Goal: Task Accomplishment & Management: Manage account settings

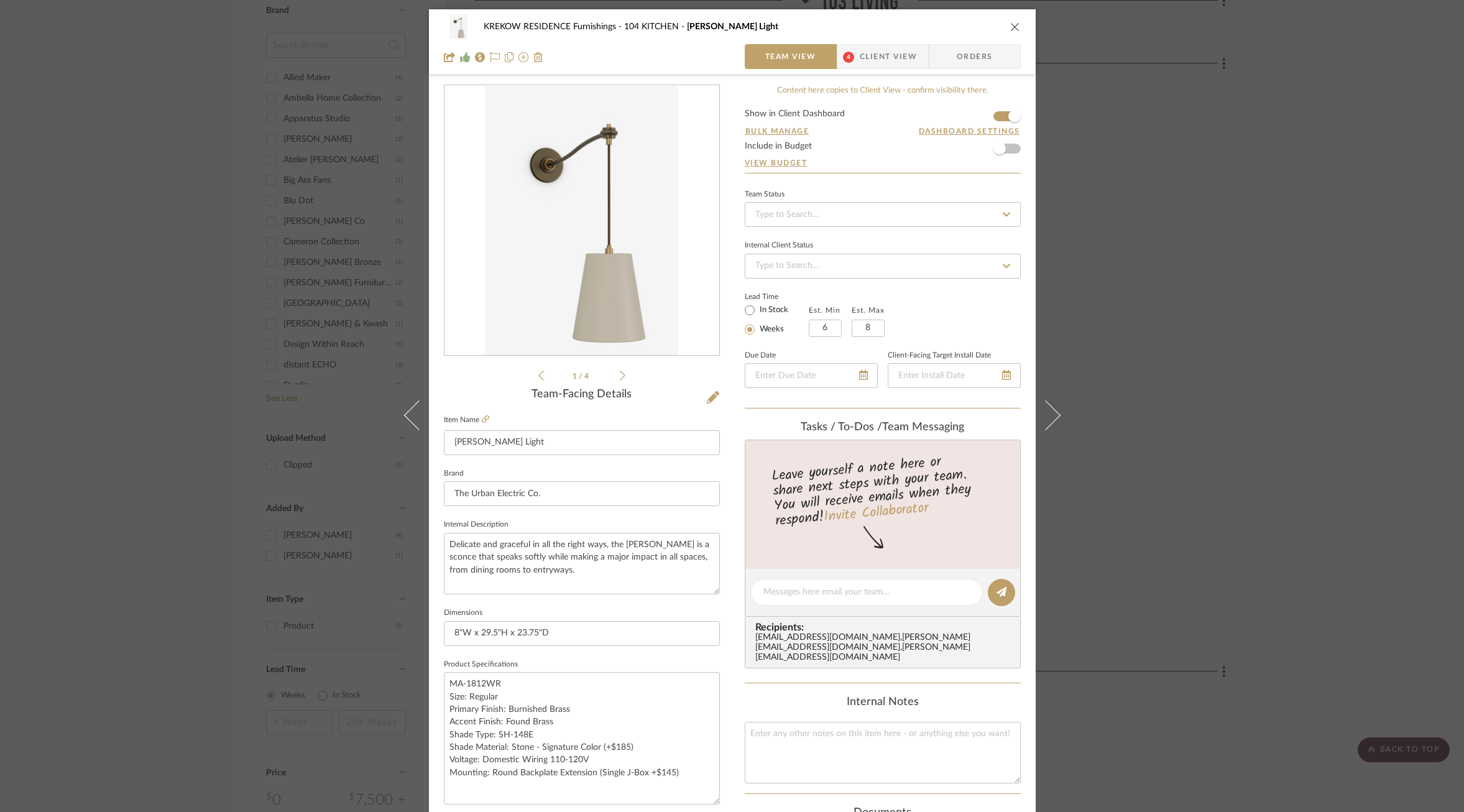
scroll to position [266, 0]
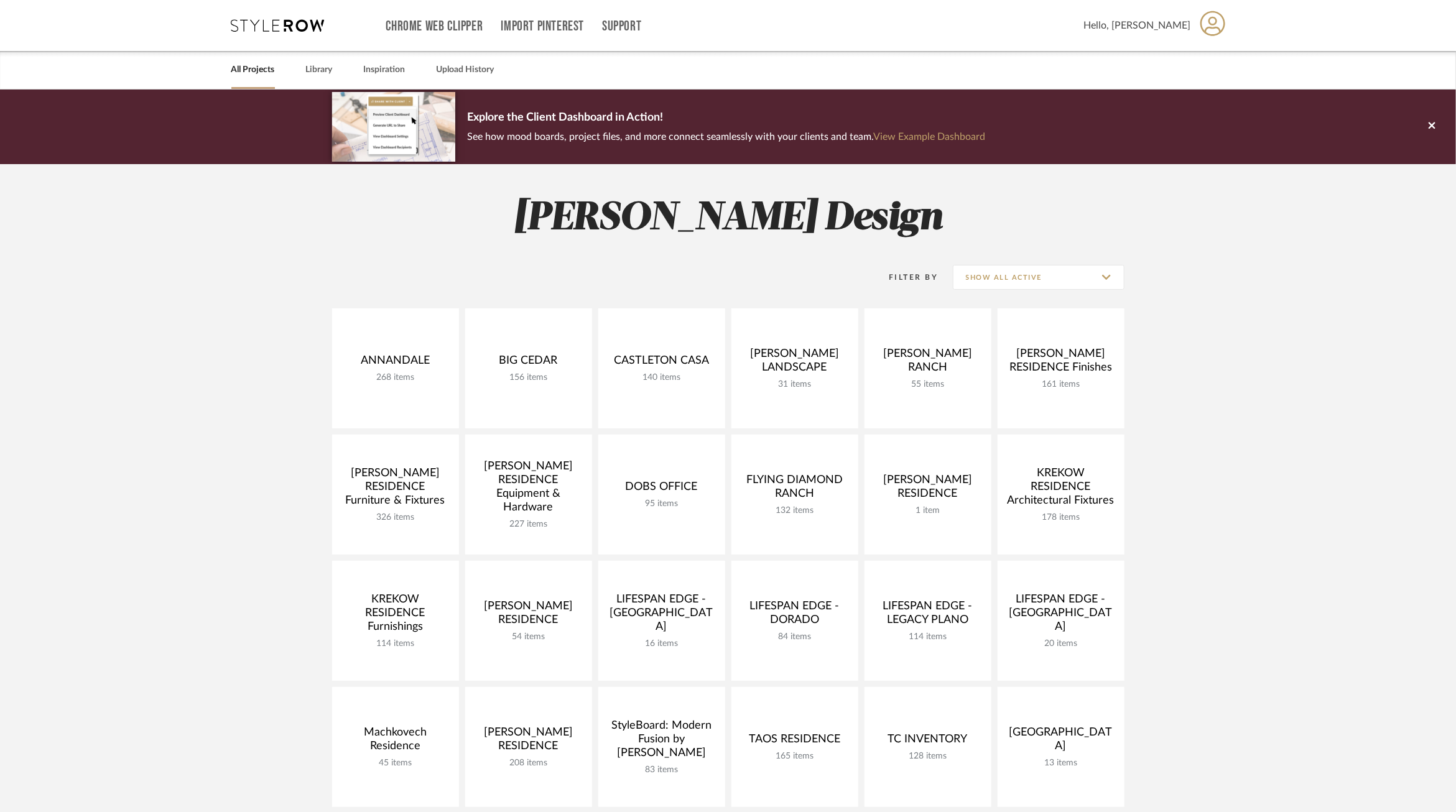
click at [1163, 464] on div "ANNANDALE 268 items View Budget Open Project BIG CEDAR 156 items View Budget Op…" at bounding box center [728, 623] width 896 height 631
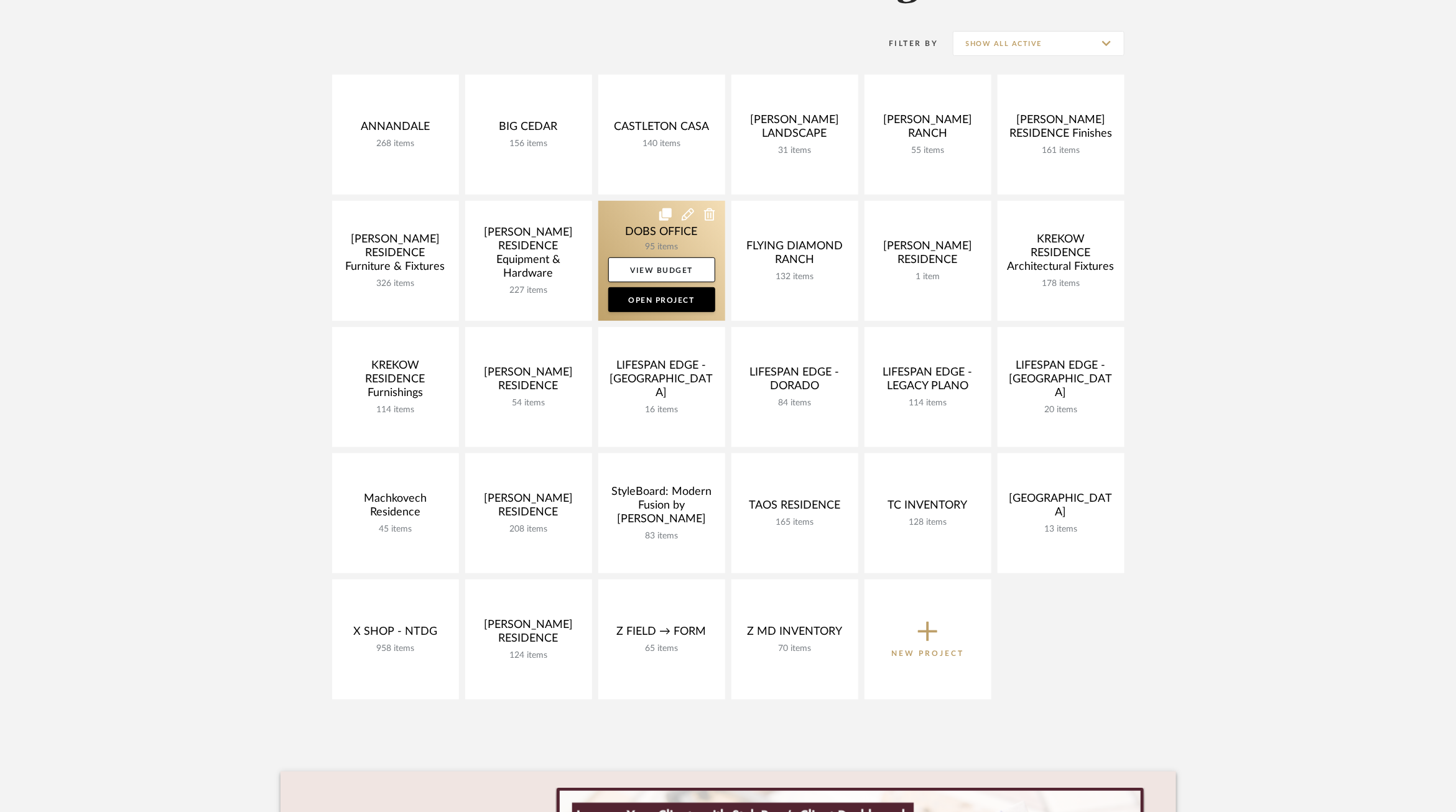
scroll to position [235, 0]
click at [631, 221] on link at bounding box center [661, 260] width 127 height 120
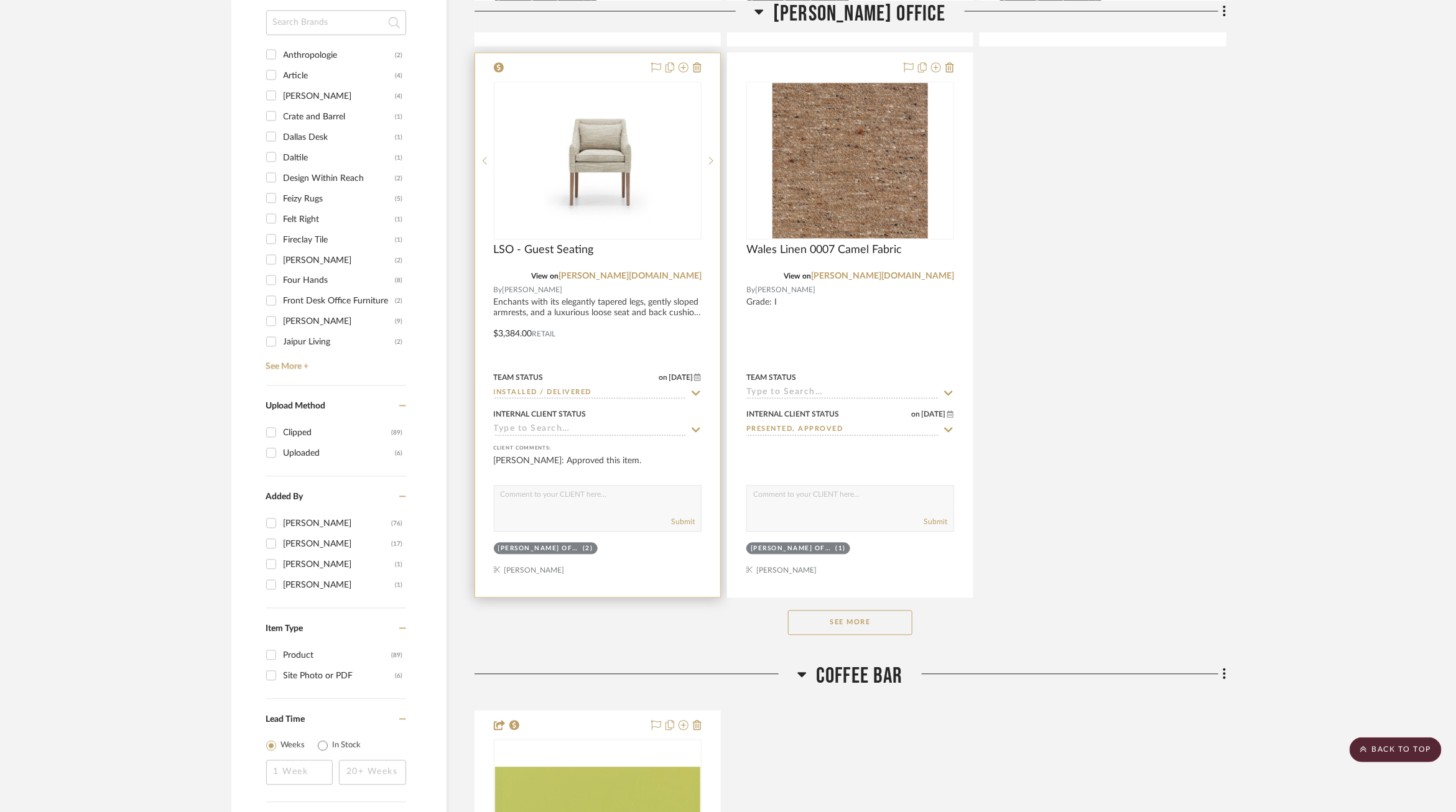
scroll to position [1363, 0]
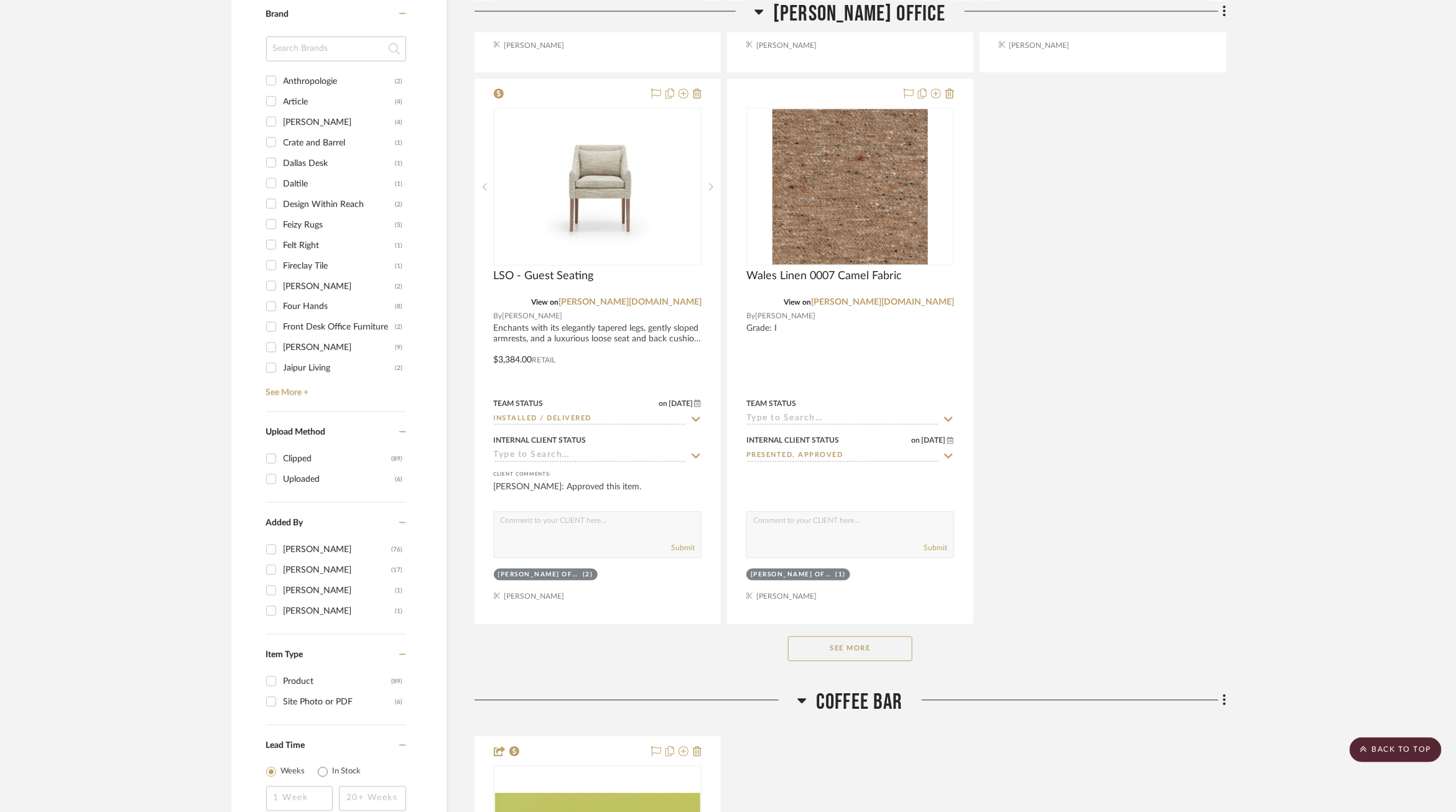
click at [295, 98] on div "Article" at bounding box center [339, 102] width 112 height 20
click at [281, 98] on input "Article (4)" at bounding box center [271, 101] width 20 height 20
checkbox input "true"
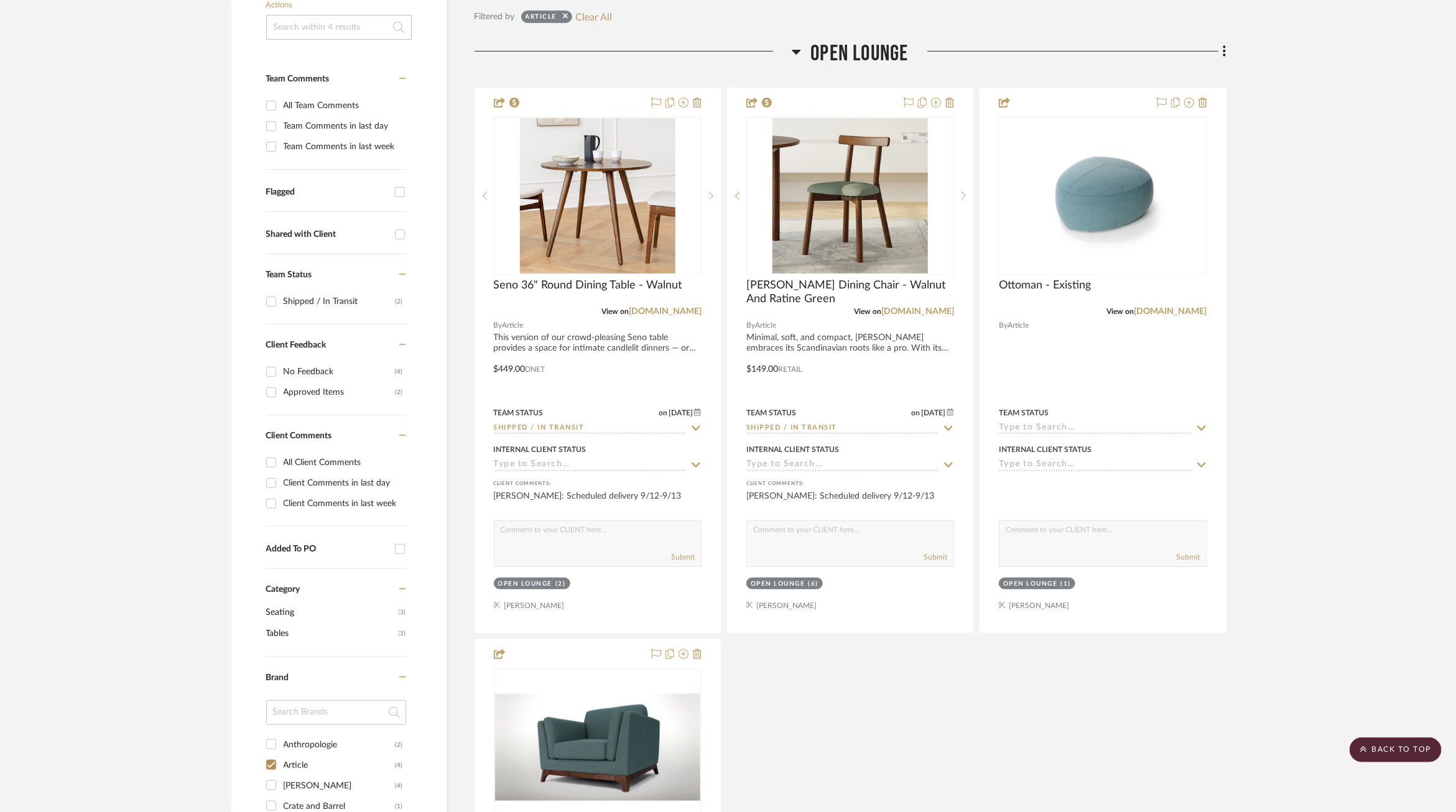
scroll to position [186, 0]
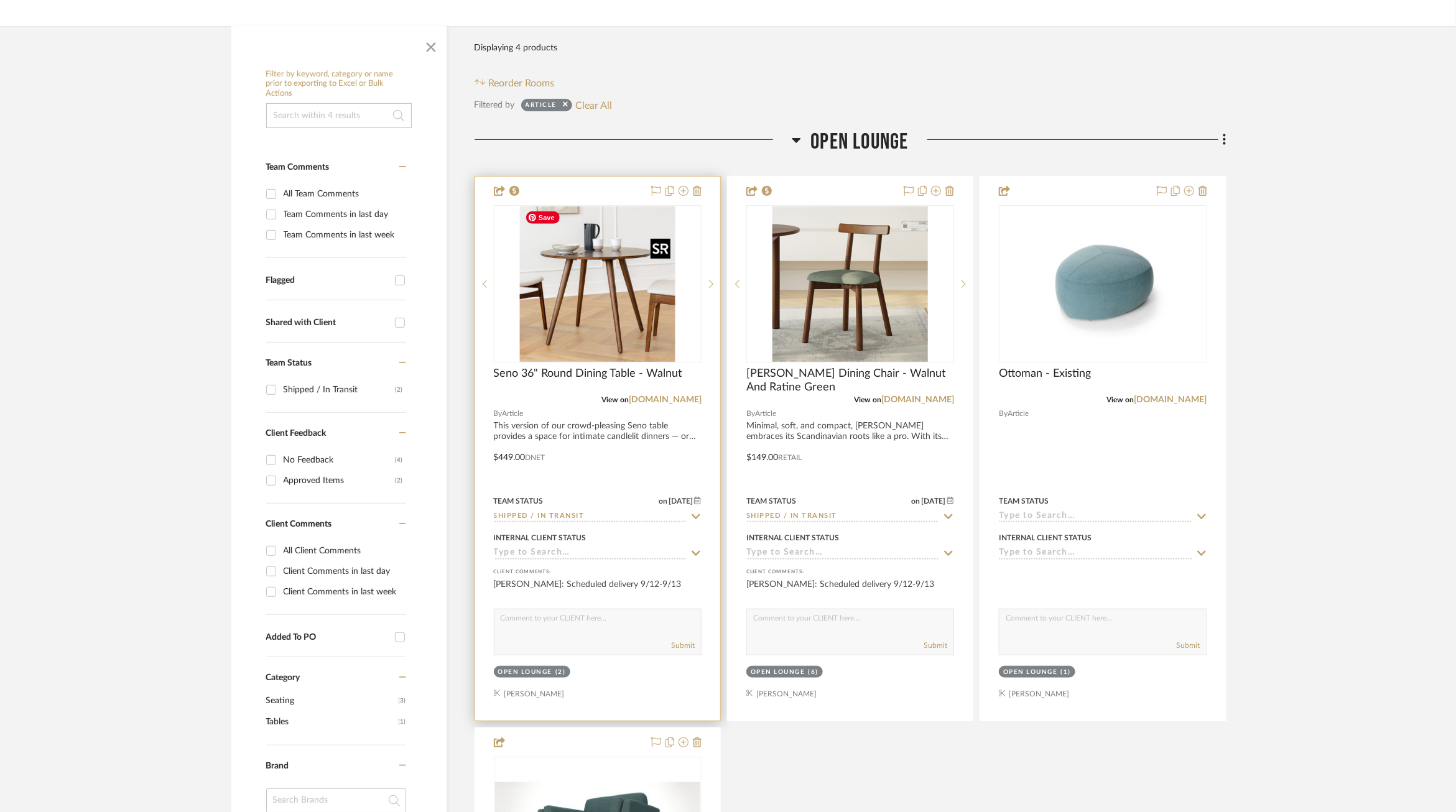
click at [622, 323] on img "0" at bounding box center [597, 284] width 156 height 156
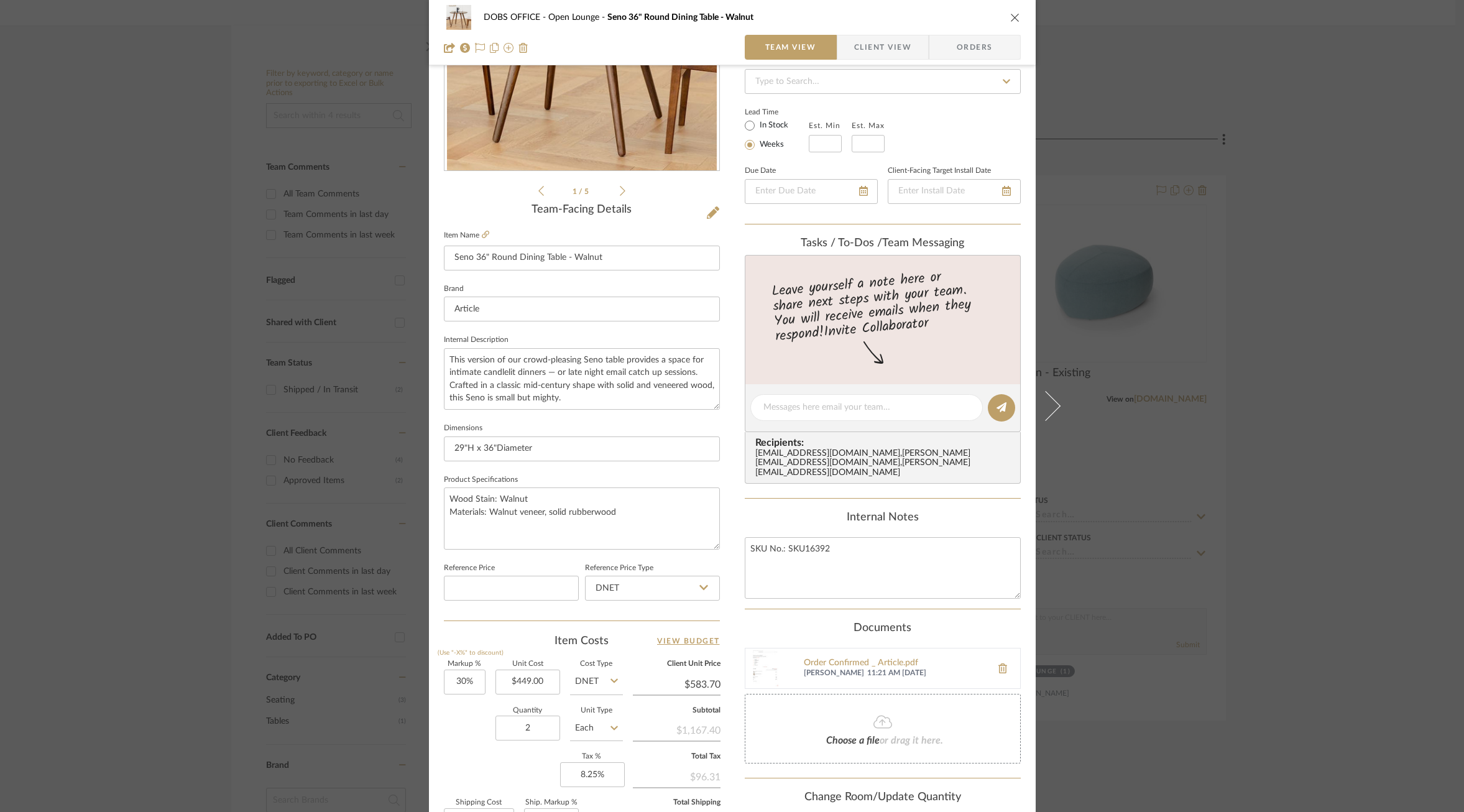
scroll to position [0, 0]
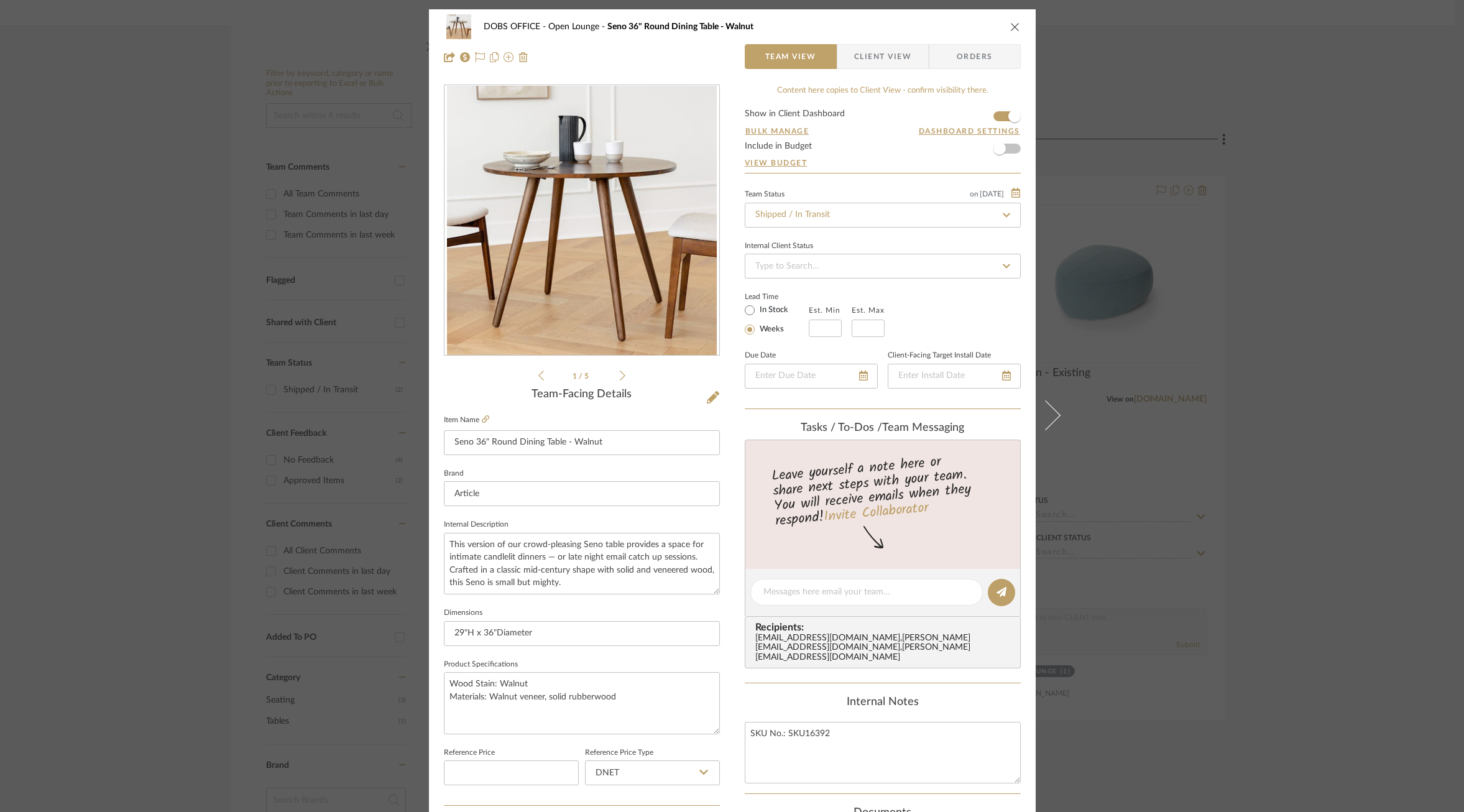
click at [858, 50] on span "Client View" at bounding box center [883, 56] width 57 height 25
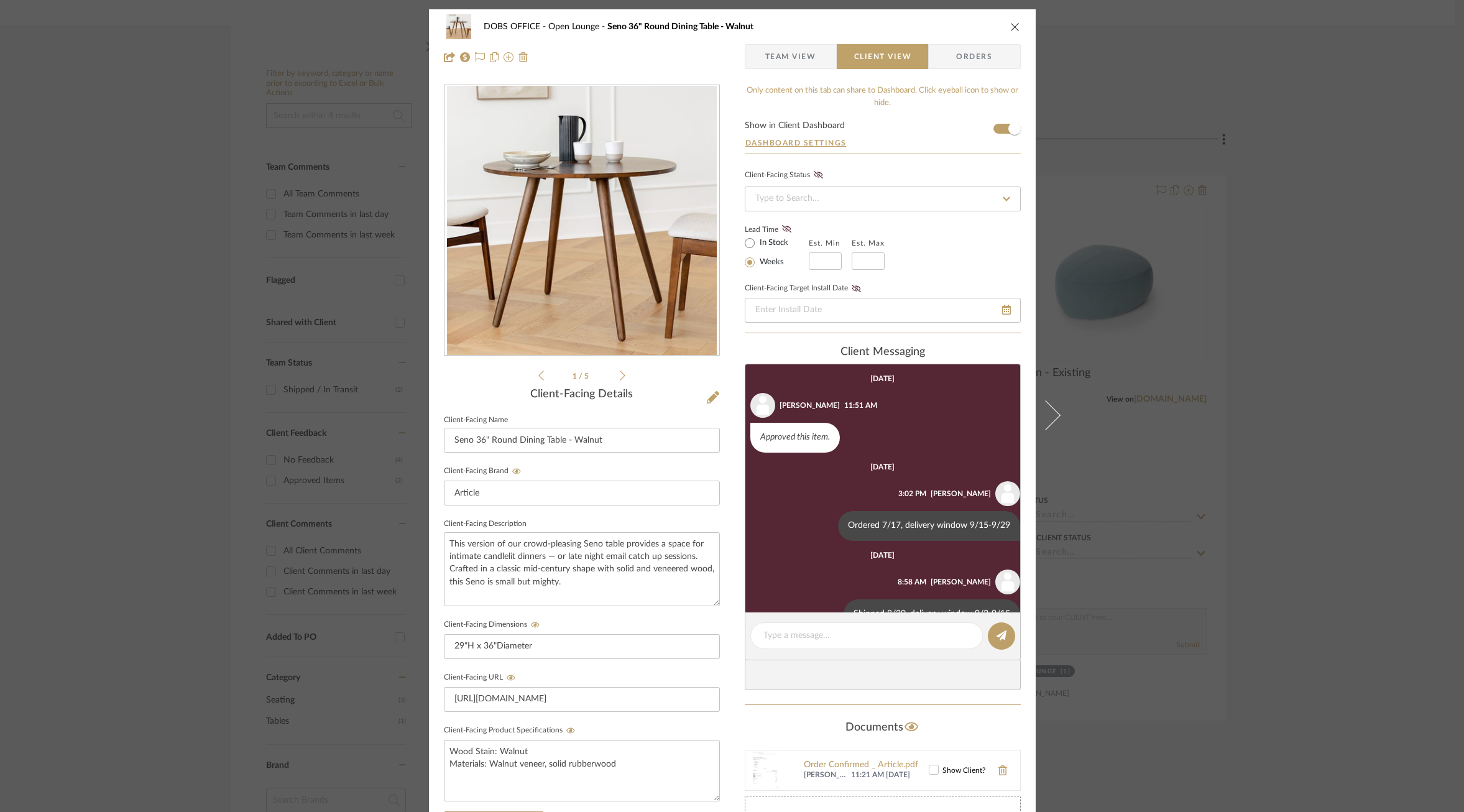
scroll to position [120, 0]
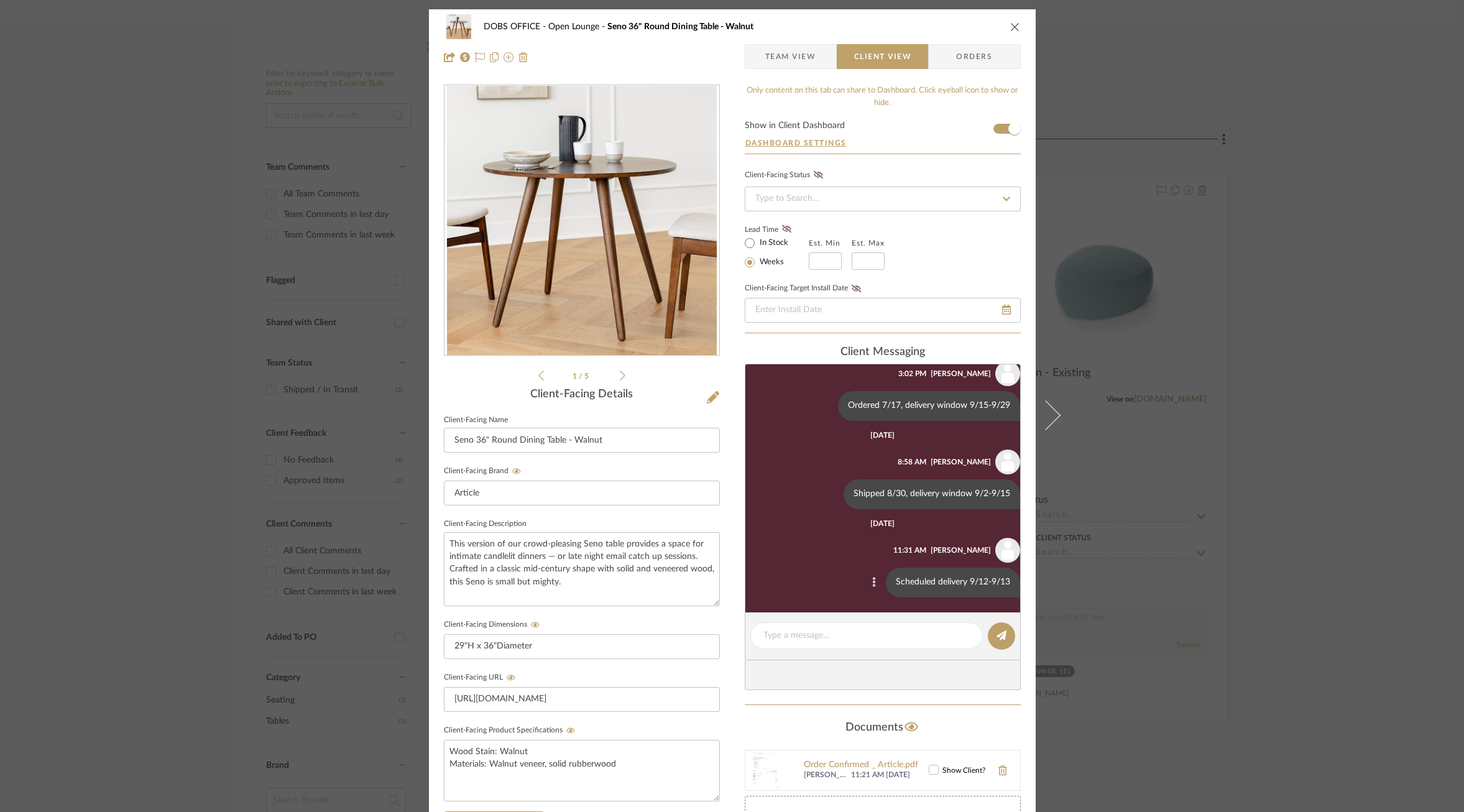
click at [867, 581] on button at bounding box center [874, 583] width 15 height 15
click at [823, 571] on button "Edit Message" at bounding box center [812, 566] width 86 height 30
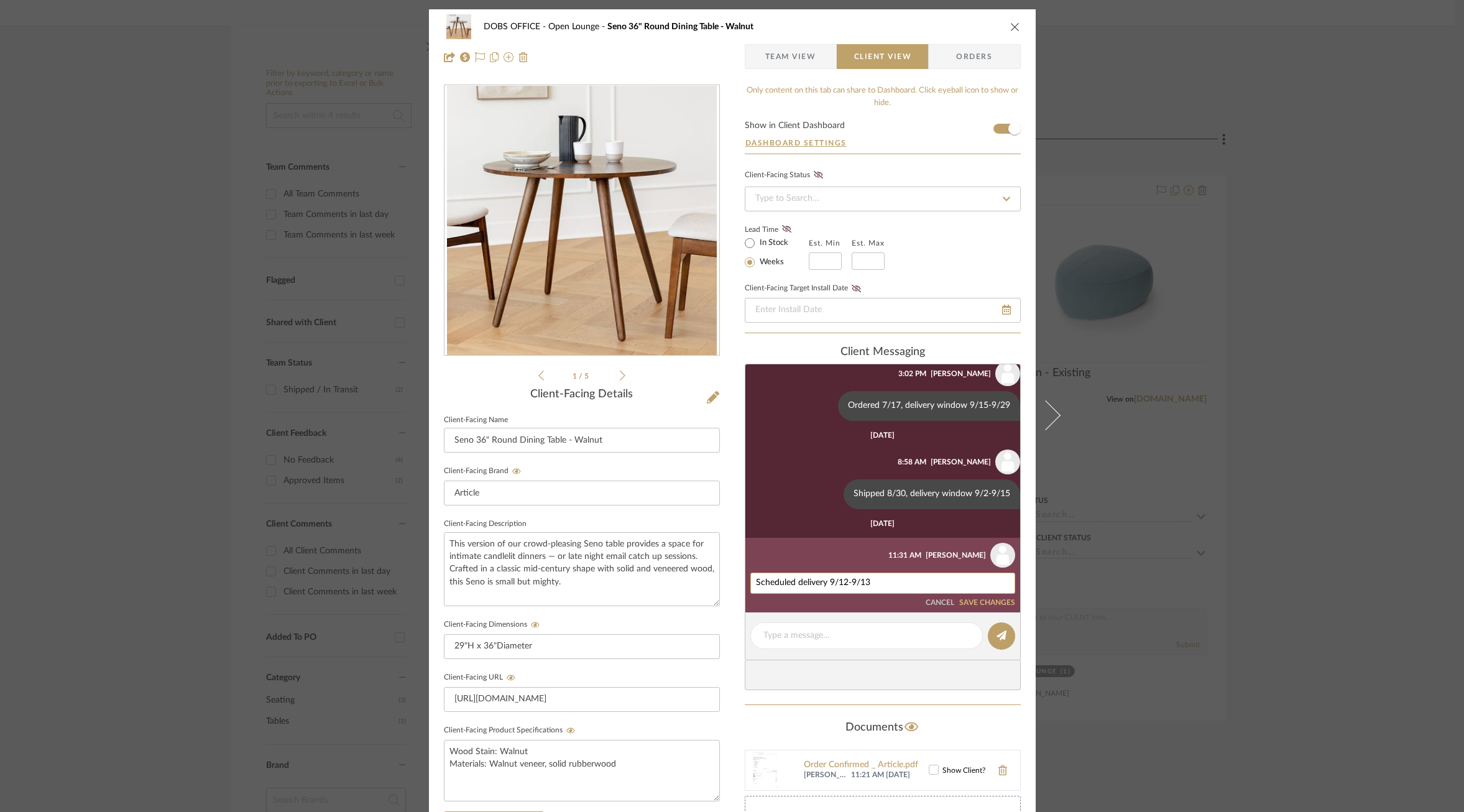
drag, startPoint x: 882, startPoint y: 579, endPoint x: 835, endPoint y: 580, distance: 47.0
click at [835, 580] on textarea "Scheduled delivery 9/12-9/13" at bounding box center [883, 583] width 253 height 10
drag, startPoint x: 850, startPoint y: 586, endPoint x: 756, endPoint y: 552, distance: 100.0
click at [756, 552] on li "Emily Moore 11:31 AM Scheduled delivery 9/26 CANCEL SAVE CHANGES" at bounding box center [883, 575] width 275 height 74
type textarea "Scheduled delivery 9/26"
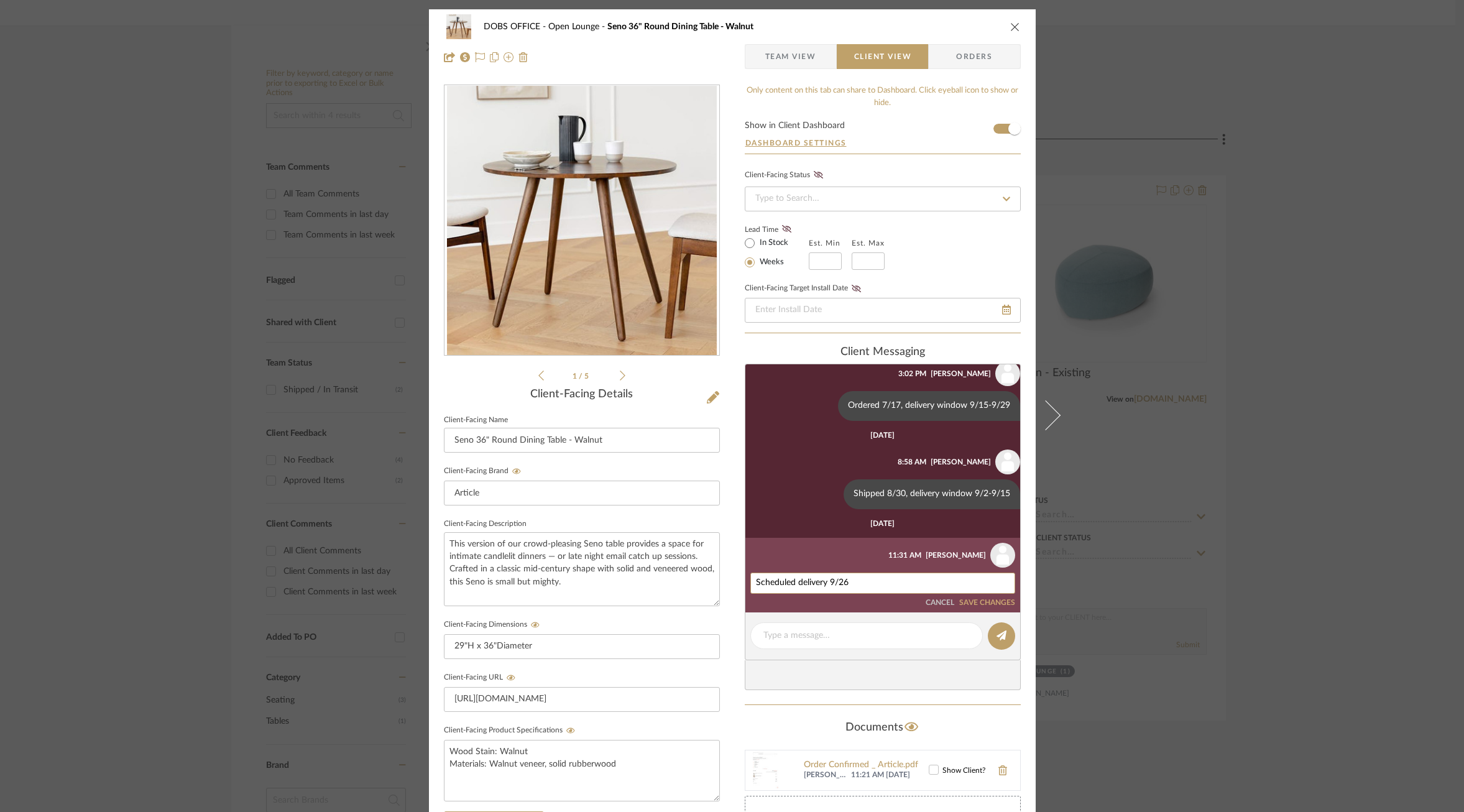
click at [988, 600] on button "SAVE CHANGES" at bounding box center [987, 603] width 56 height 8
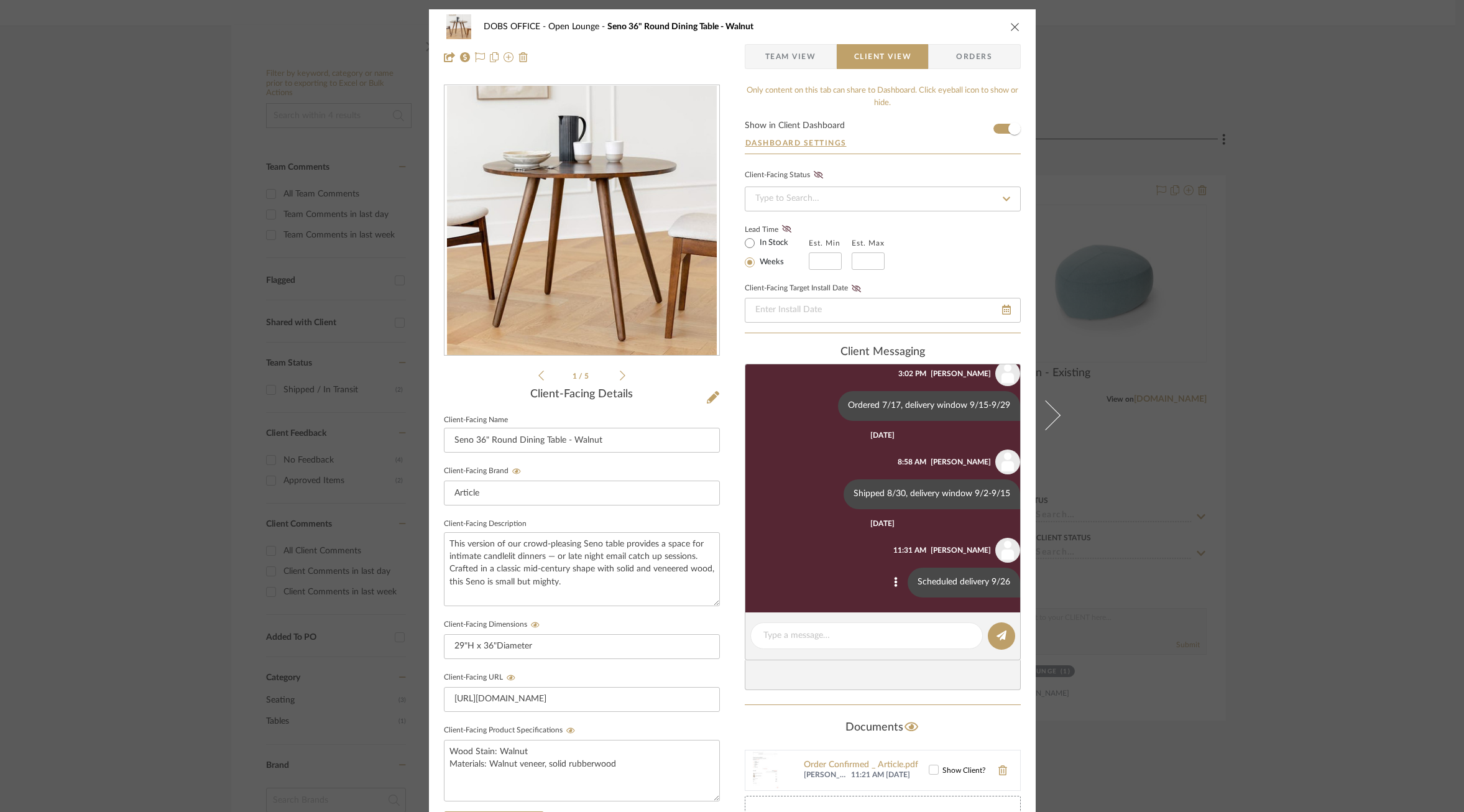
click at [1157, 528] on div "DOBS OFFICE Open Lounge Seno 36" Round Dining Table - Walnut Team View Client V…" at bounding box center [732, 406] width 1464 height 812
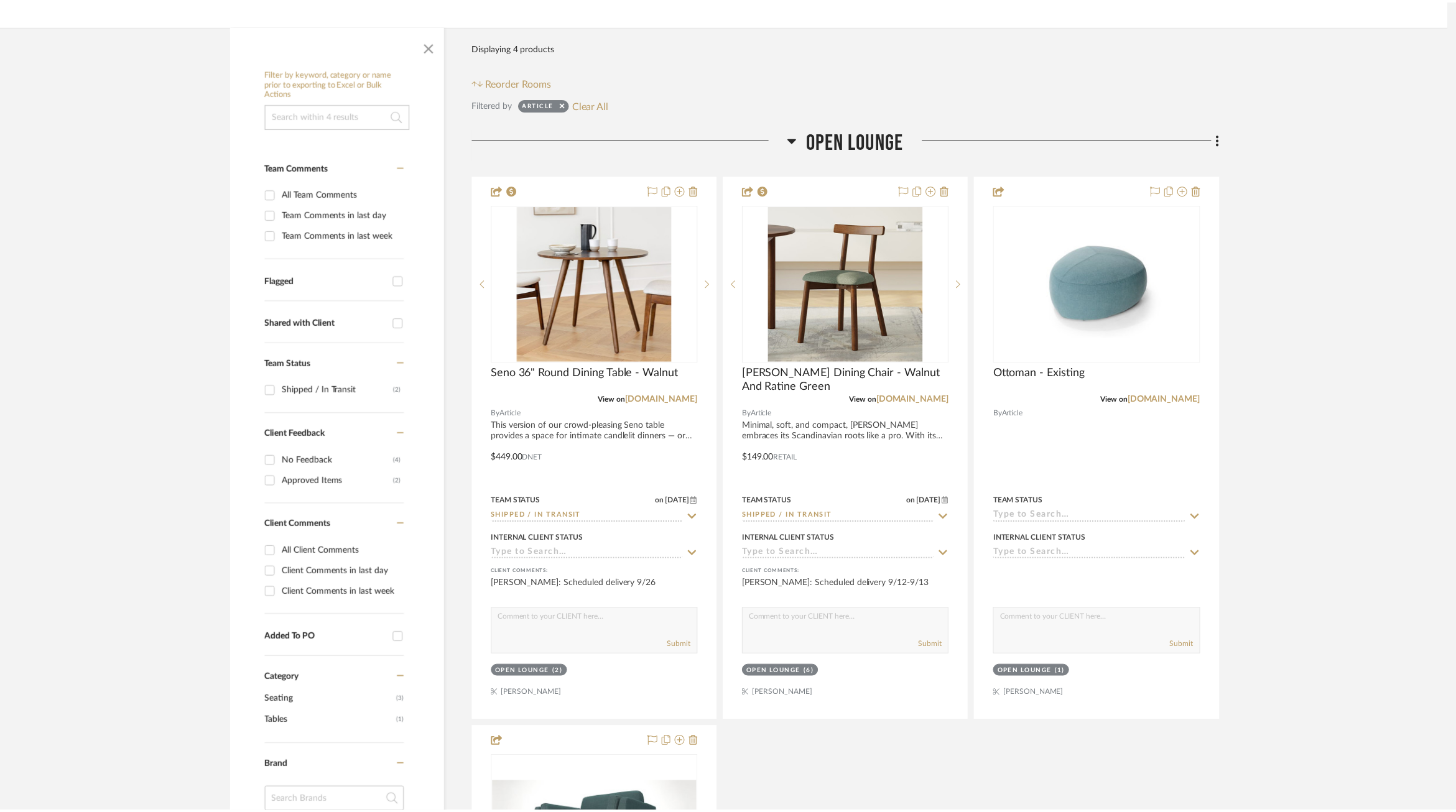
scroll to position [186, 0]
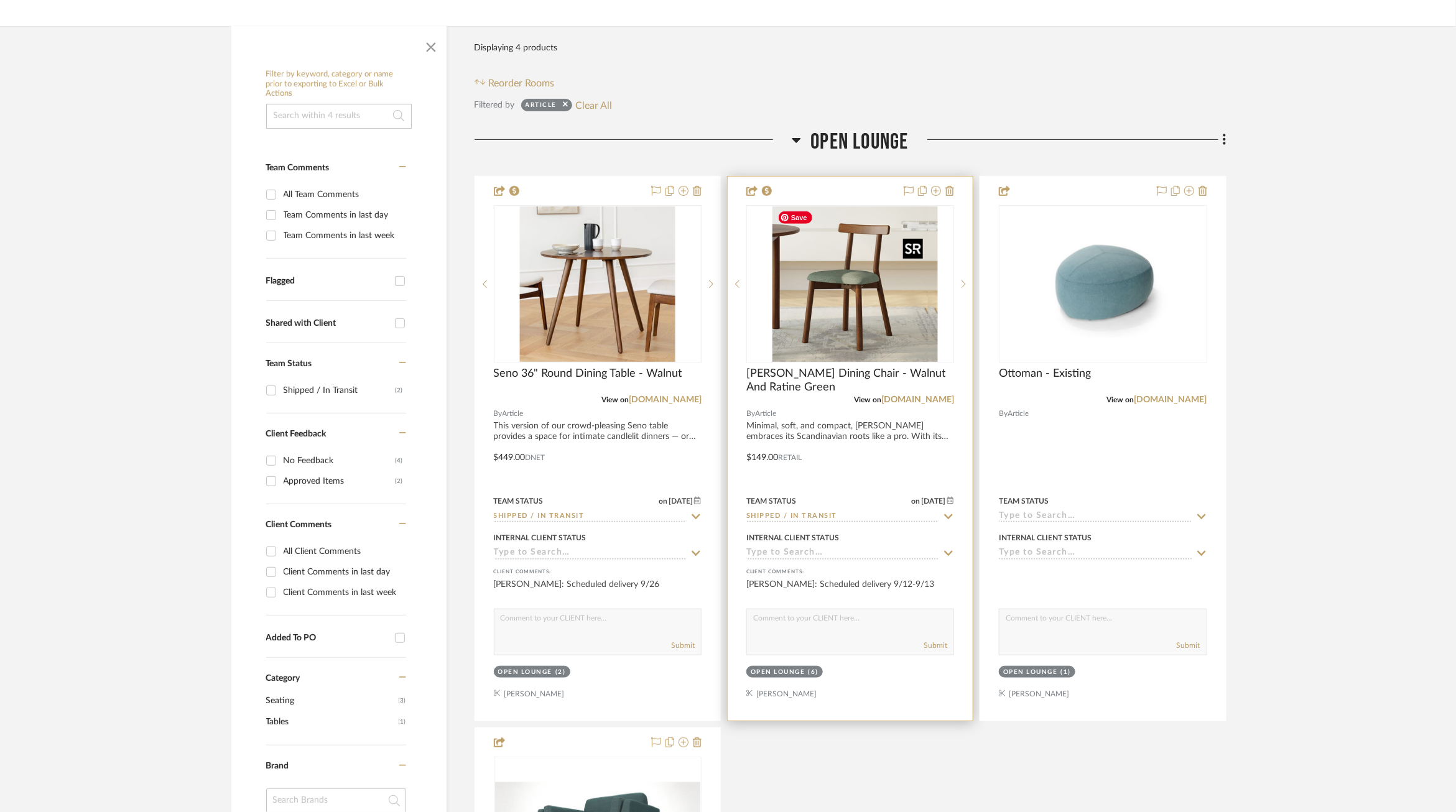
click at [886, 286] on div at bounding box center [850, 284] width 208 height 158
click at [830, 302] on img "0" at bounding box center [849, 284] width 156 height 156
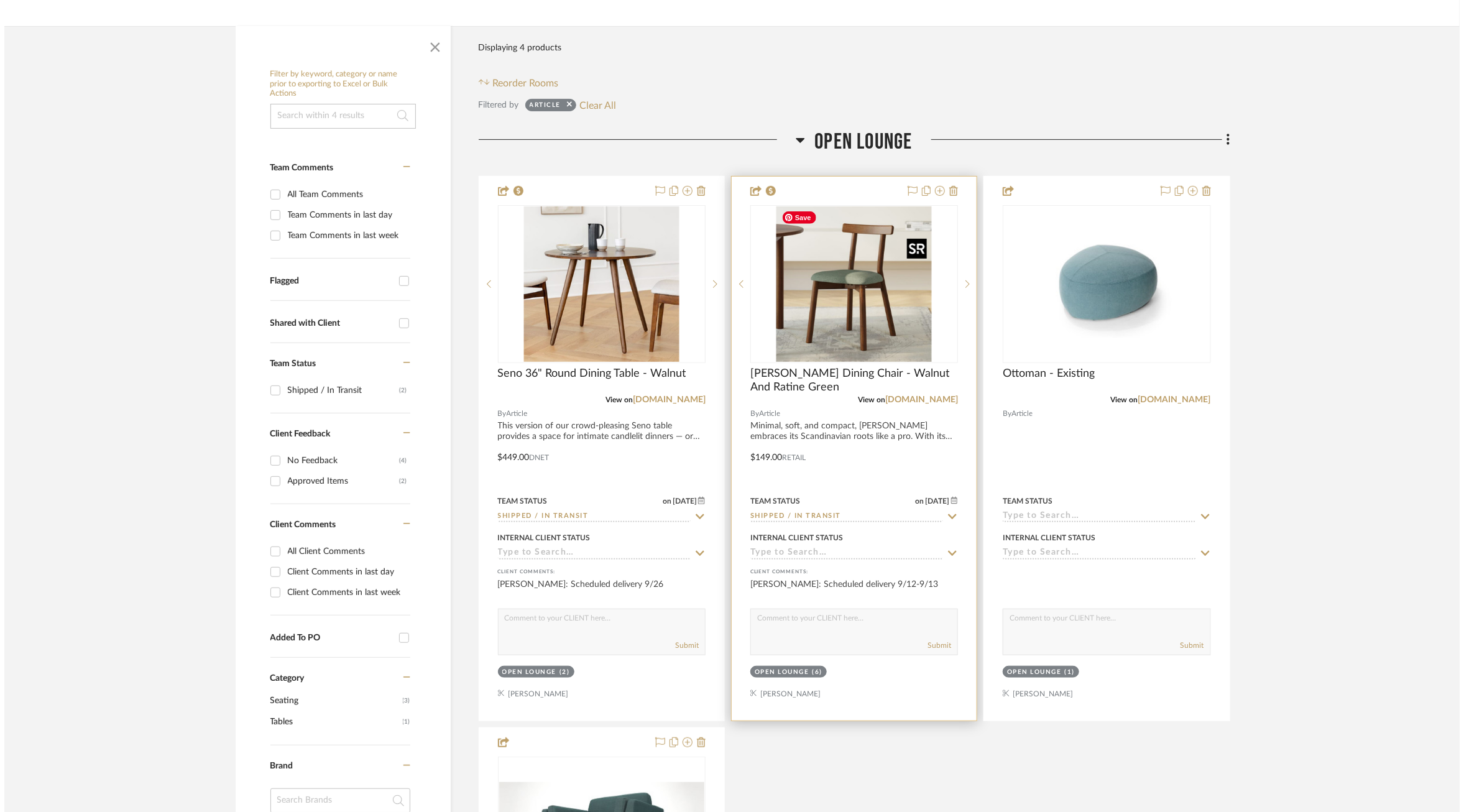
scroll to position [0, 0]
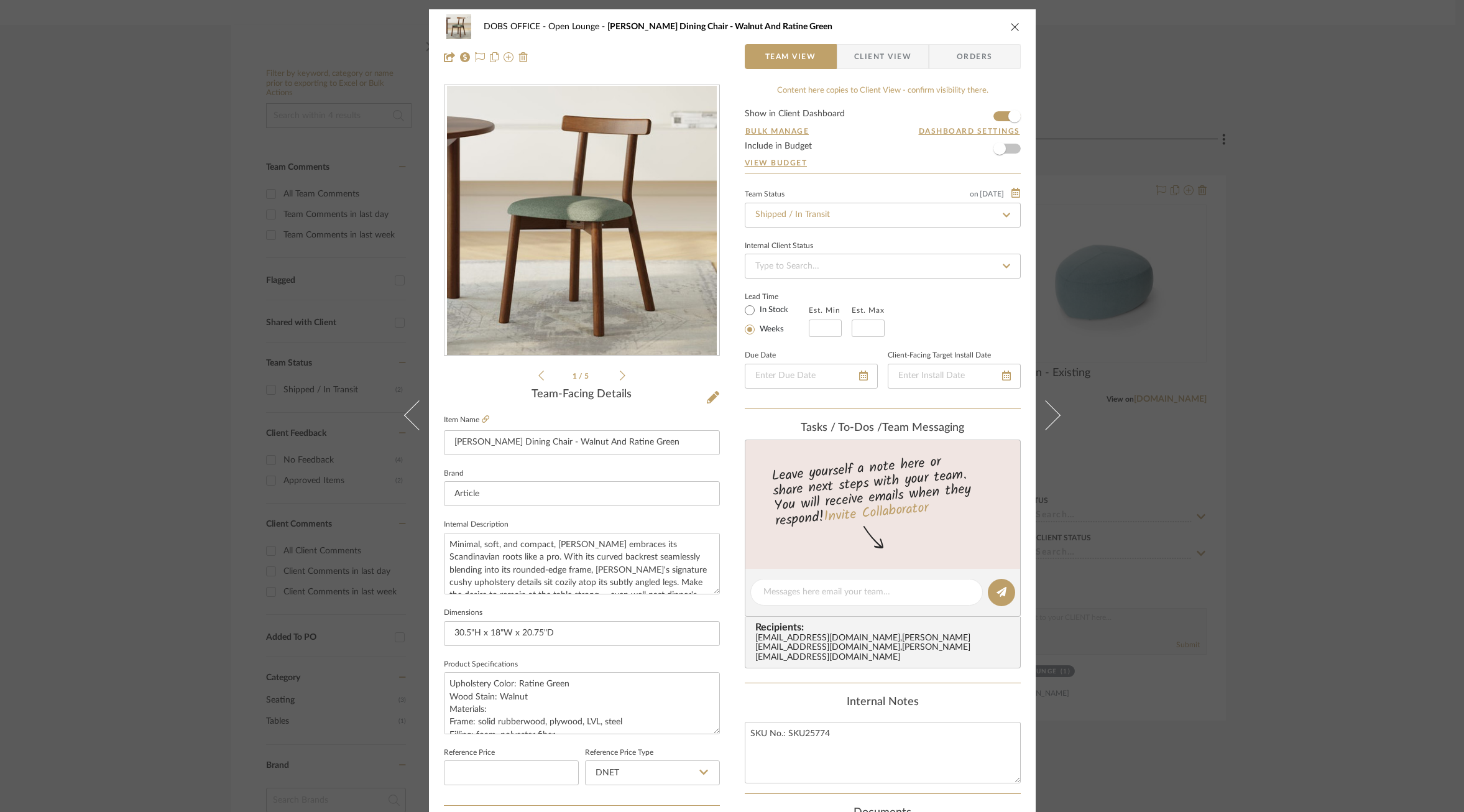
click at [872, 66] on span "Client View" at bounding box center [883, 56] width 57 height 25
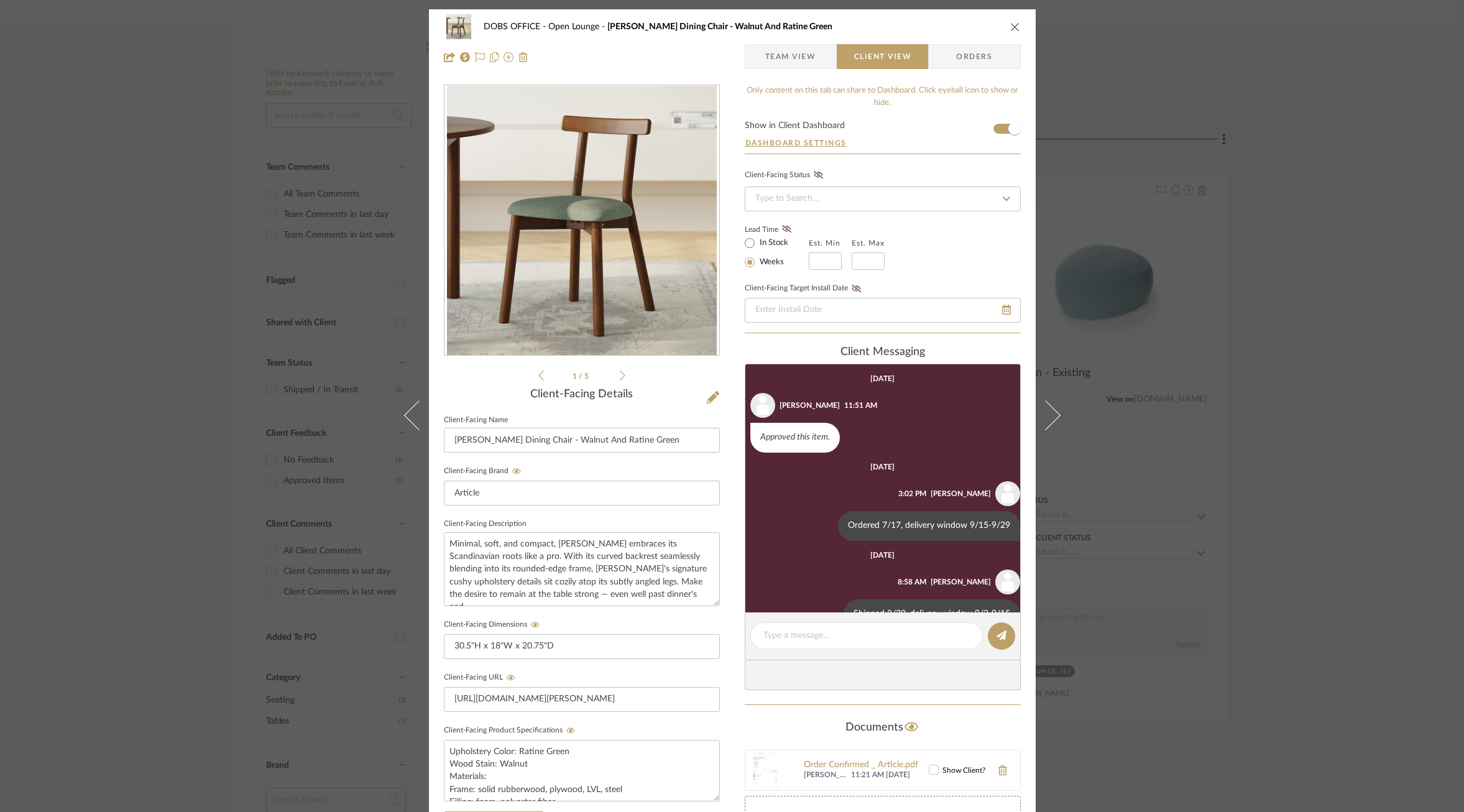
scroll to position [120, 0]
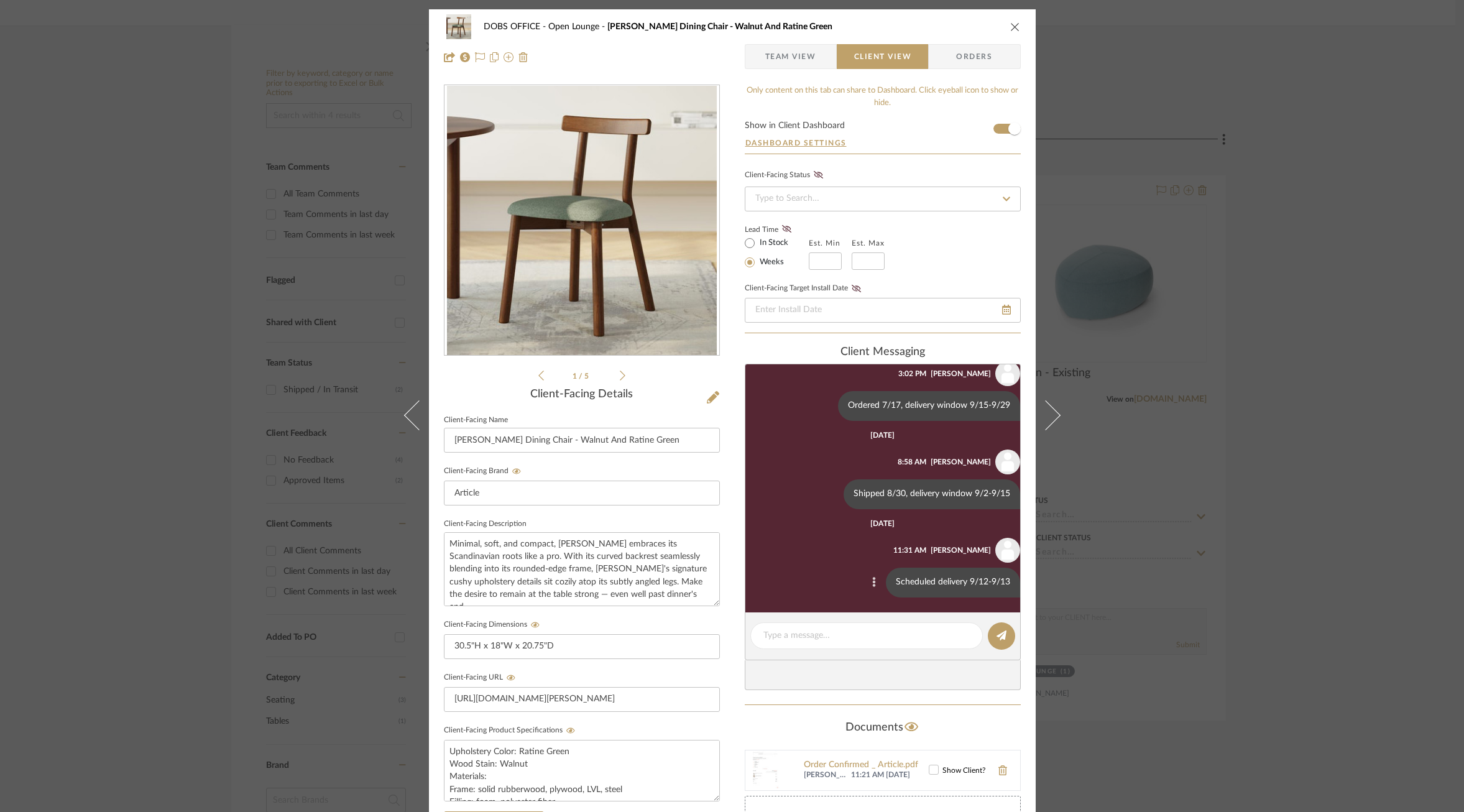
click at [872, 579] on icon at bounding box center [874, 581] width 4 height 10
click at [821, 552] on button "Edit Message" at bounding box center [812, 566] width 86 height 30
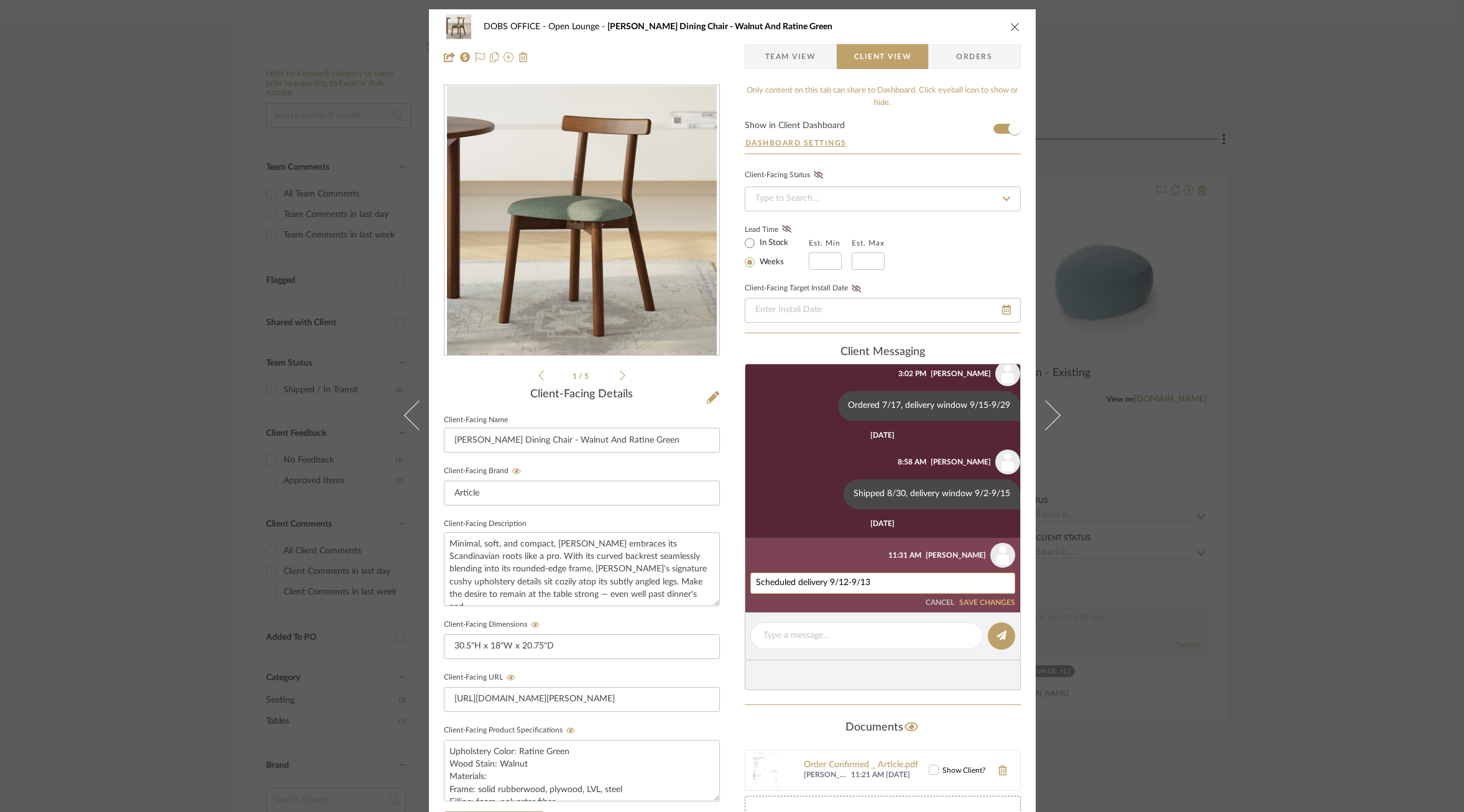
drag, startPoint x: 883, startPoint y: 576, endPoint x: 844, endPoint y: 579, distance: 39.1
click at [844, 579] on textarea "Scheduled delivery 9/12-9/13" at bounding box center [883, 583] width 253 height 10
click at [873, 587] on div "Scheduled delivery 9/12-9/13" at bounding box center [883, 583] width 265 height 21
drag, startPoint x: 871, startPoint y: 580, endPoint x: 836, endPoint y: 583, distance: 35.1
click at [836, 583] on textarea "Scheduled delivery 9/12-9/13" at bounding box center [883, 583] width 253 height 10
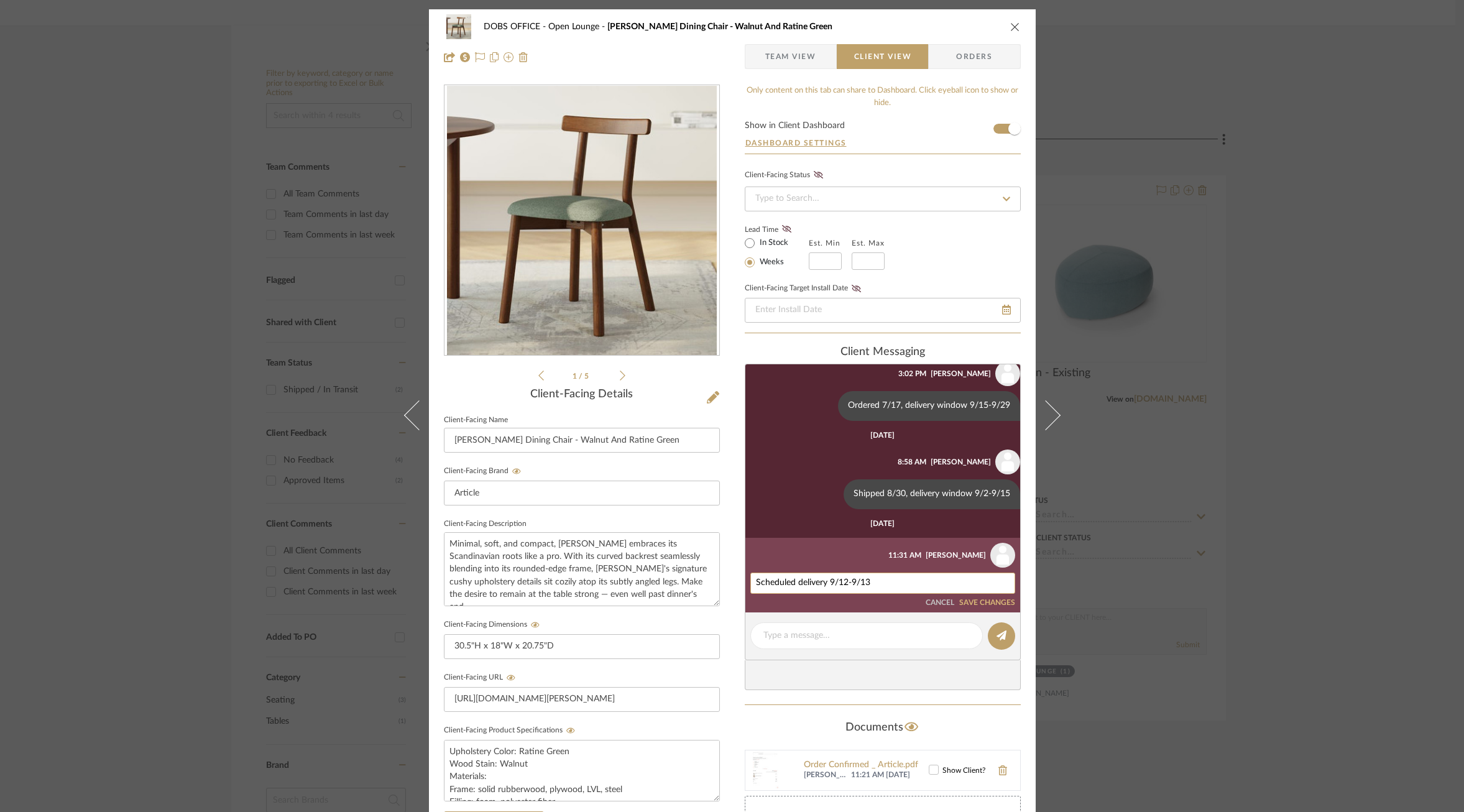
paste textarea "Scheduled delivery 9/26"
drag, startPoint x: 931, startPoint y: 582, endPoint x: 727, endPoint y: 578, distance: 204.0
click at [727, 578] on div "DOBS OFFICE Open Lounge Ulka Dining Chair - Walnut And Ratine Green Team View C…" at bounding box center [732, 527] width 606 height 1035
paste textarea
type textarea "Scheduled delivery 9/26"
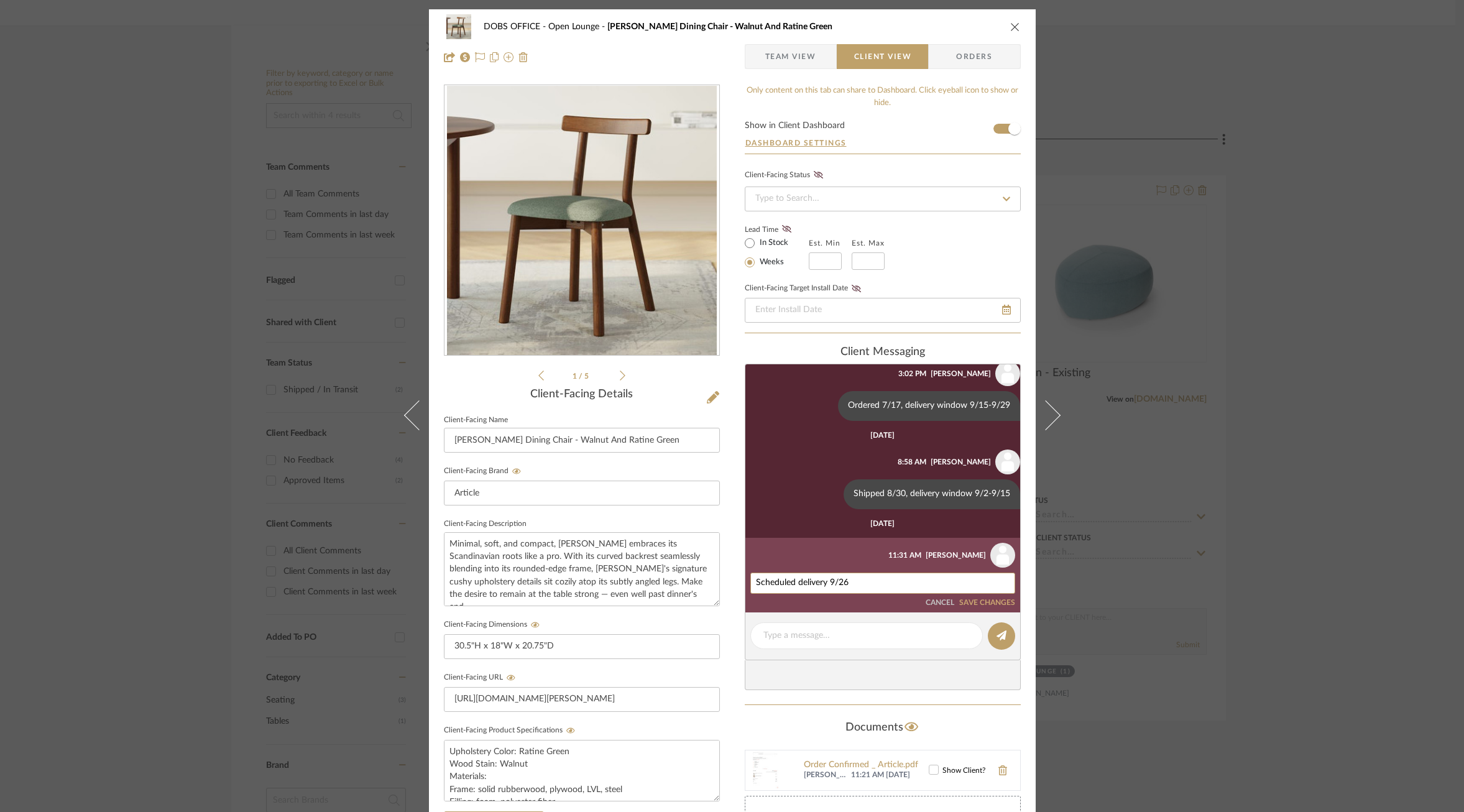
click at [984, 604] on button "SAVE CHANGES" at bounding box center [987, 603] width 56 height 8
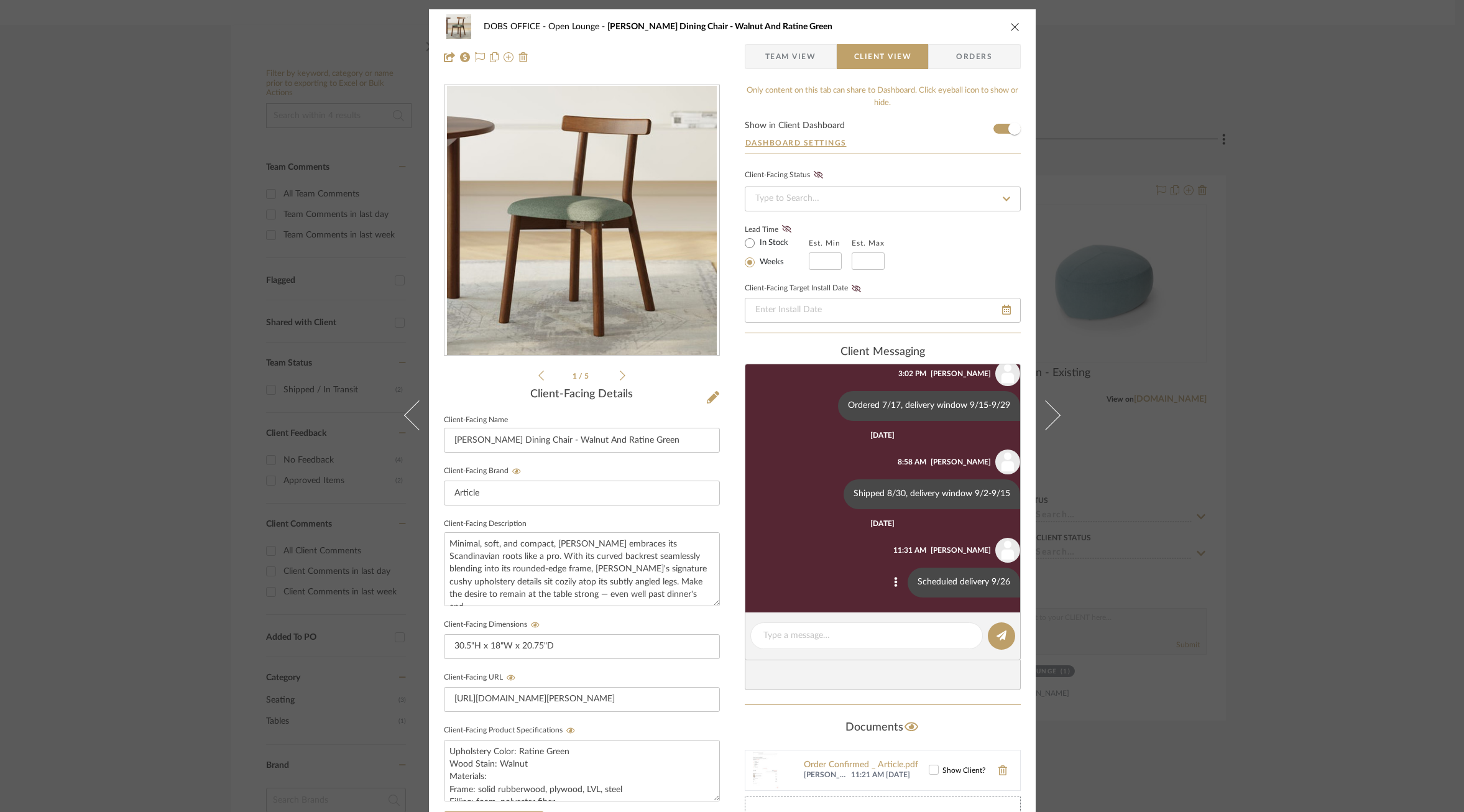
click at [1132, 489] on div "DOBS OFFICE Open Lounge Ulka Dining Chair - Walnut And Ratine Green Team View C…" at bounding box center [732, 406] width 1464 height 812
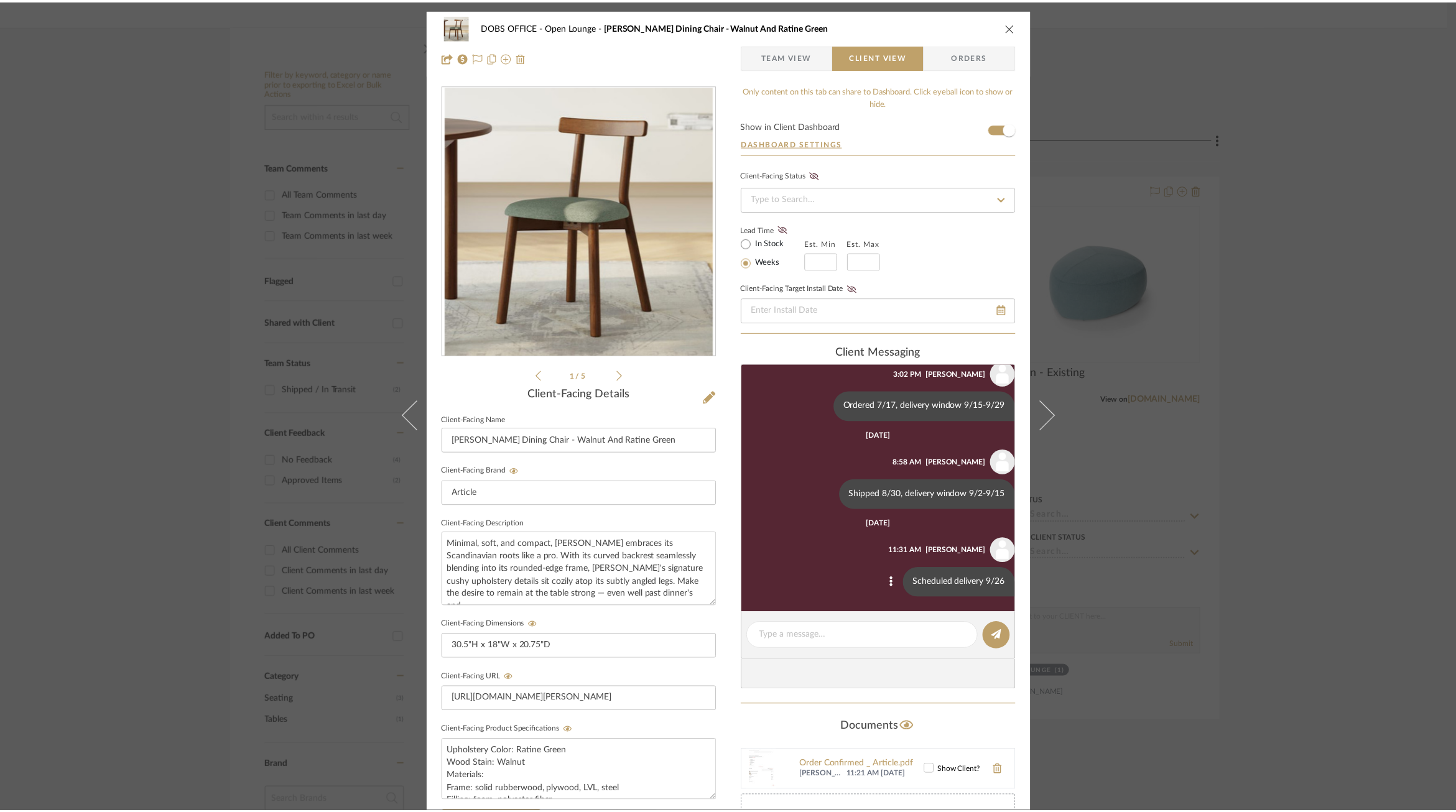
scroll to position [186, 0]
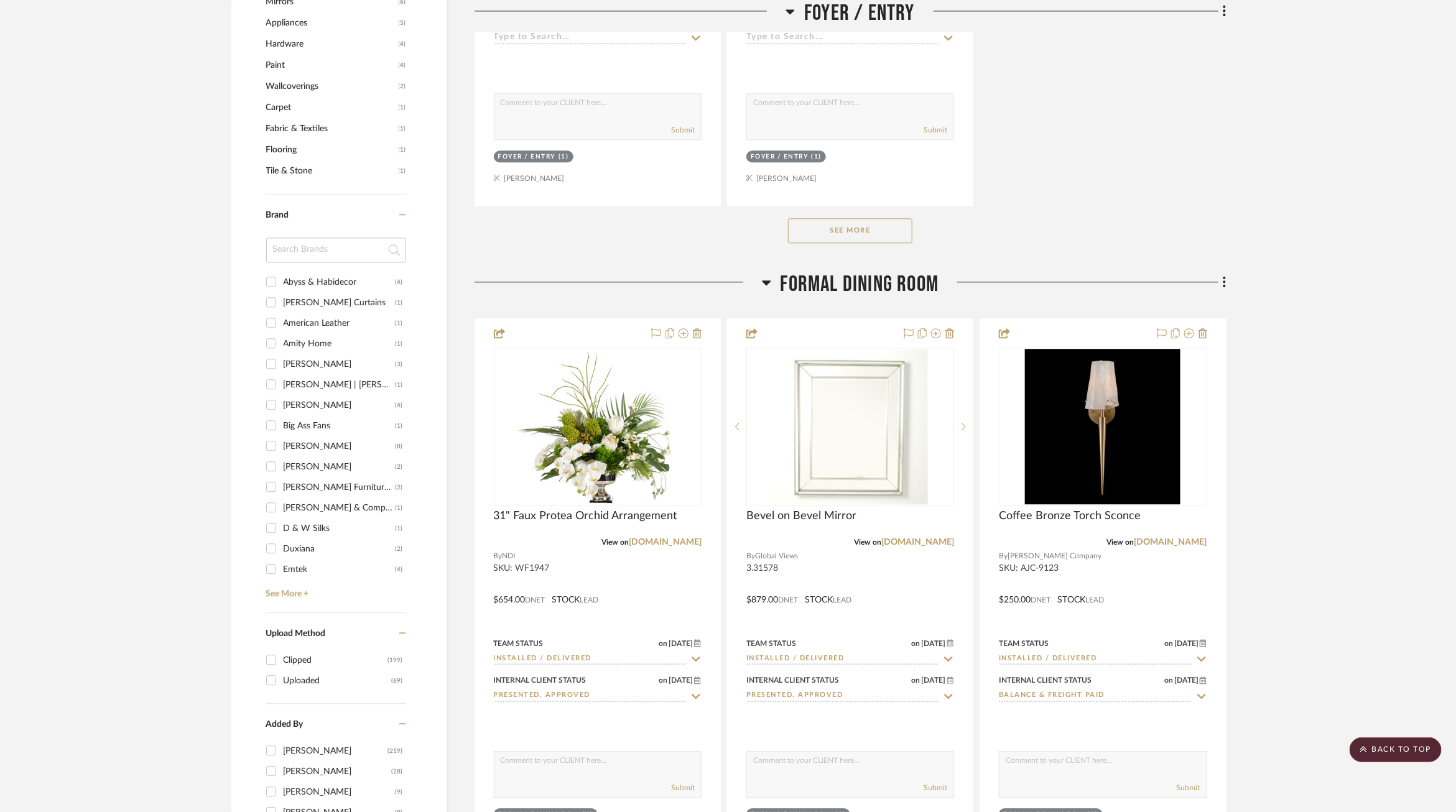
scroll to position [1789, 0]
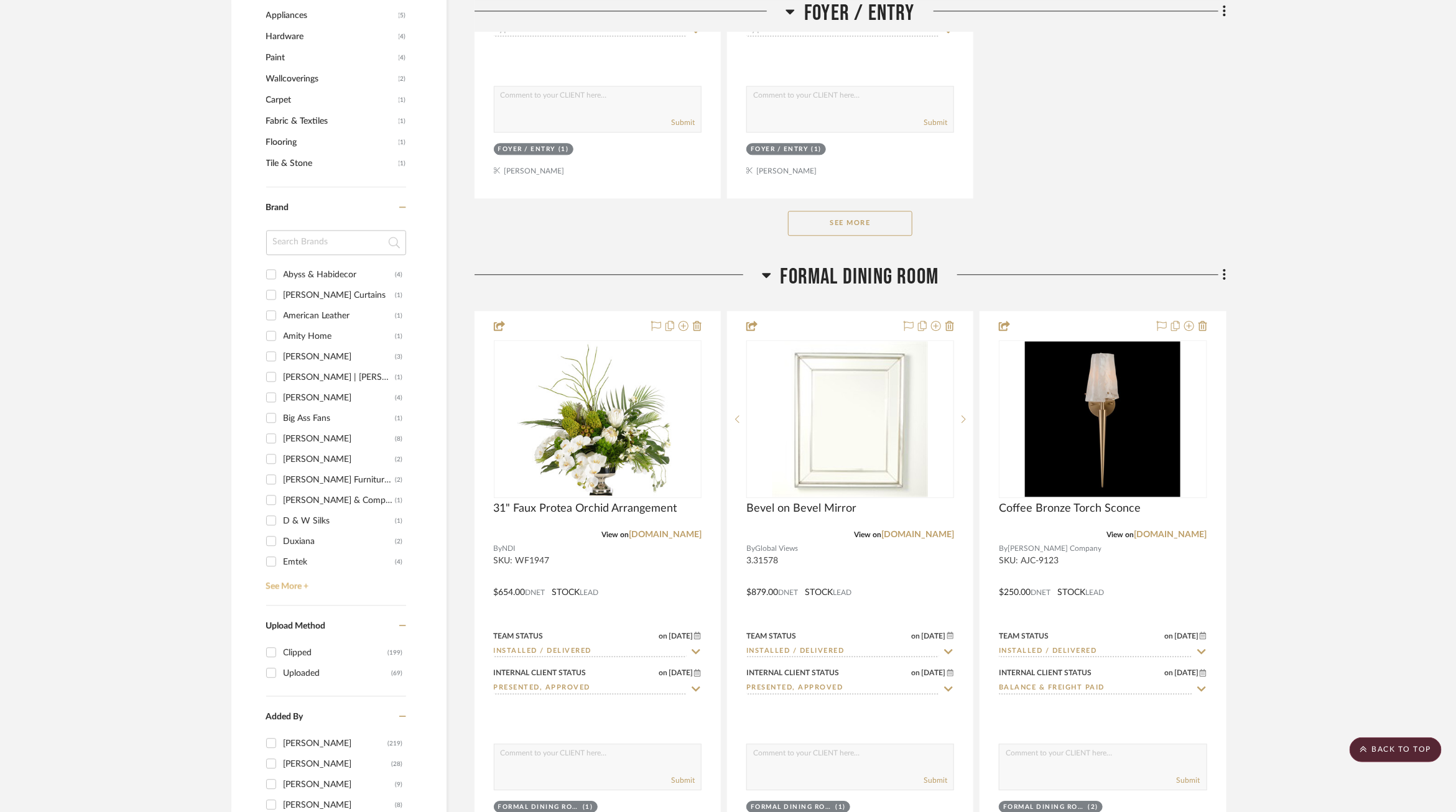
click at [281, 586] on link "See More +" at bounding box center [335, 582] width 143 height 20
click at [314, 459] on div "Visual Comfort & Co." at bounding box center [339, 469] width 112 height 20
click at [281, 458] on input "Visual Comfort & Co. (9)" at bounding box center [271, 468] width 20 height 20
checkbox input "true"
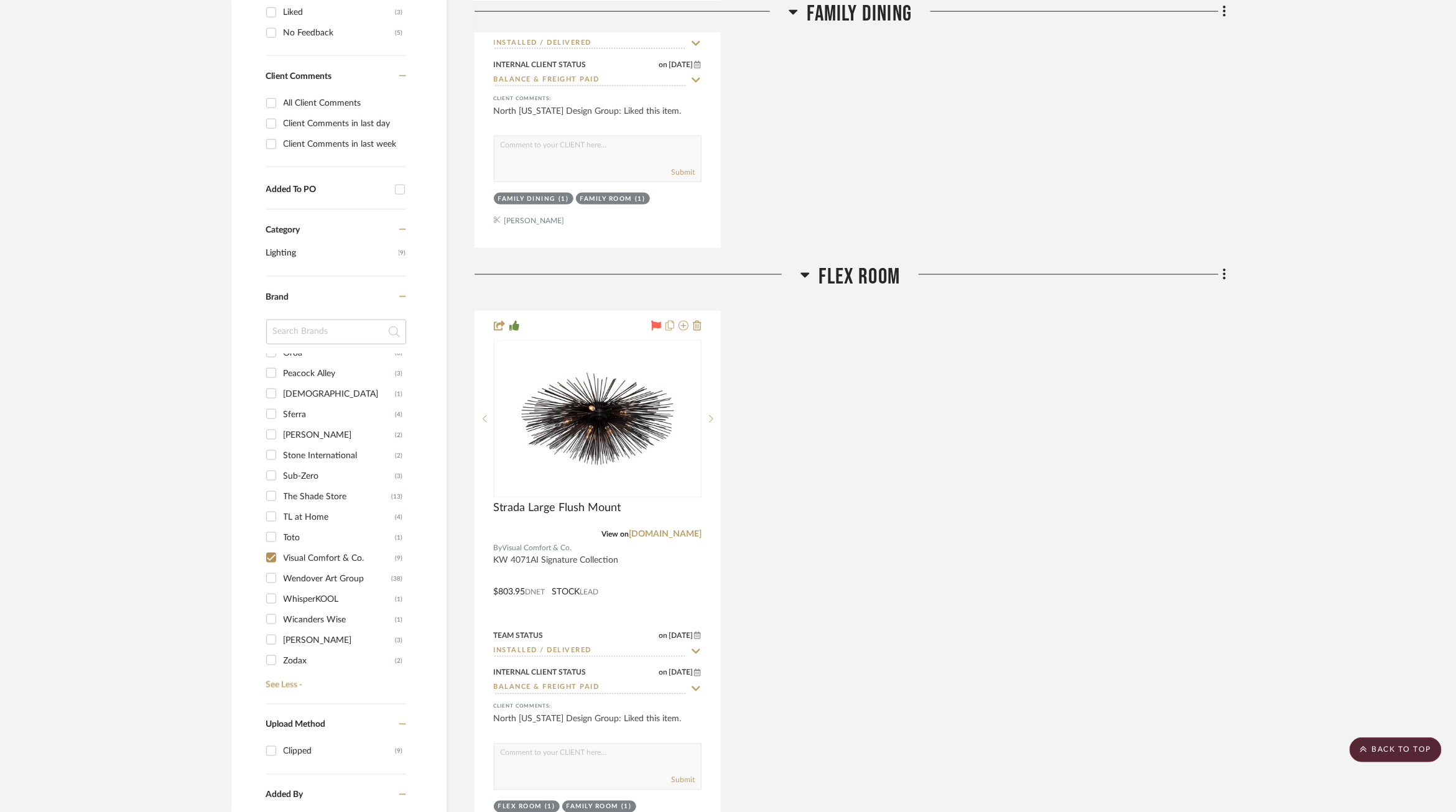
scroll to position [921, 0]
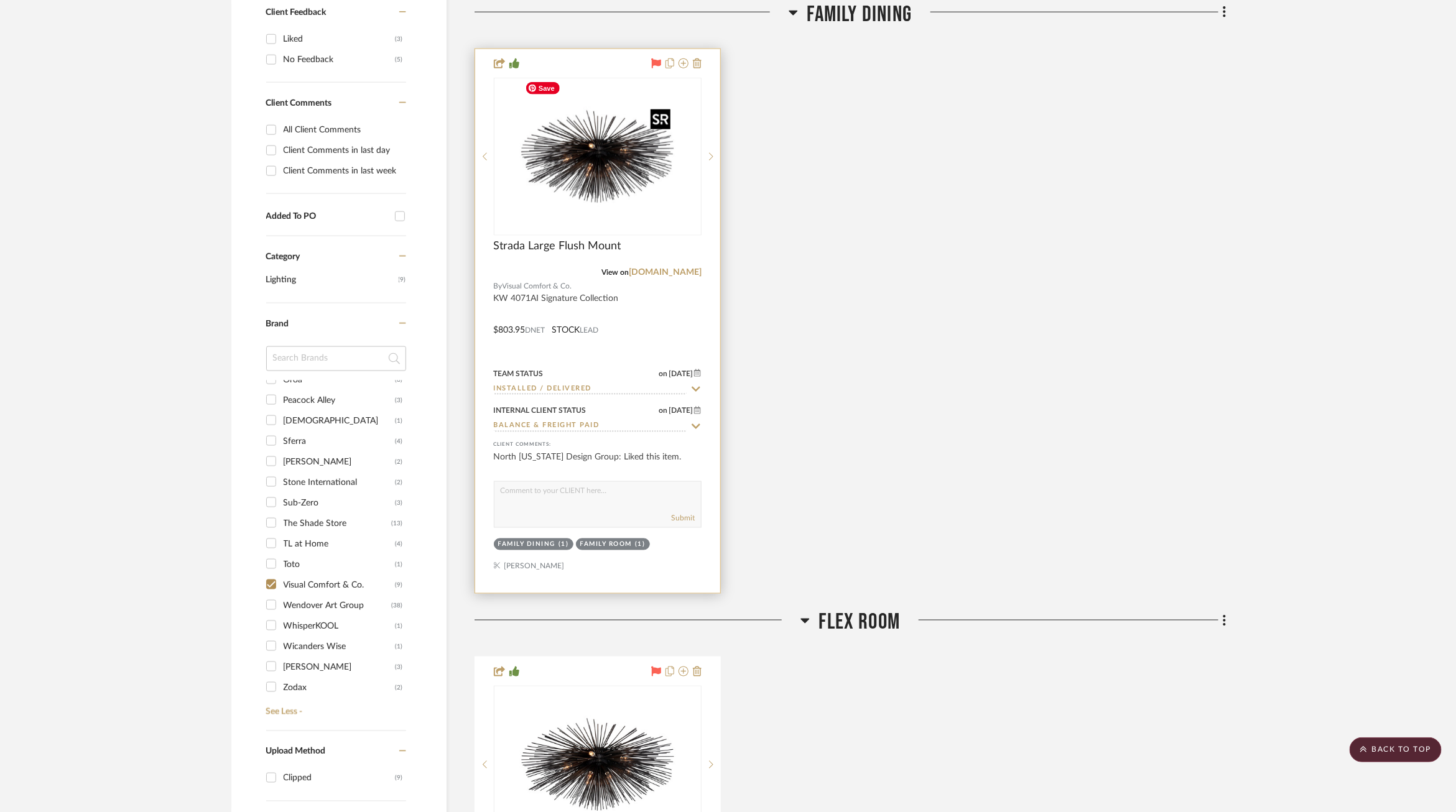
click at [608, 170] on img "0" at bounding box center [597, 156] width 156 height 156
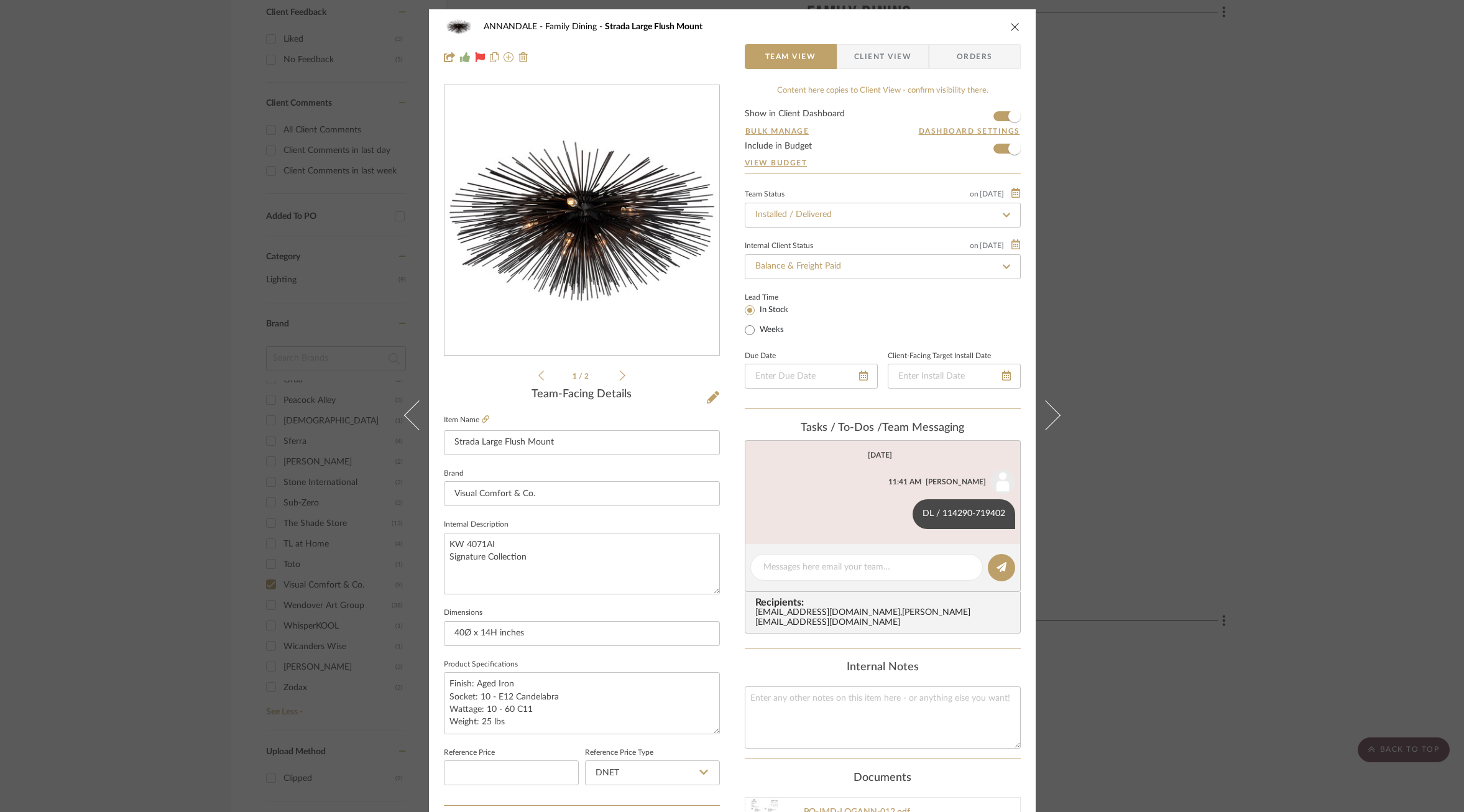
scroll to position [2, 0]
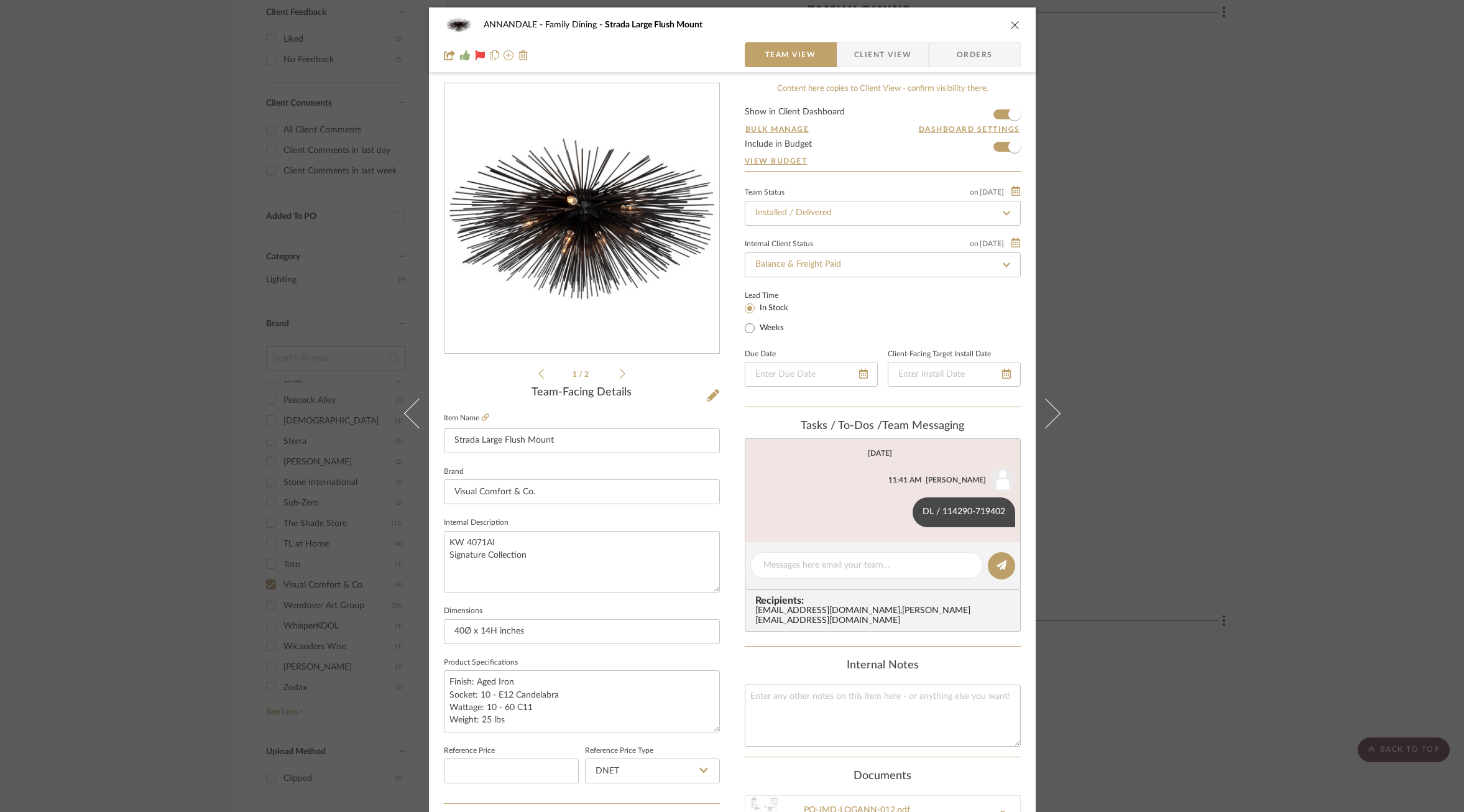
click at [620, 375] on icon at bounding box center [622, 373] width 5 height 11
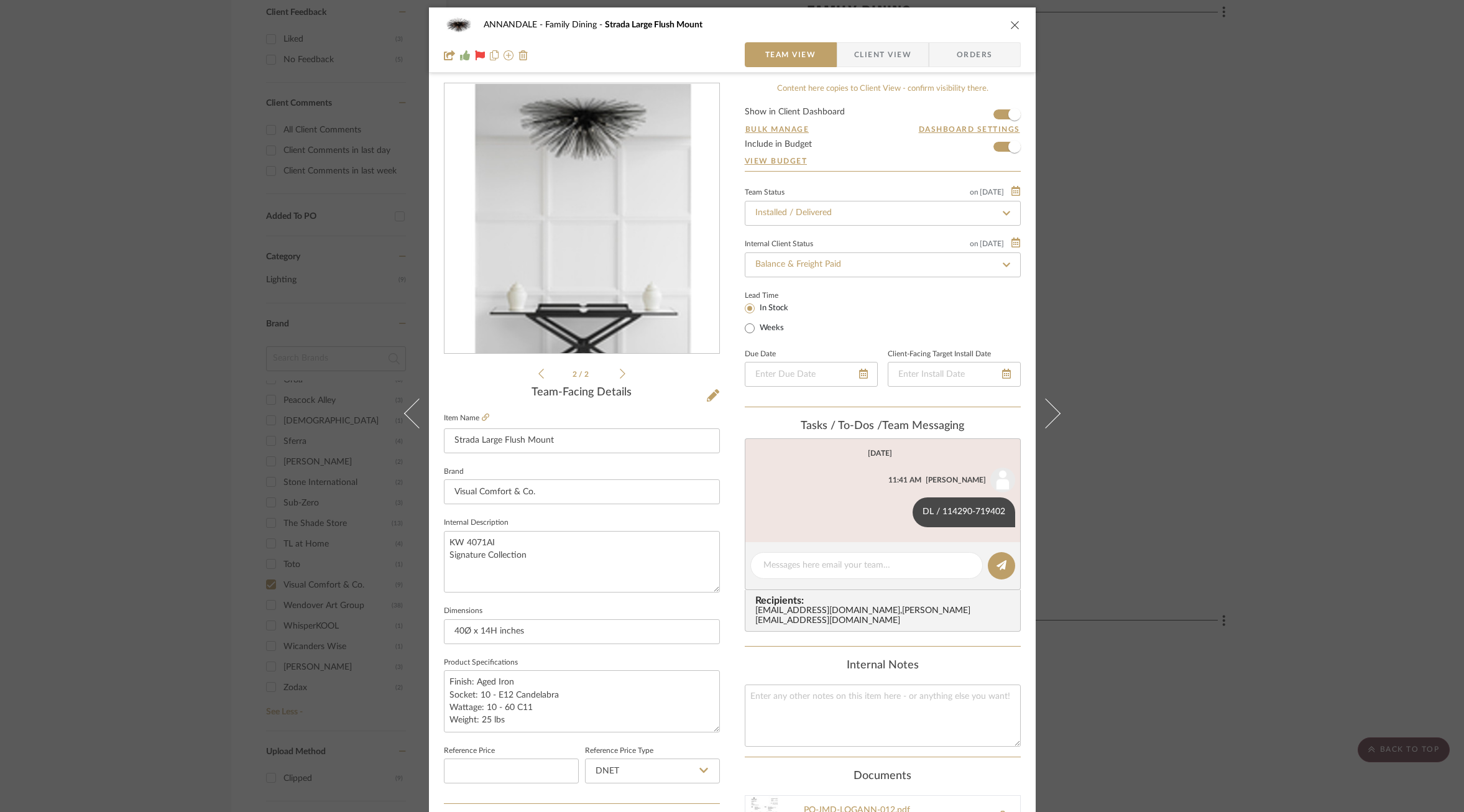
click at [620, 375] on icon at bounding box center [622, 373] width 5 height 11
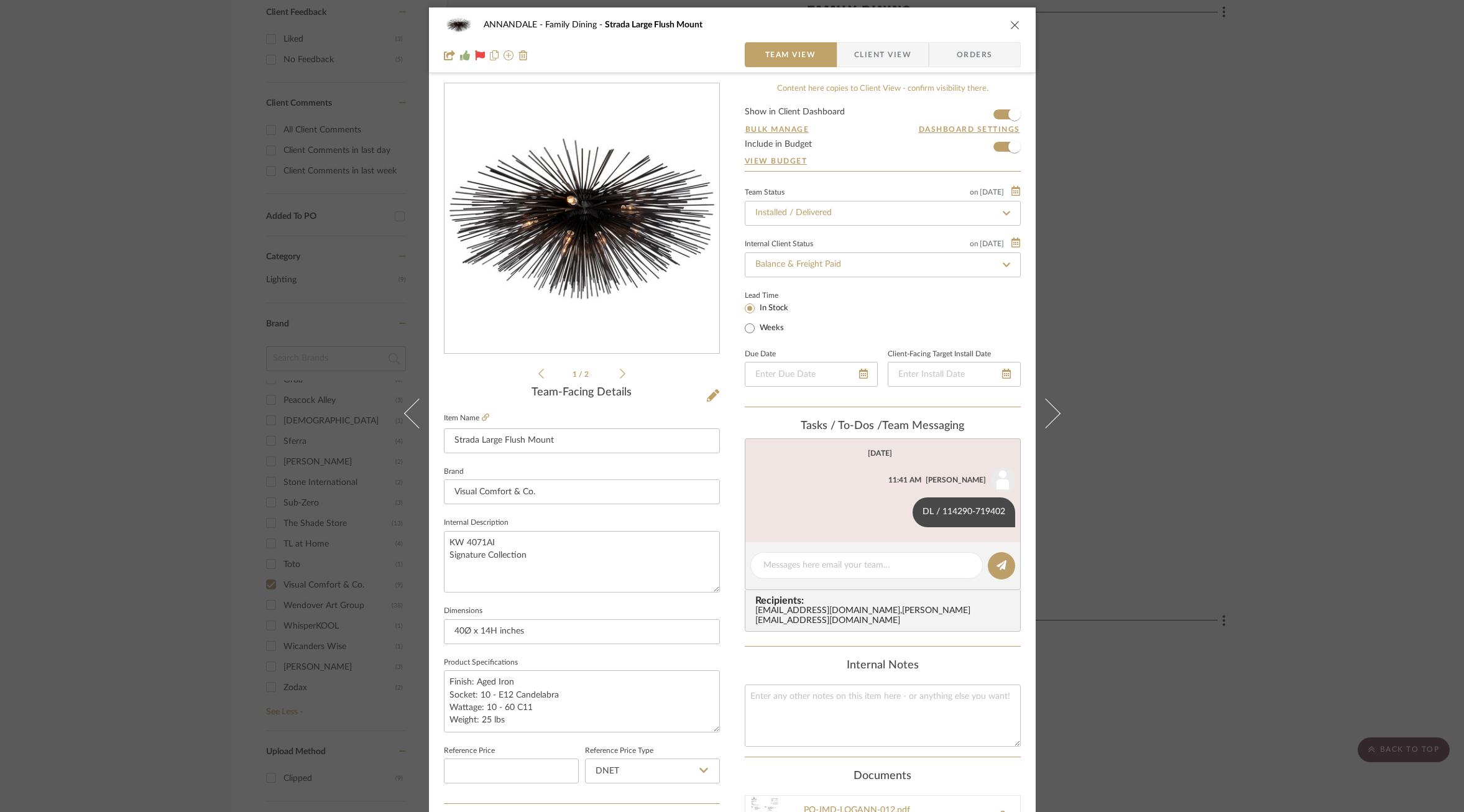
click at [620, 375] on icon at bounding box center [622, 373] width 5 height 11
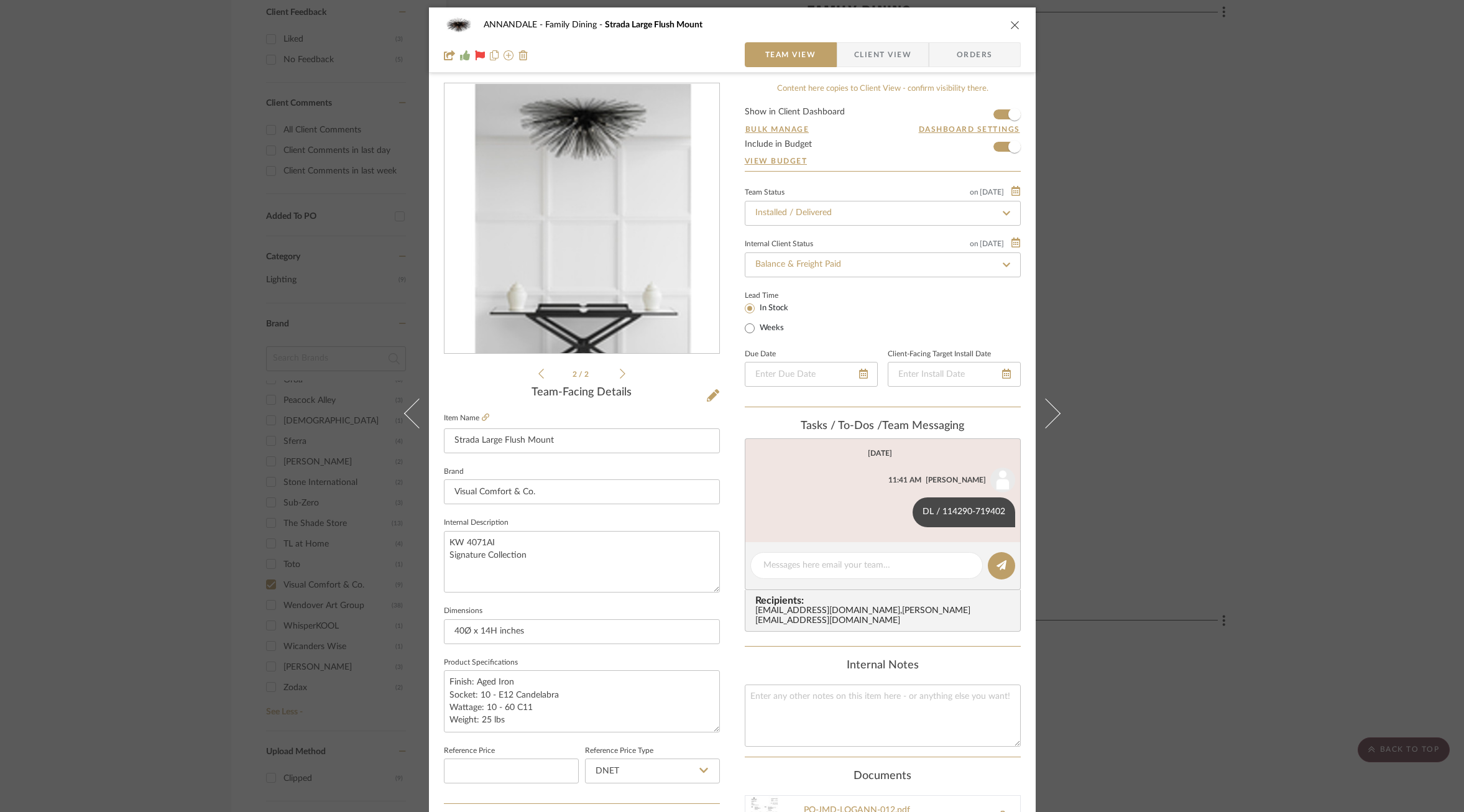
click at [544, 373] on li "2 / 2" at bounding box center [582, 373] width 76 height 15
click at [538, 373] on icon at bounding box center [540, 373] width 5 height 11
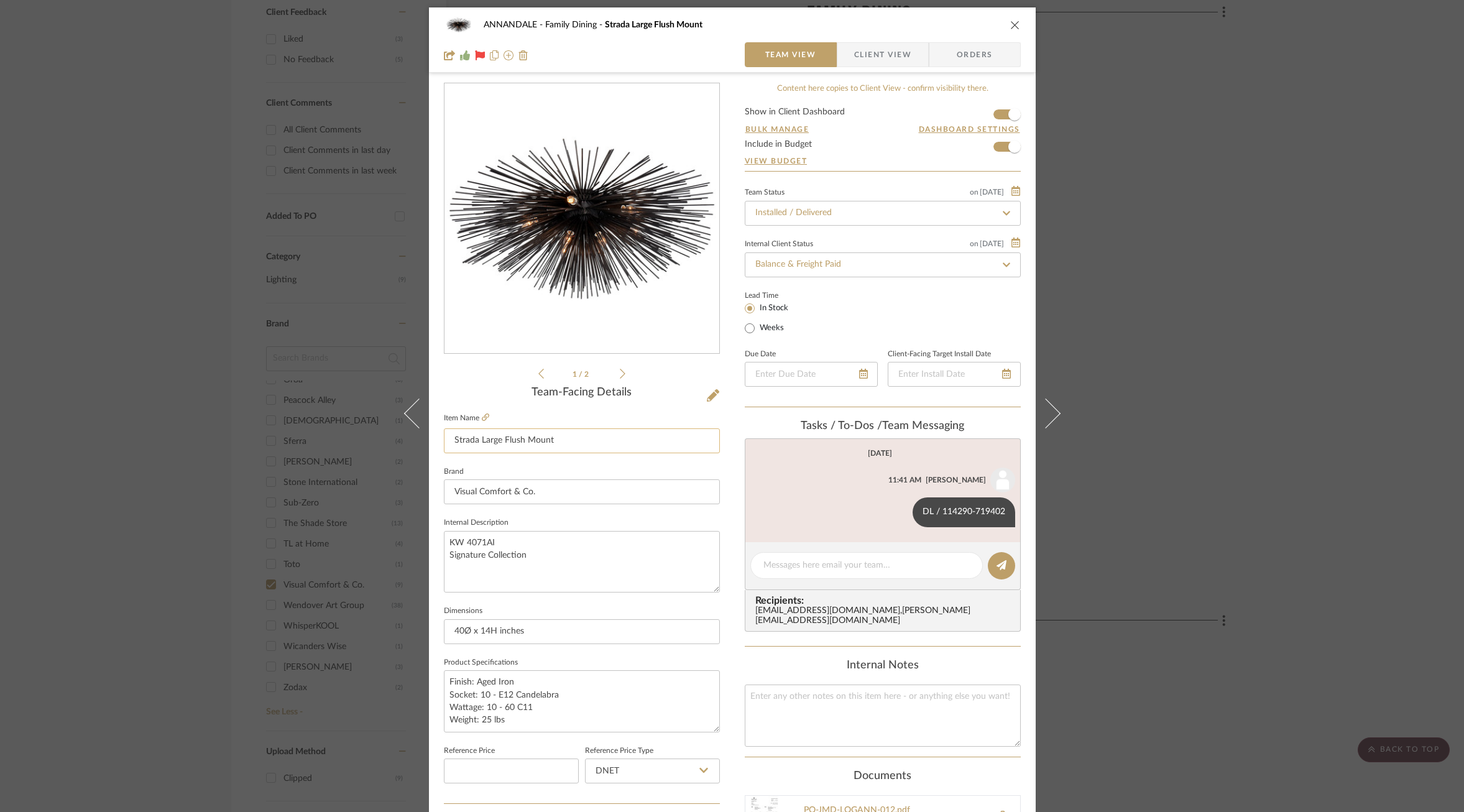
drag, startPoint x: 500, startPoint y: 441, endPoint x: 466, endPoint y: 441, distance: 34.0
click at [466, 441] on input "Strada Large Flush Mount" at bounding box center [582, 440] width 276 height 25
drag, startPoint x: 458, startPoint y: 631, endPoint x: 365, endPoint y: 631, distance: 93.0
click at [369, 631] on div "ANNANDALE Family Dining Strada Large Flush Mount Team View Client View Orders 1…" at bounding box center [732, 406] width 1464 height 812
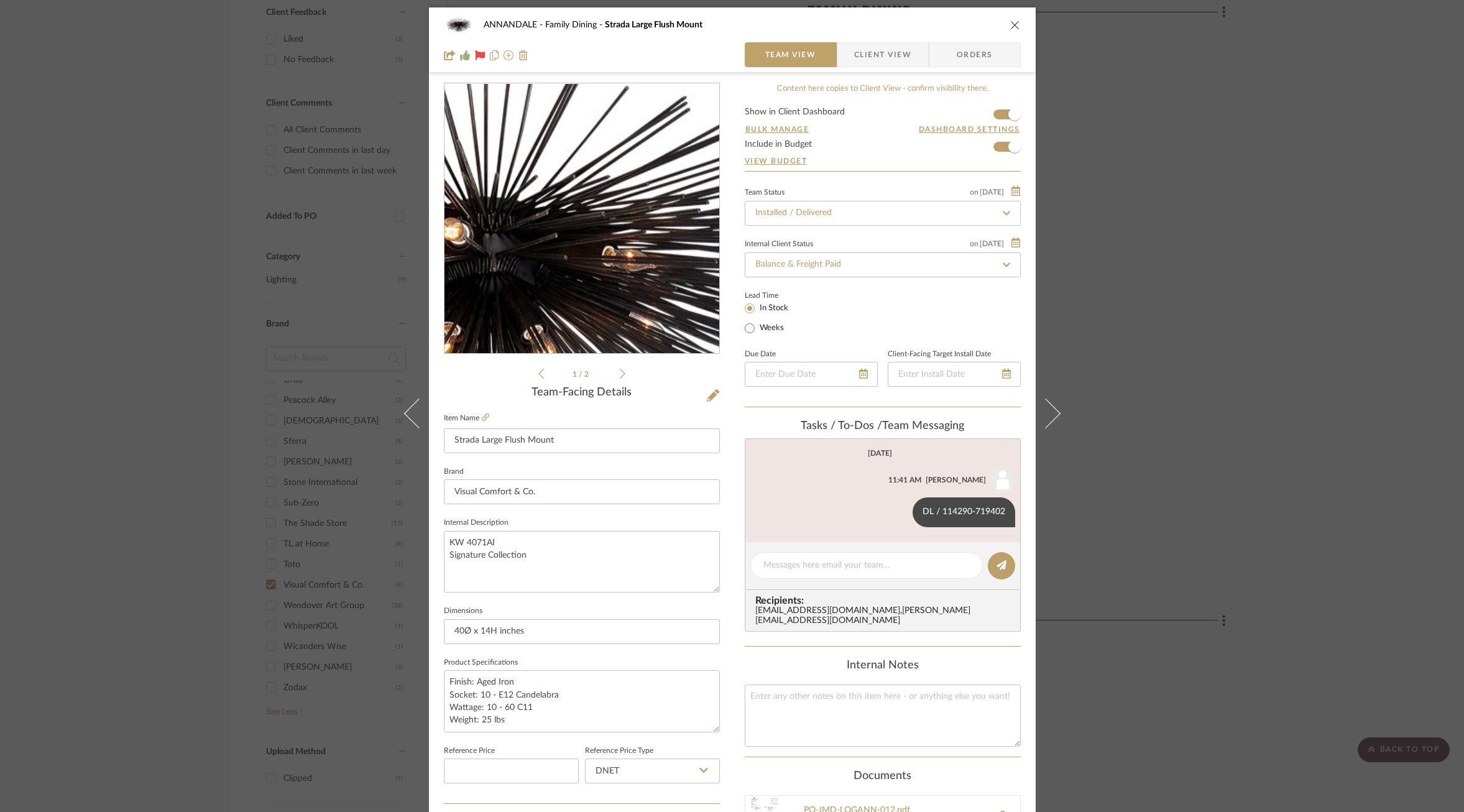
click at [610, 196] on img "0" at bounding box center [582, 219] width 270 height 270
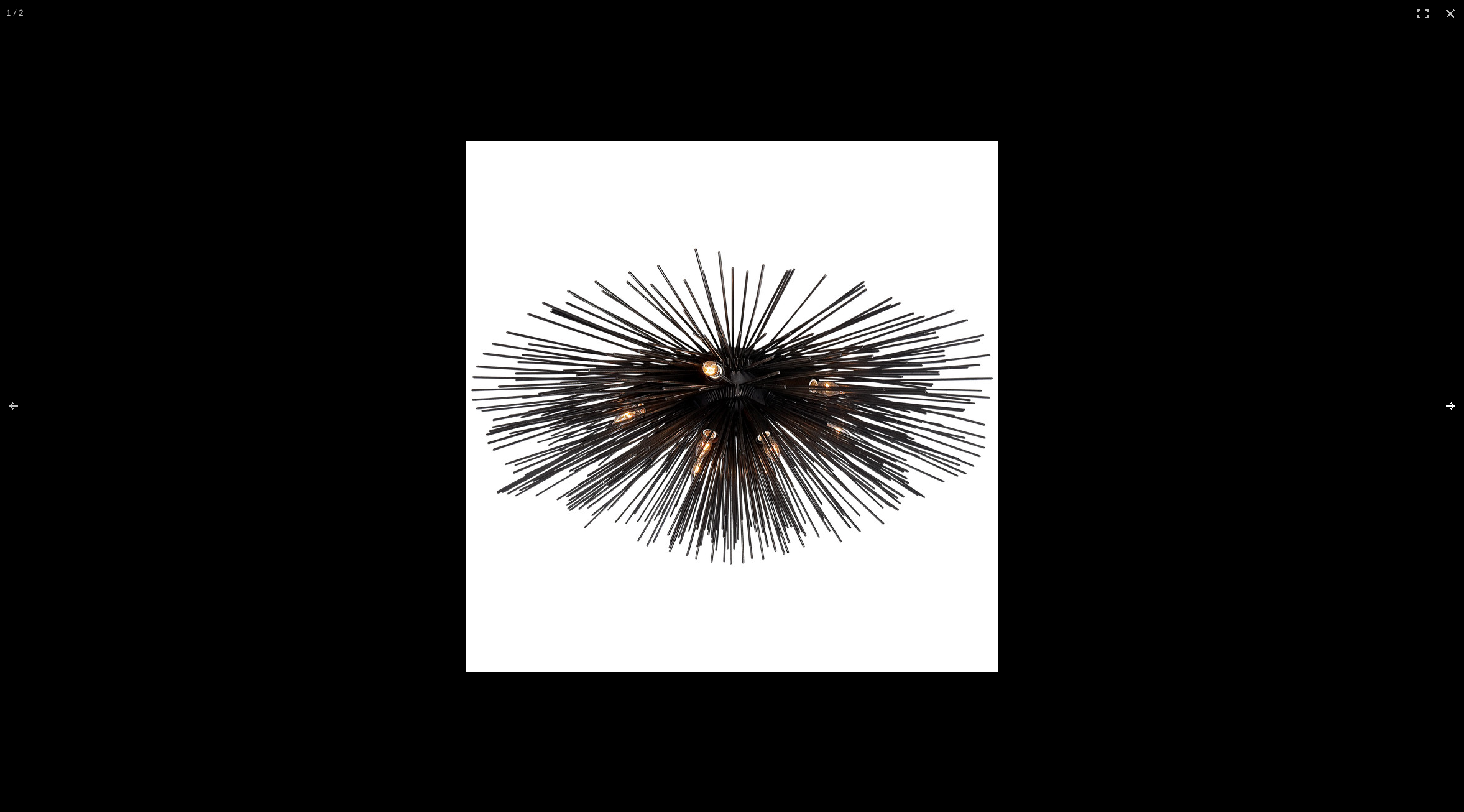
click at [1445, 401] on button at bounding box center [1442, 406] width 43 height 62
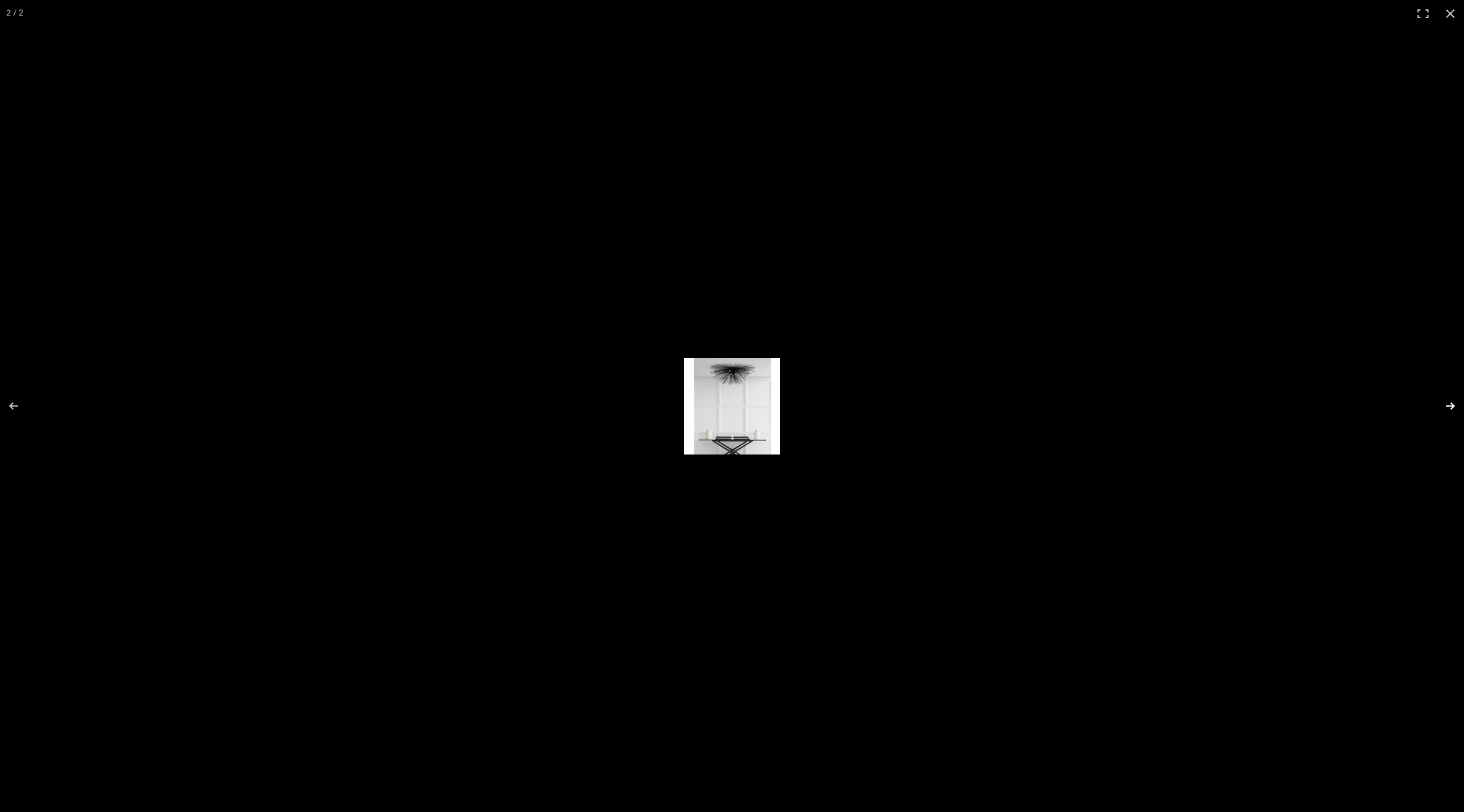
click at [1445, 401] on button at bounding box center [1442, 406] width 43 height 62
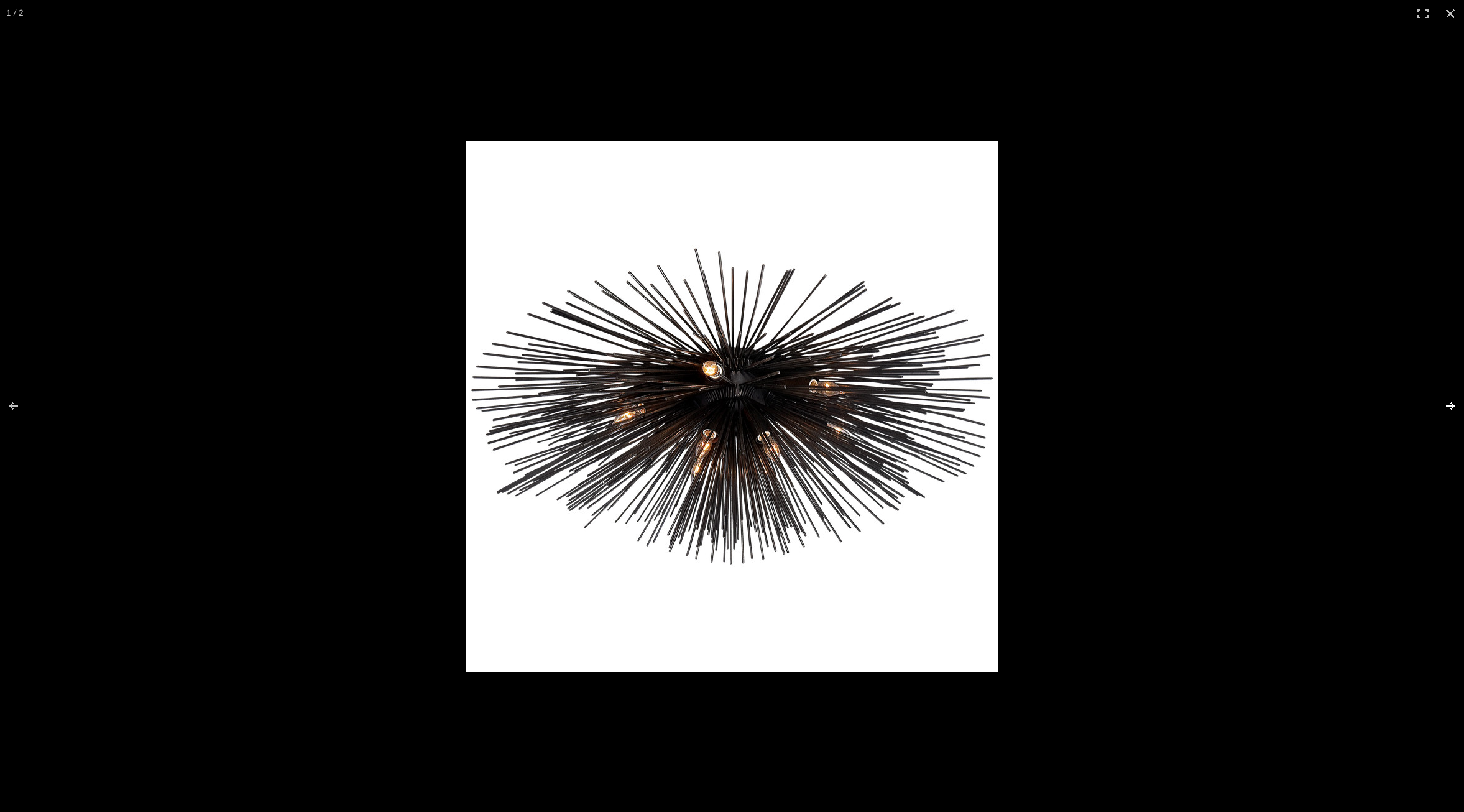
click at [1445, 401] on button at bounding box center [1442, 406] width 43 height 62
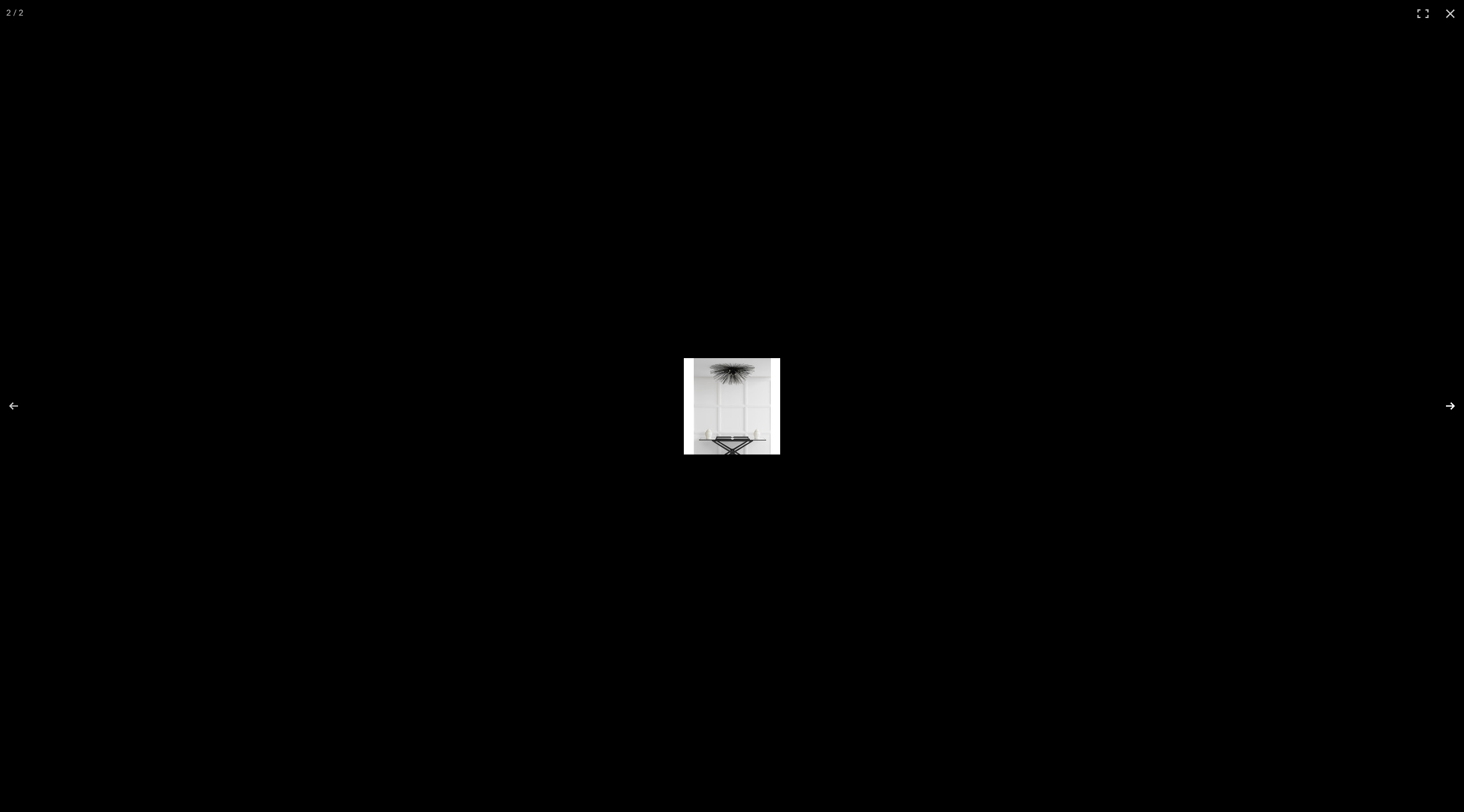
click at [1445, 401] on button at bounding box center [1442, 406] width 43 height 62
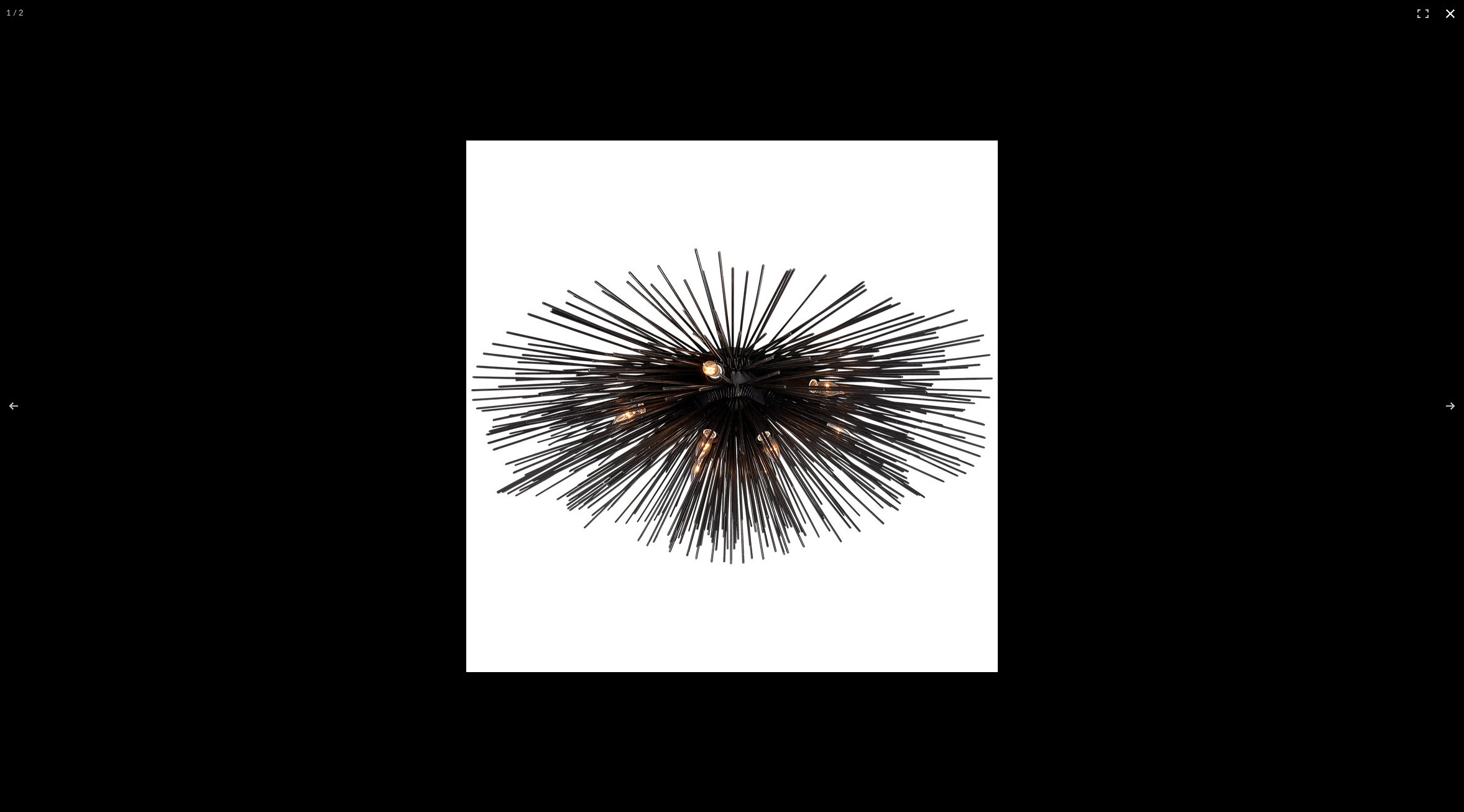
click at [1450, 8] on button at bounding box center [1450, 14] width 27 height 27
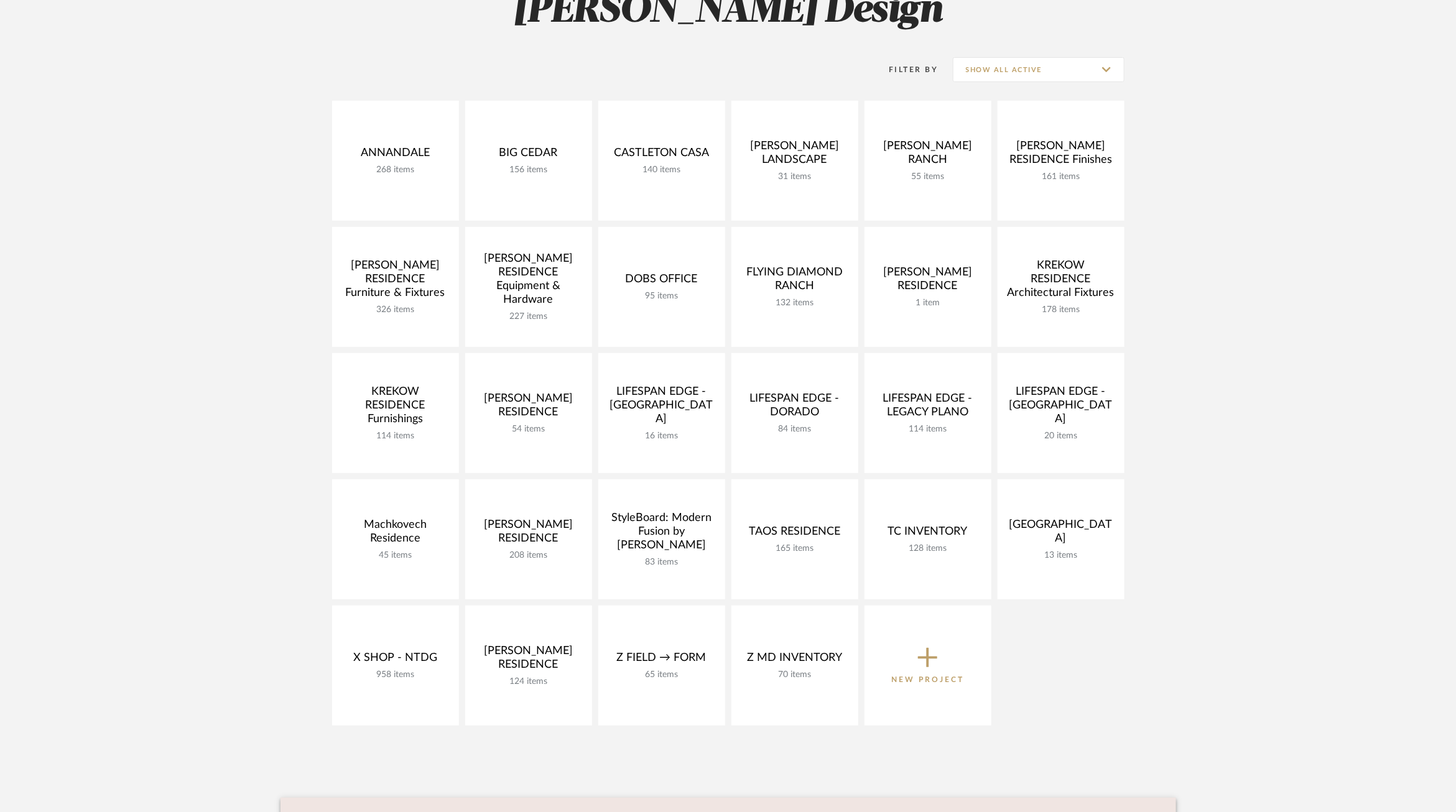
scroll to position [215, 0]
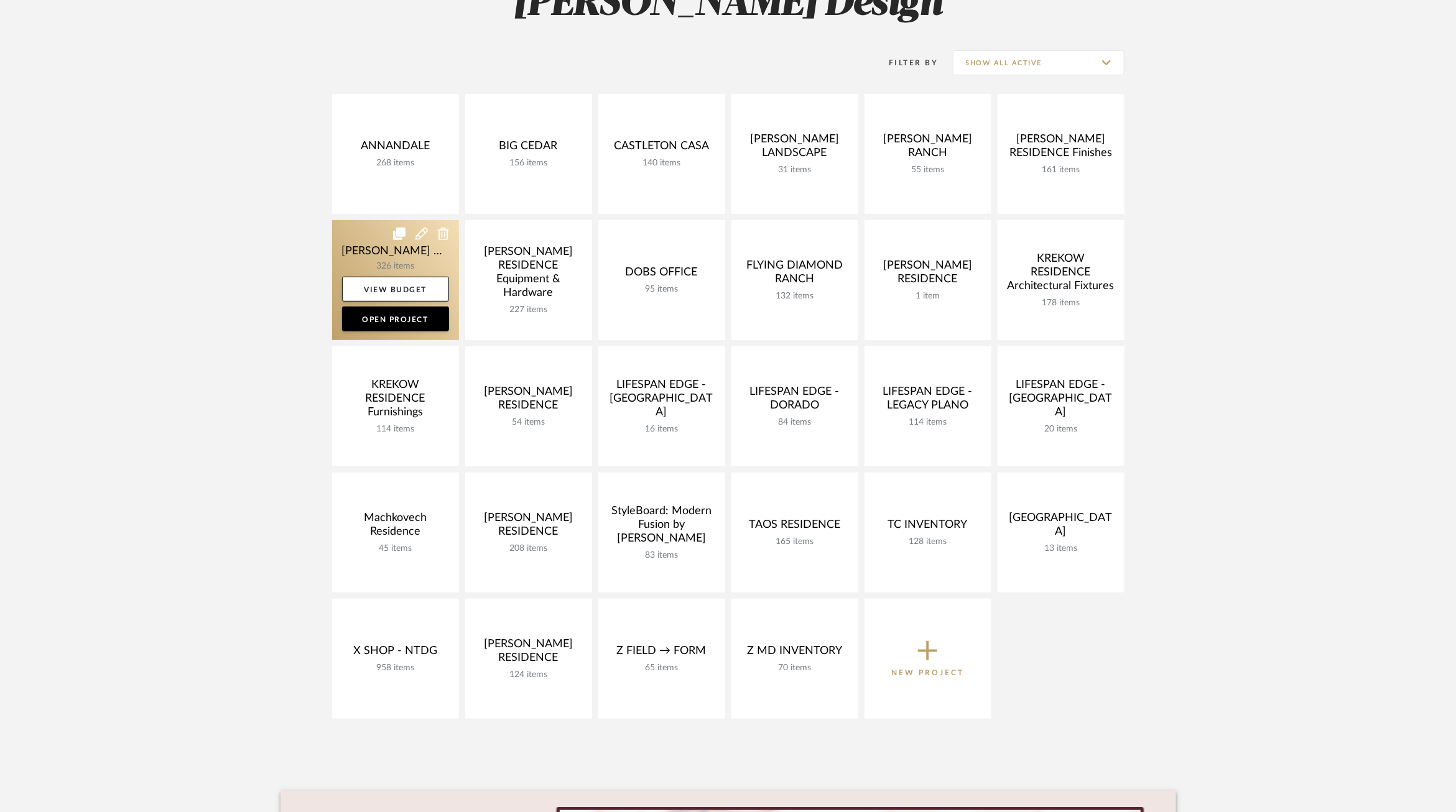
click at [366, 253] on link at bounding box center [395, 280] width 127 height 120
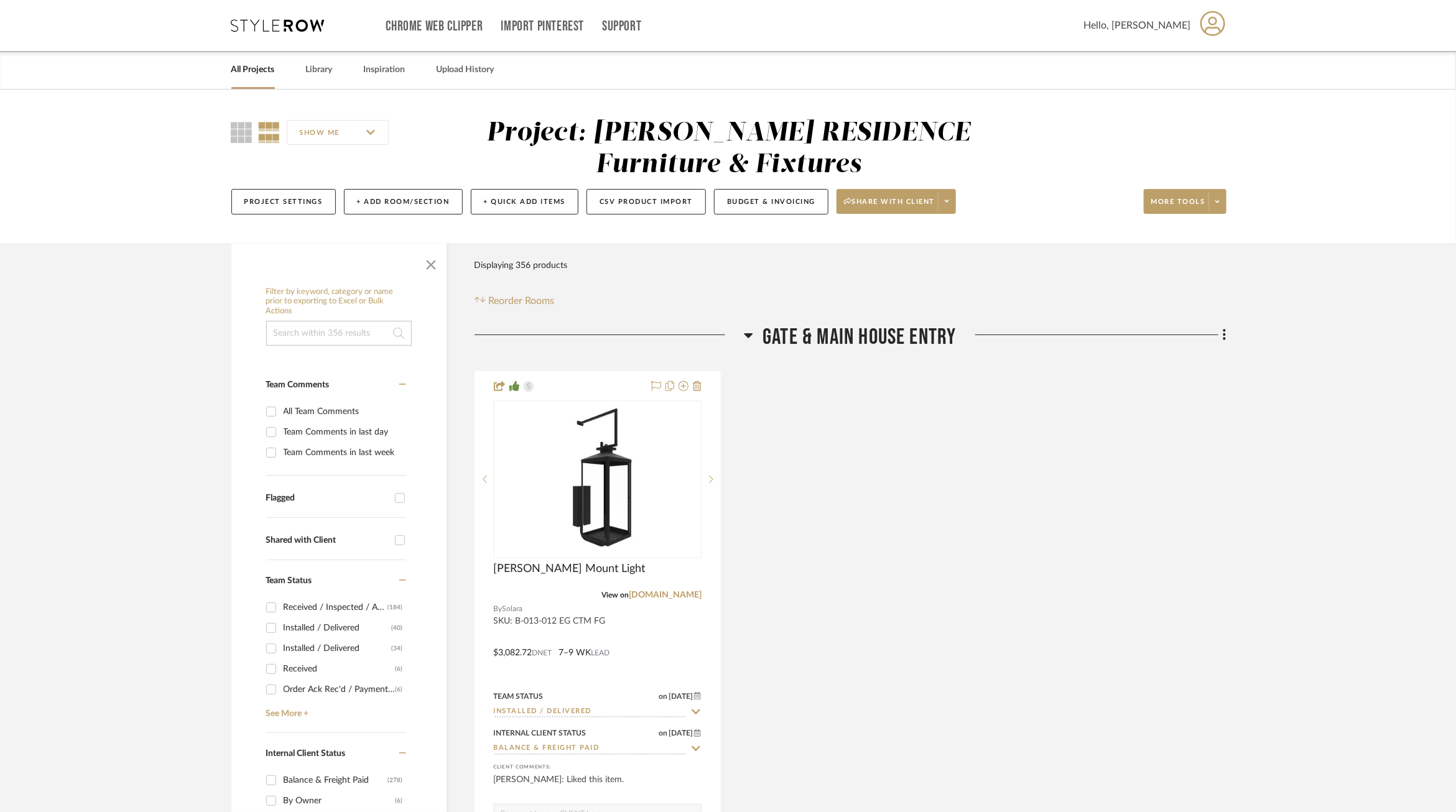
click at [356, 343] on input at bounding box center [339, 333] width 146 height 25
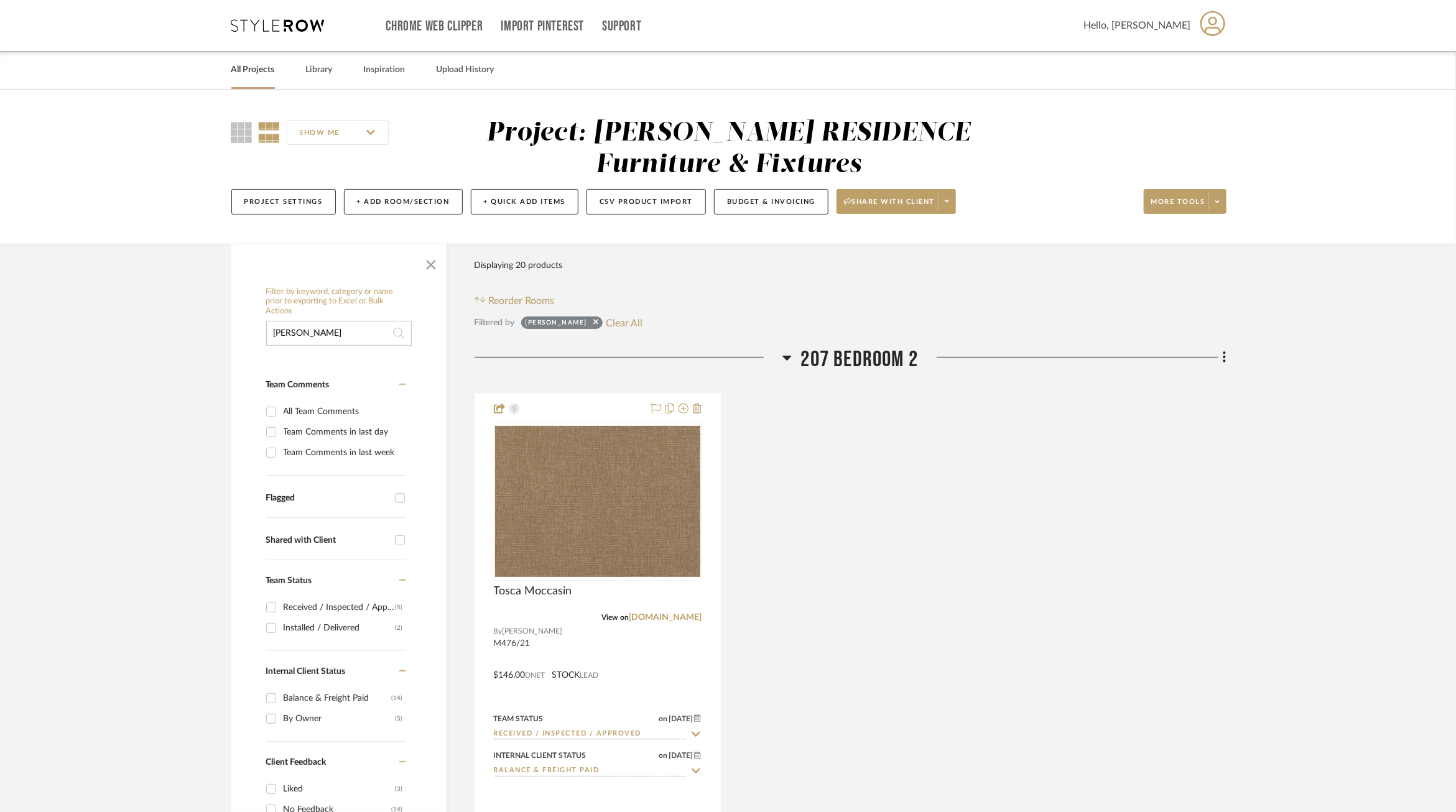
type input "romo"
click at [266, 74] on link "All Projects" at bounding box center [253, 70] width 43 height 17
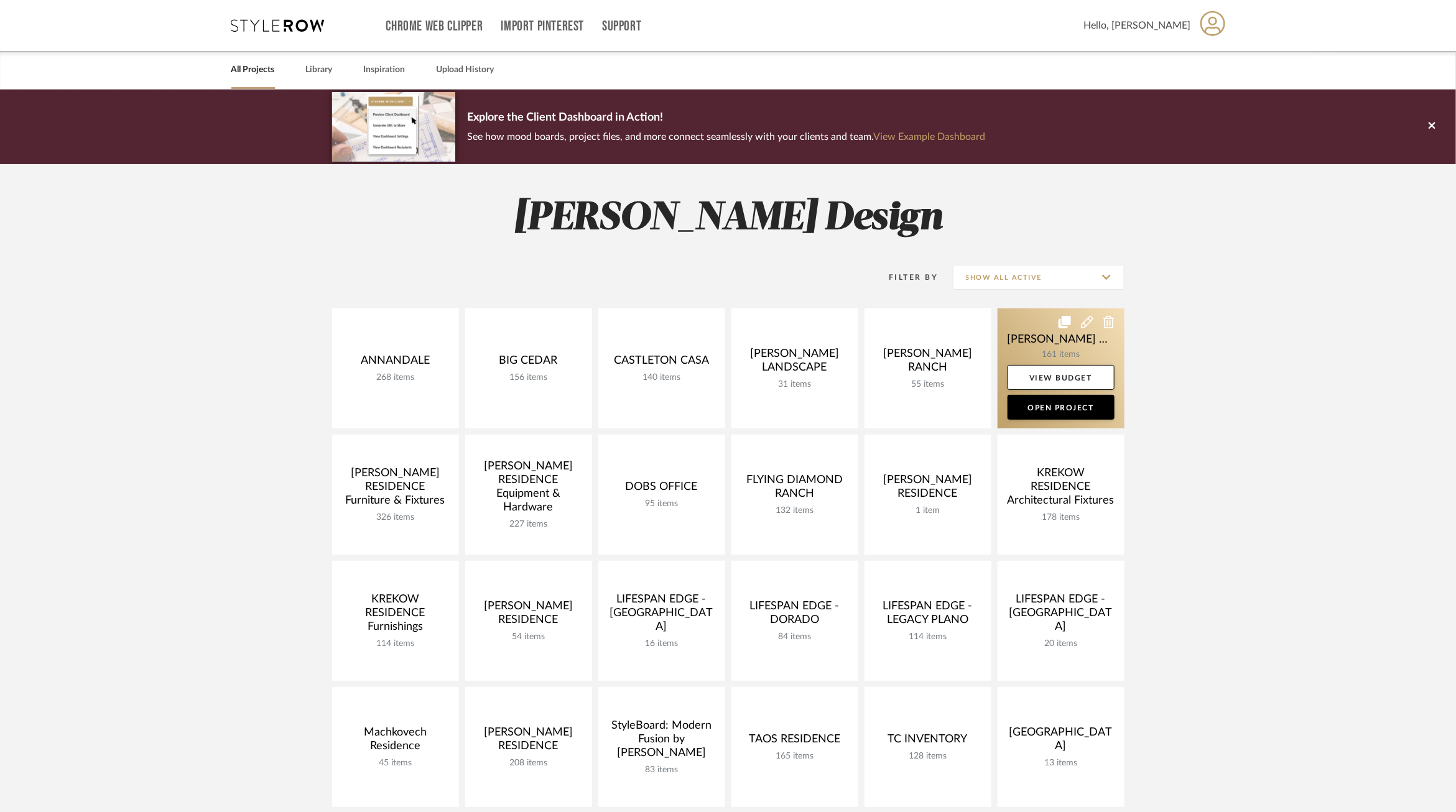
click at [1054, 335] on link at bounding box center [1060, 368] width 127 height 120
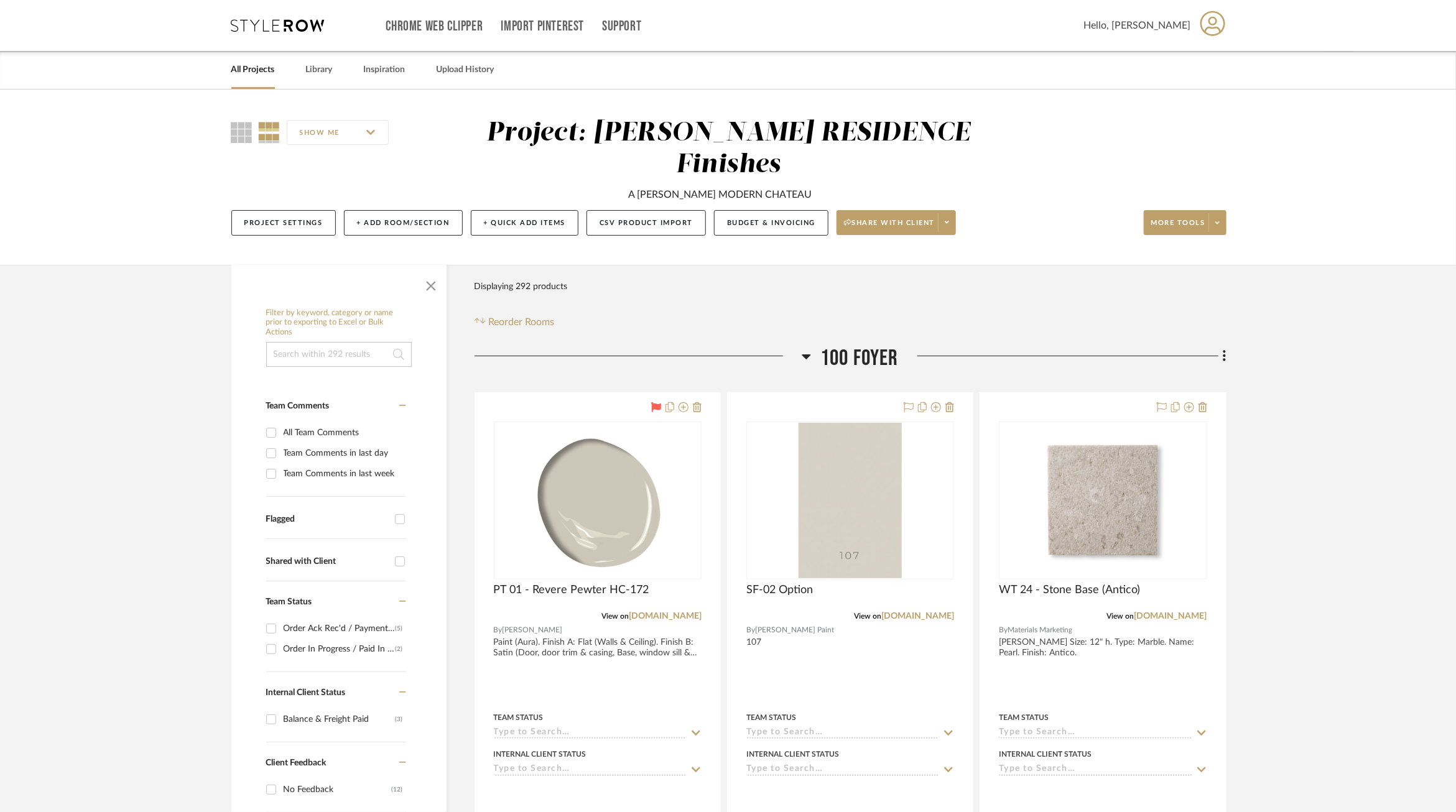
click at [344, 342] on input at bounding box center [339, 354] width 146 height 25
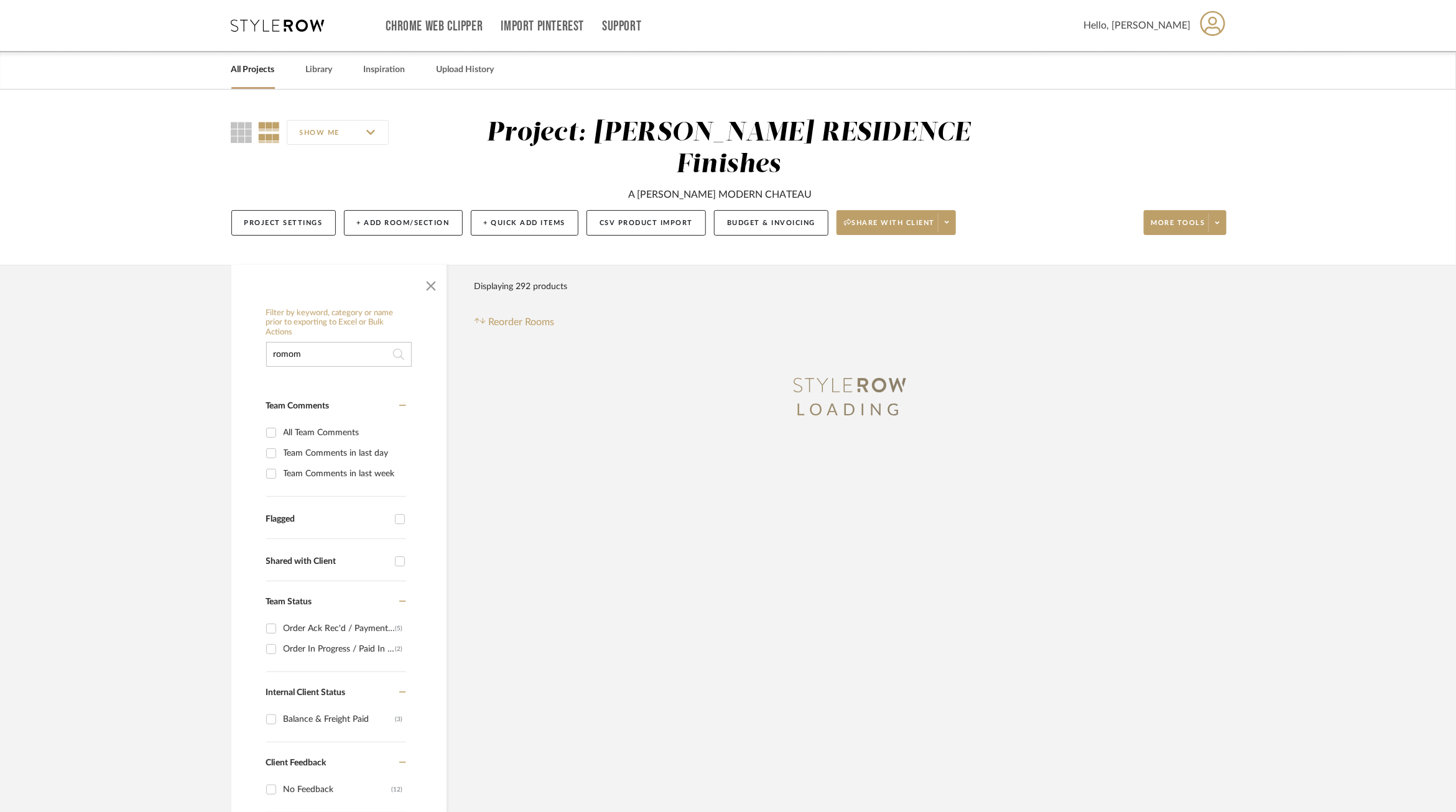
type input "romo"
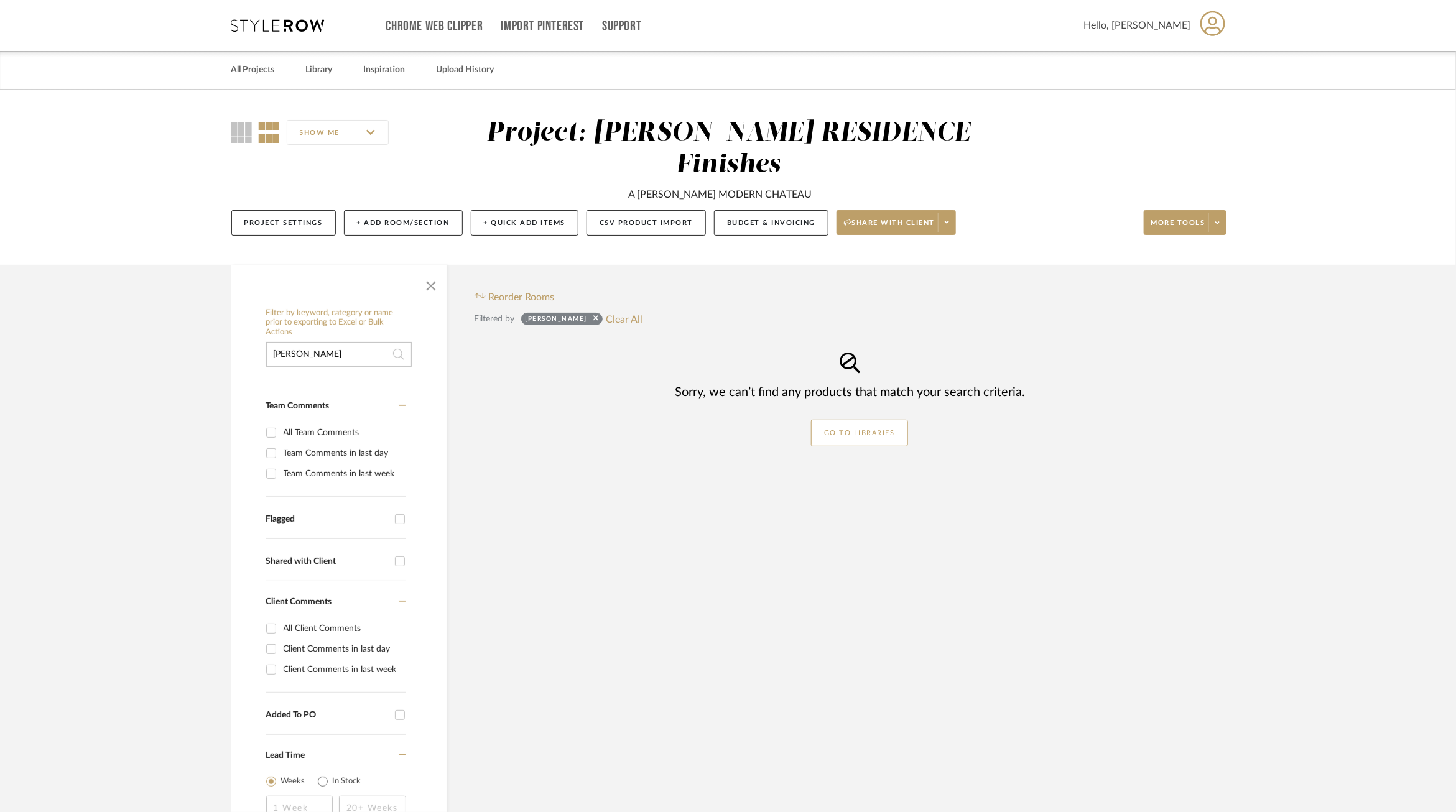
click at [306, 342] on input "romo" at bounding box center [339, 354] width 146 height 25
click at [608, 517] on div "Filter Products Reorder Rooms Filtered by romo Clear All LOADING 100 Foyer Add …" at bounding box center [850, 603] width 752 height 675
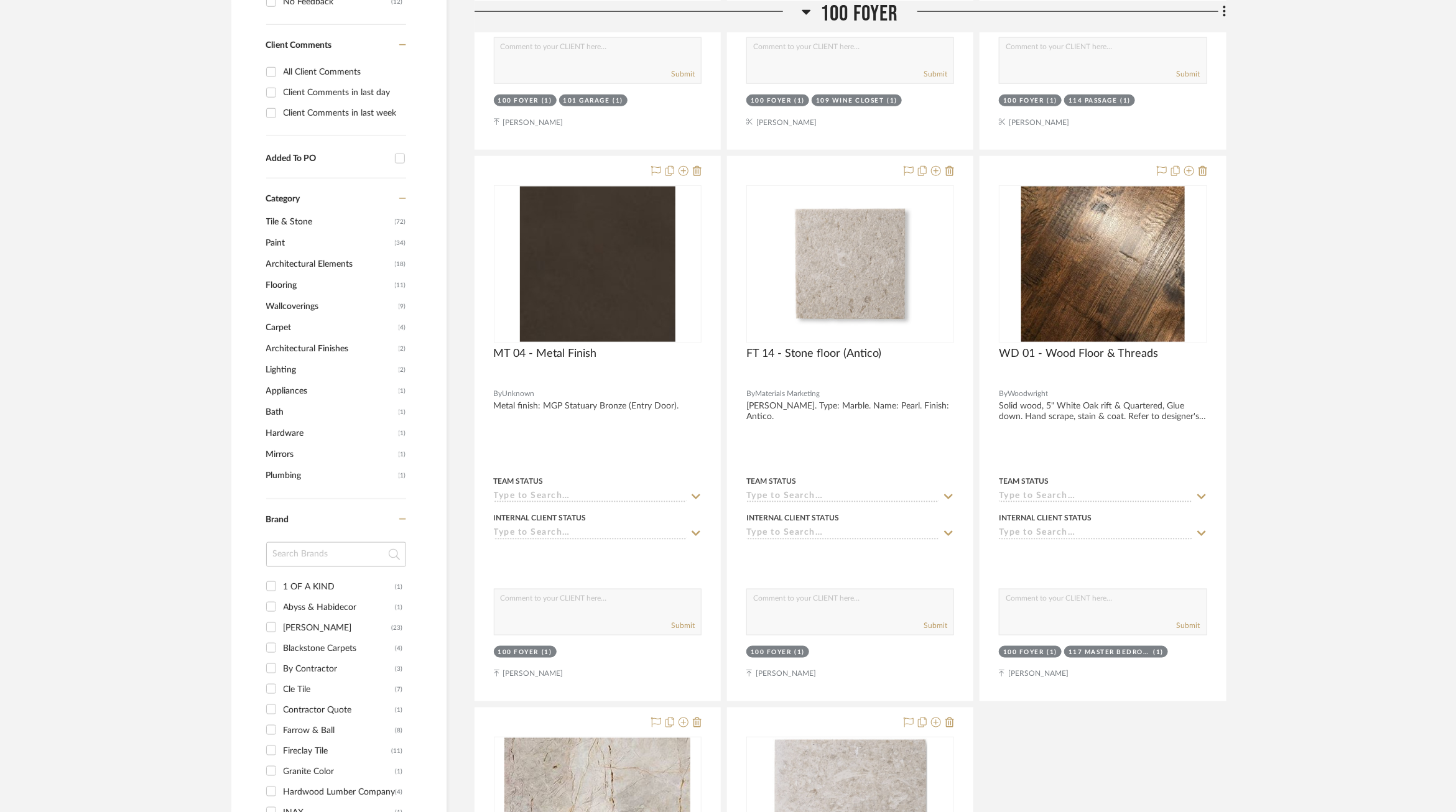
scroll to position [789, 0]
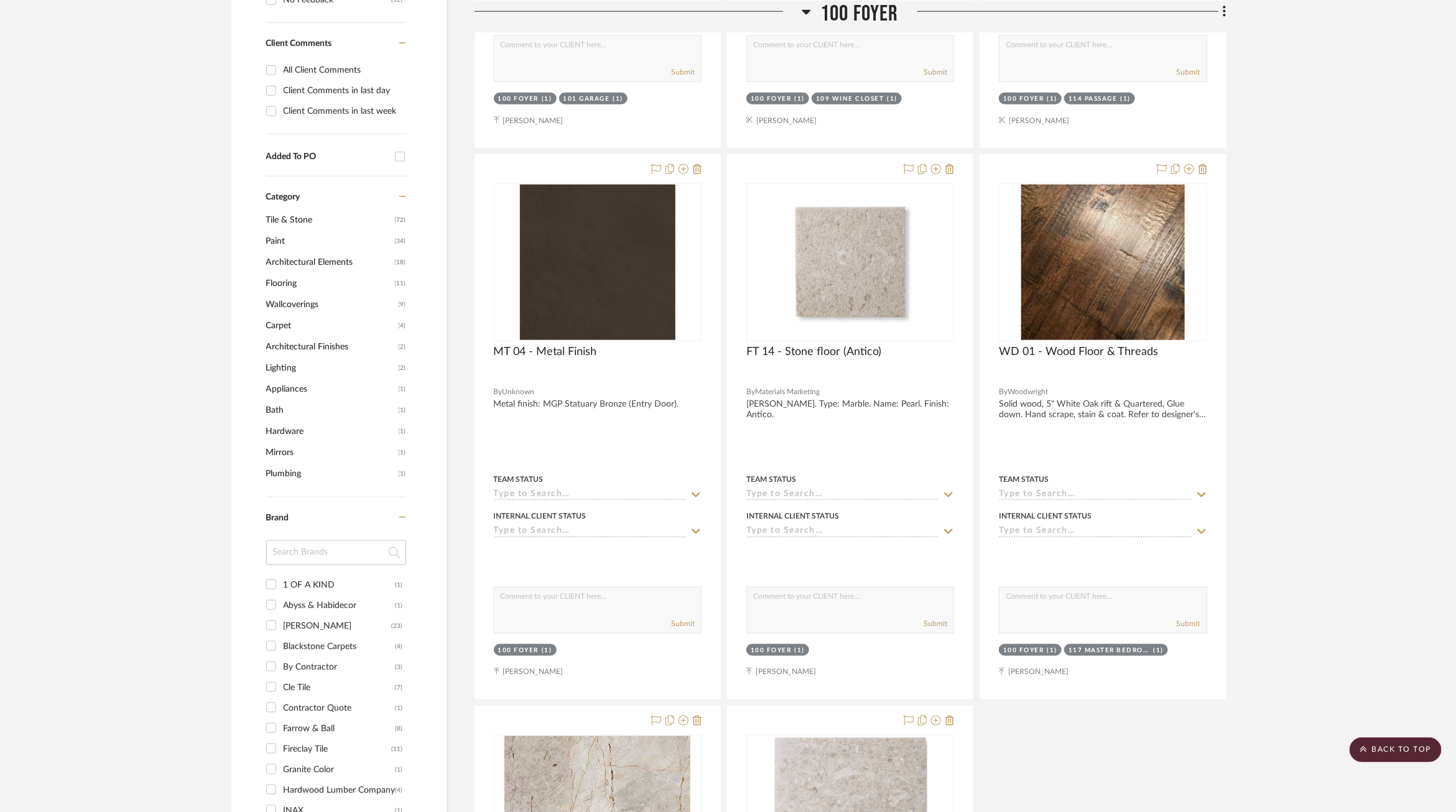
click at [294, 294] on span "Wallcoverings" at bounding box center [331, 304] width 129 height 21
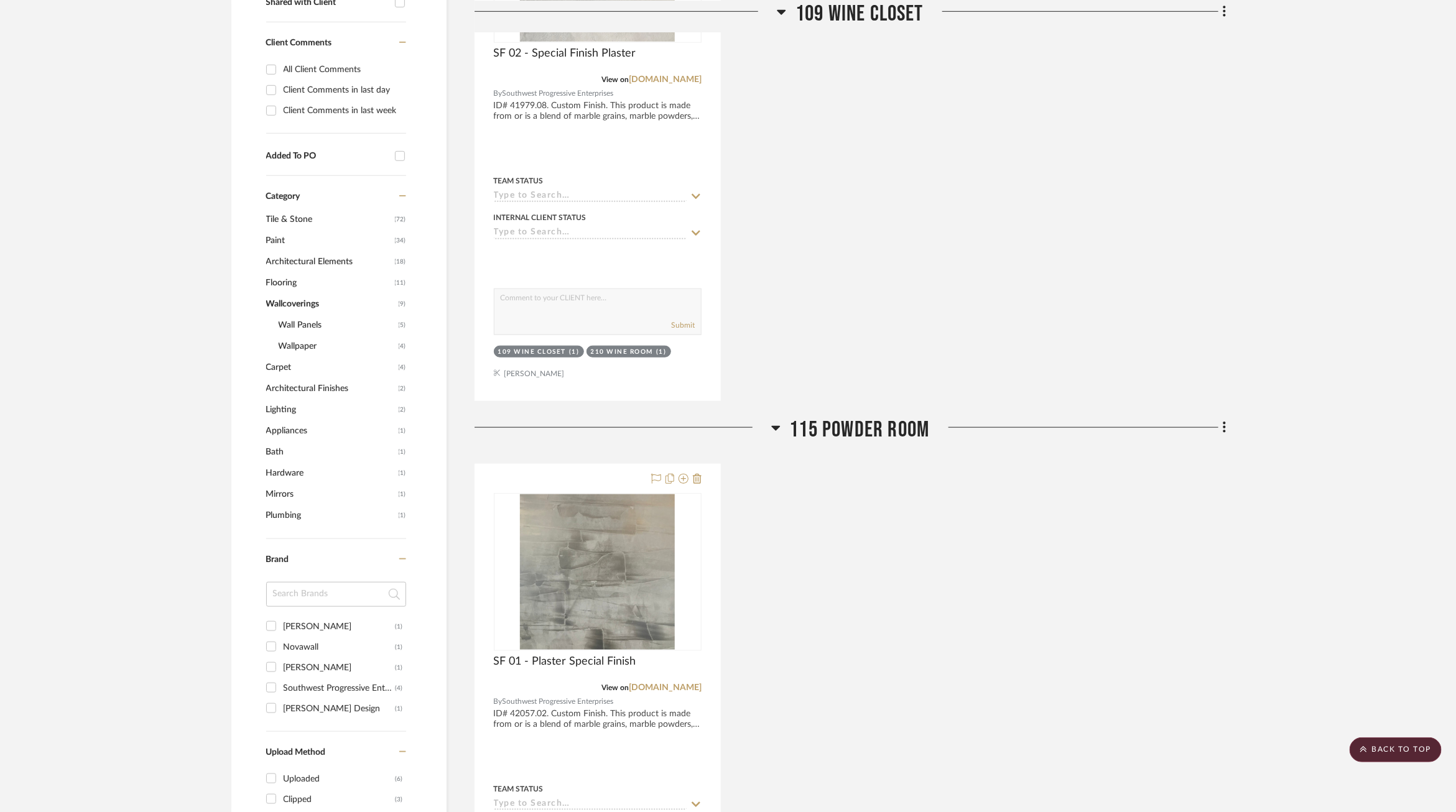
scroll to position [0, 0]
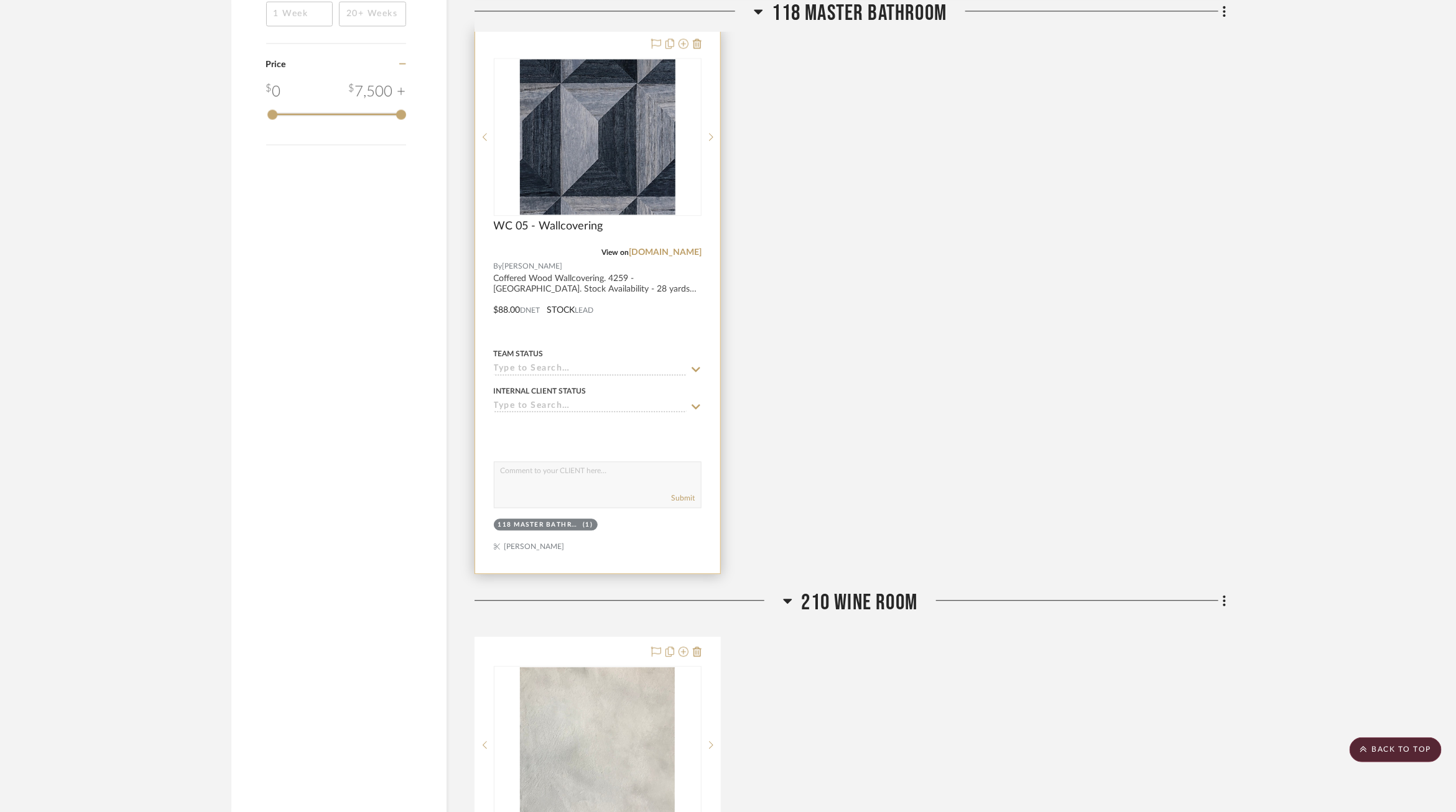
scroll to position [1604, 0]
click at [695, 363] on icon at bounding box center [695, 367] width 11 height 10
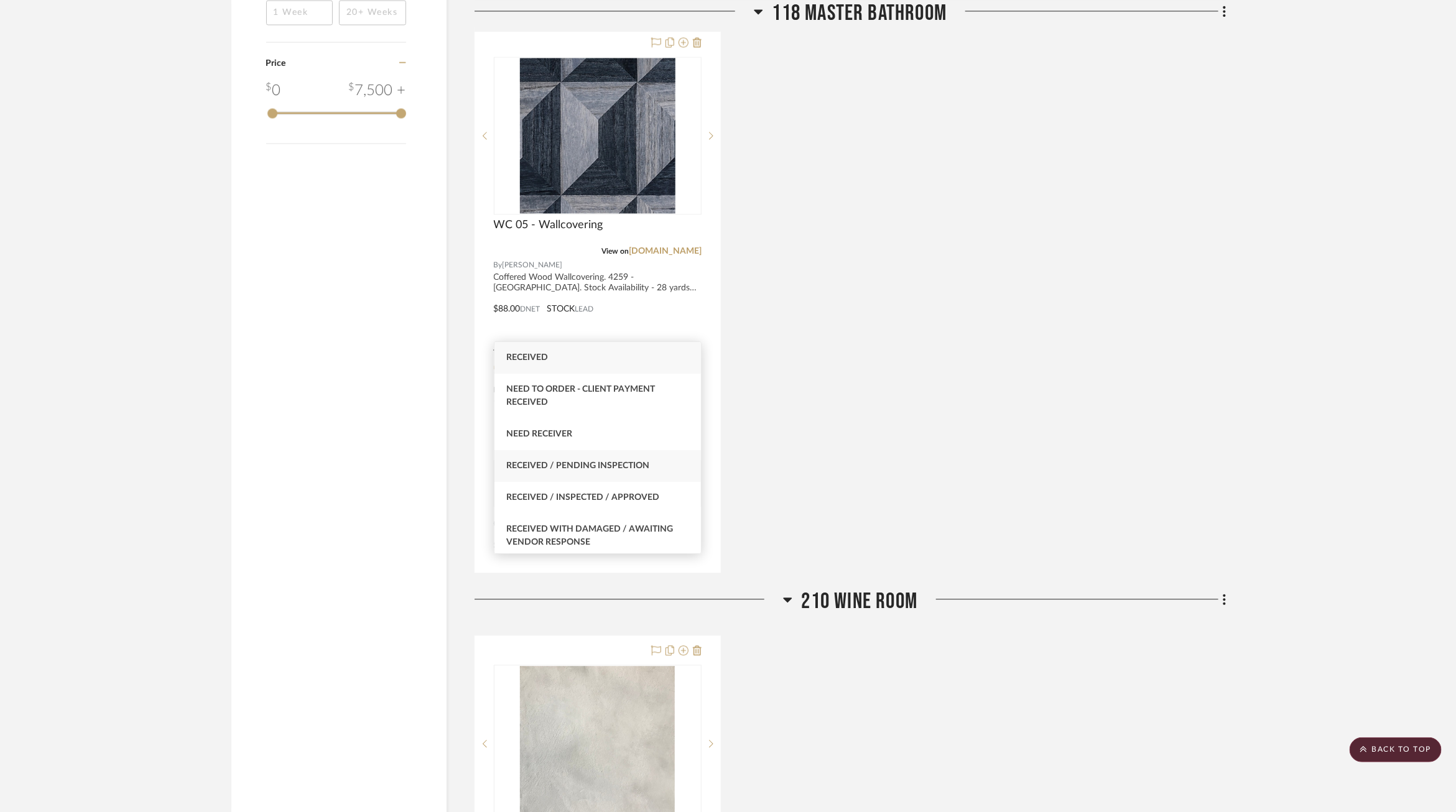
type input "rece"
click at [631, 469] on span "Received / Pending Inspection" at bounding box center [578, 465] width 143 height 8
type input "[DATE]"
type input "Received / Pending Inspection"
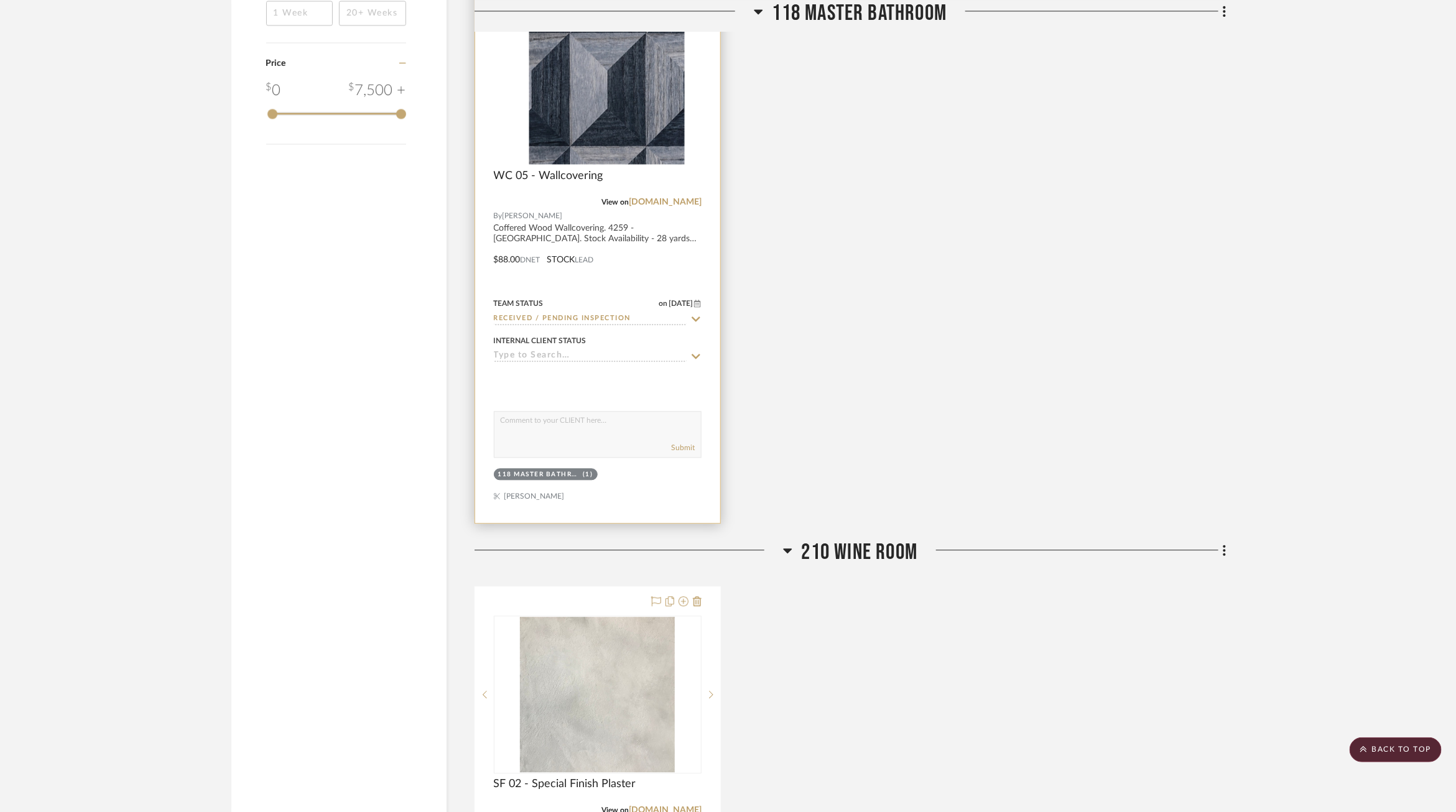
scroll to position [1673, 0]
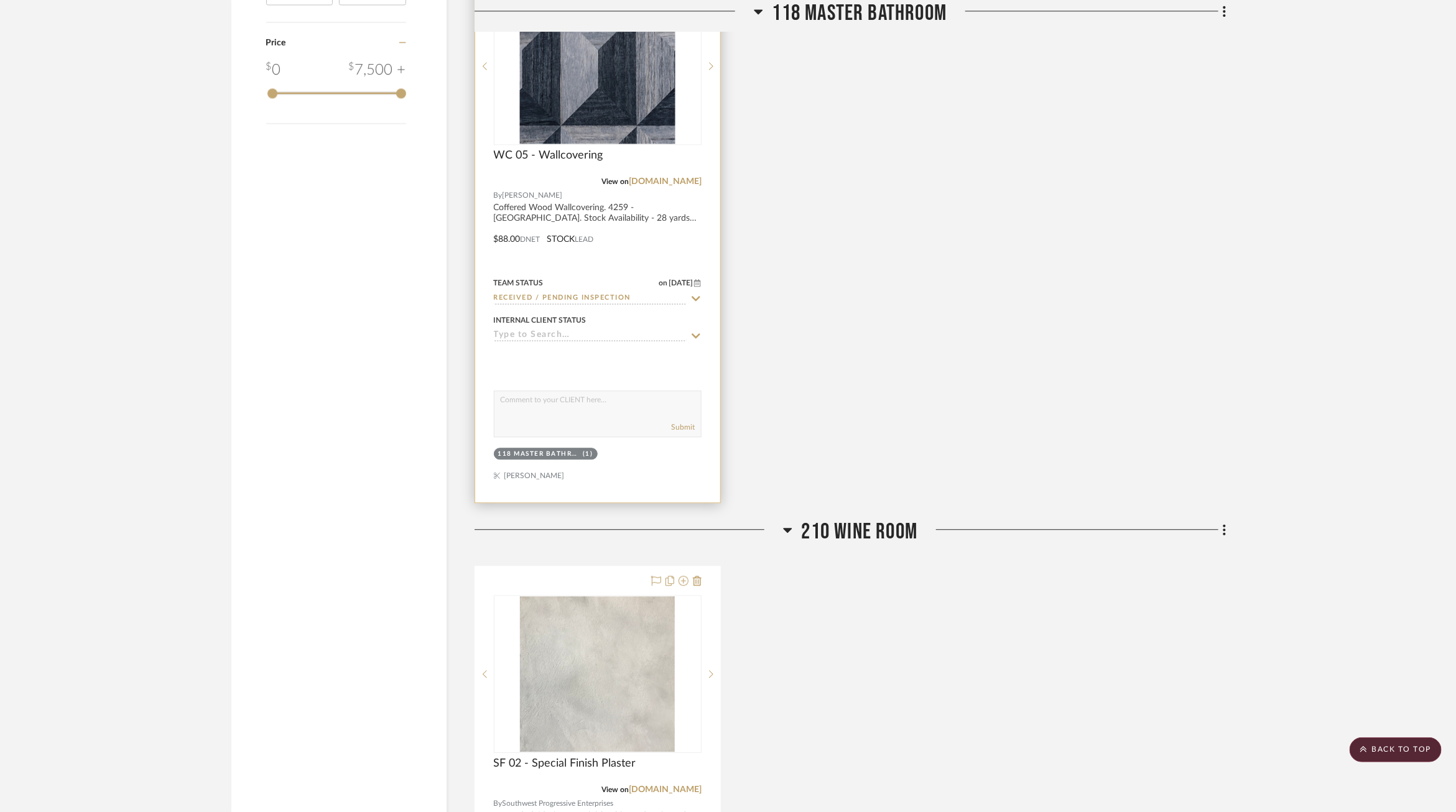
click at [609, 149] on div "WC 05 - Wallcovering" at bounding box center [597, 162] width 208 height 27
click at [609, 83] on img "0" at bounding box center [597, 65] width 156 height 156
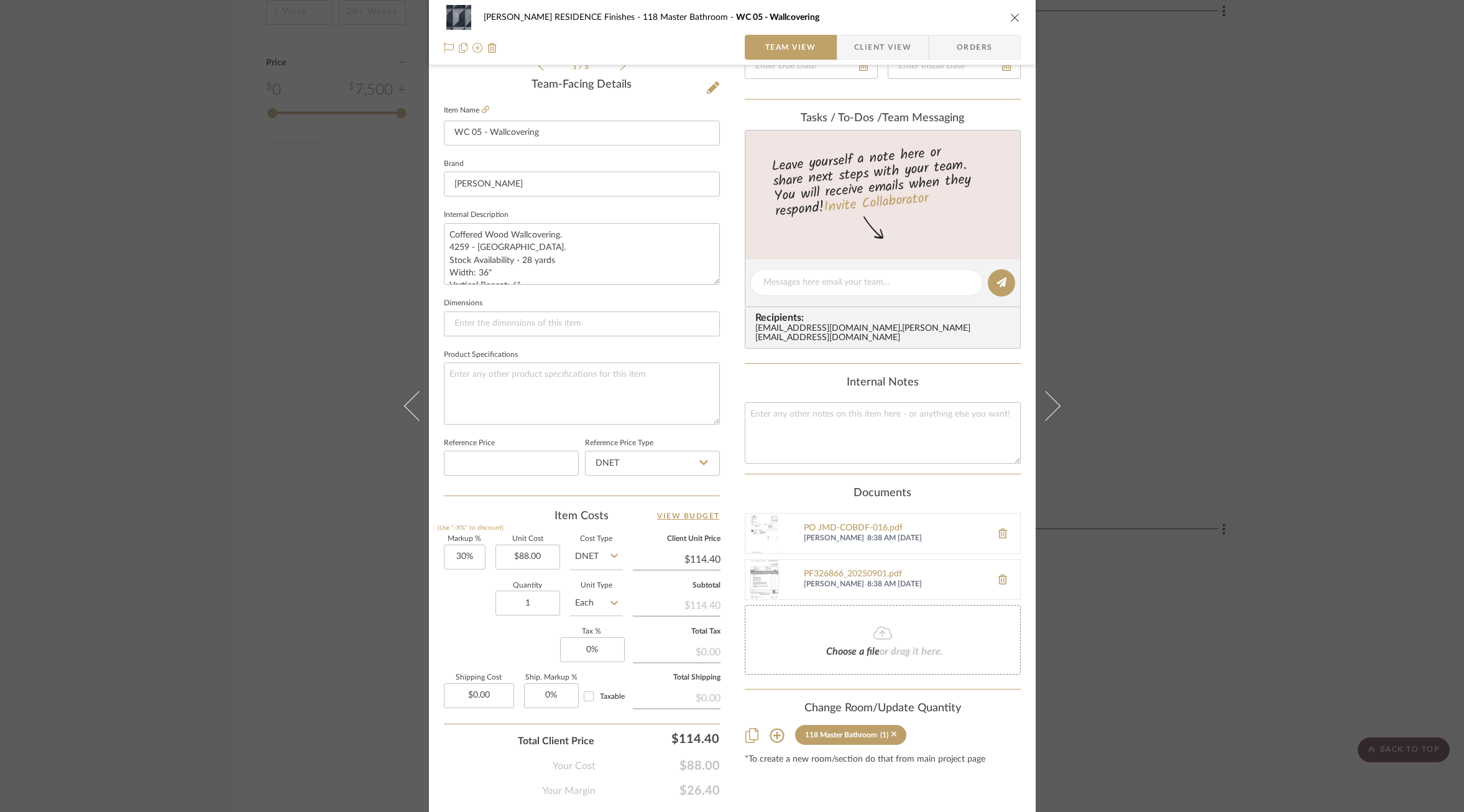
scroll to position [0, 0]
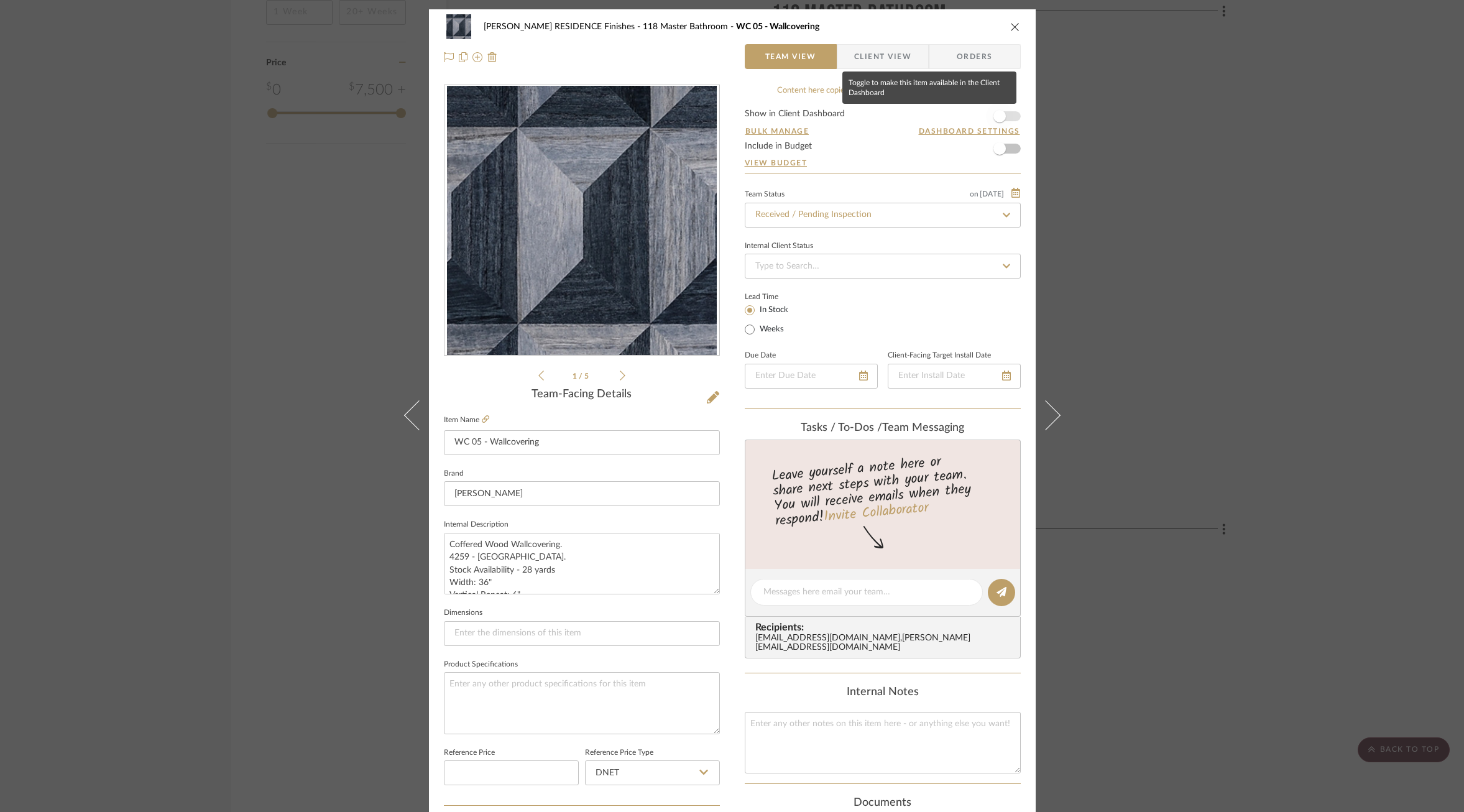
click at [993, 118] on span "button" at bounding box center [1000, 116] width 12 height 12
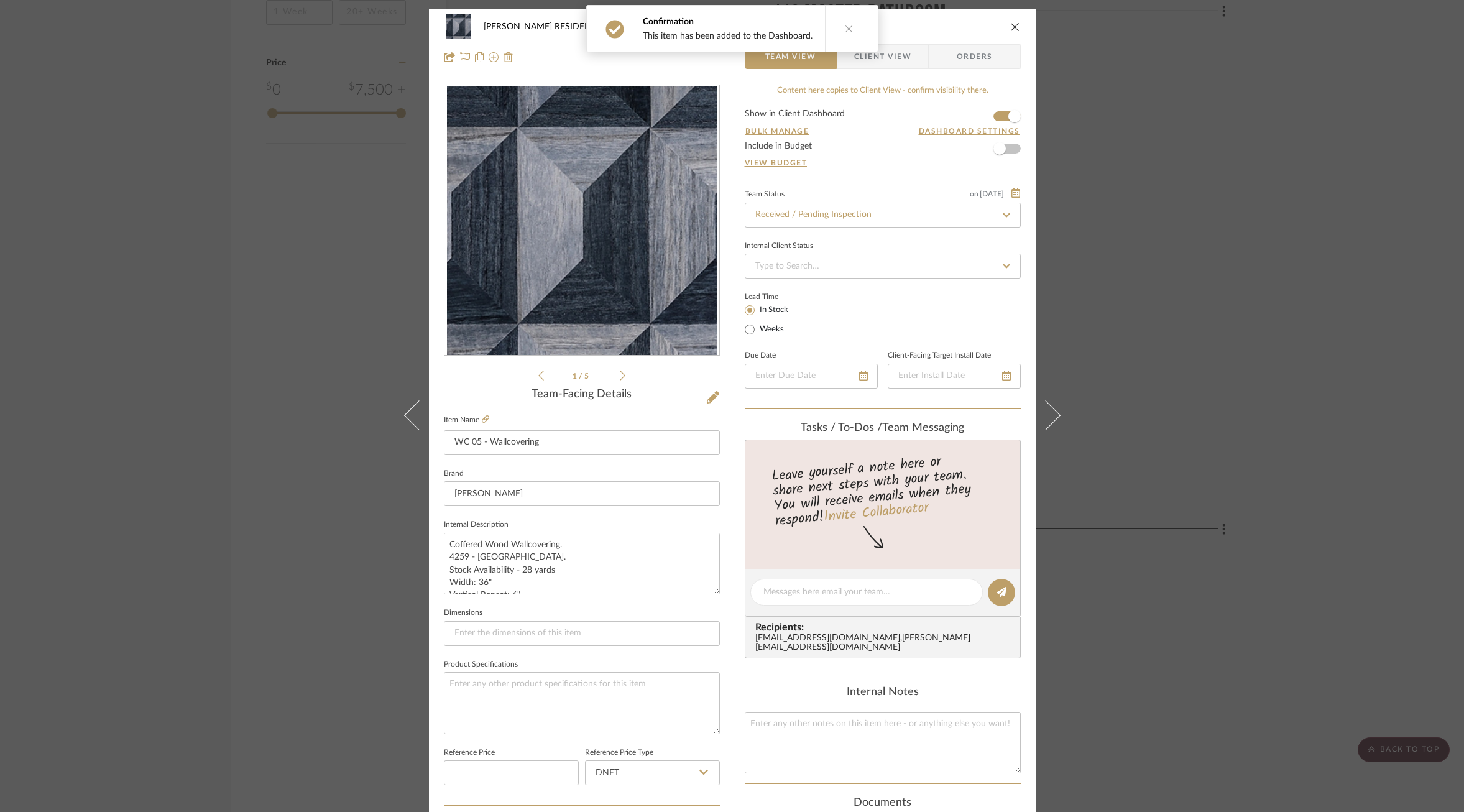
click at [1204, 234] on div "COBLE RESIDENCE Finishes 118 Master Bathroom WC 05 - Wallcovering Team View Cli…" at bounding box center [732, 406] width 1464 height 812
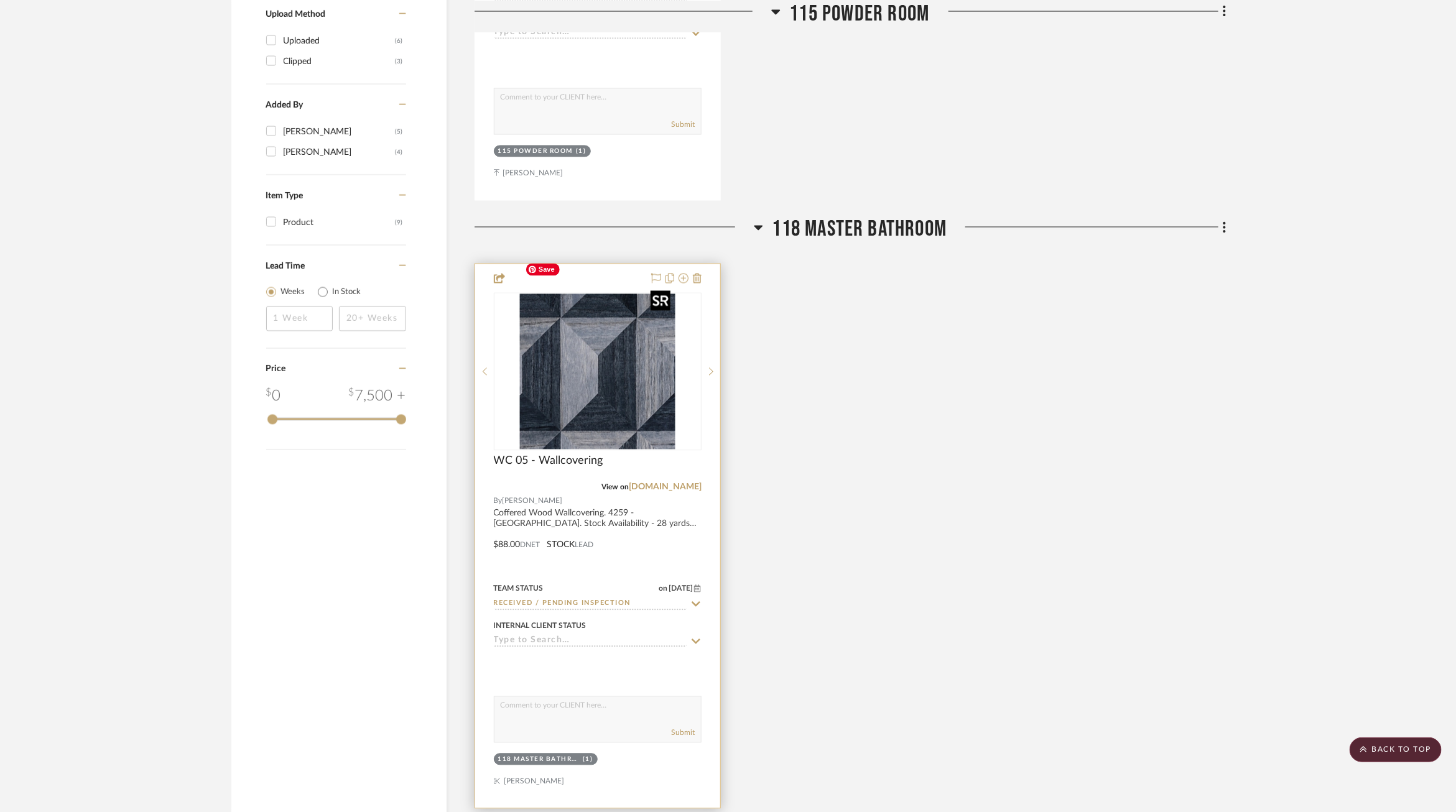
scroll to position [1349, 0]
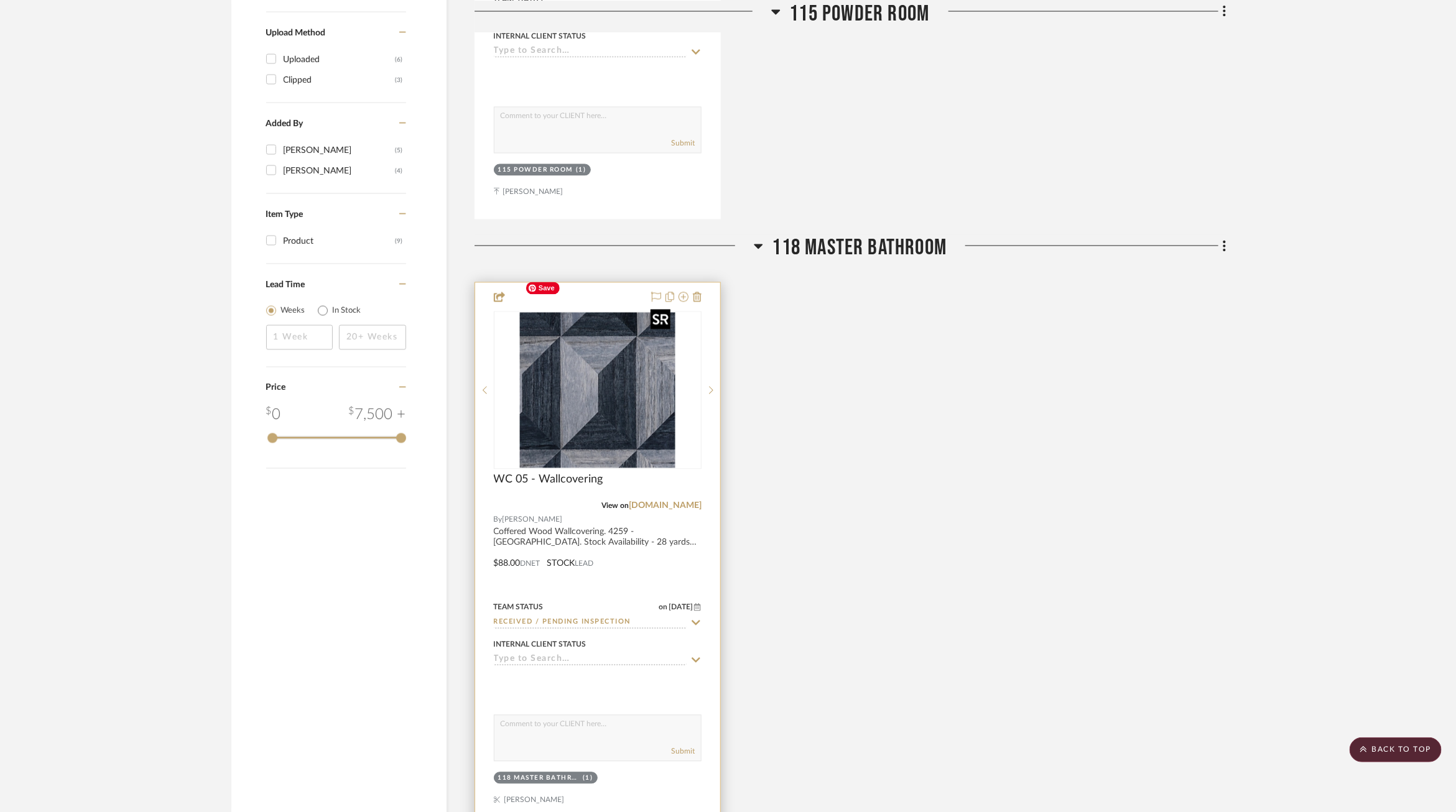
click at [594, 322] on img "0" at bounding box center [597, 390] width 156 height 156
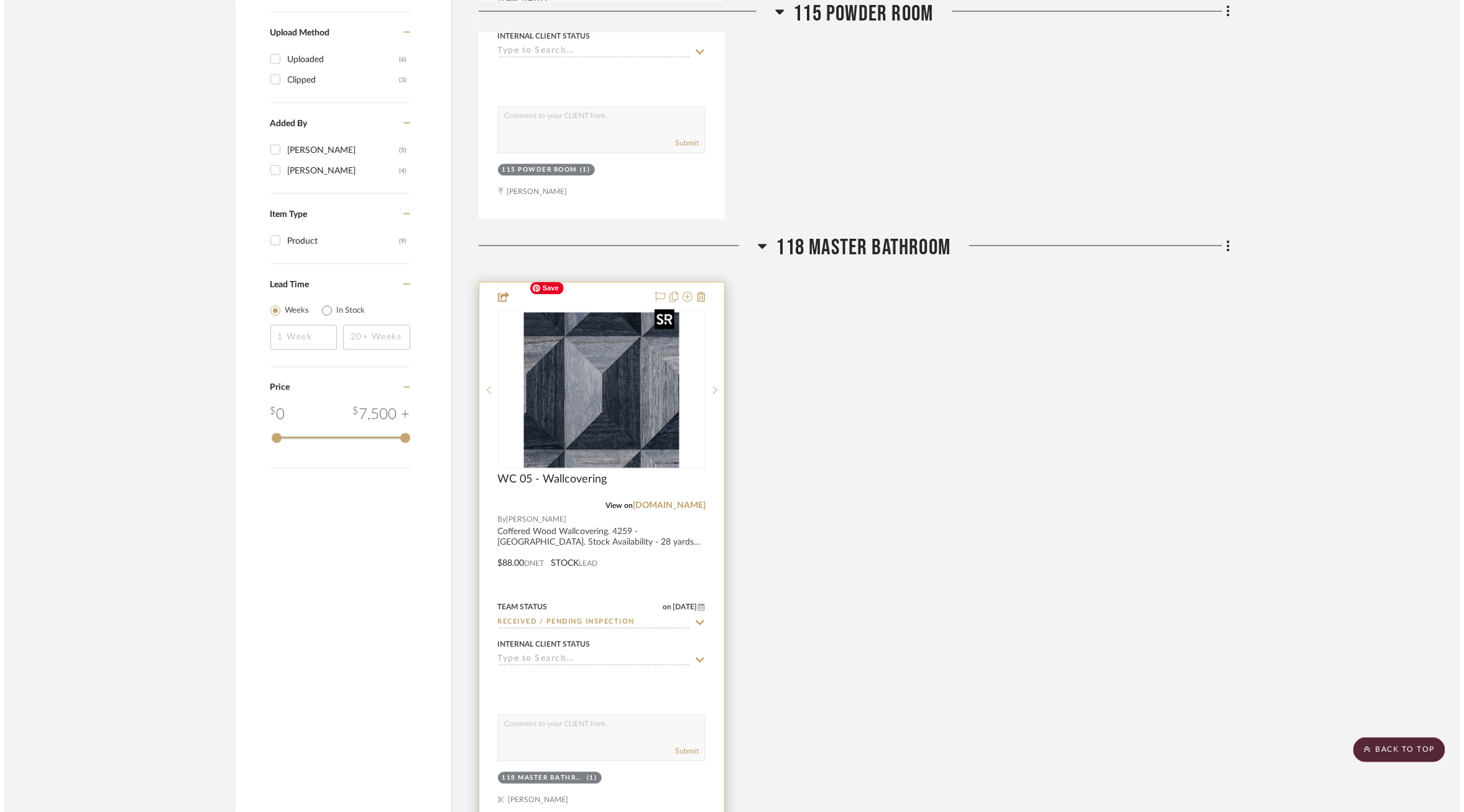
scroll to position [0, 0]
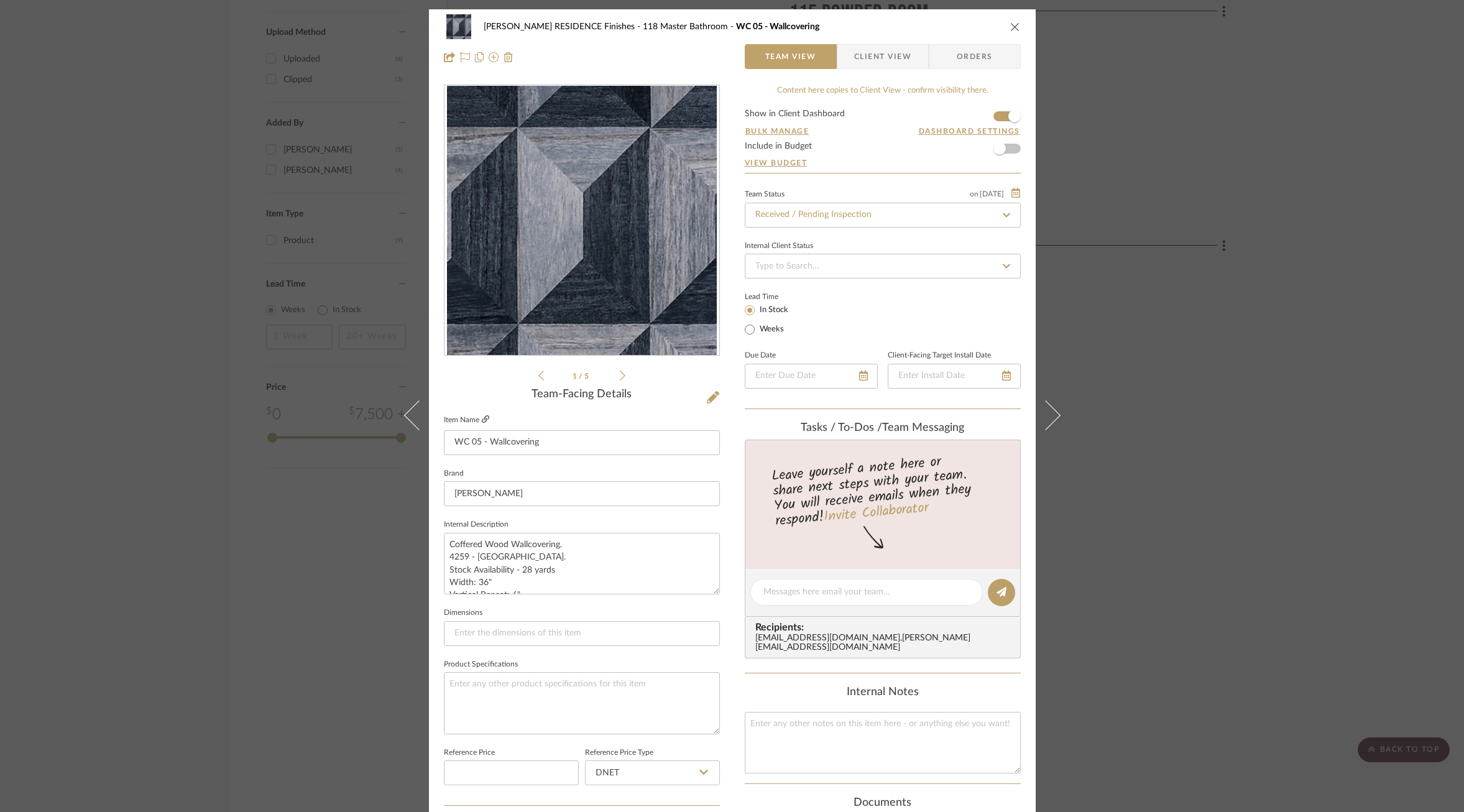
click at [482, 420] on icon at bounding box center [486, 419] width 8 height 8
click at [335, 377] on div "COBLE RESIDENCE Finishes 118 Master Bathroom WC 05 - Wallcovering Team View Cli…" at bounding box center [732, 406] width 1464 height 812
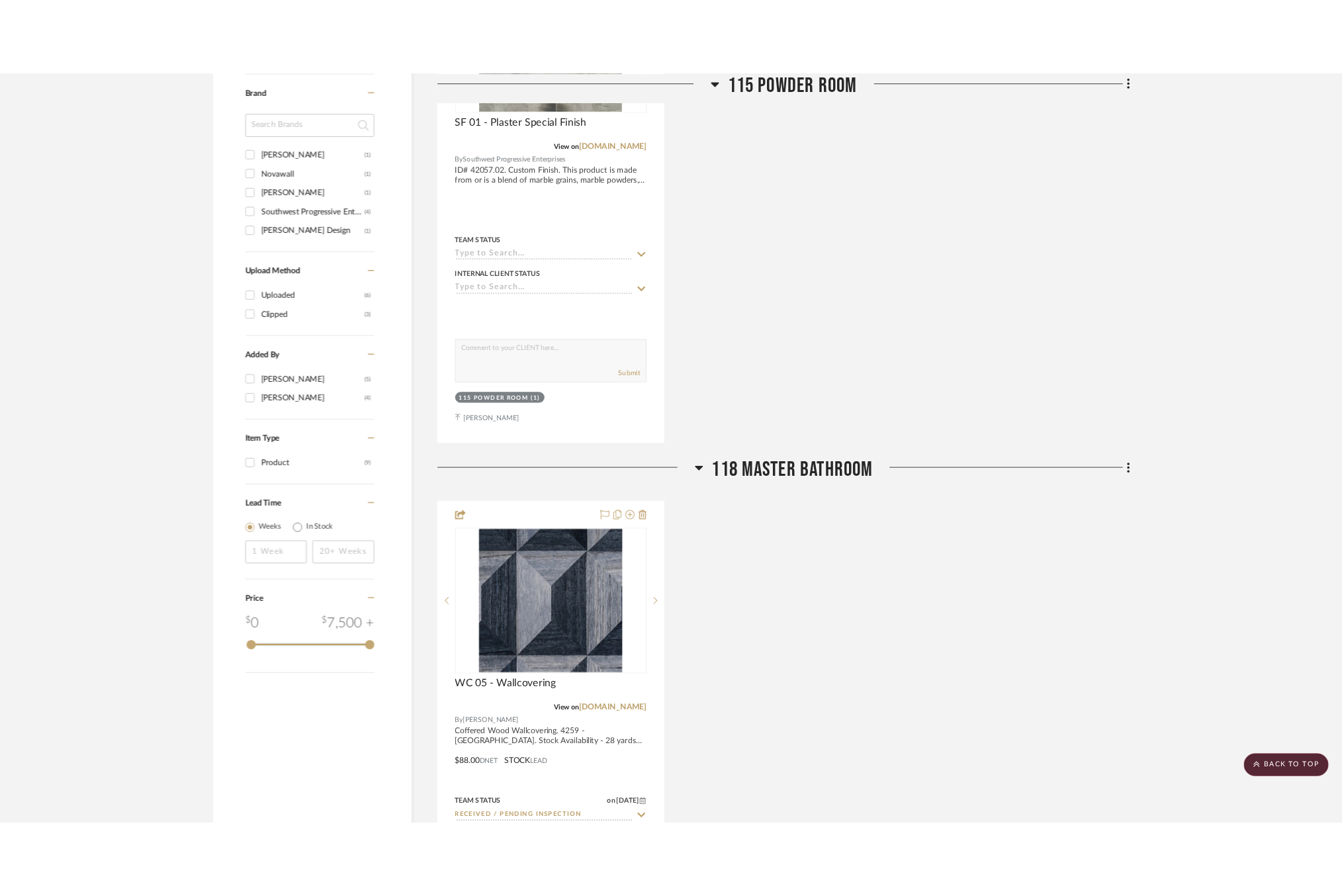
scroll to position [1241, 0]
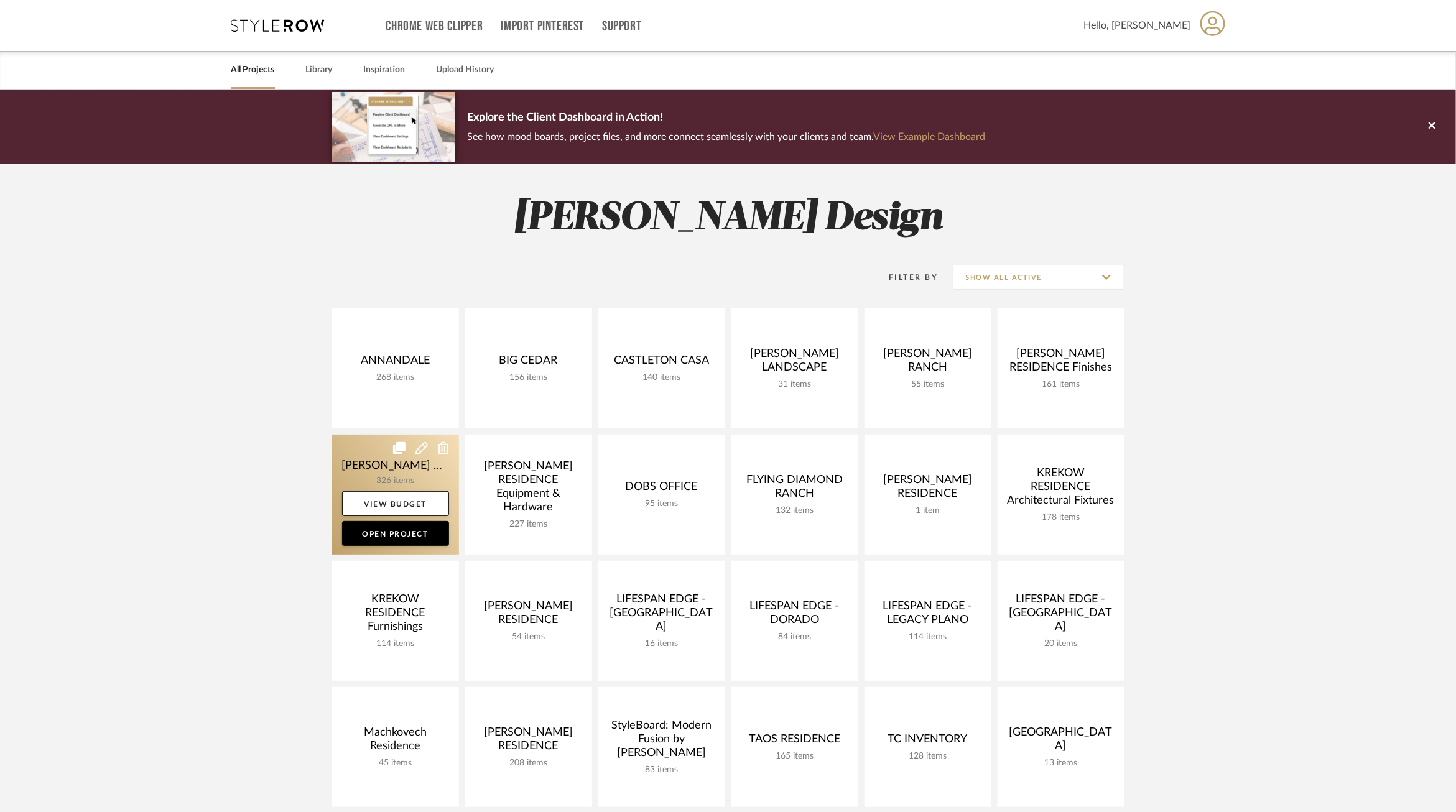
click at [359, 462] on link at bounding box center [395, 495] width 127 height 120
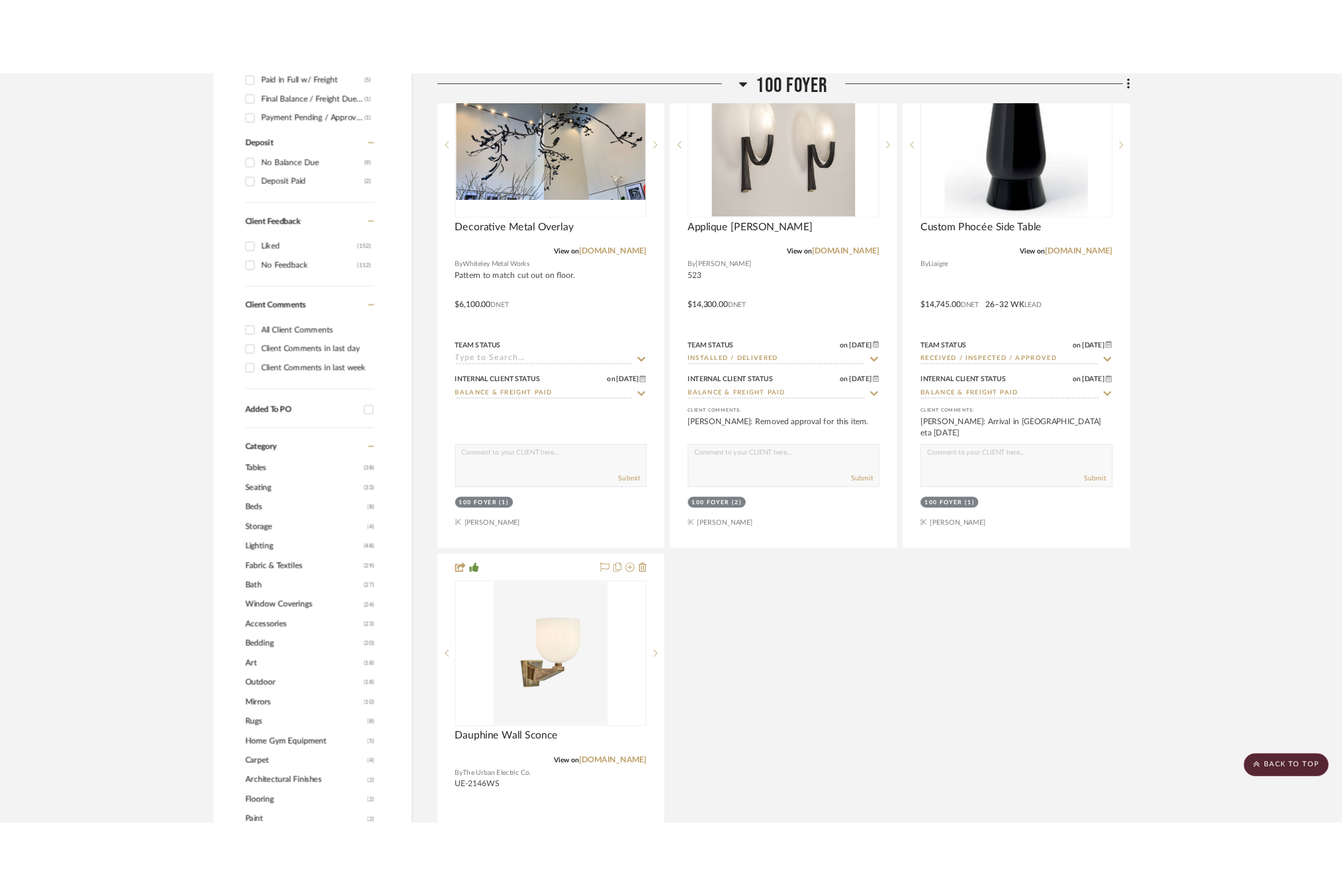
scroll to position [1077, 0]
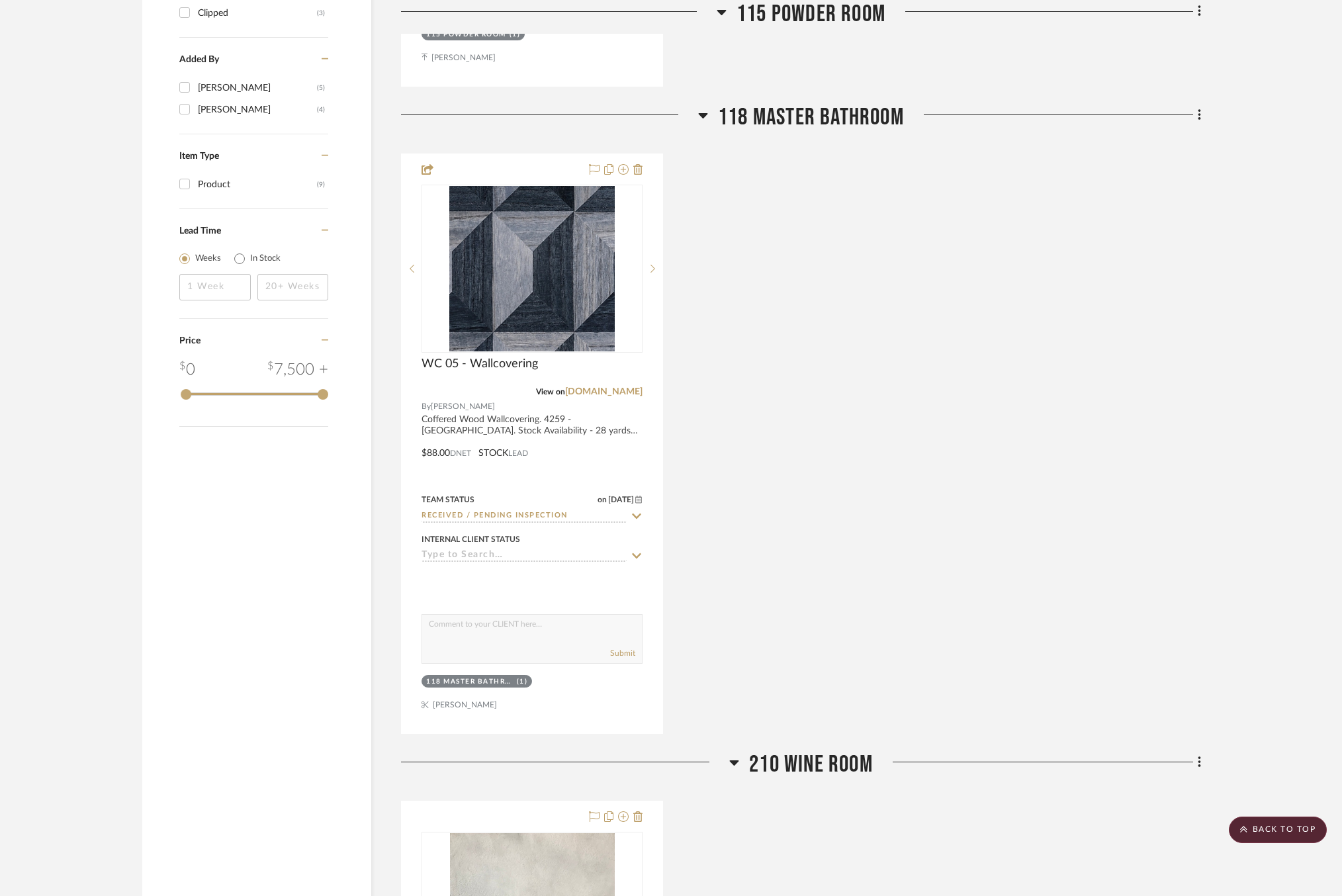
scroll to position [1572, 0]
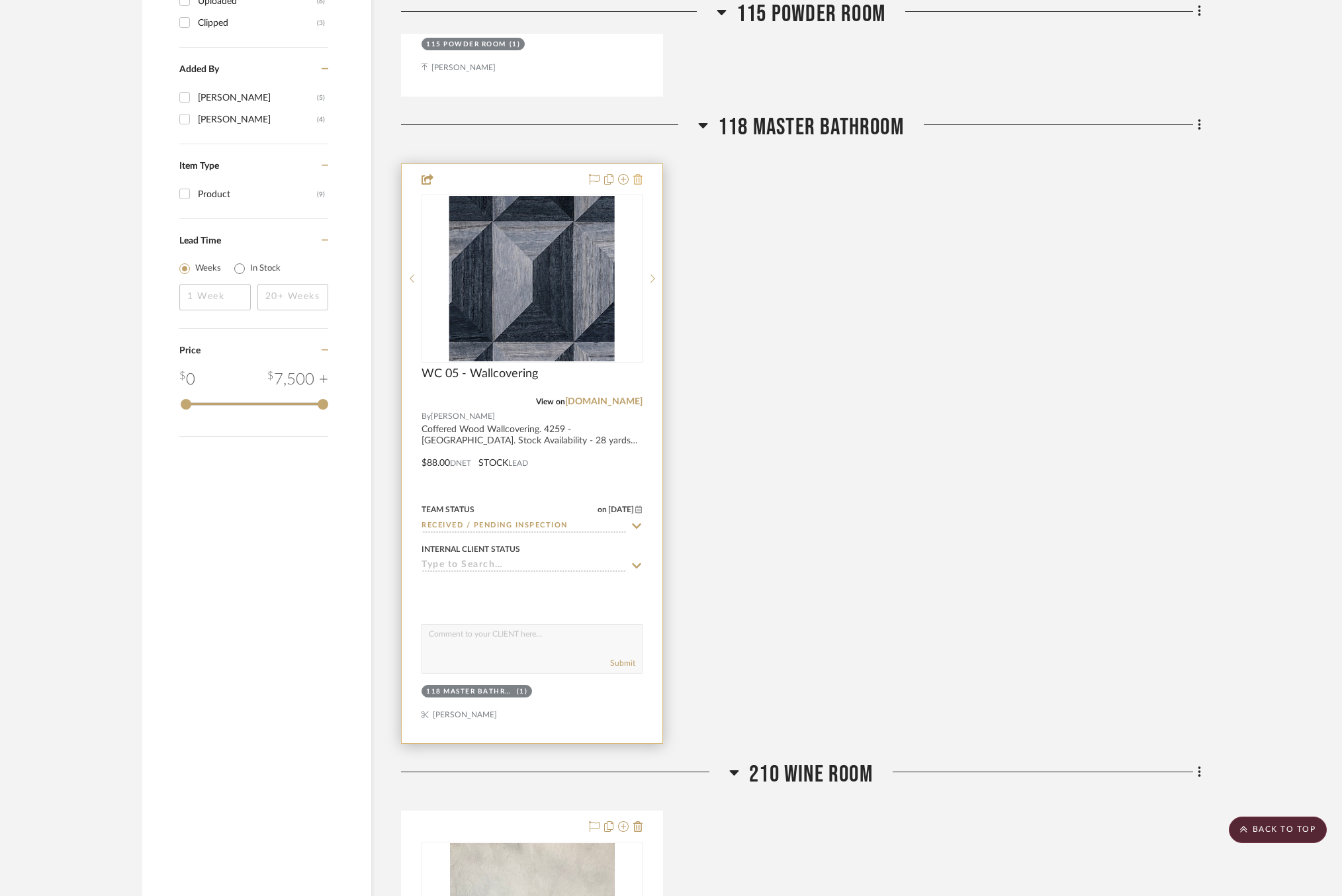
click at [638, 174] on icon at bounding box center [637, 179] width 9 height 11
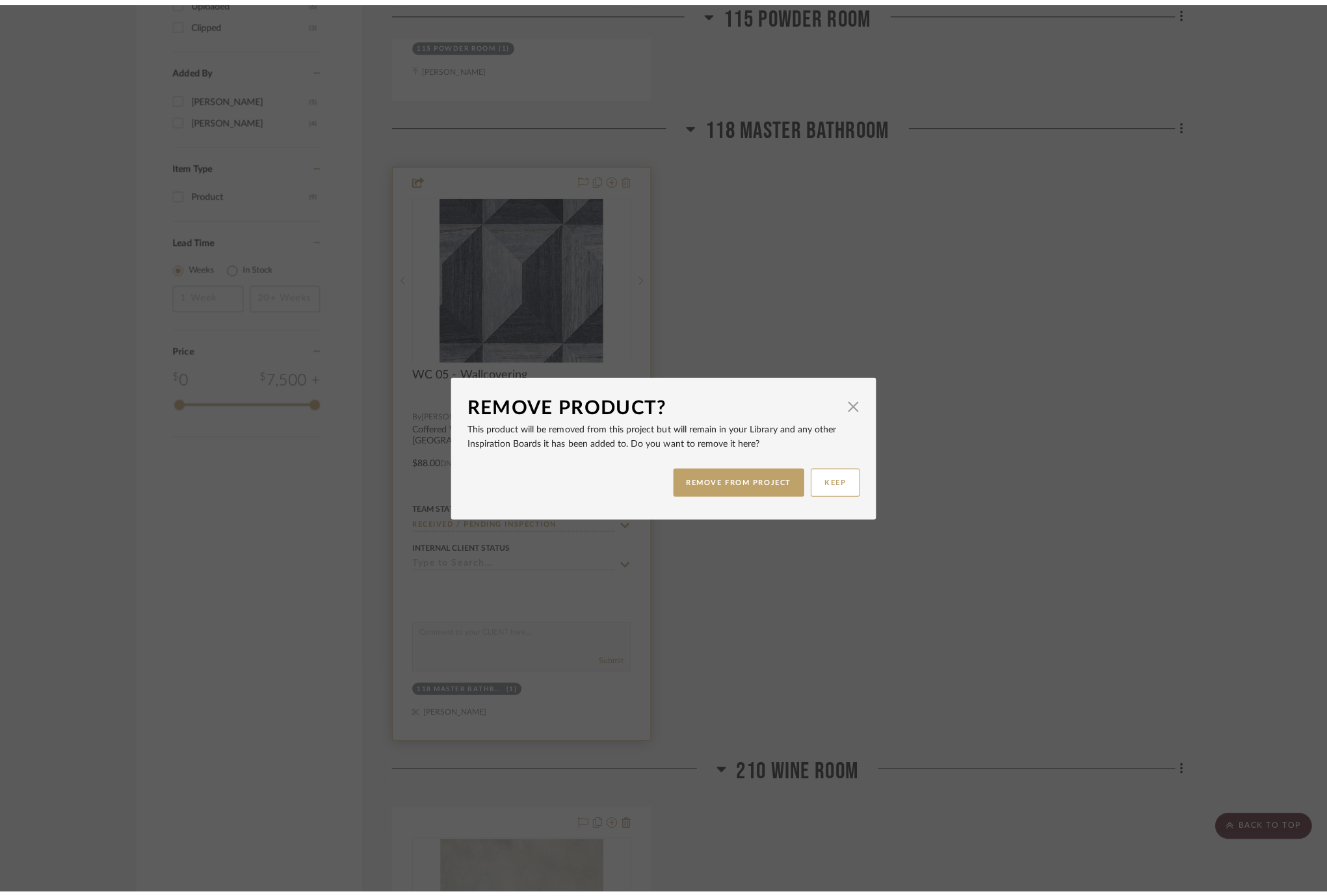
scroll to position [0, 0]
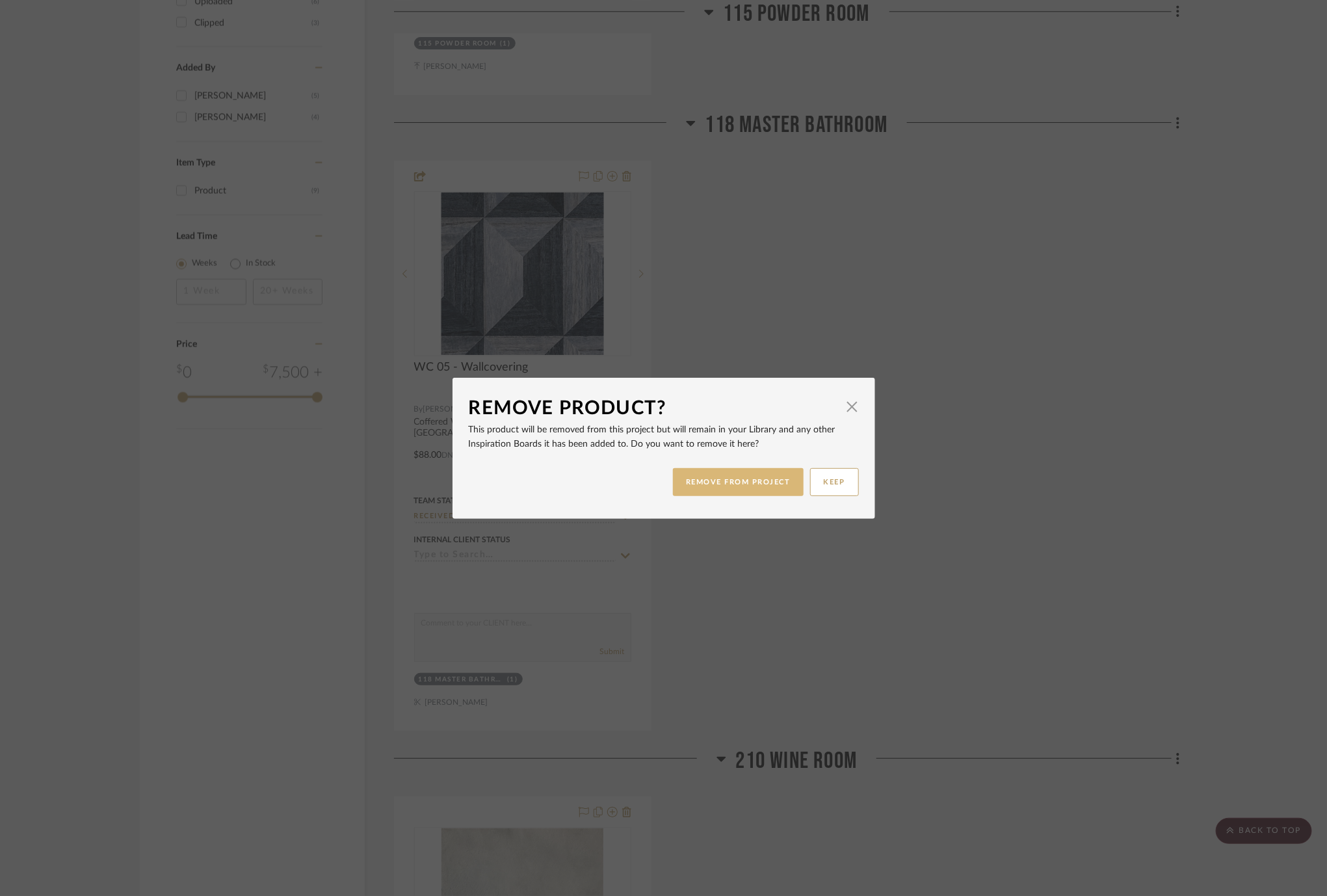
click at [729, 479] on button "REMOVE FROM PROJECT" at bounding box center [738, 482] width 131 height 28
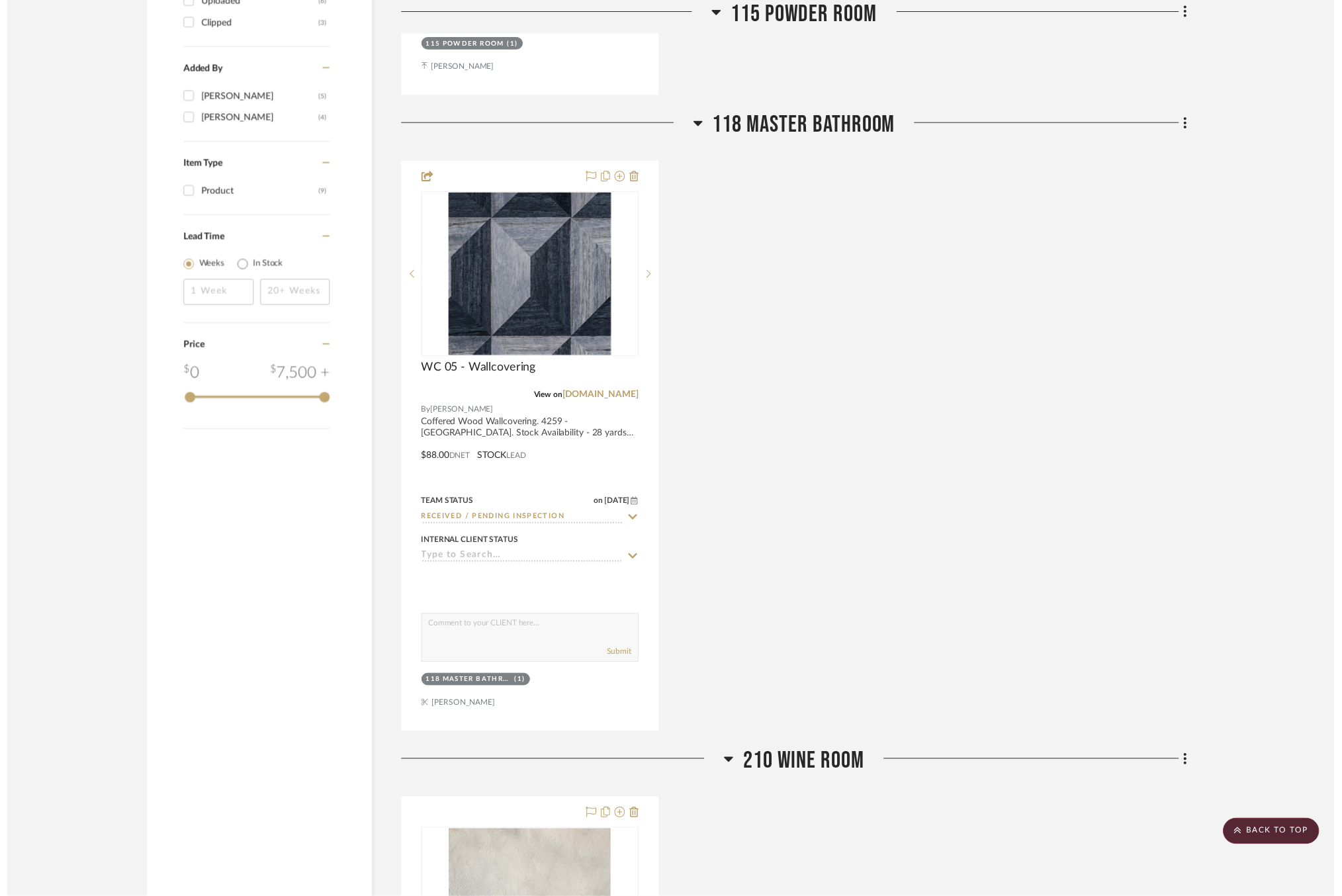
scroll to position [1572, 0]
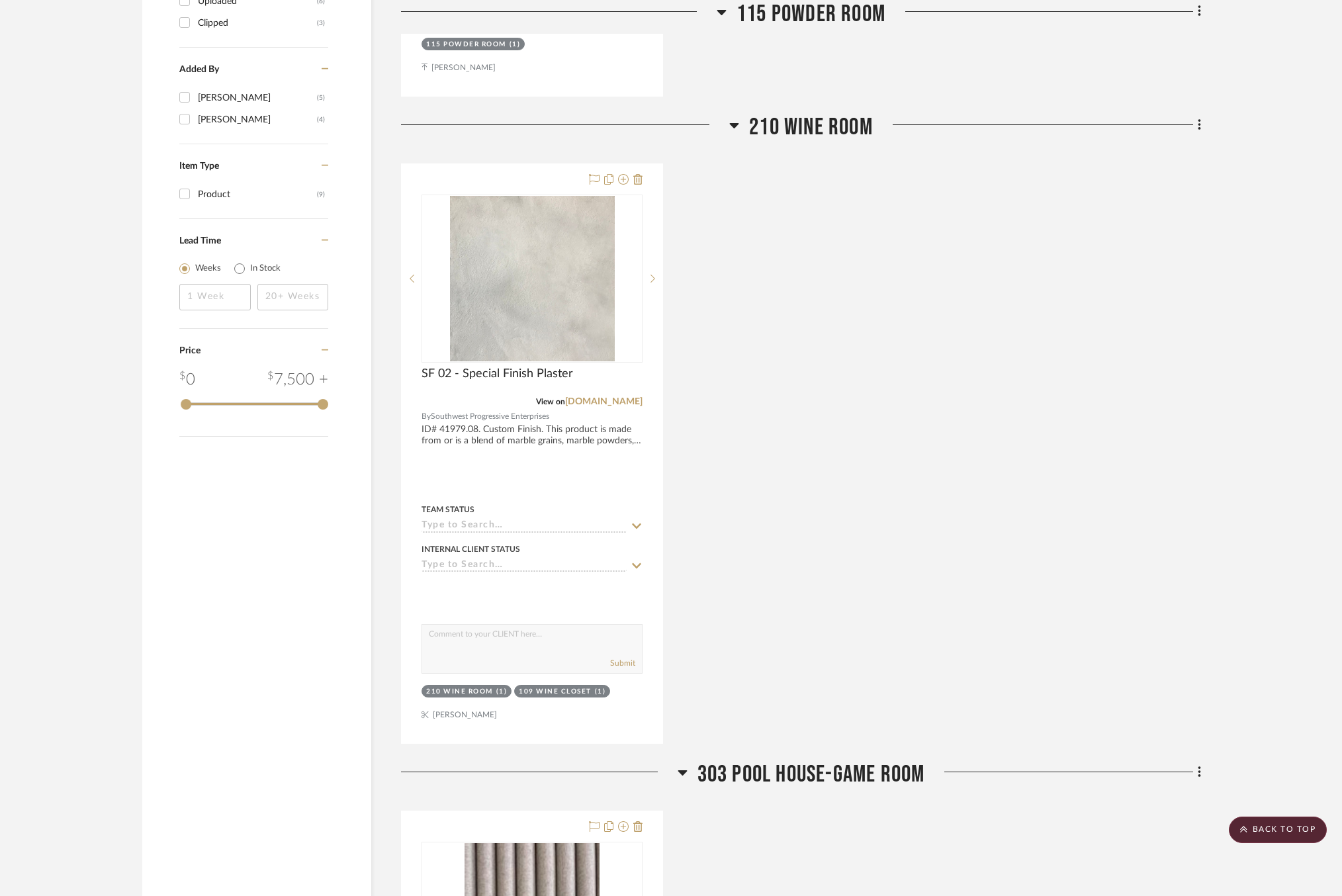
click at [818, 317] on div "SF 02 - Special Finish Plaster View on [DOMAIN_NAME] By Southwest Progressive E…" at bounding box center [801, 453] width 800 height 580
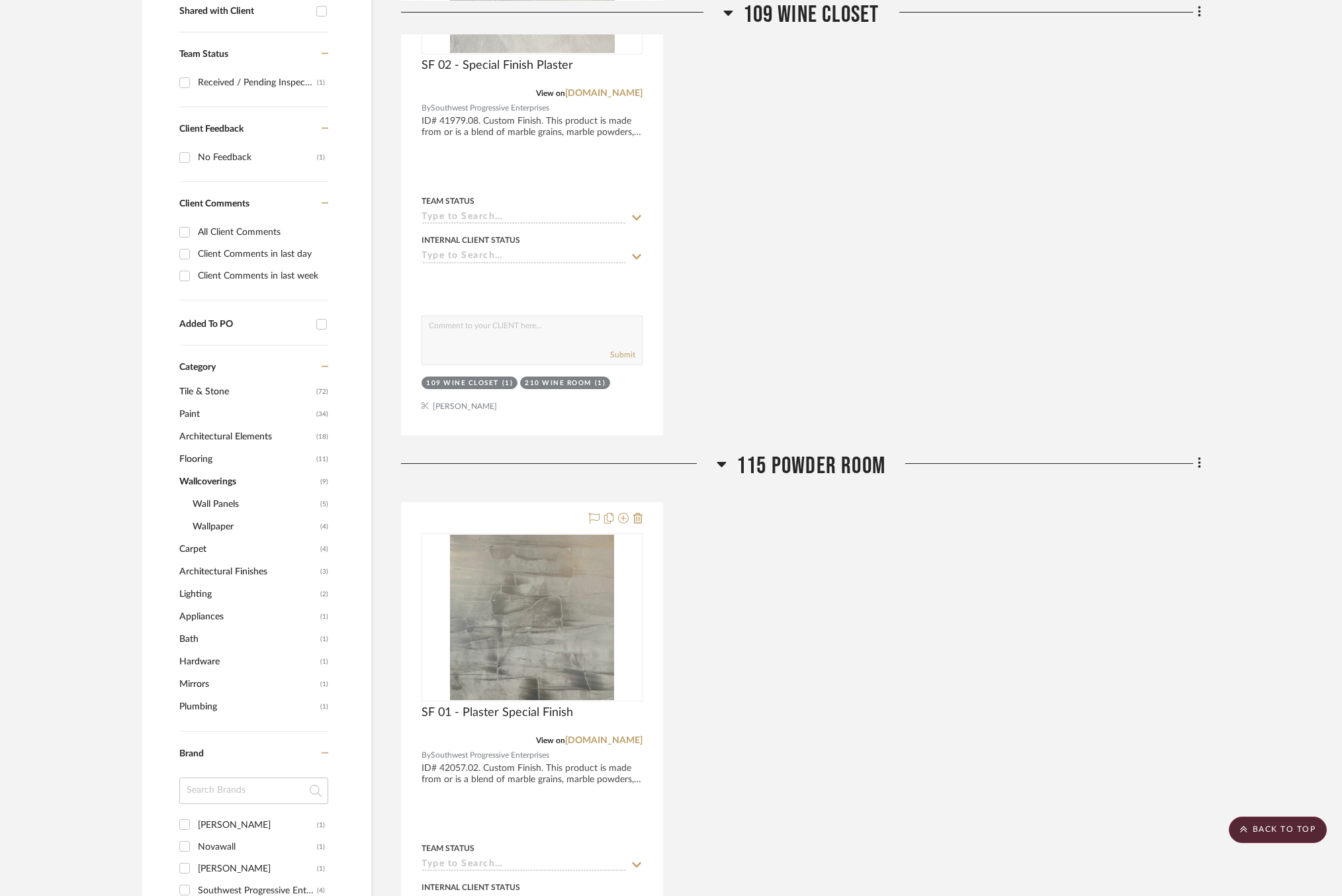
scroll to position [0, 0]
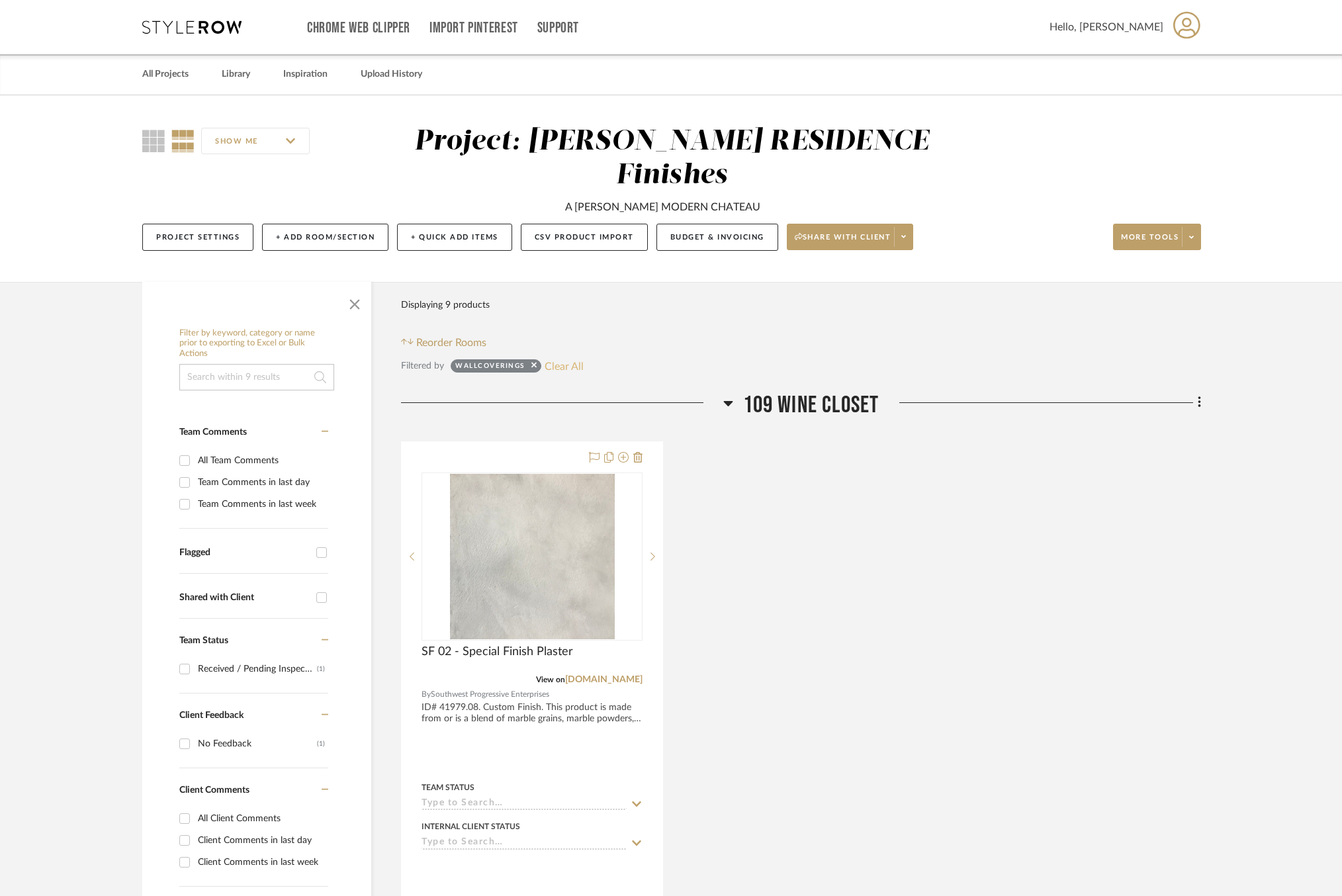
click at [566, 357] on button "Clear All" at bounding box center [564, 365] width 39 height 17
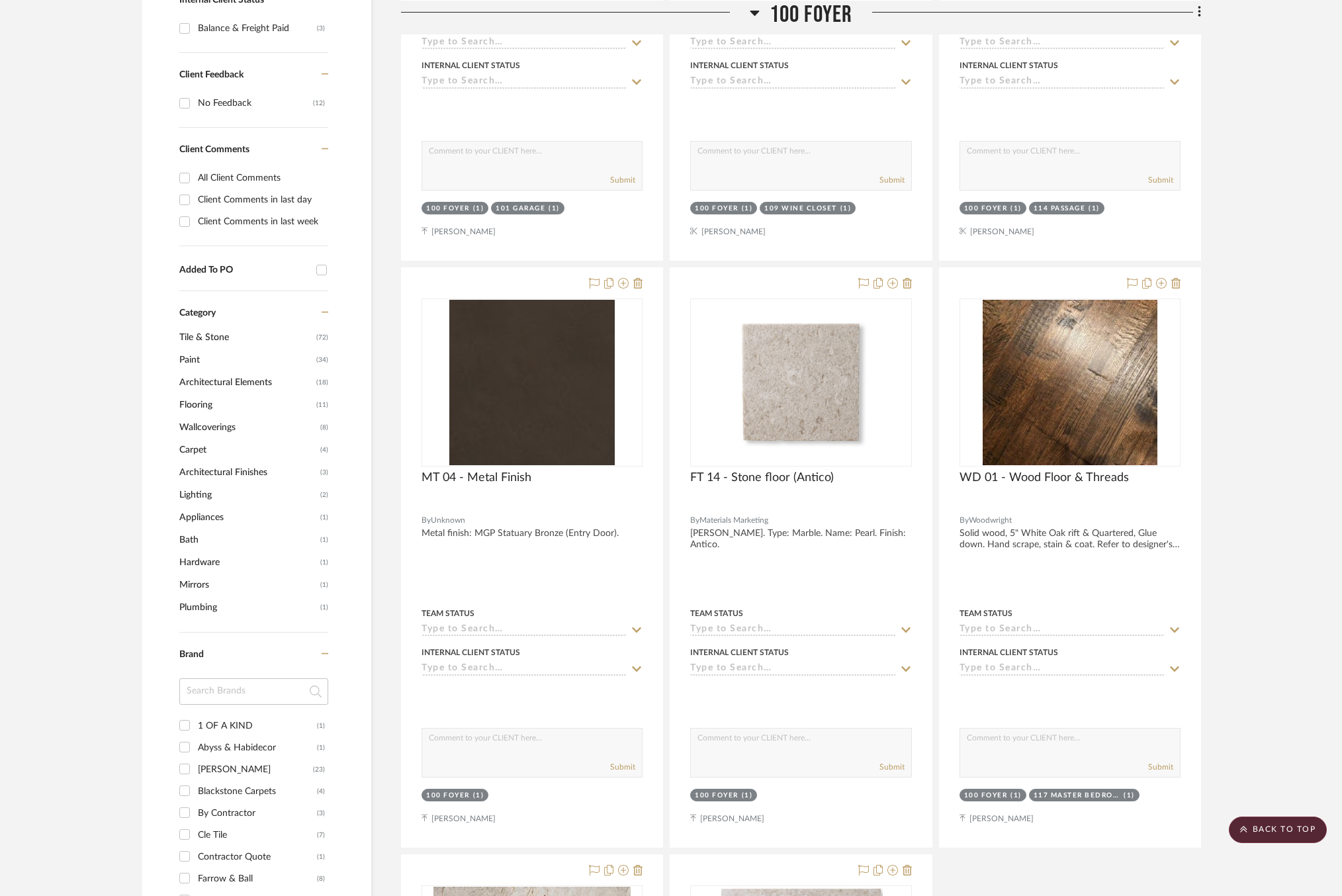
scroll to position [741, 0]
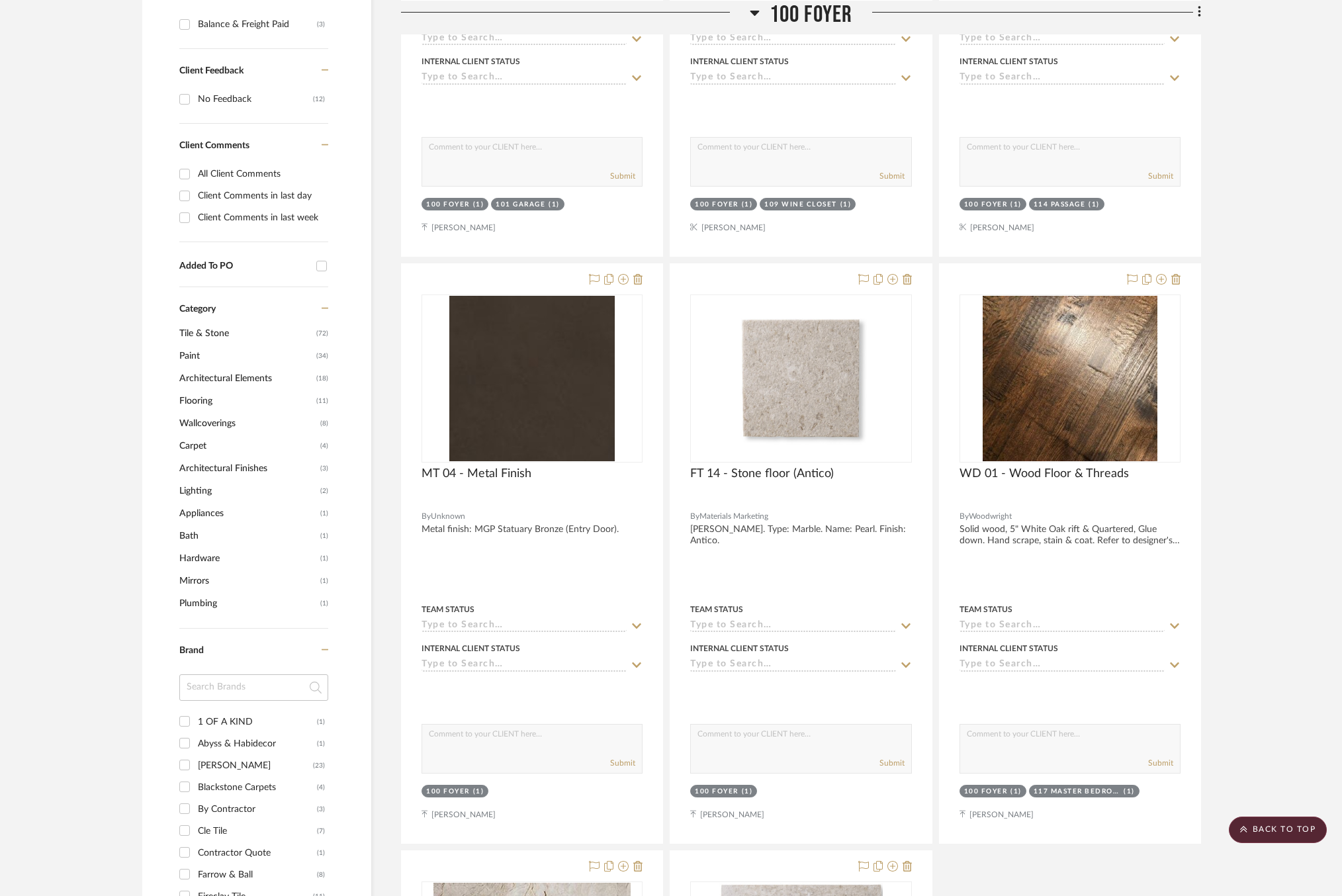
click at [204, 412] on span "Wallcoverings" at bounding box center [248, 423] width 137 height 23
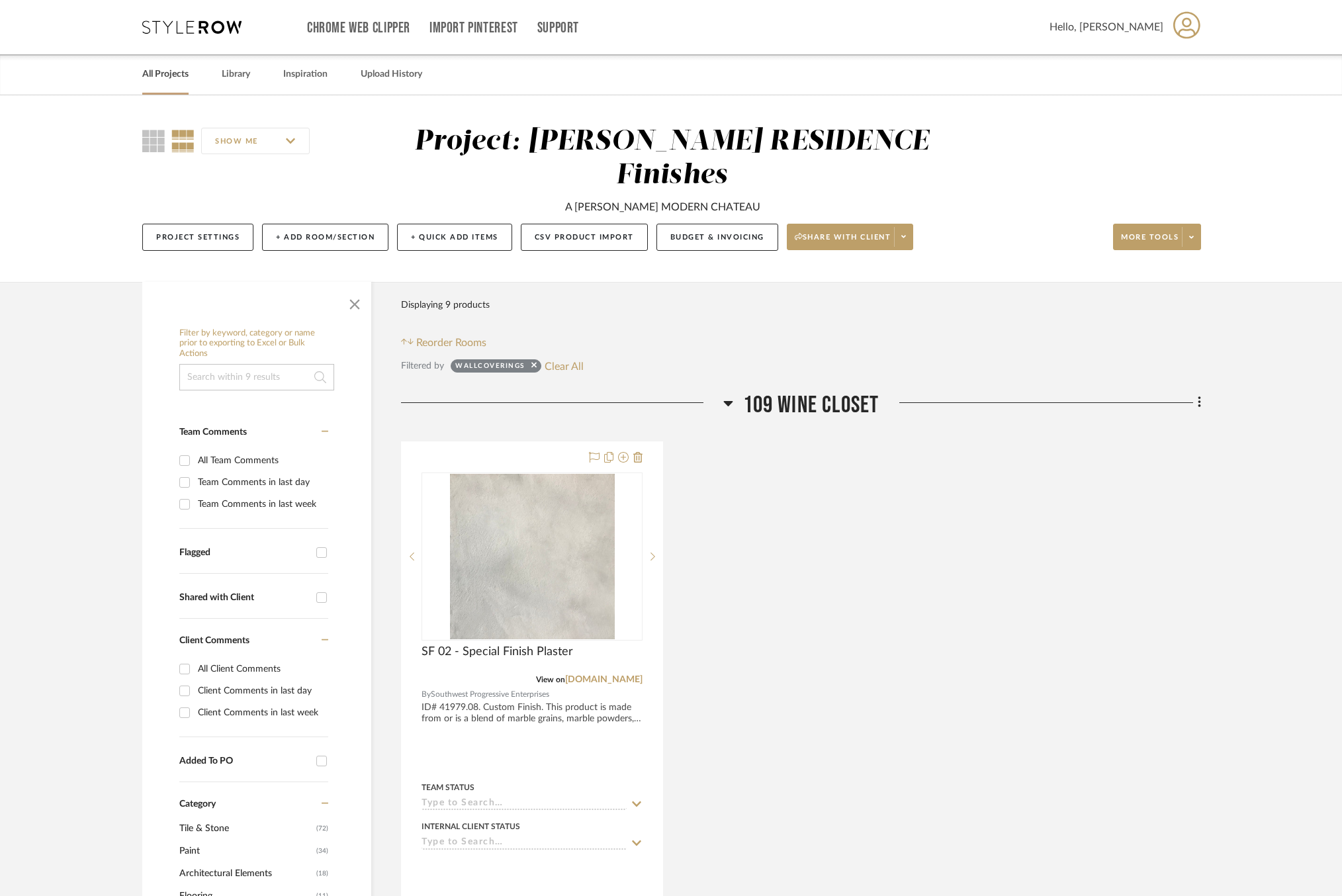
click at [156, 77] on link "All Projects" at bounding box center [165, 74] width 46 height 18
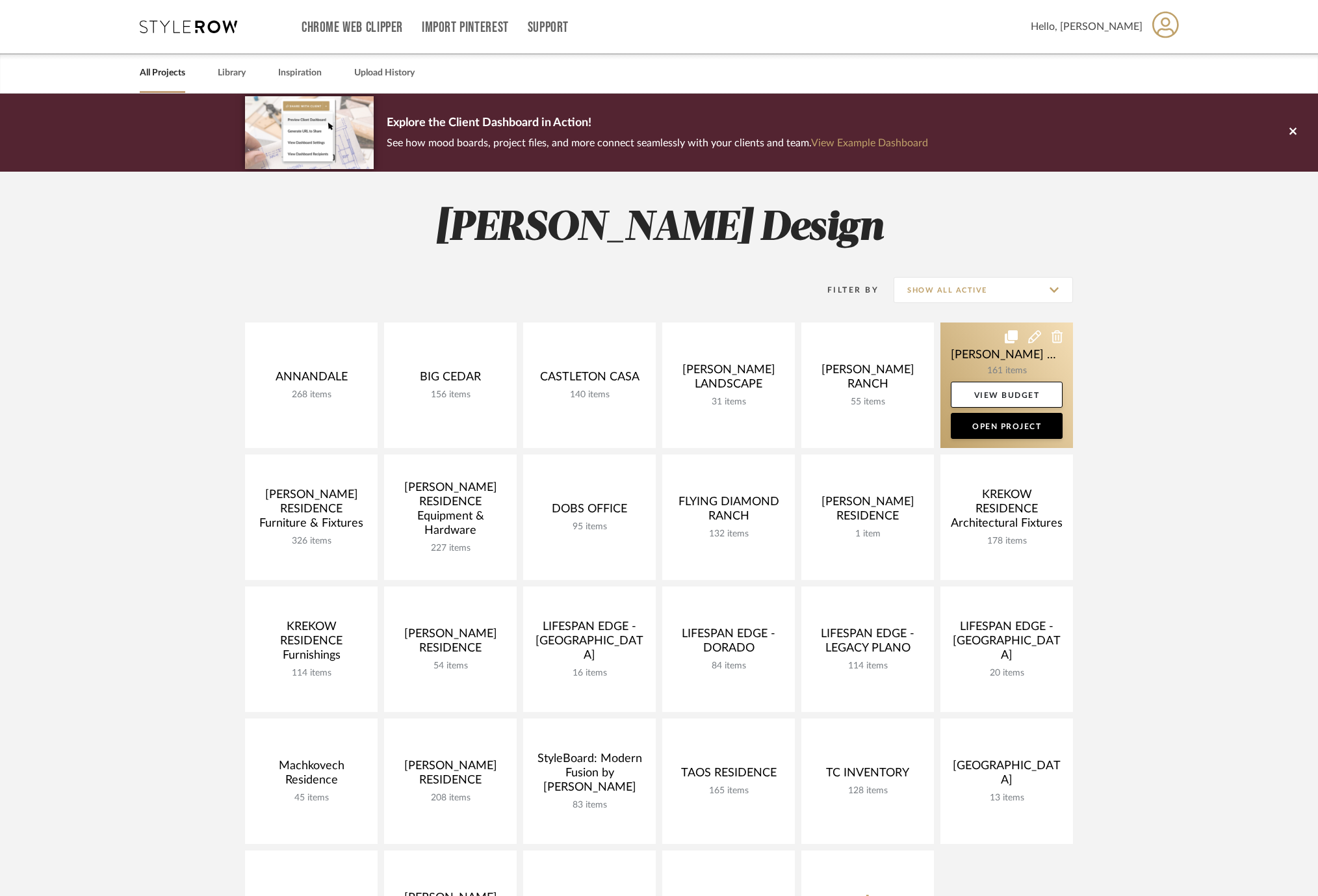
click at [965, 372] on link at bounding box center [1006, 385] width 133 height 125
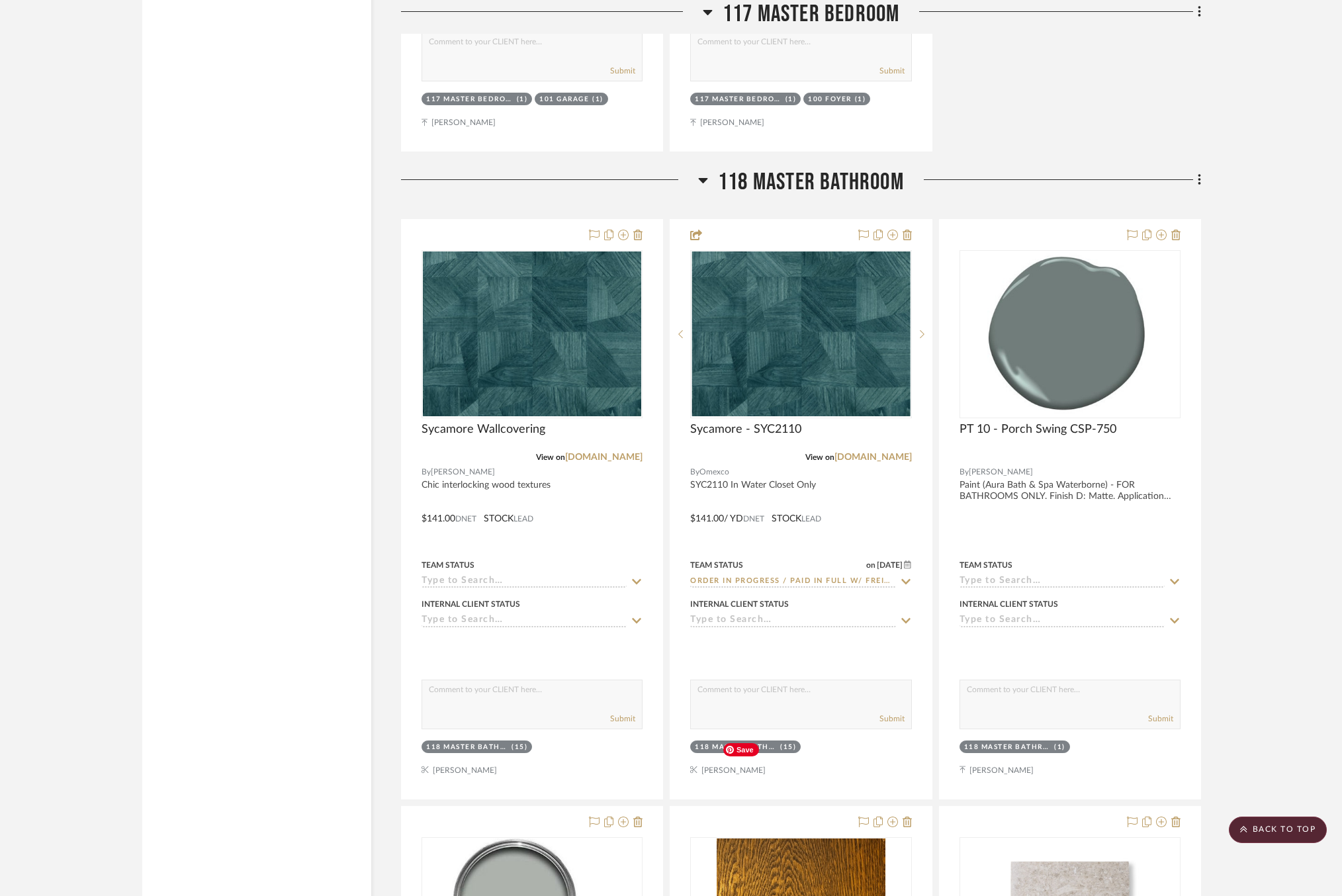
scroll to position [19500, 0]
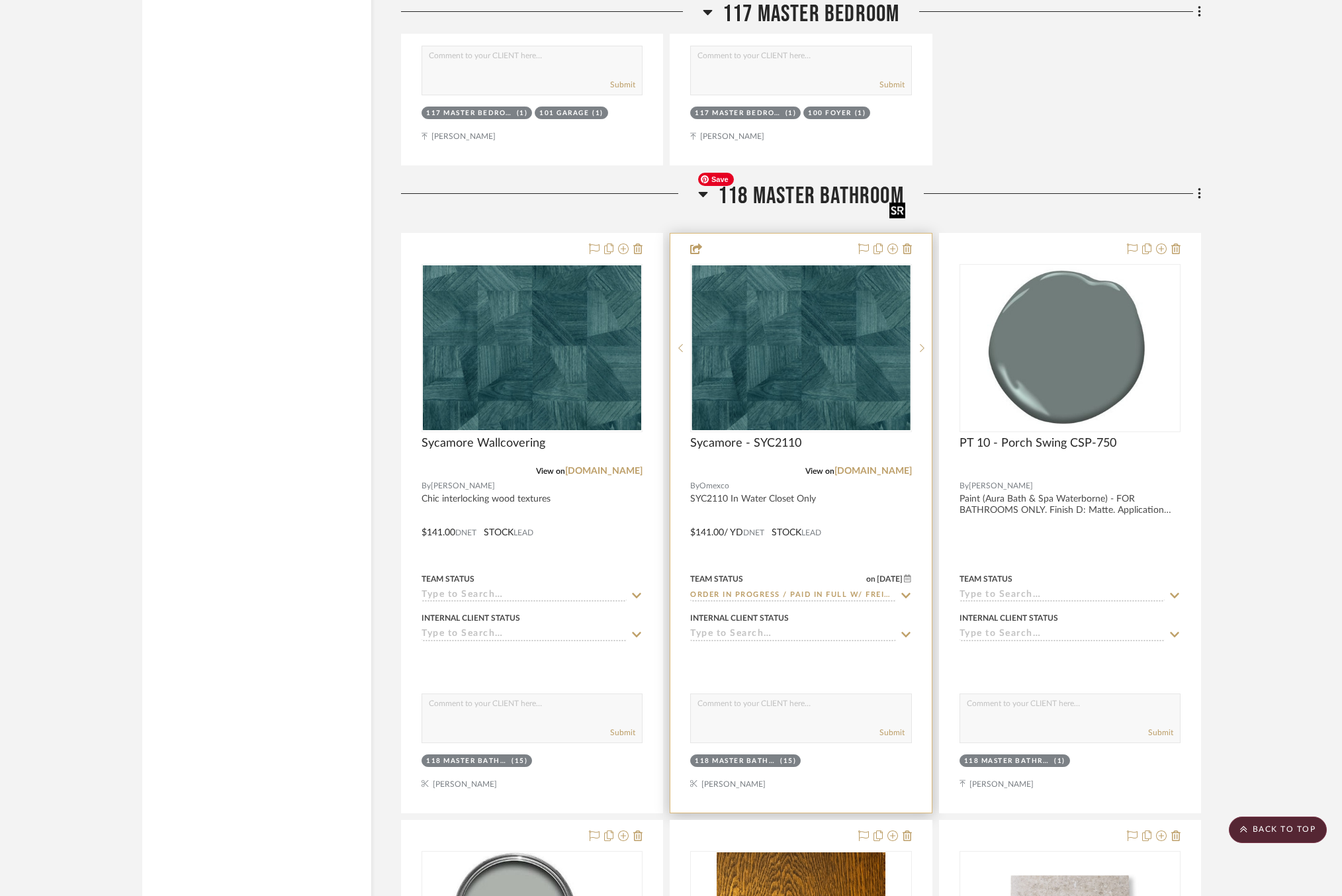
click at [807, 276] on img "0" at bounding box center [801, 347] width 218 height 164
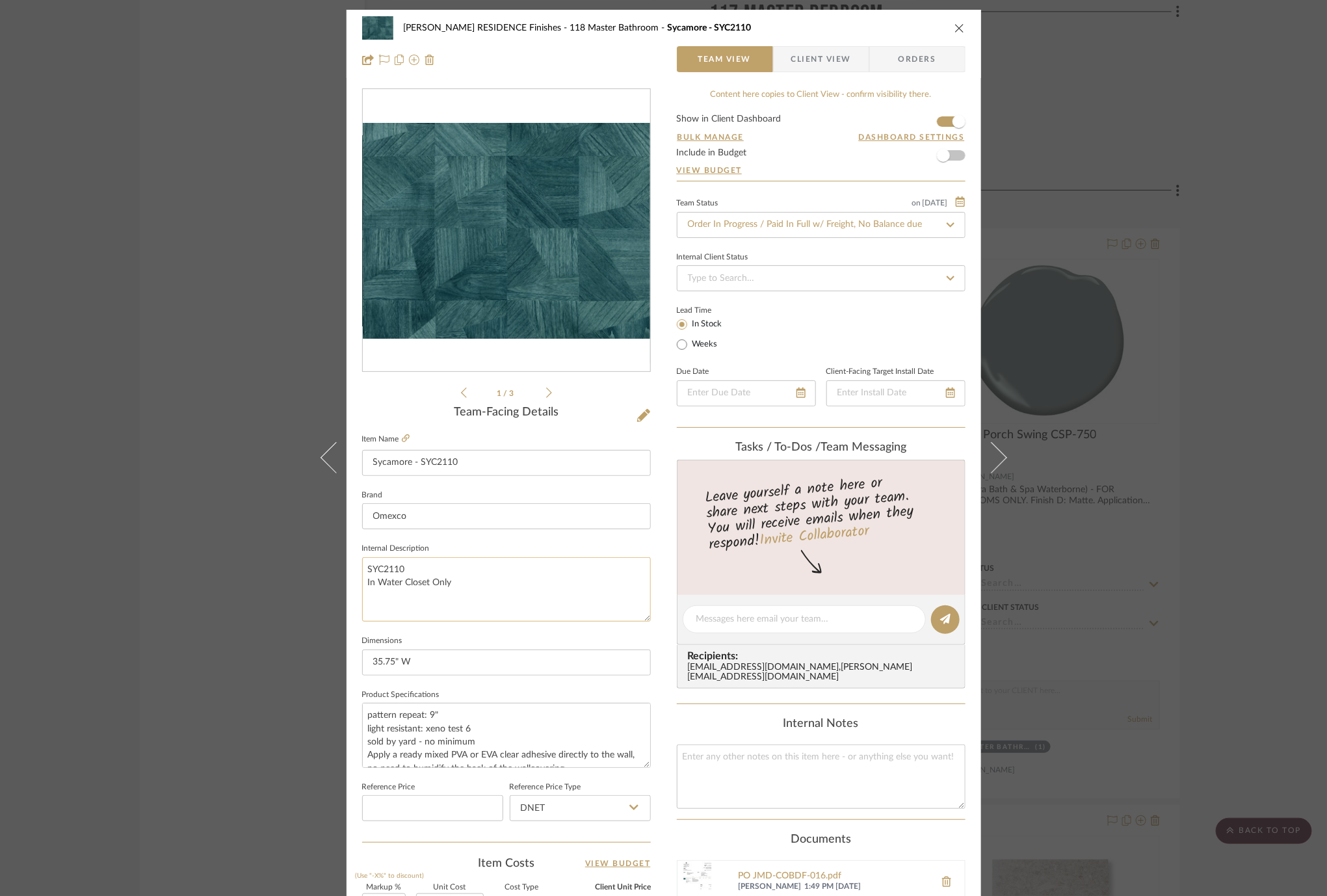
scroll to position [59, 0]
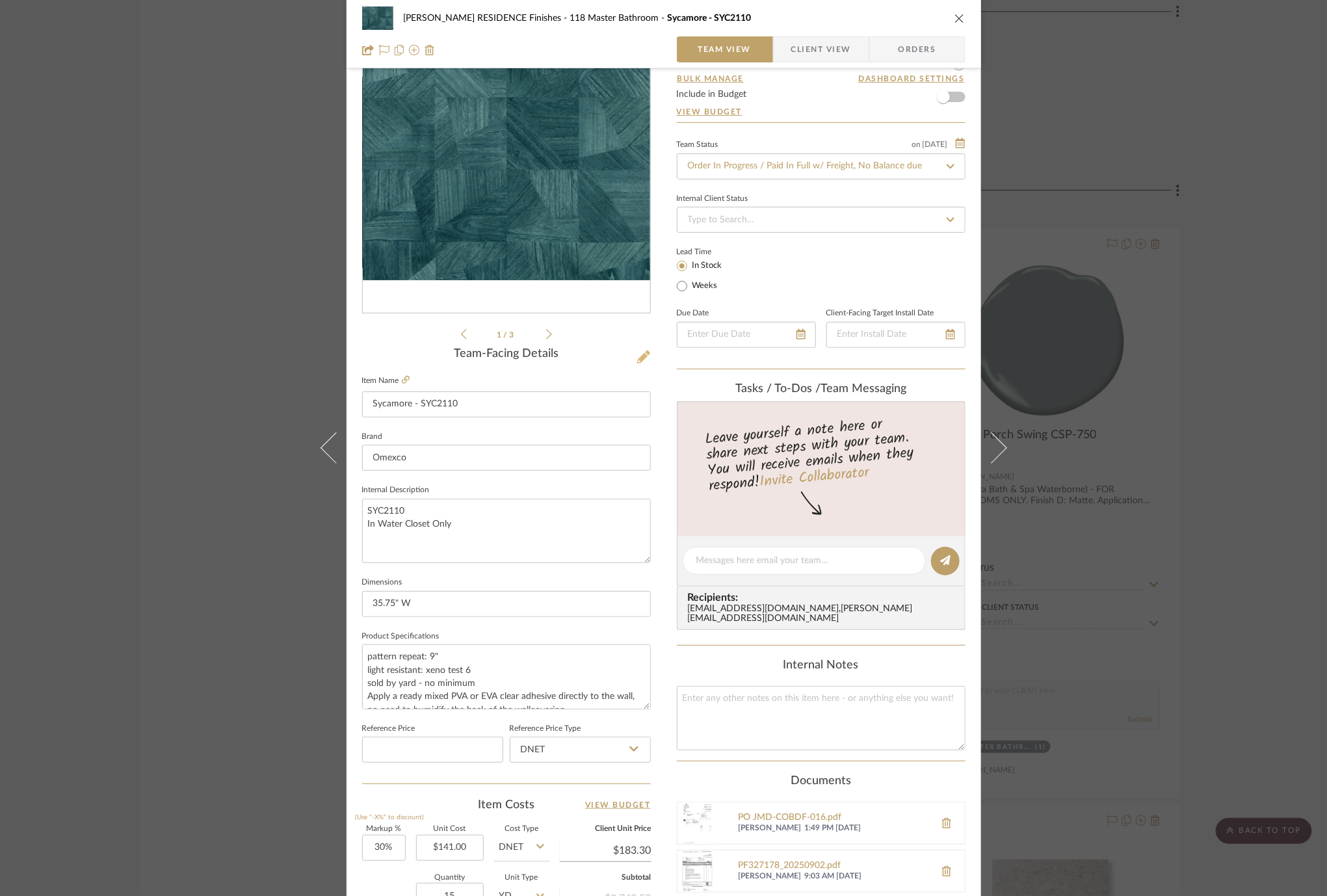
click at [637, 356] on icon at bounding box center [644, 357] width 13 height 13
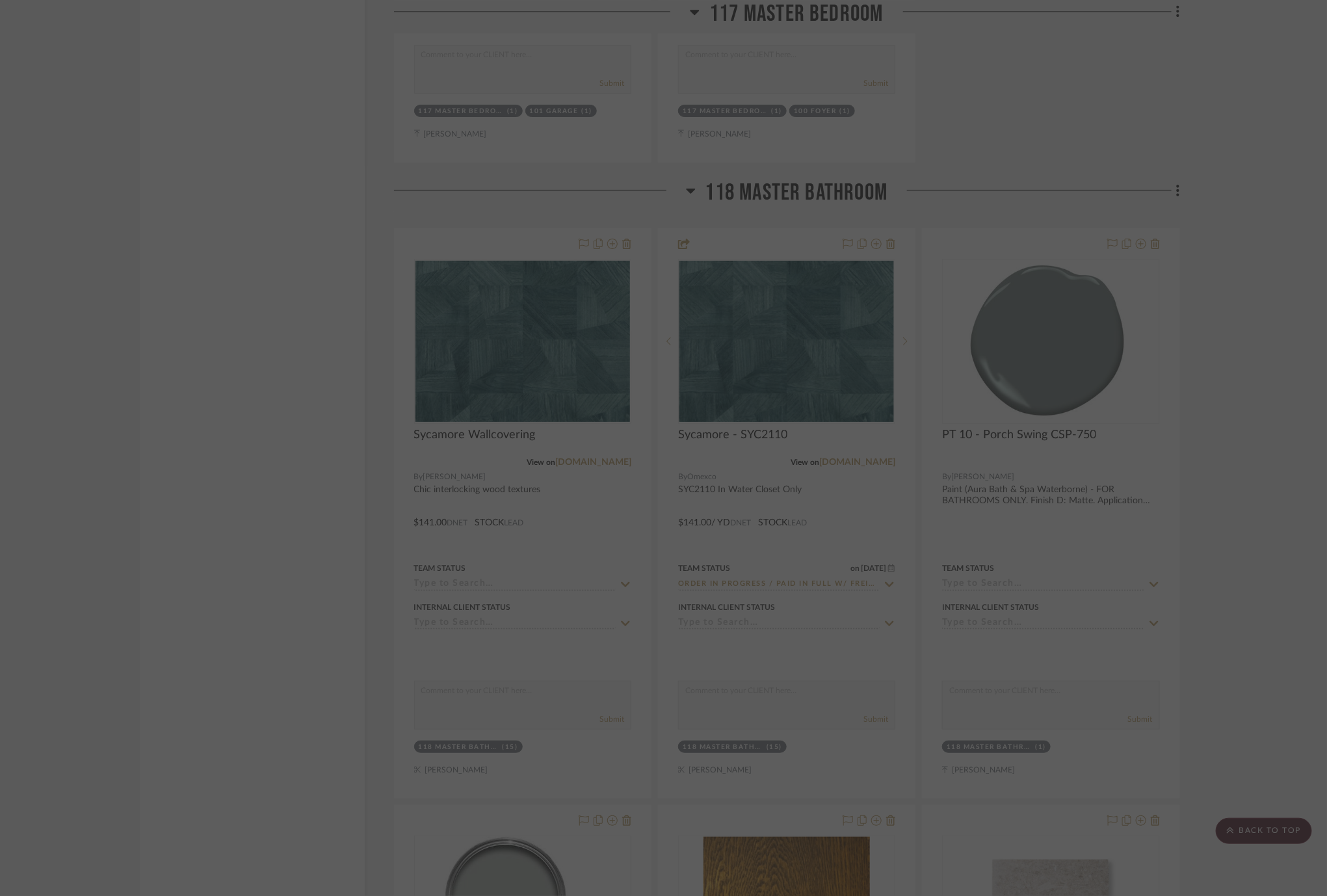
scroll to position [0, 0]
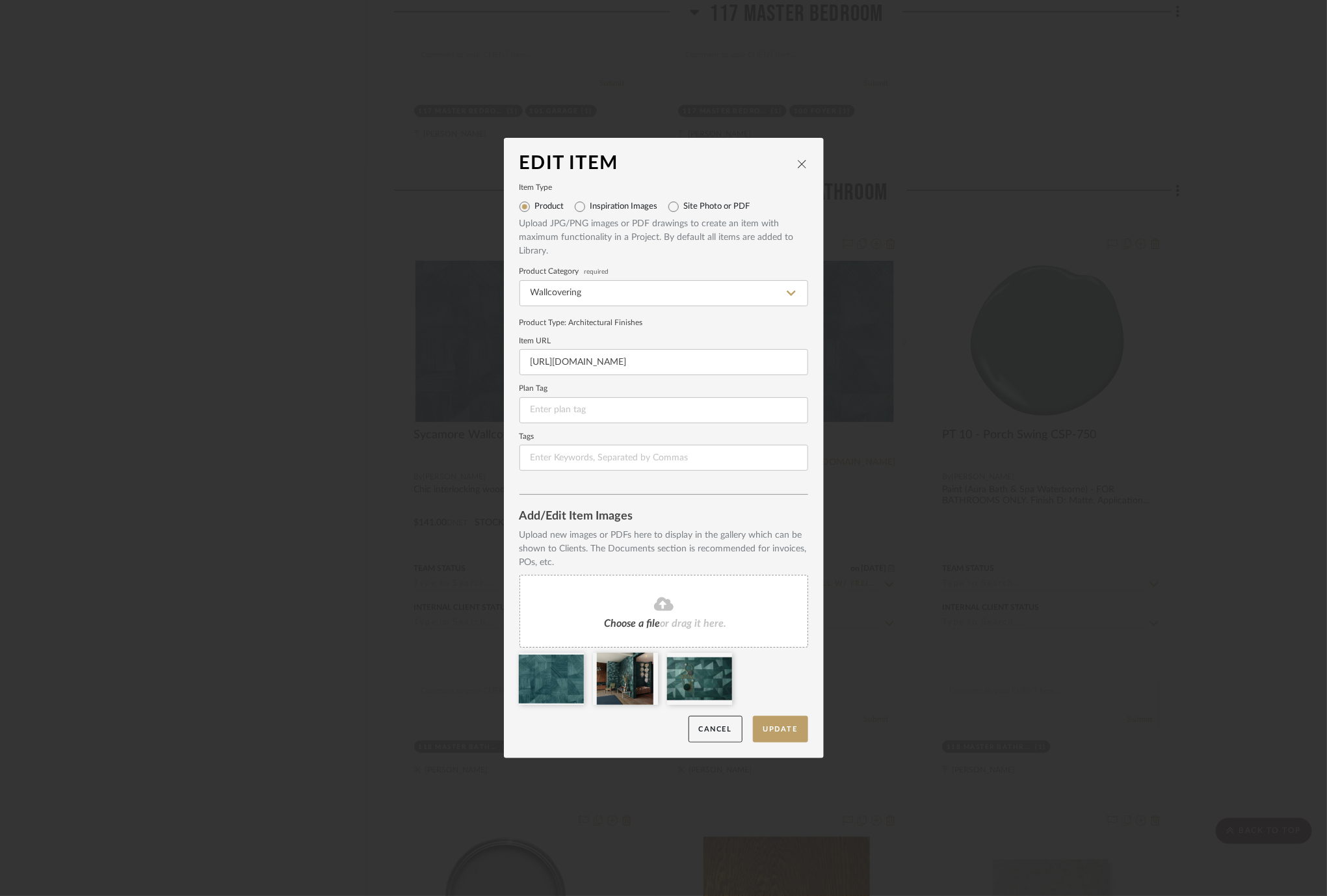
click at [800, 163] on icon "close" at bounding box center [802, 163] width 10 height 10
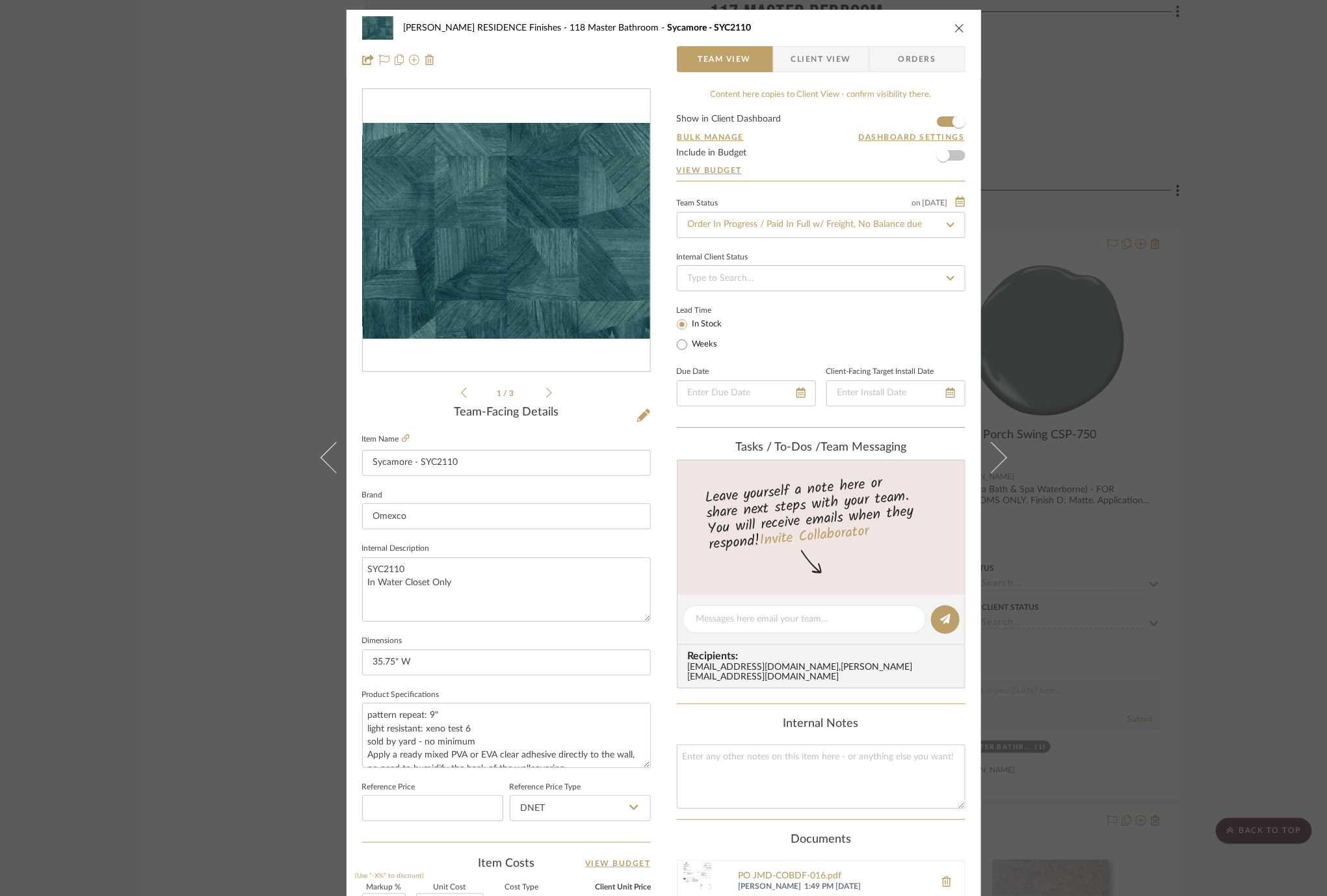
click at [1185, 321] on div "[PERSON_NAME] RESIDENCE Finishes 118 Master Bathroom Sycamore - SYC2110 Team Vi…" at bounding box center [664, 448] width 1327 height 896
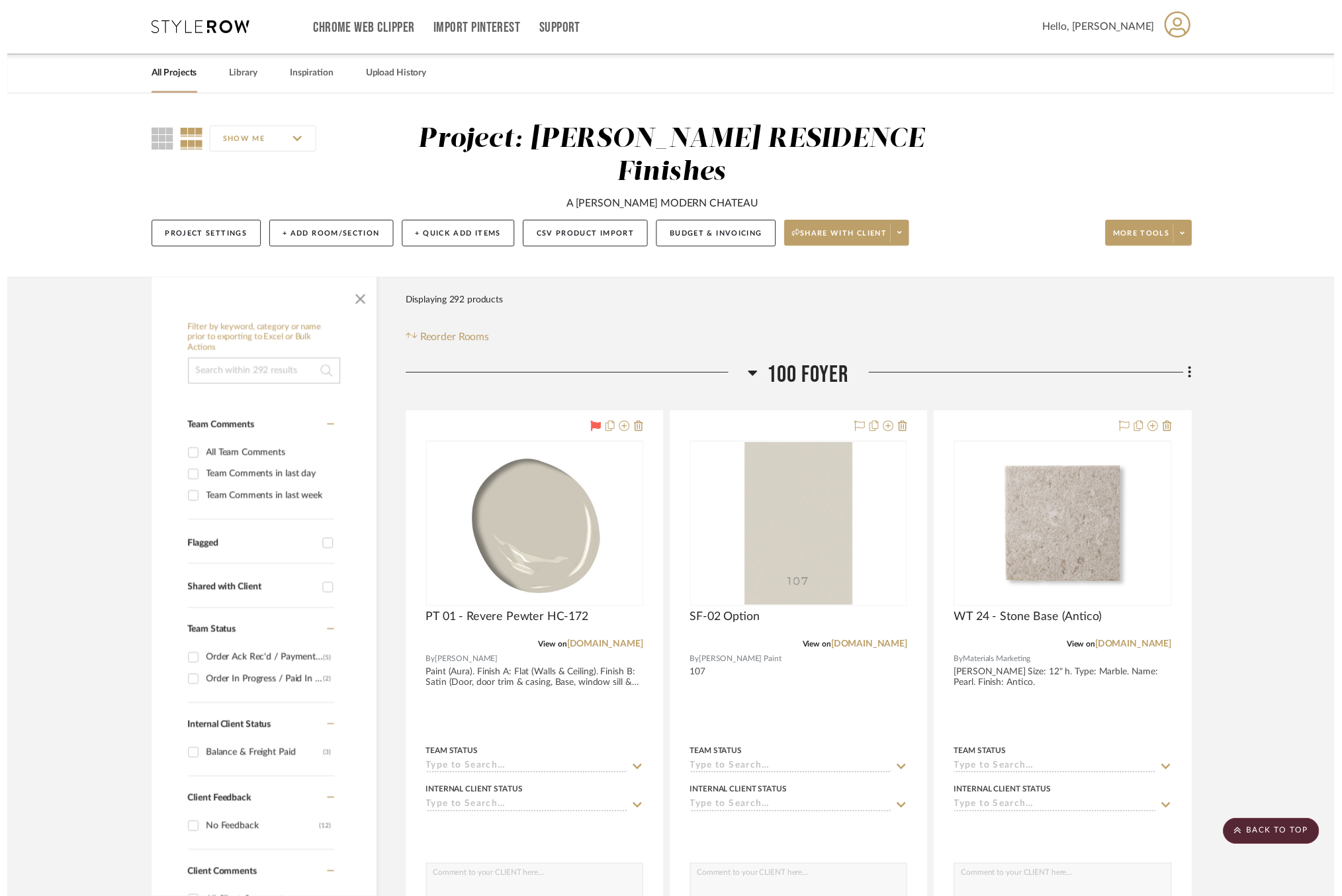
scroll to position [19500, 0]
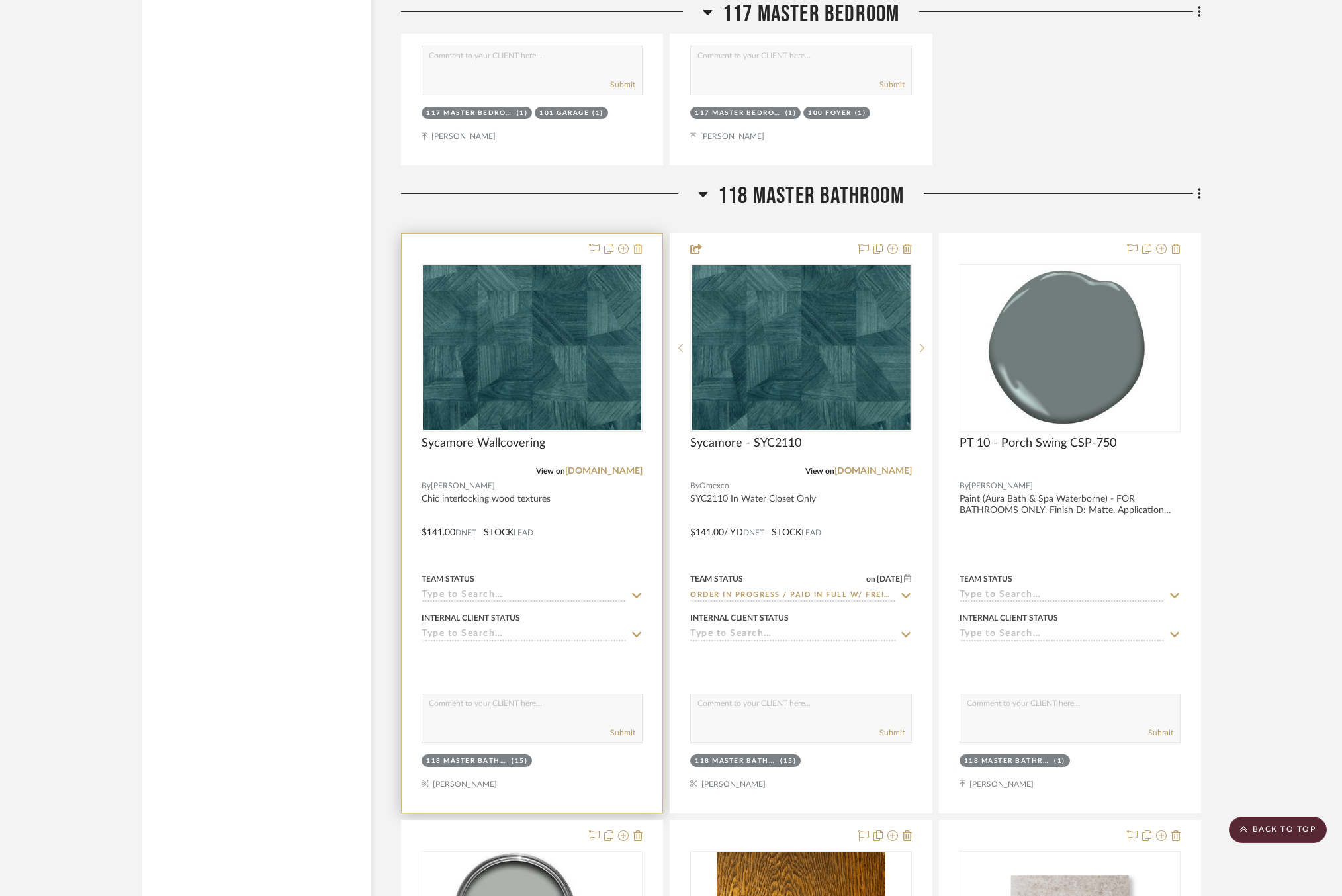
click at [638, 243] on icon at bounding box center [637, 248] width 9 height 11
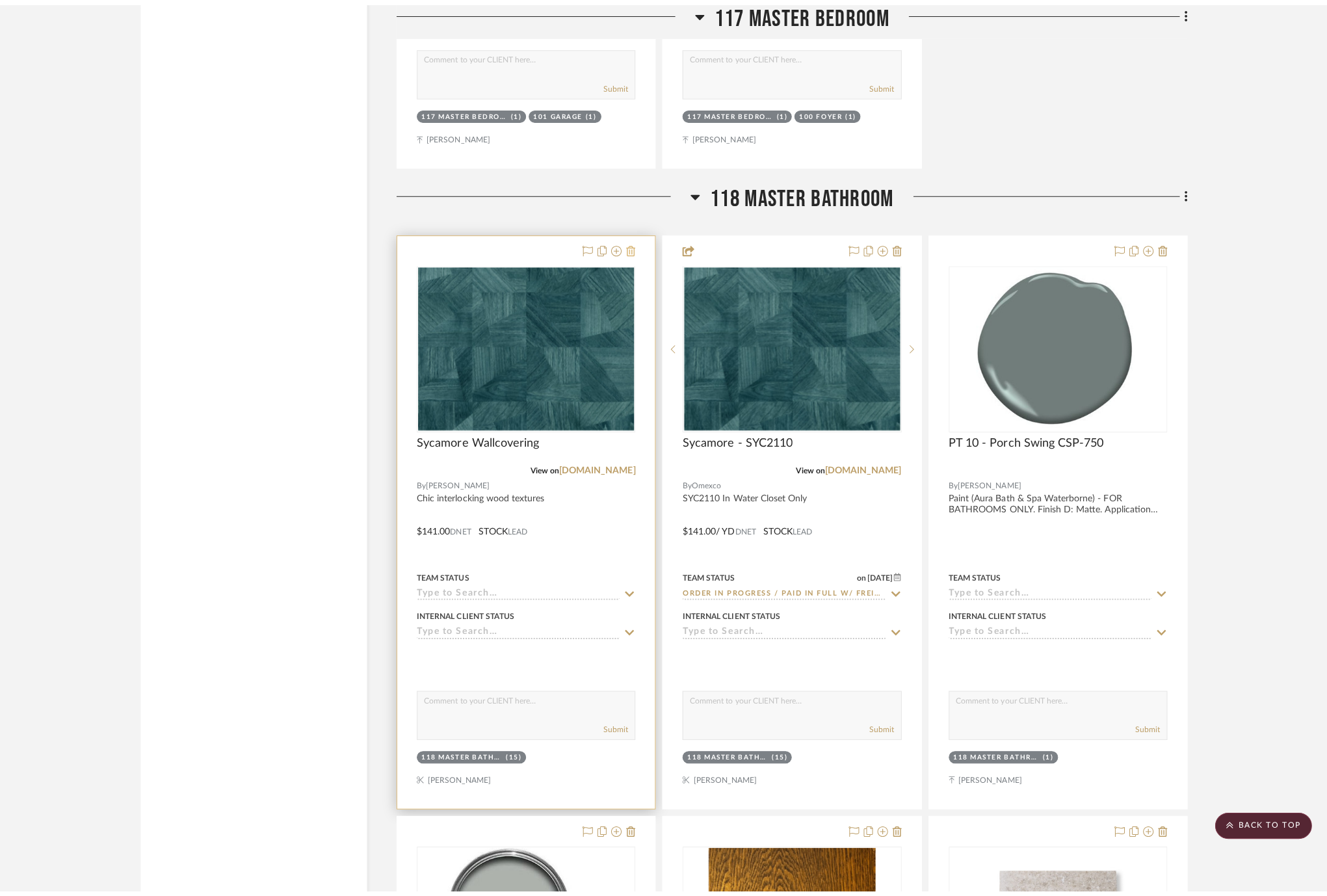
scroll to position [0, 0]
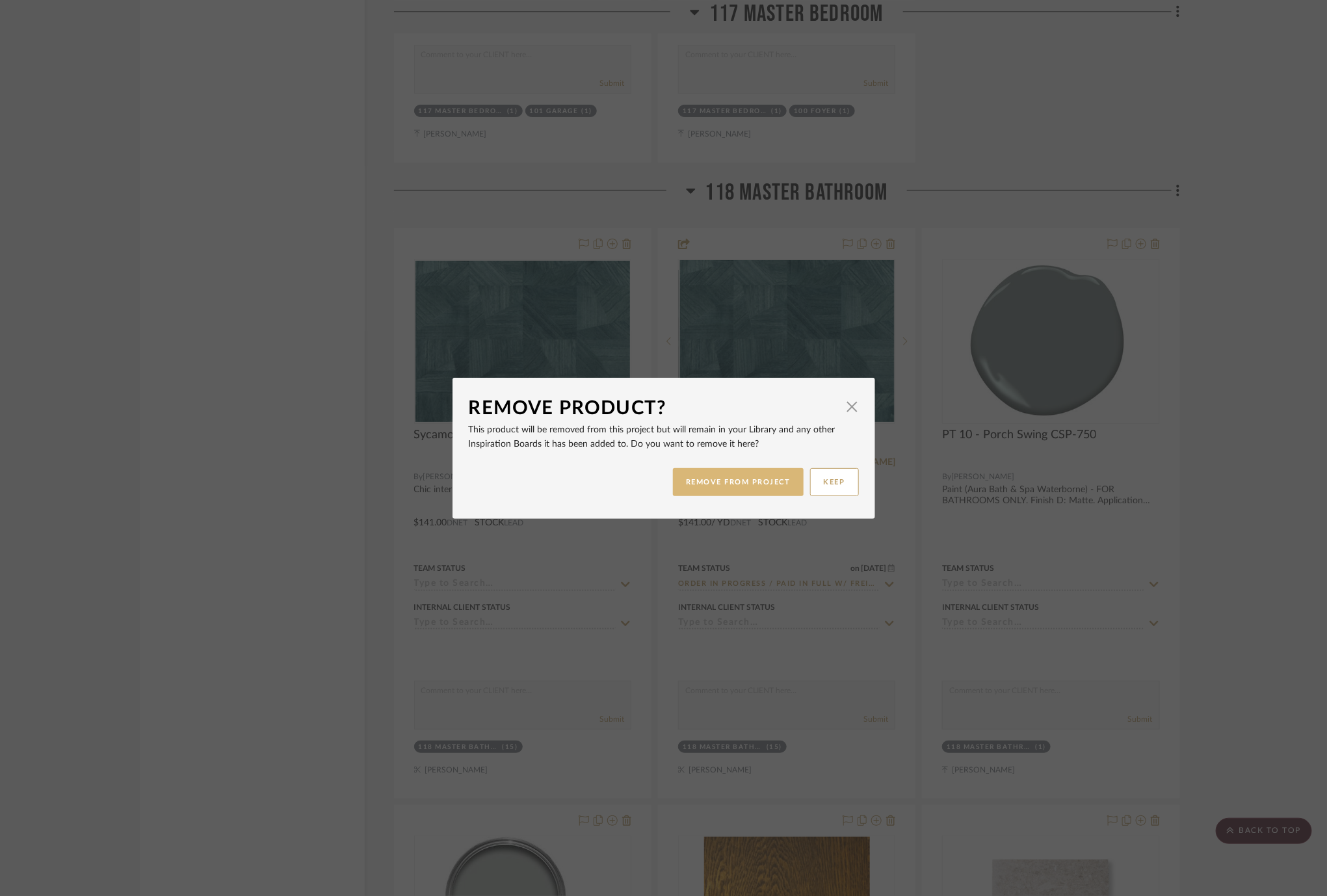
click at [721, 479] on button "REMOVE FROM PROJECT" at bounding box center [738, 482] width 131 height 28
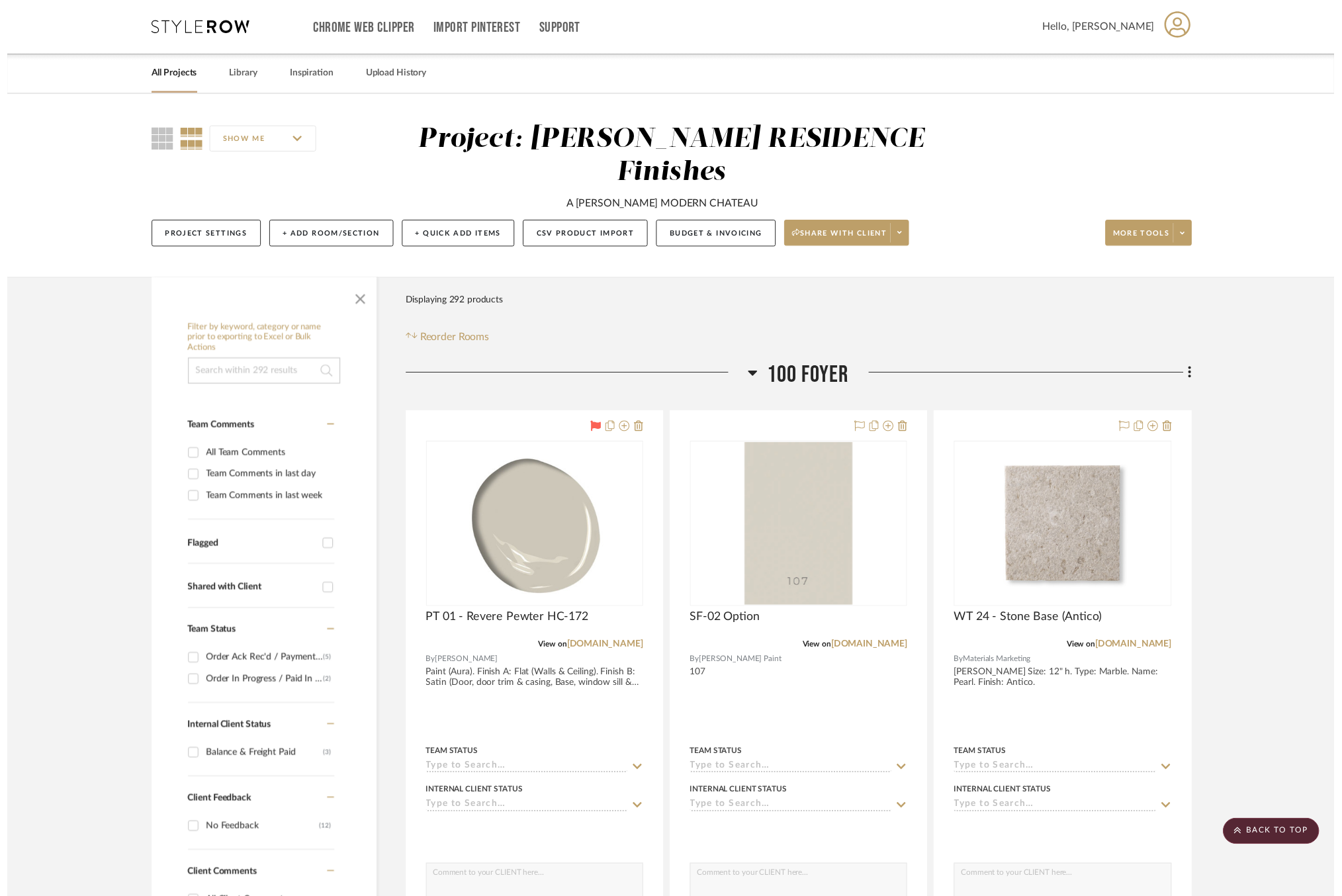
scroll to position [19500, 0]
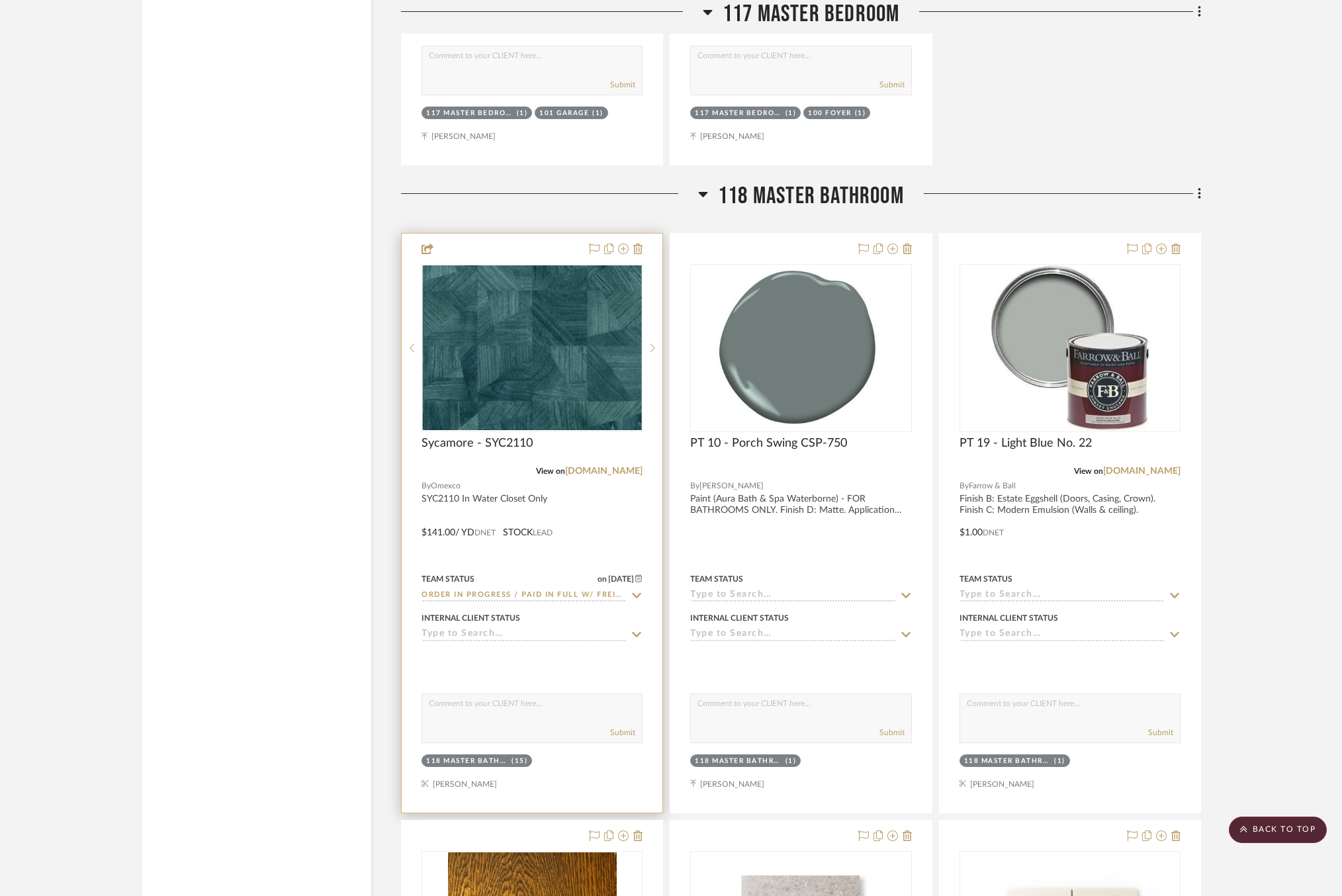
click at [639, 593] on icon at bounding box center [637, 595] width 9 height 6
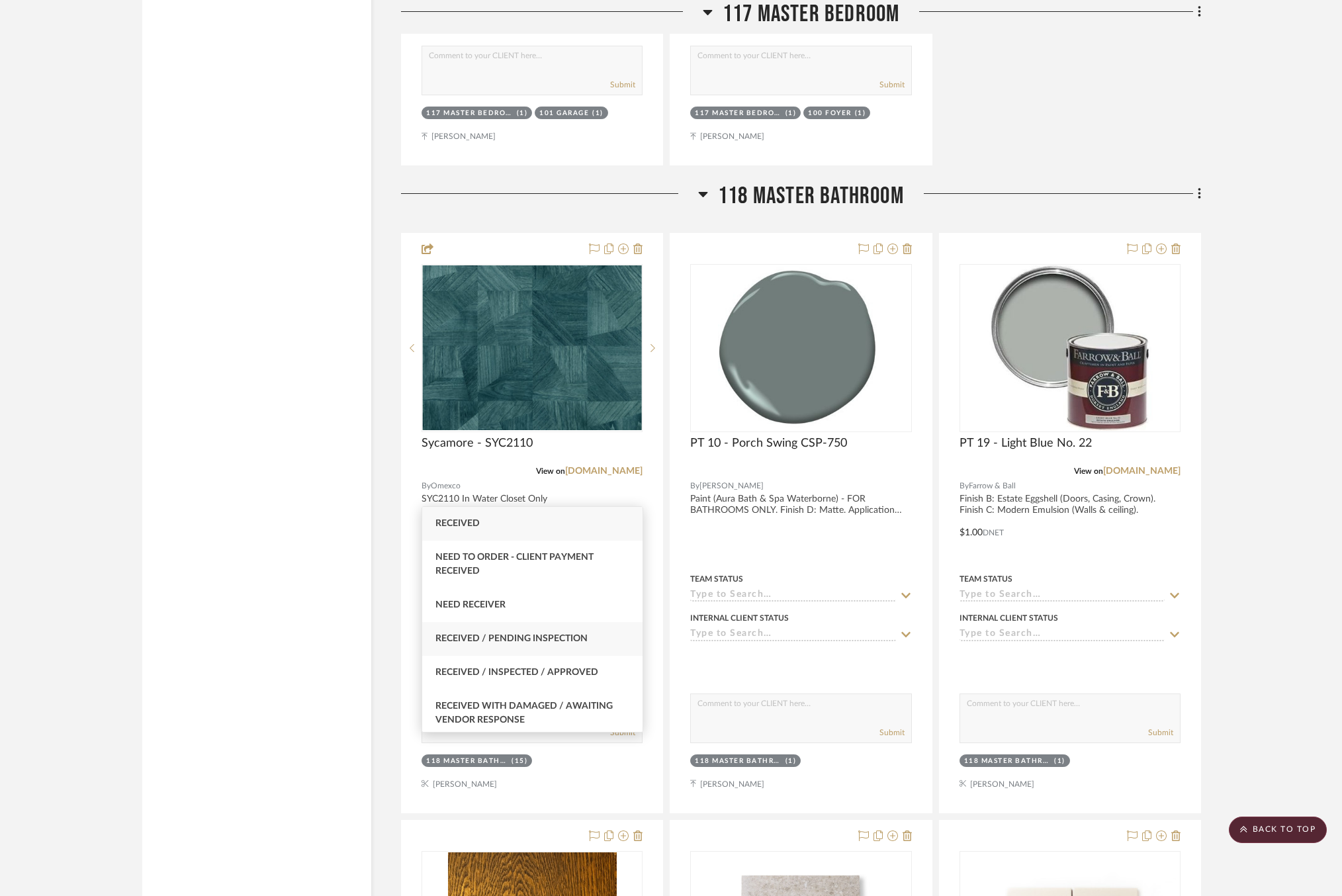
type input "rece"
click at [547, 643] on span "Received / Pending Inspection" at bounding box center [511, 638] width 152 height 9
type input "9/25/2025"
type input "Received / Pending Inspection"
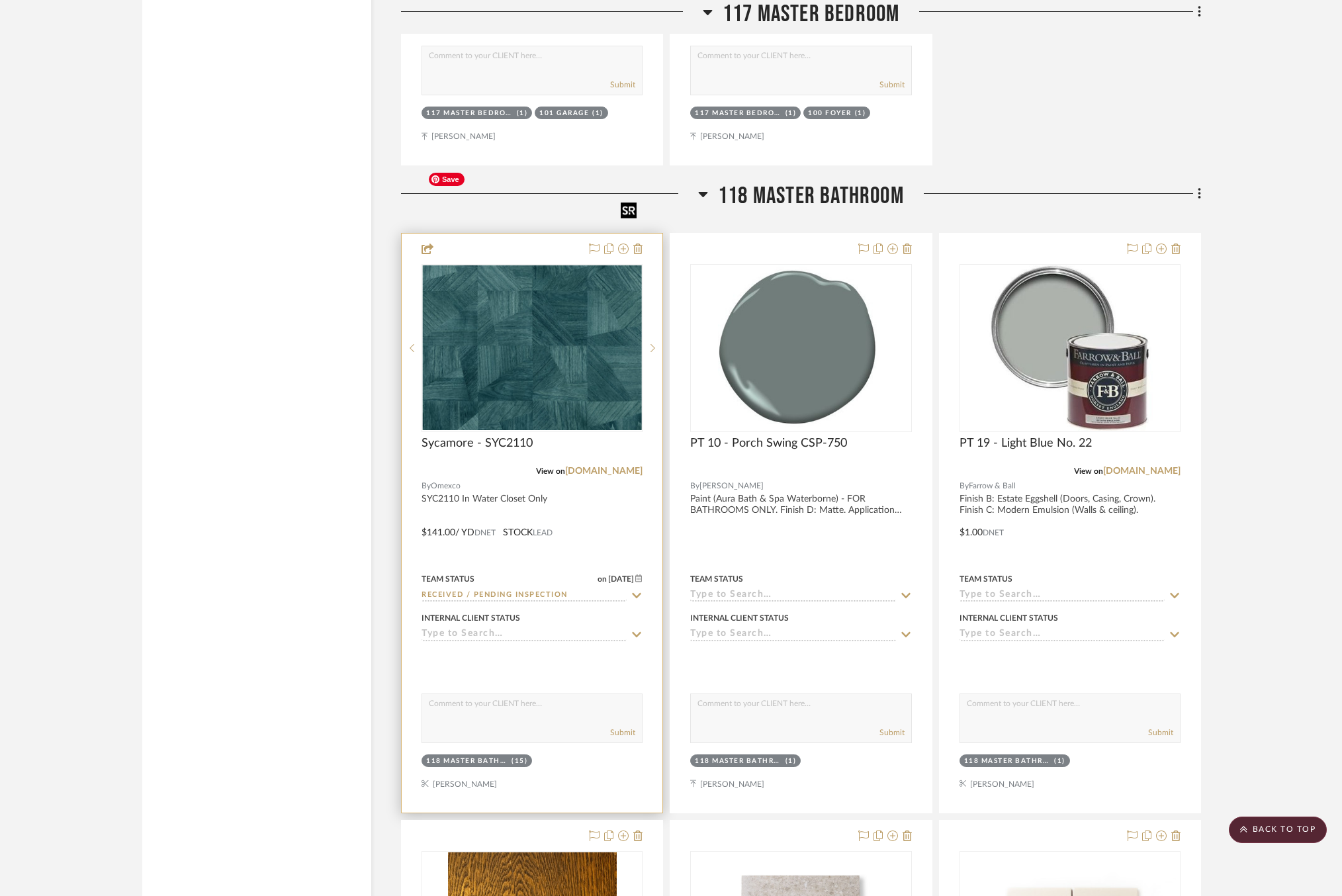
click at [545, 265] on img "0" at bounding box center [532, 347] width 218 height 164
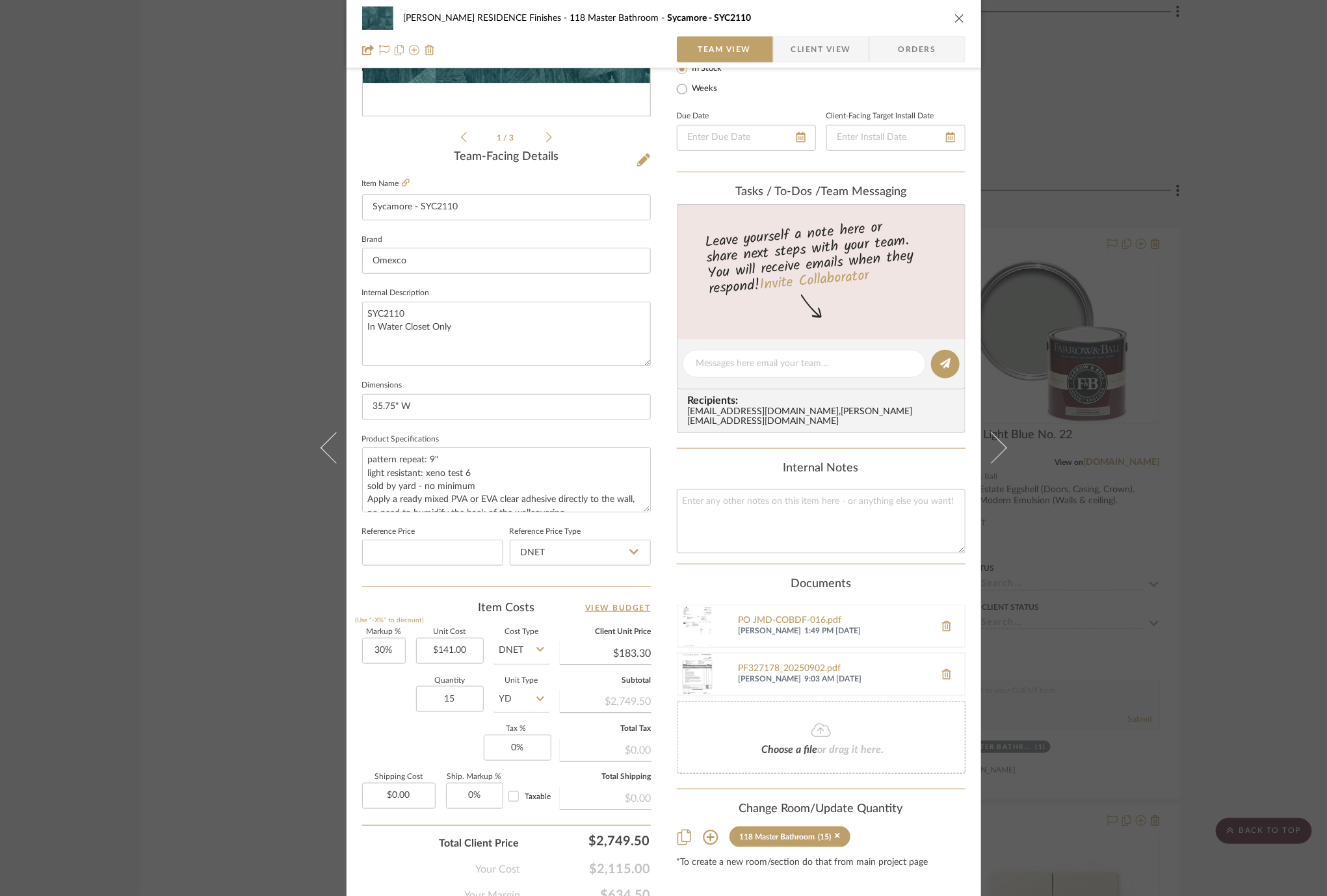
scroll to position [310, 0]
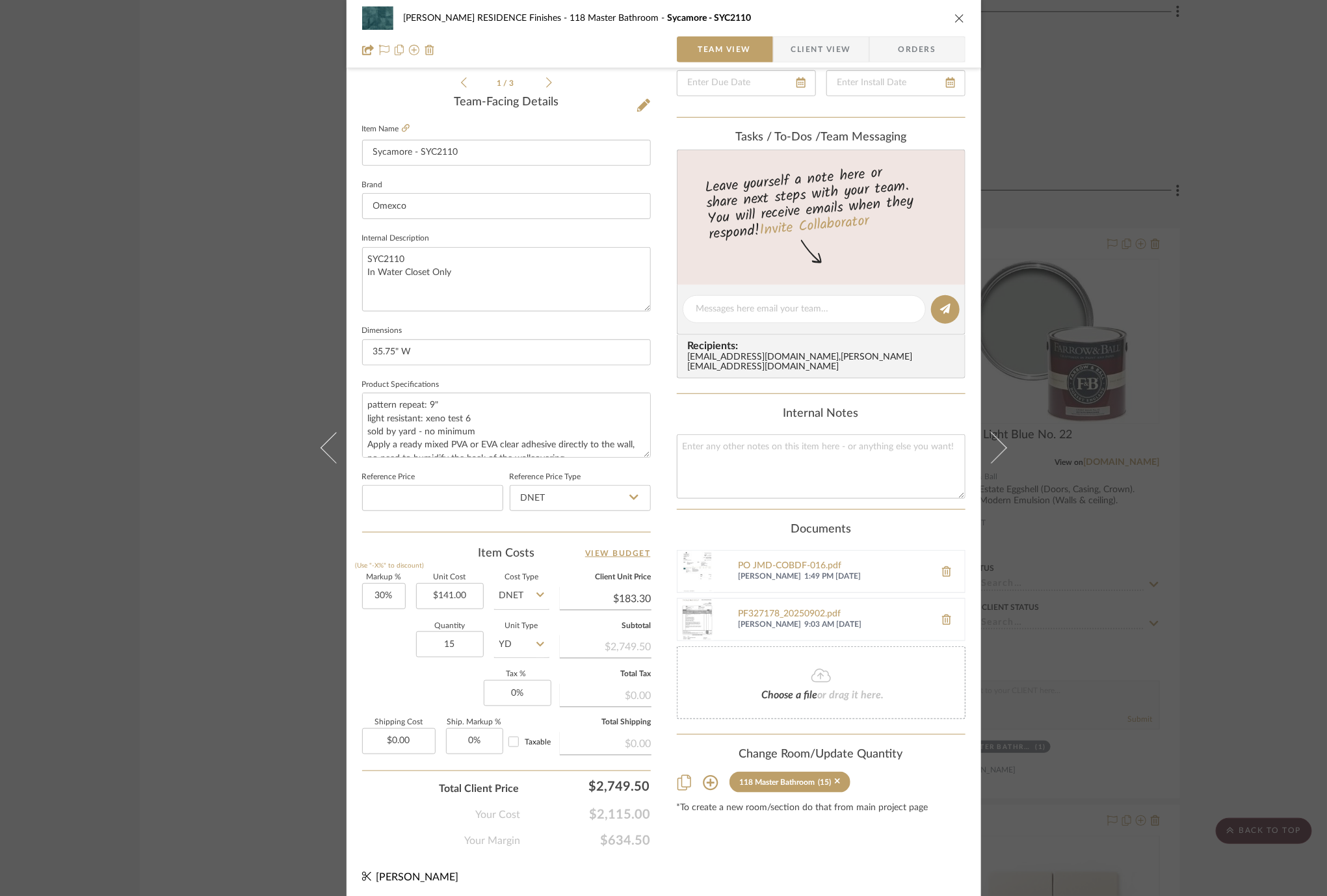
click at [1127, 308] on div "COBLE RESIDENCE Finishes 118 Master Bathroom Sycamore - SYC2110 Team View Clien…" at bounding box center [664, 448] width 1327 height 896
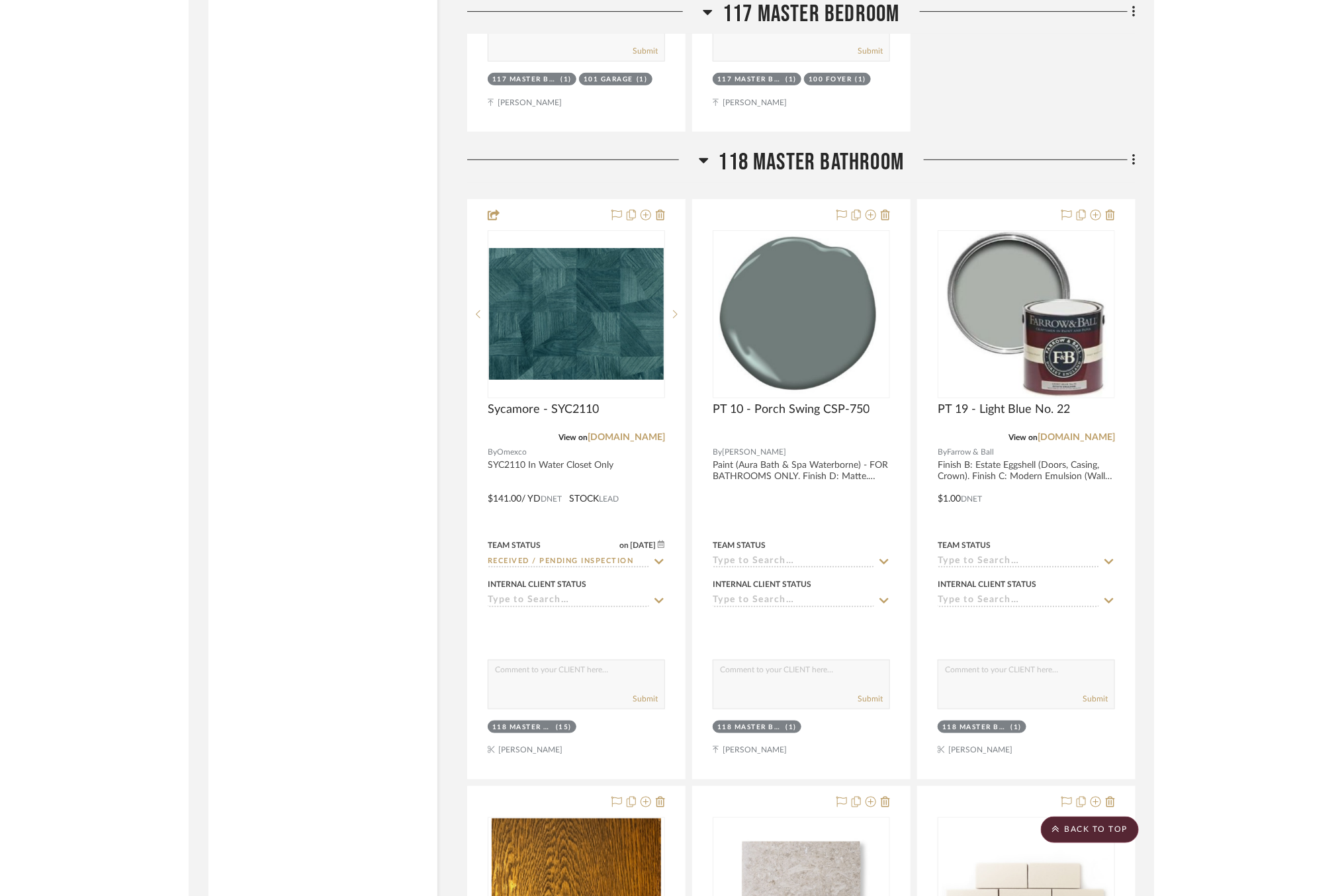
scroll to position [19500, 0]
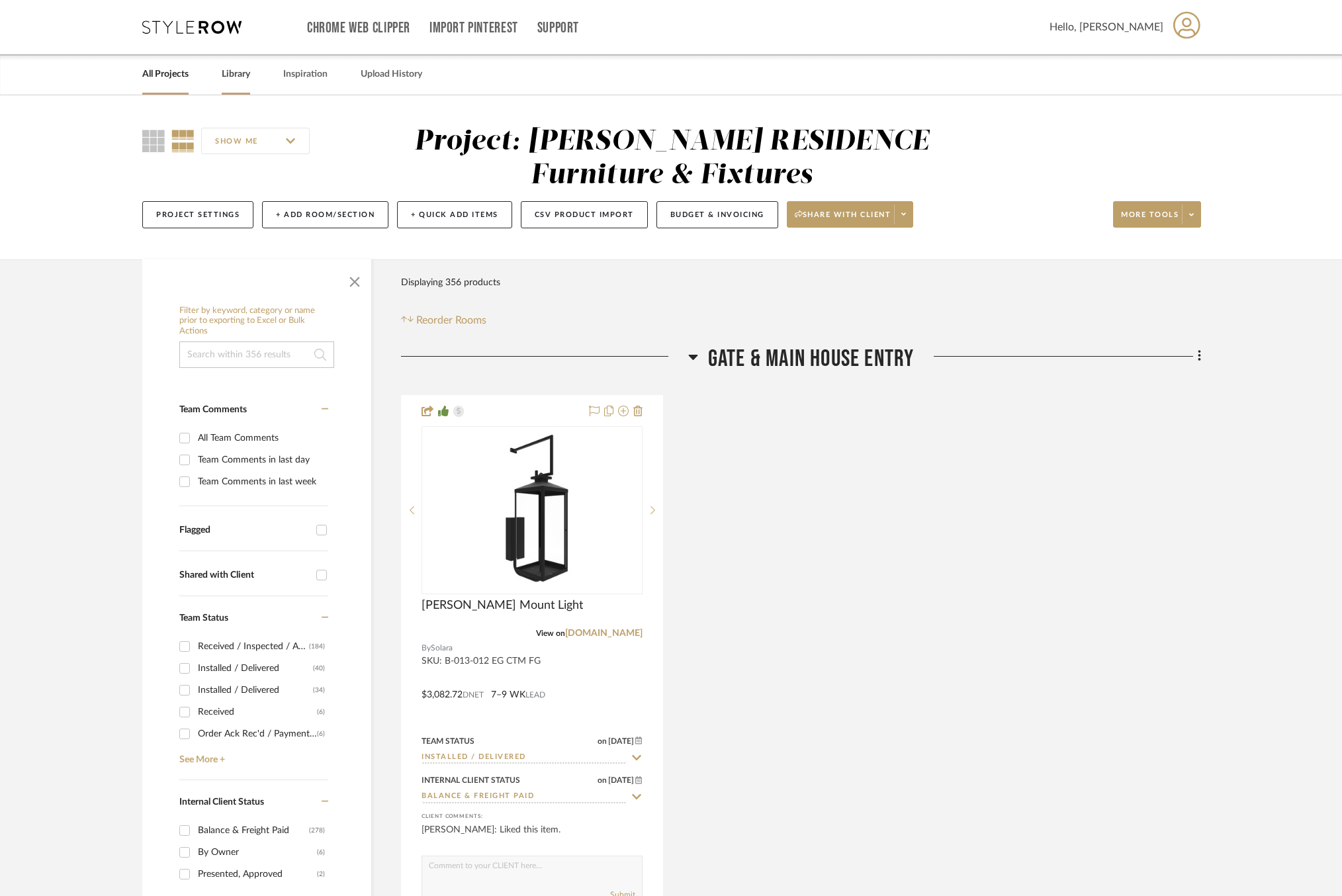
click at [225, 79] on link "Library" at bounding box center [235, 74] width 28 height 18
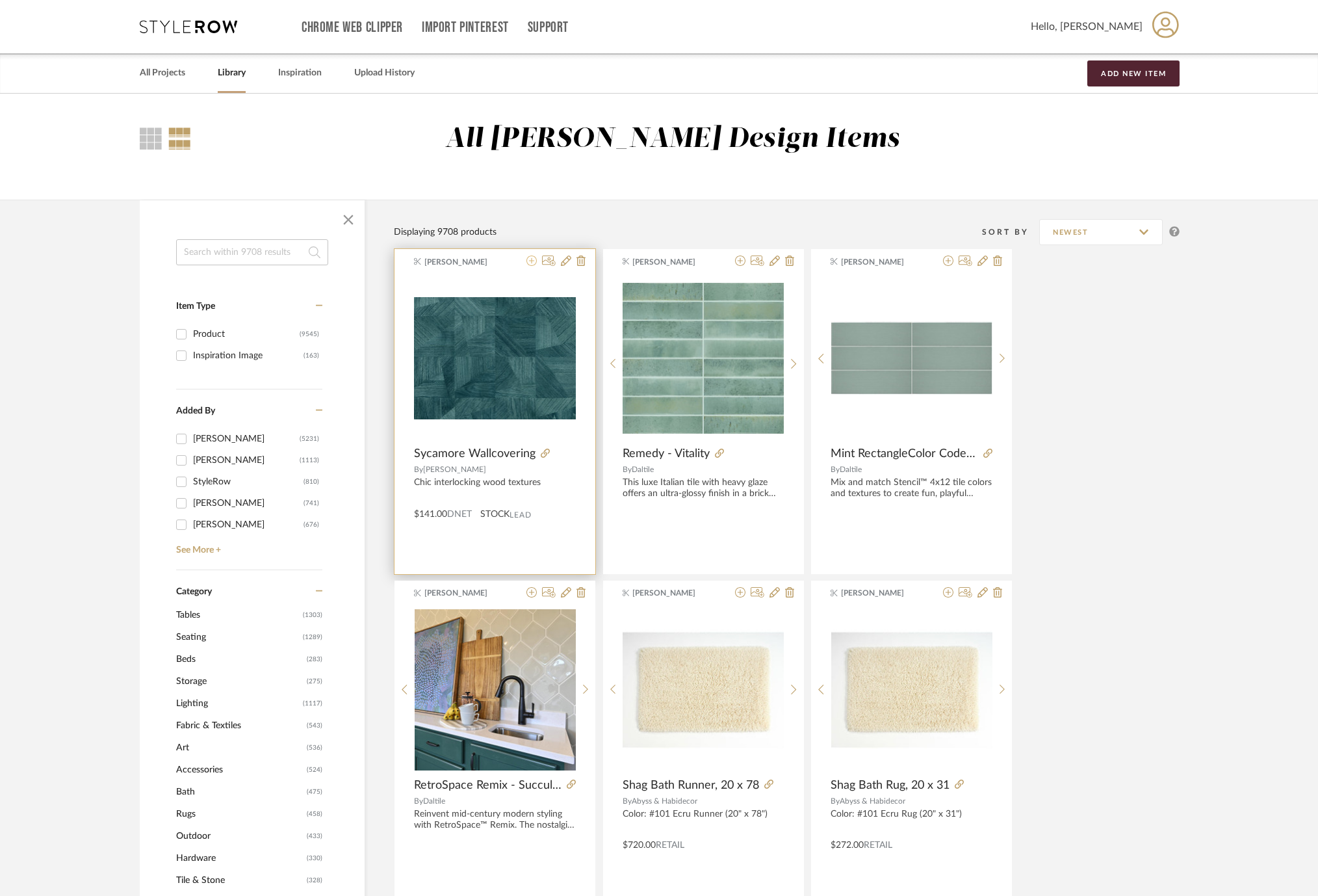
click at [534, 262] on icon at bounding box center [532, 260] width 10 height 10
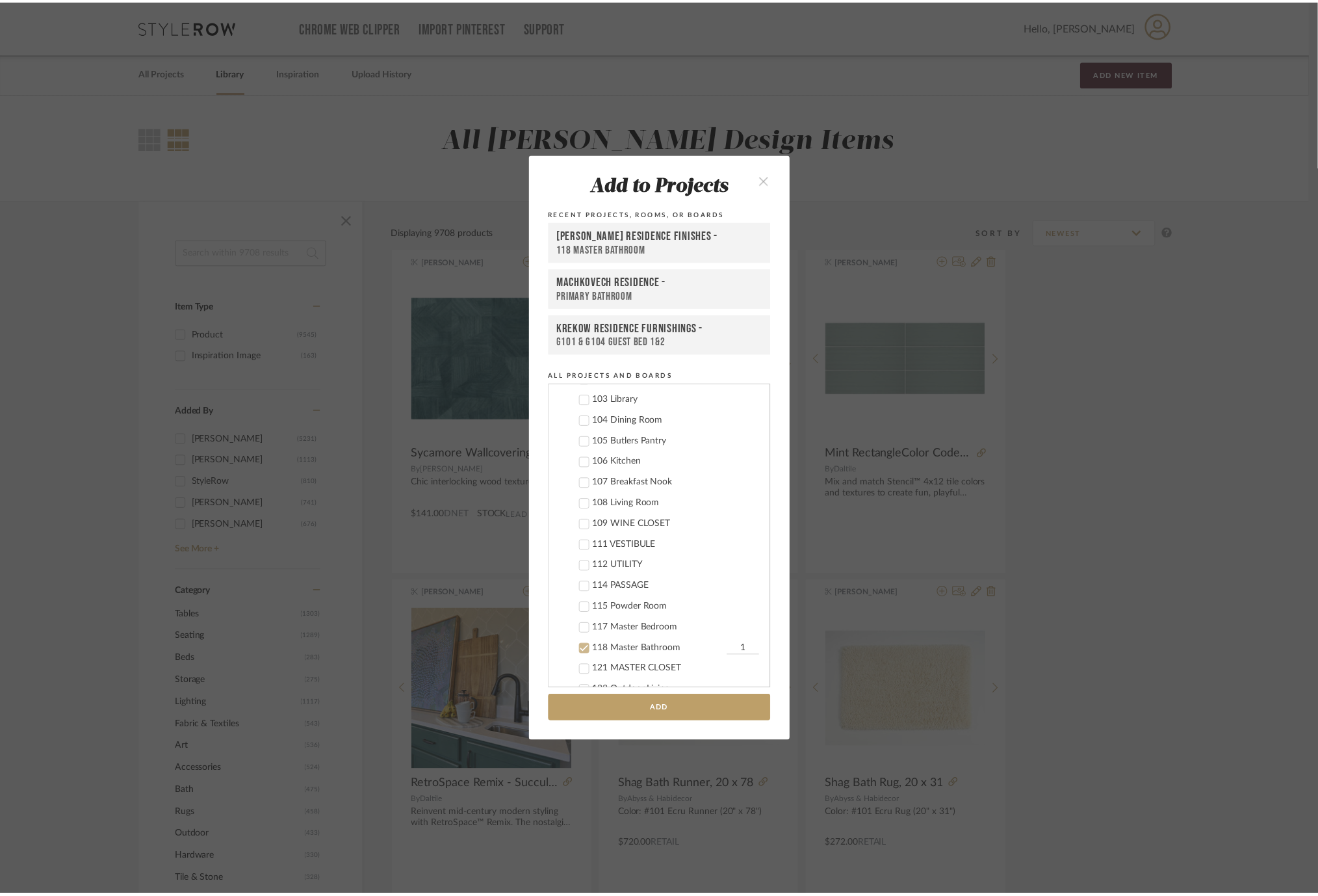
scroll to position [286, 0]
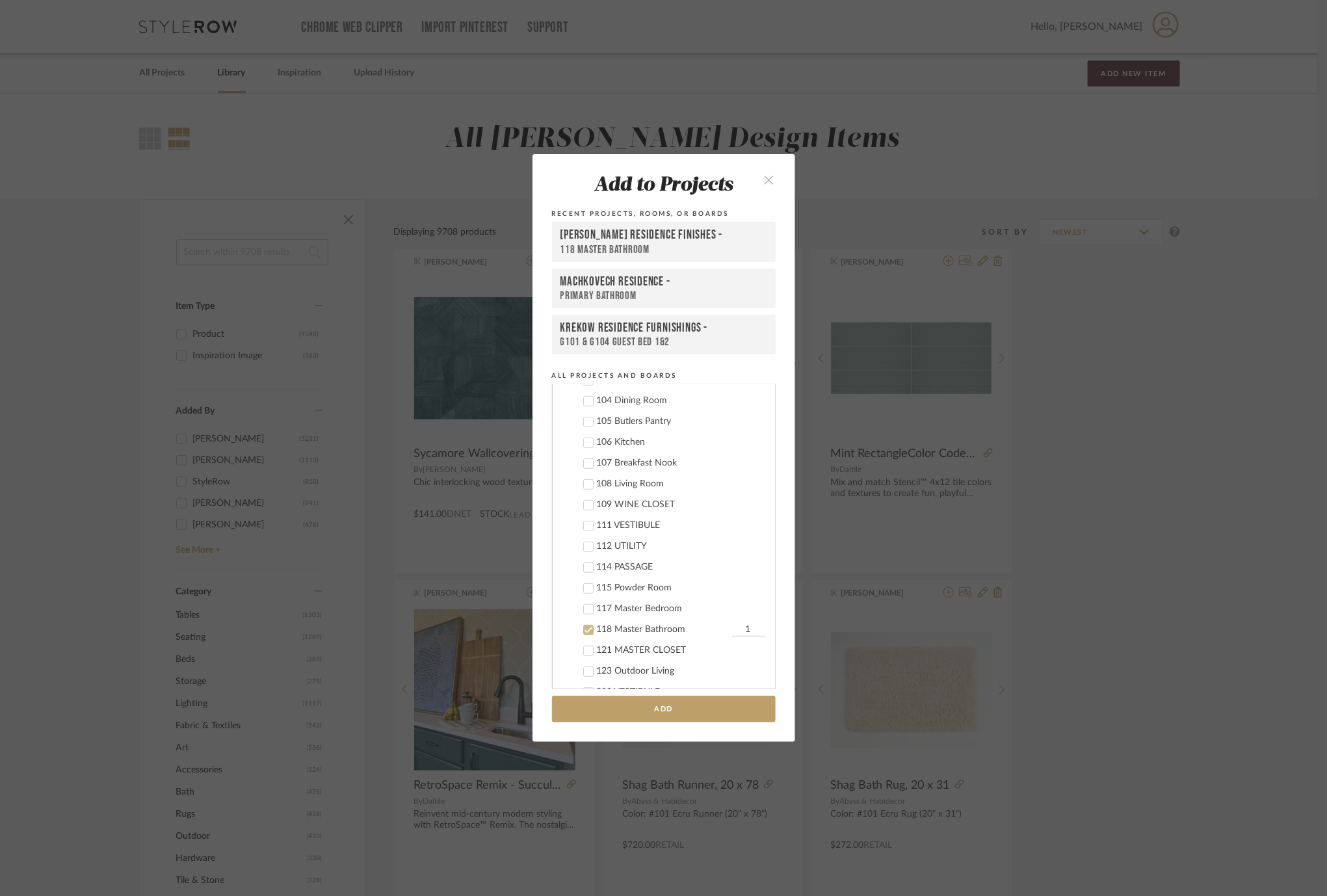
click at [765, 176] on icon "close" at bounding box center [770, 180] width 11 height 11
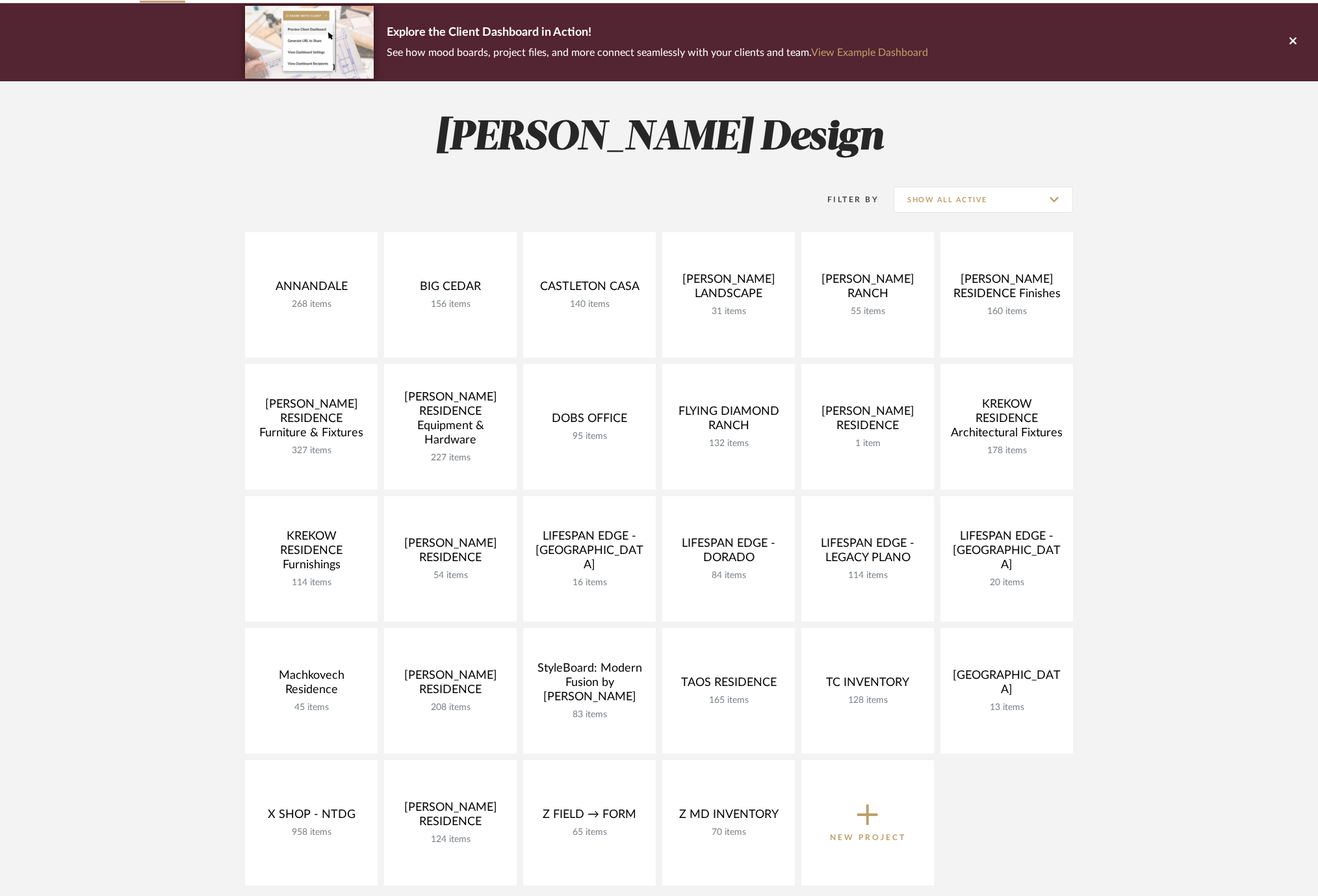
scroll to position [92, 0]
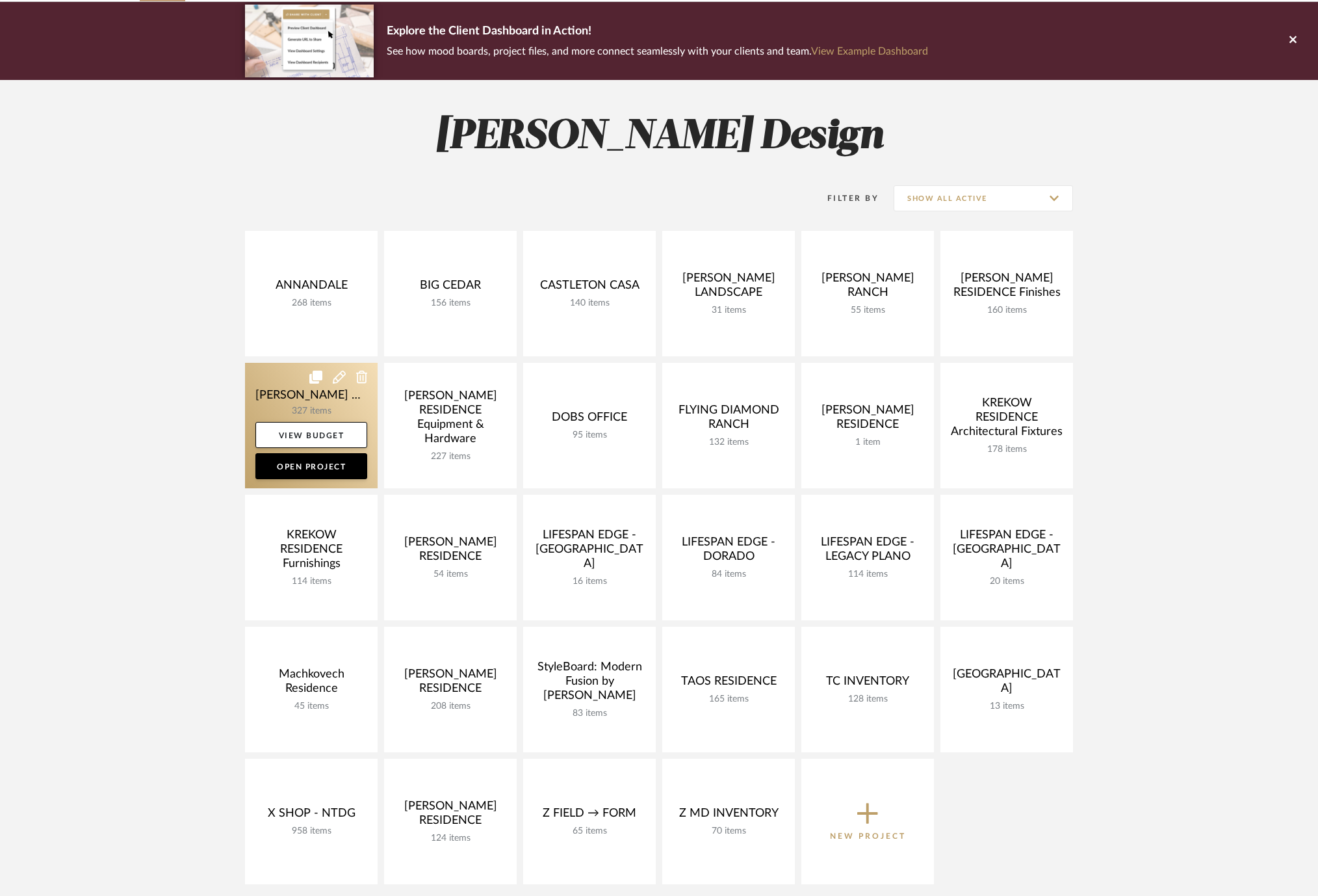
click at [287, 386] on link at bounding box center [311, 425] width 133 height 125
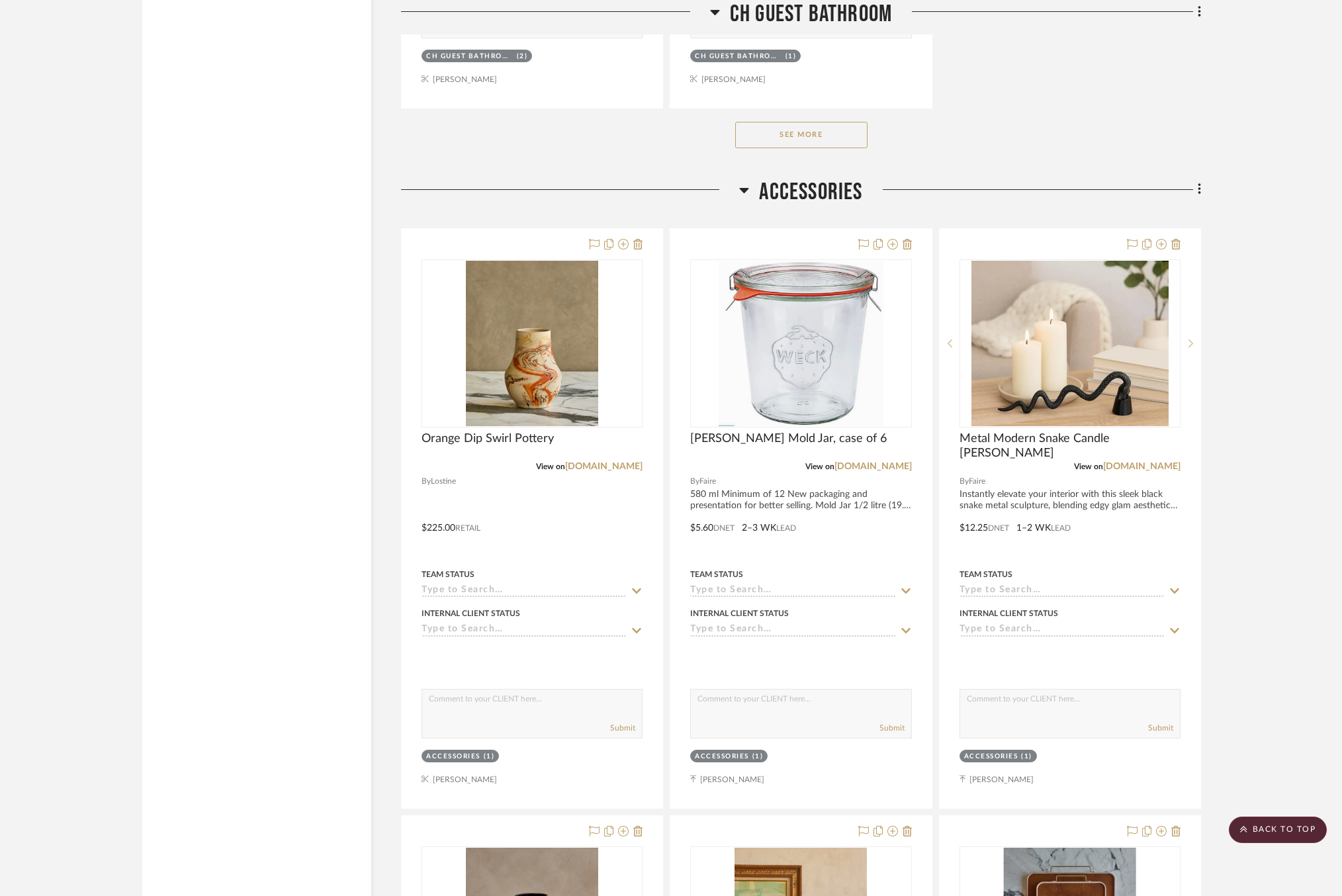
scroll to position [54635, 0]
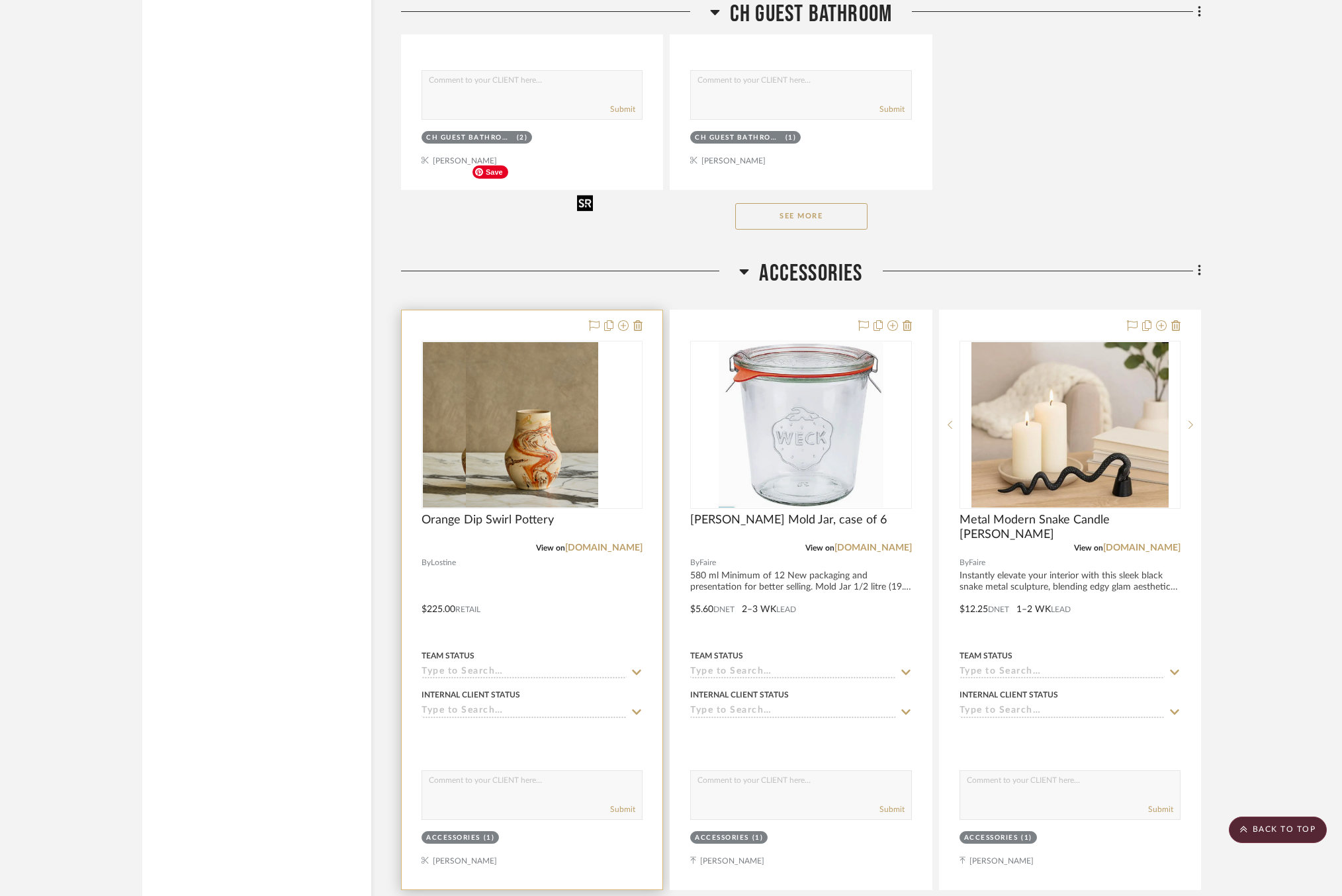
click at [557, 341] on div at bounding box center [532, 425] width 221 height 168
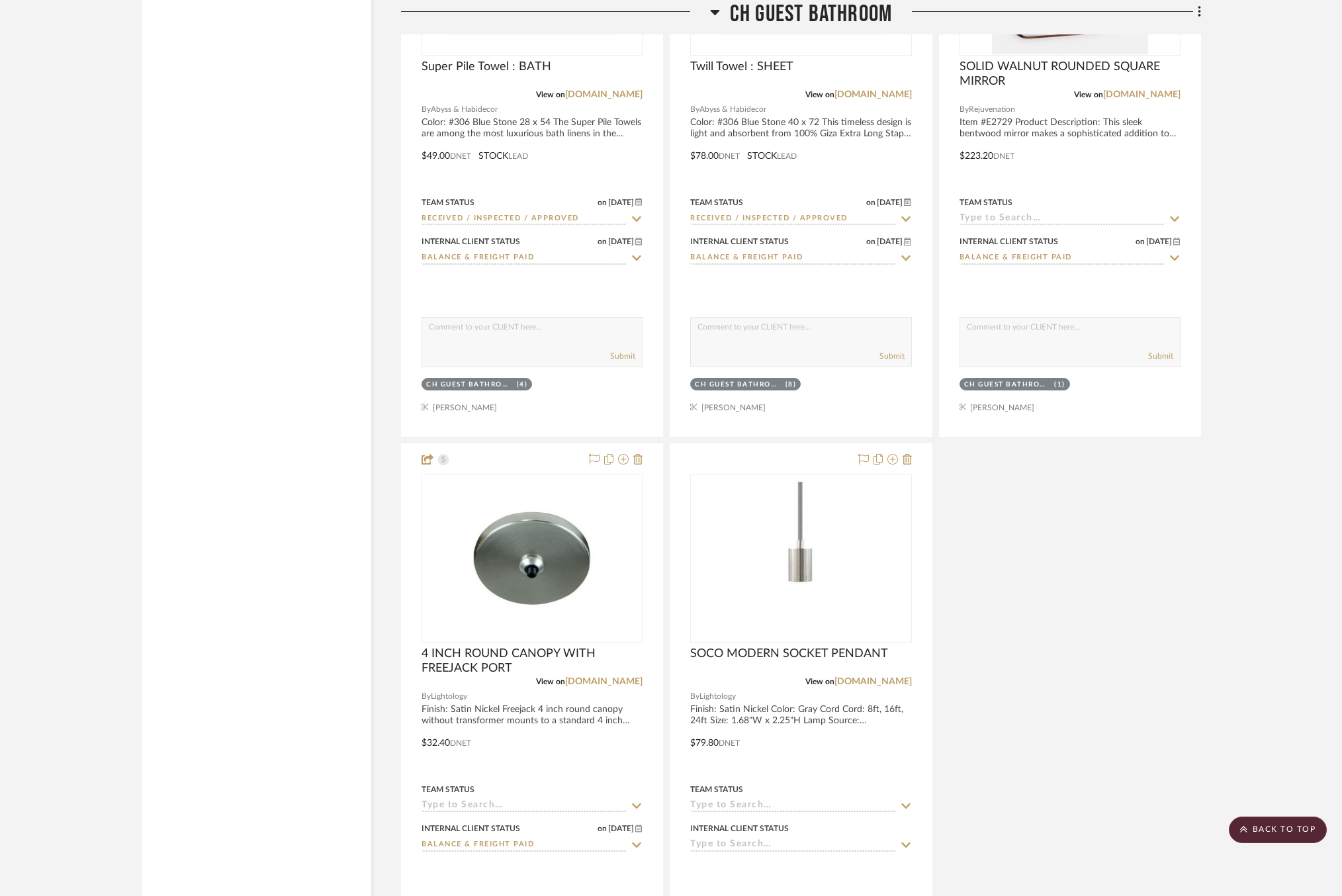
scroll to position [53801, 1]
click at [1272, 825] on scroll-to-top-button "BACK TO TOP" at bounding box center [1277, 830] width 98 height 27
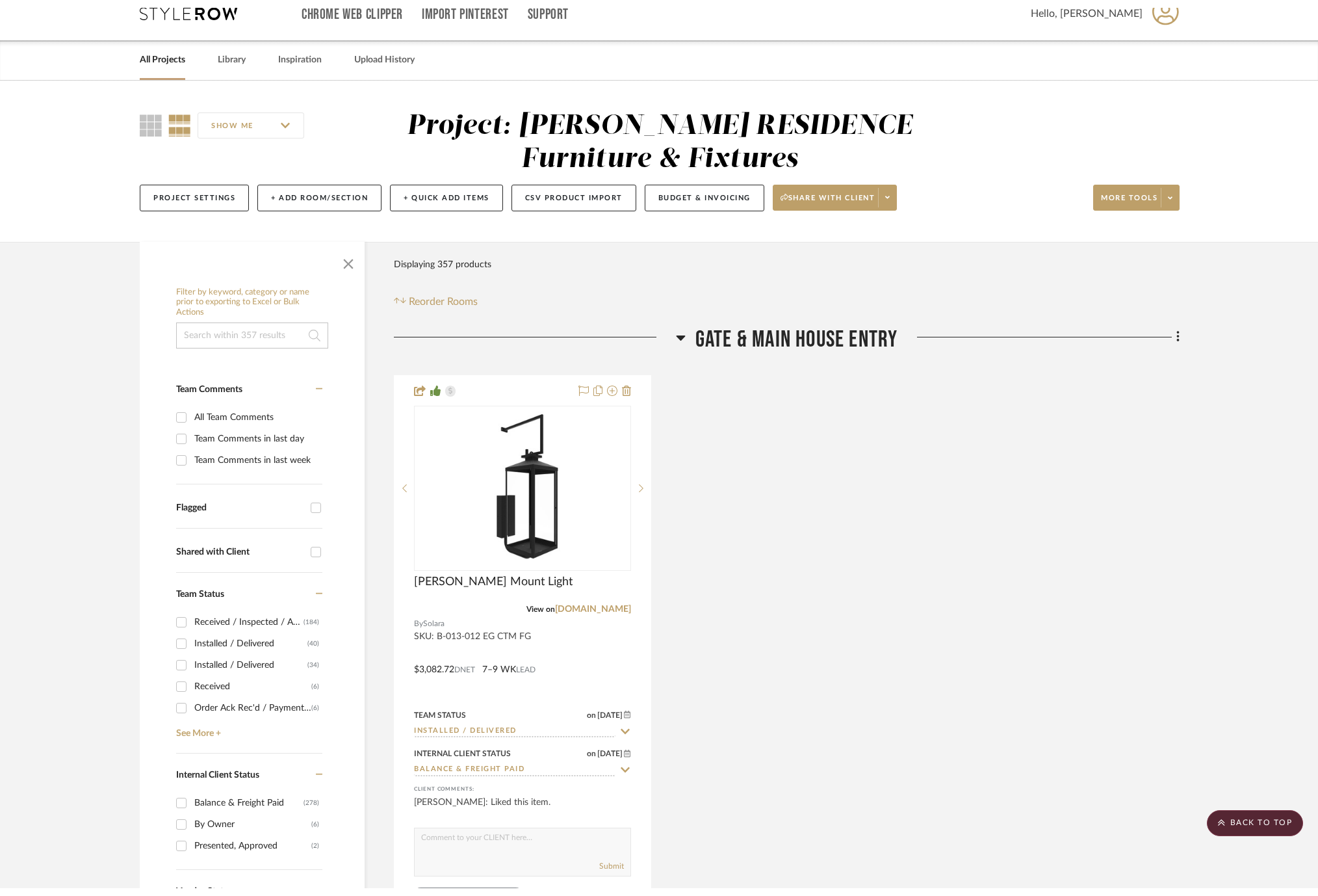
scroll to position [0, 0]
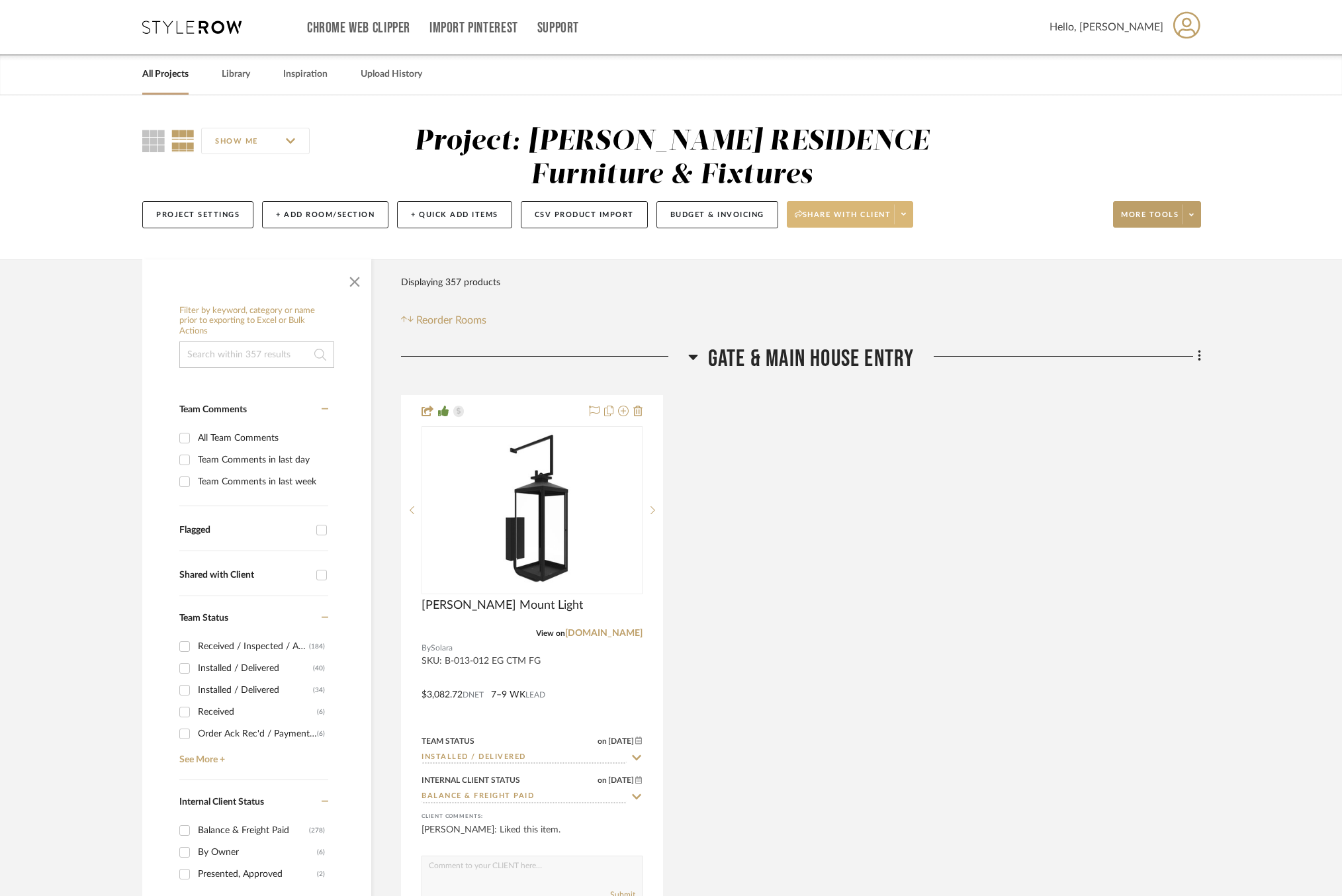
click at [904, 214] on icon at bounding box center [904, 214] width 5 height 2
click at [858, 247] on span "Preview Client Dashboard" at bounding box center [853, 252] width 113 height 11
click at [160, 75] on link "All Projects" at bounding box center [165, 74] width 46 height 18
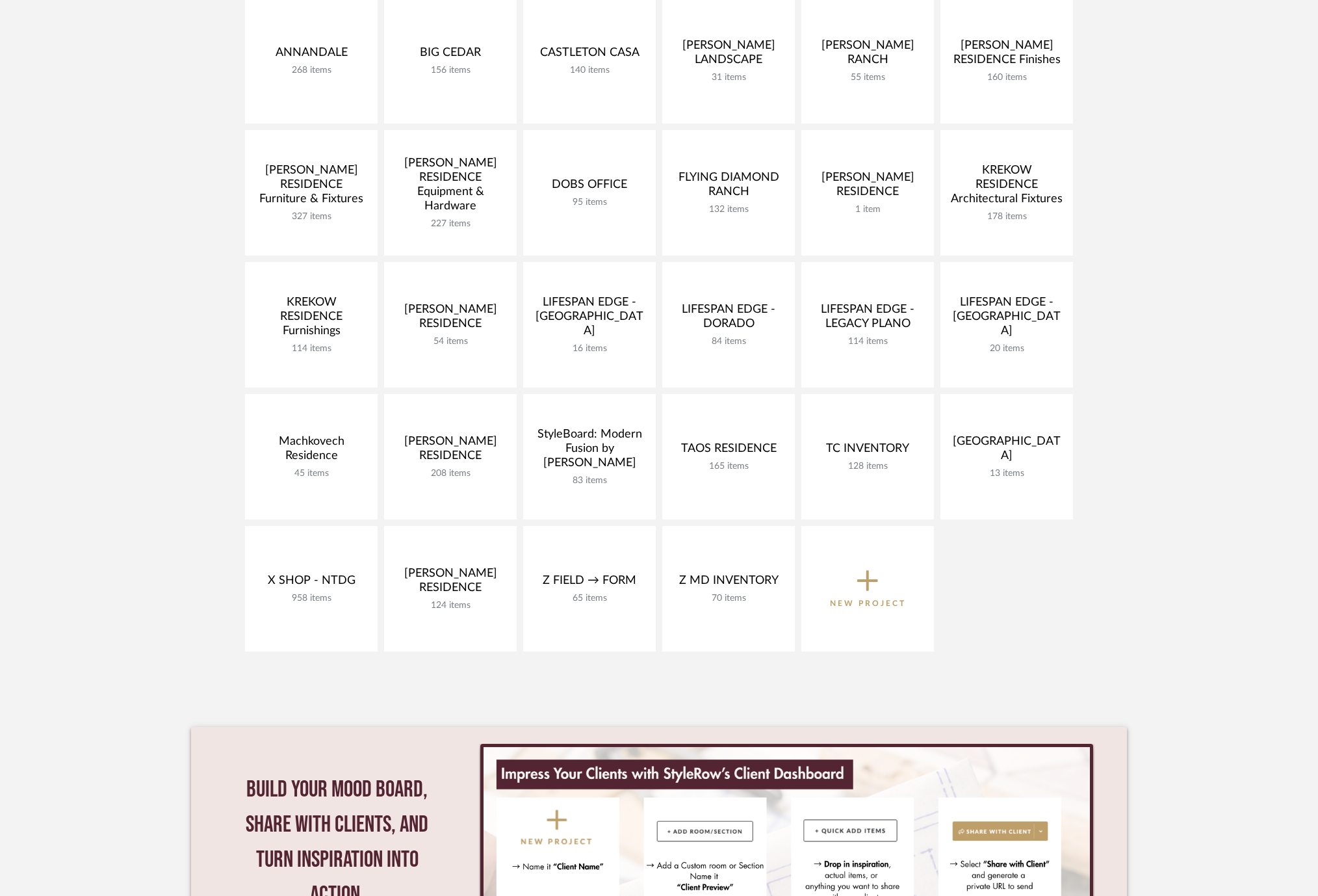
scroll to position [333, 0]
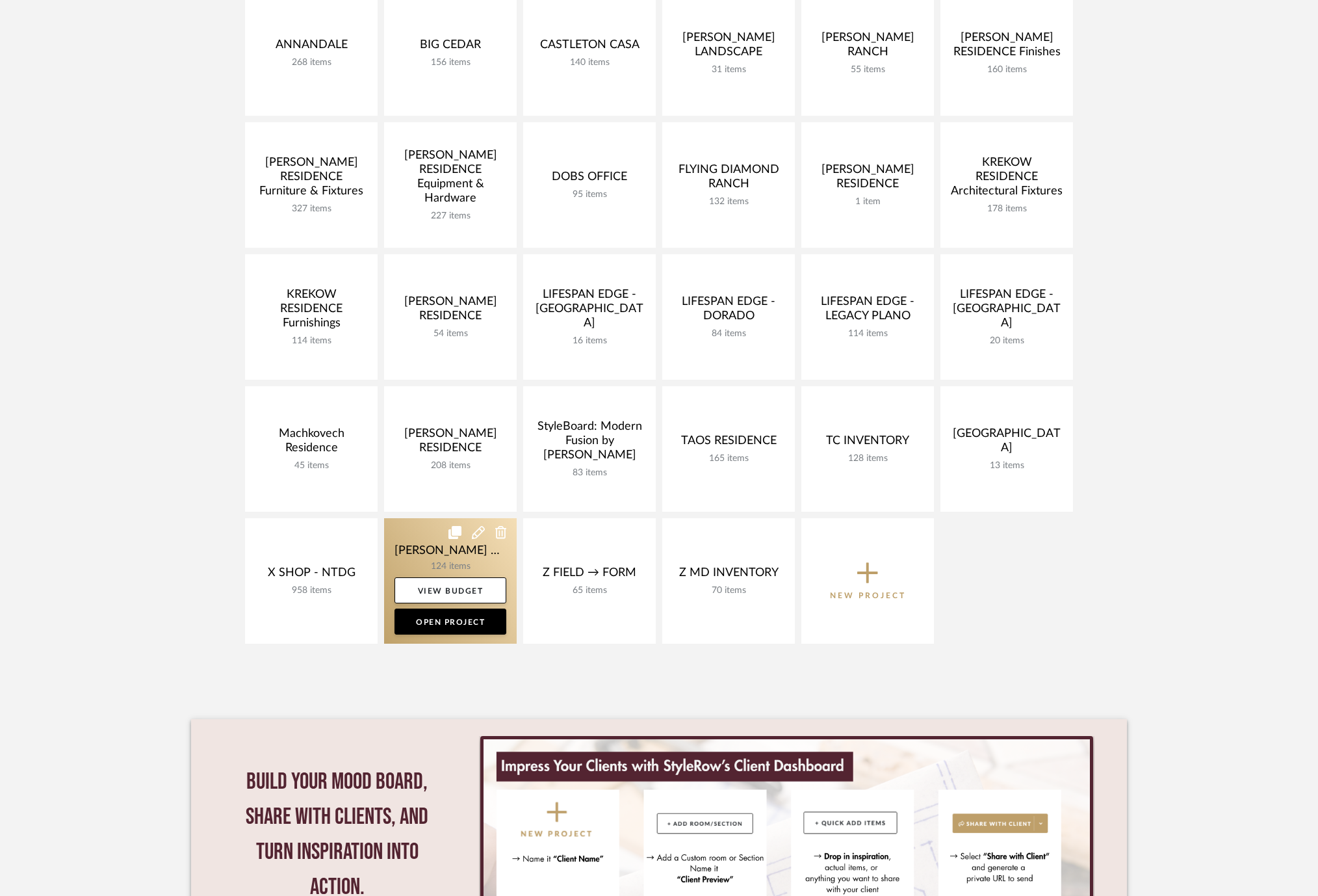
click at [420, 556] on link at bounding box center [450, 581] width 133 height 125
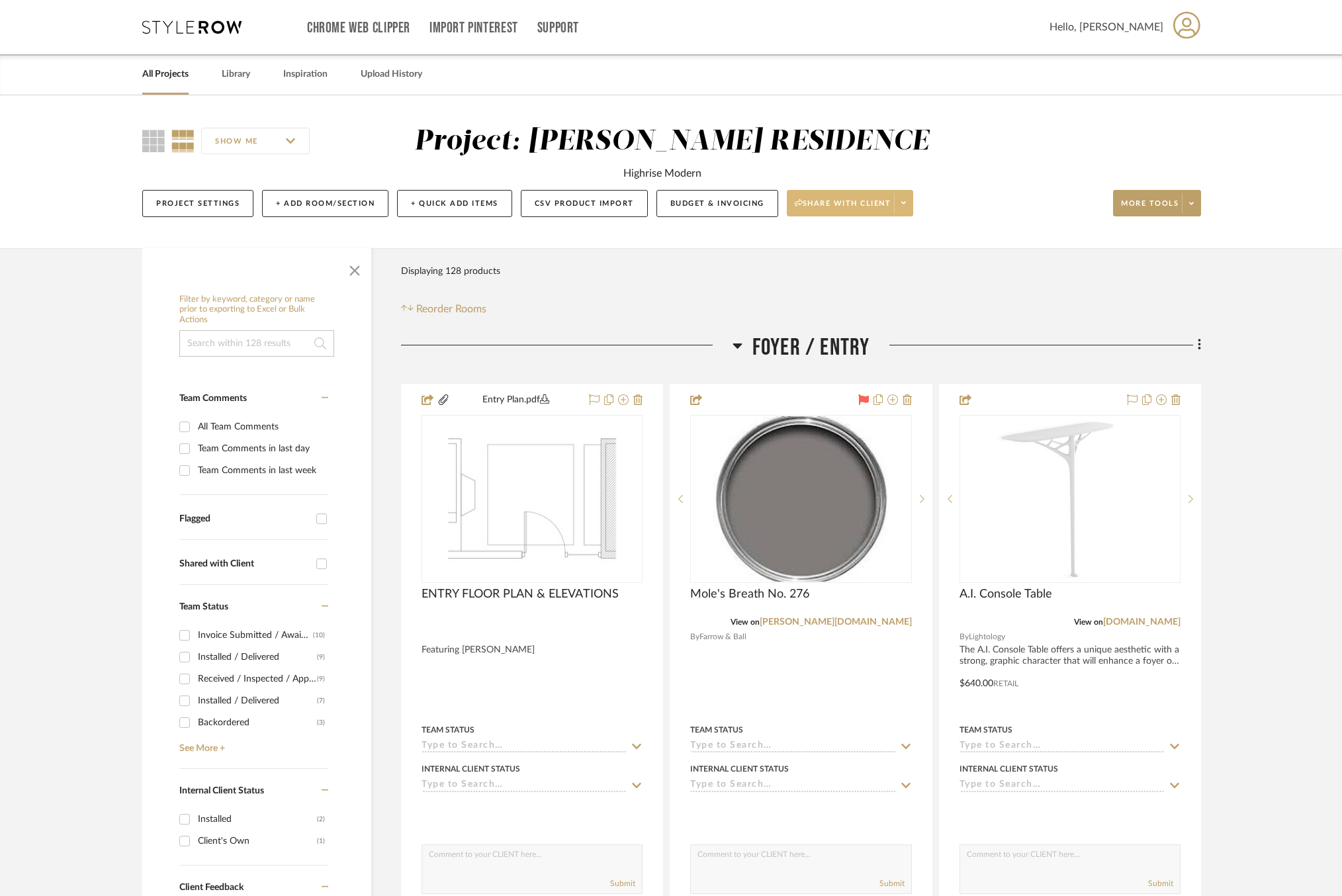
click at [906, 208] on span at bounding box center [903, 203] width 19 height 20
click at [855, 244] on span "Preview Client Dashboard" at bounding box center [853, 241] width 113 height 11
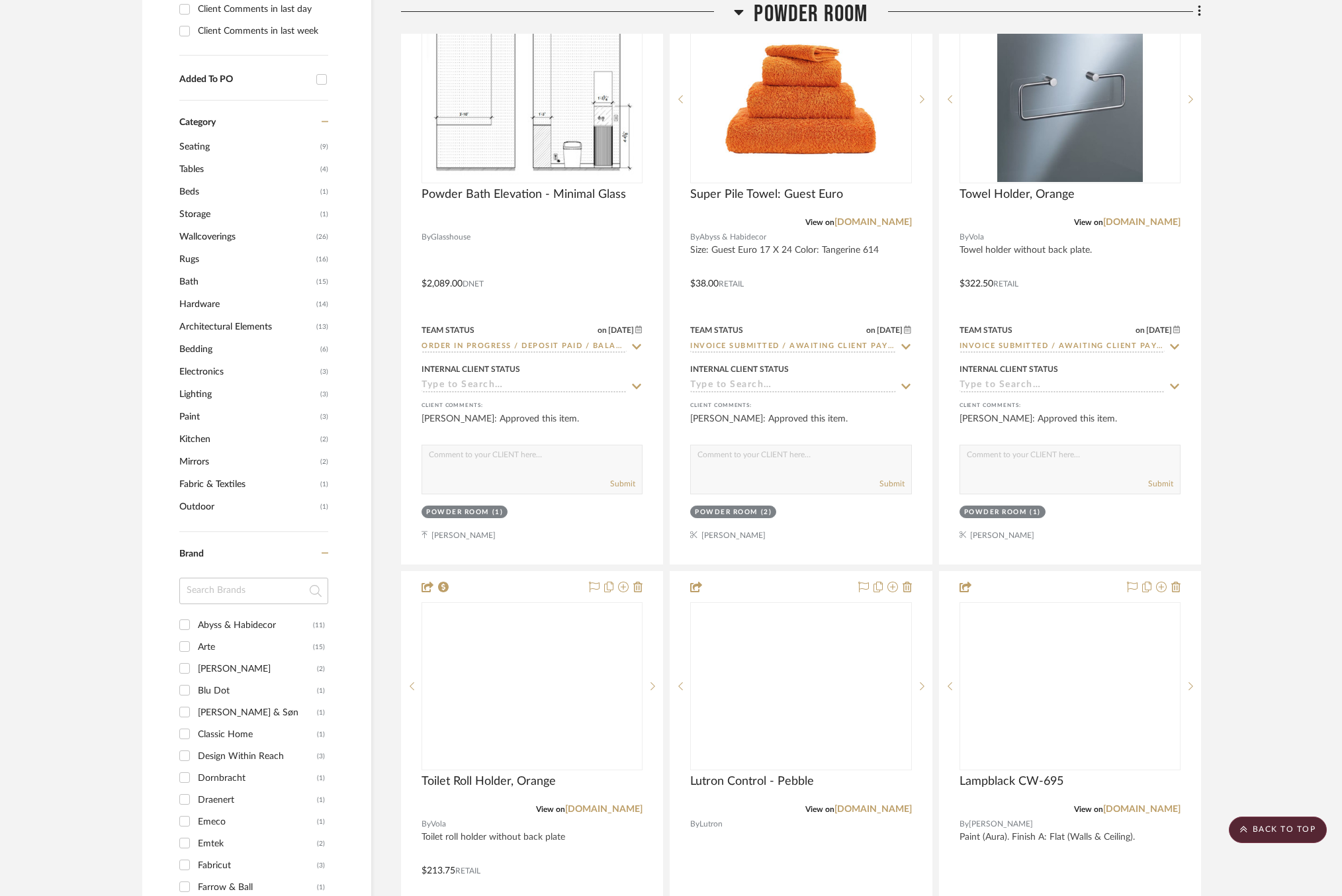
scroll to position [1056, 0]
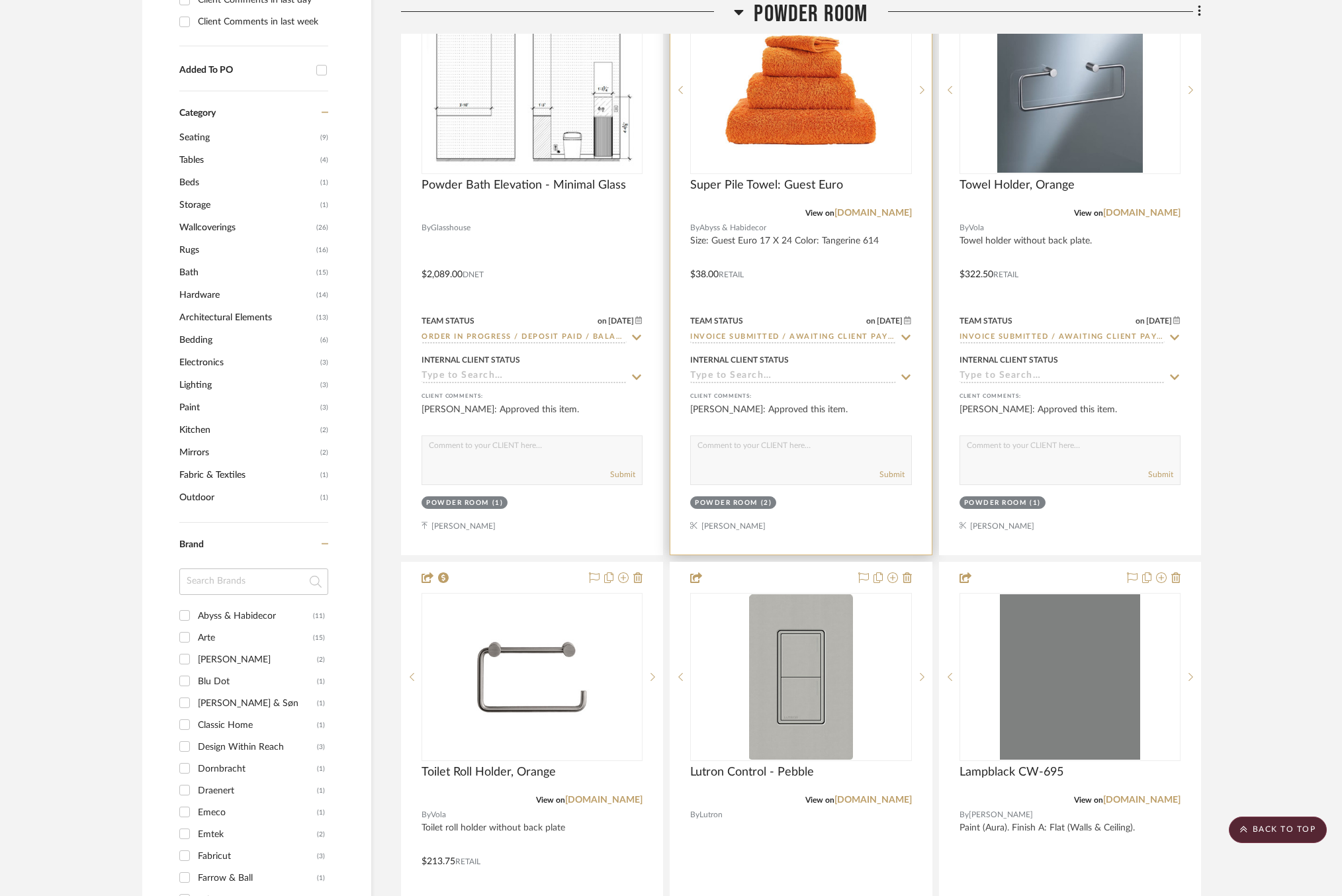
click at [907, 332] on icon at bounding box center [906, 337] width 12 height 11
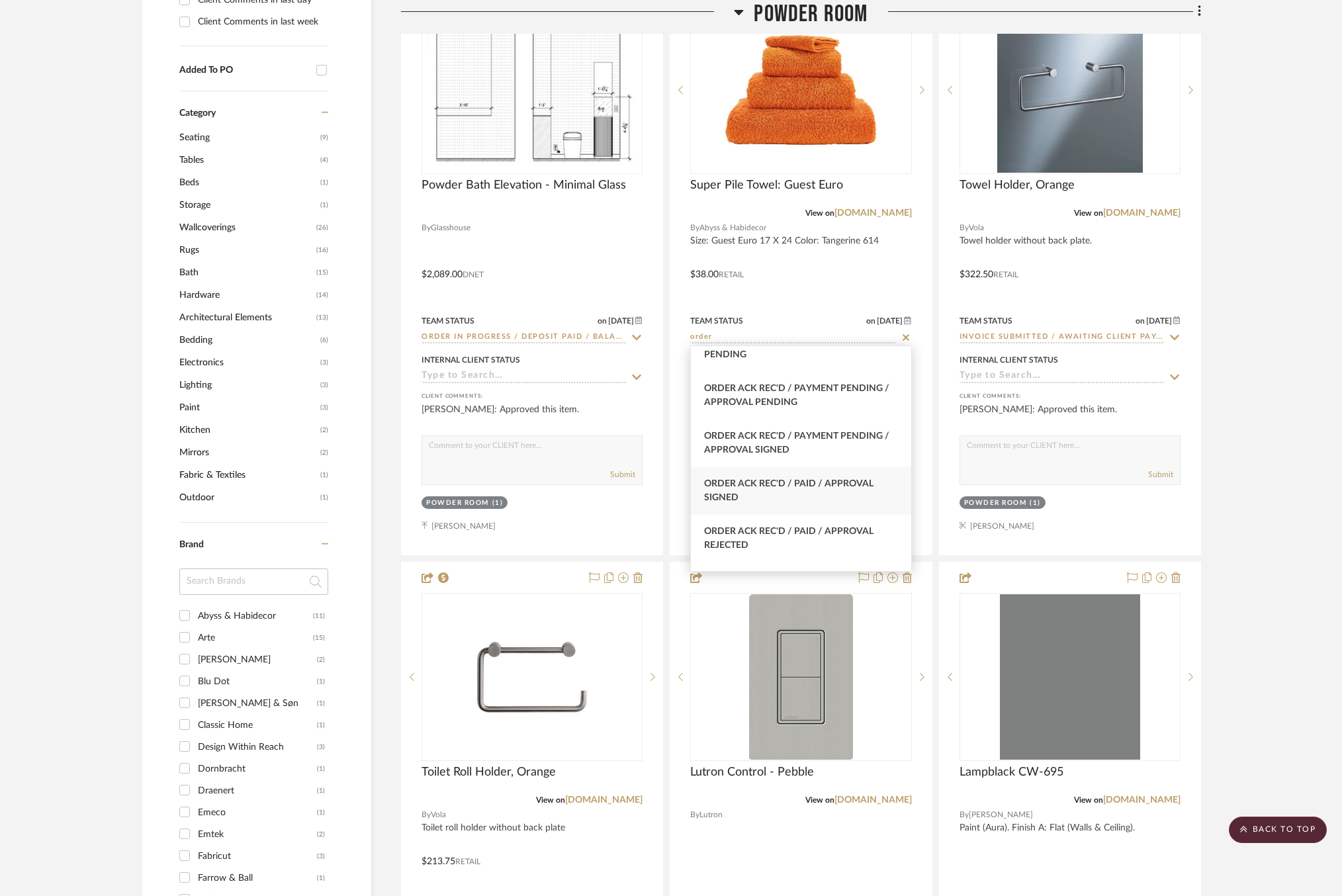
scroll to position [525, 0]
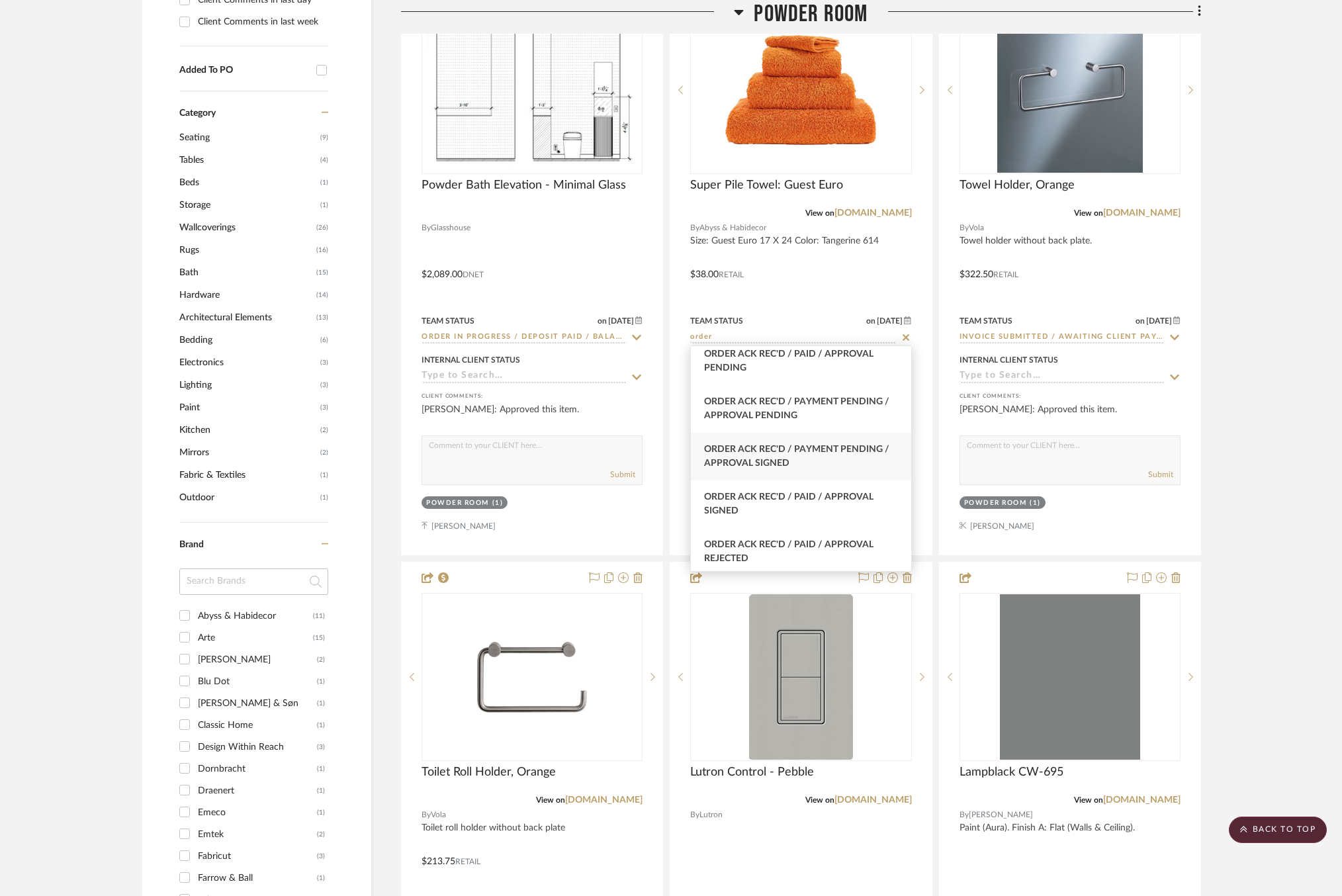
type input "order"
click at [823, 454] on div "Order Ack Rec'd / Payment Pending / Approval Signed" at bounding box center [801, 456] width 221 height 48
type input "9/25/2025"
type input "Order Ack Rec'd / Payment Pending / Approval Signed"
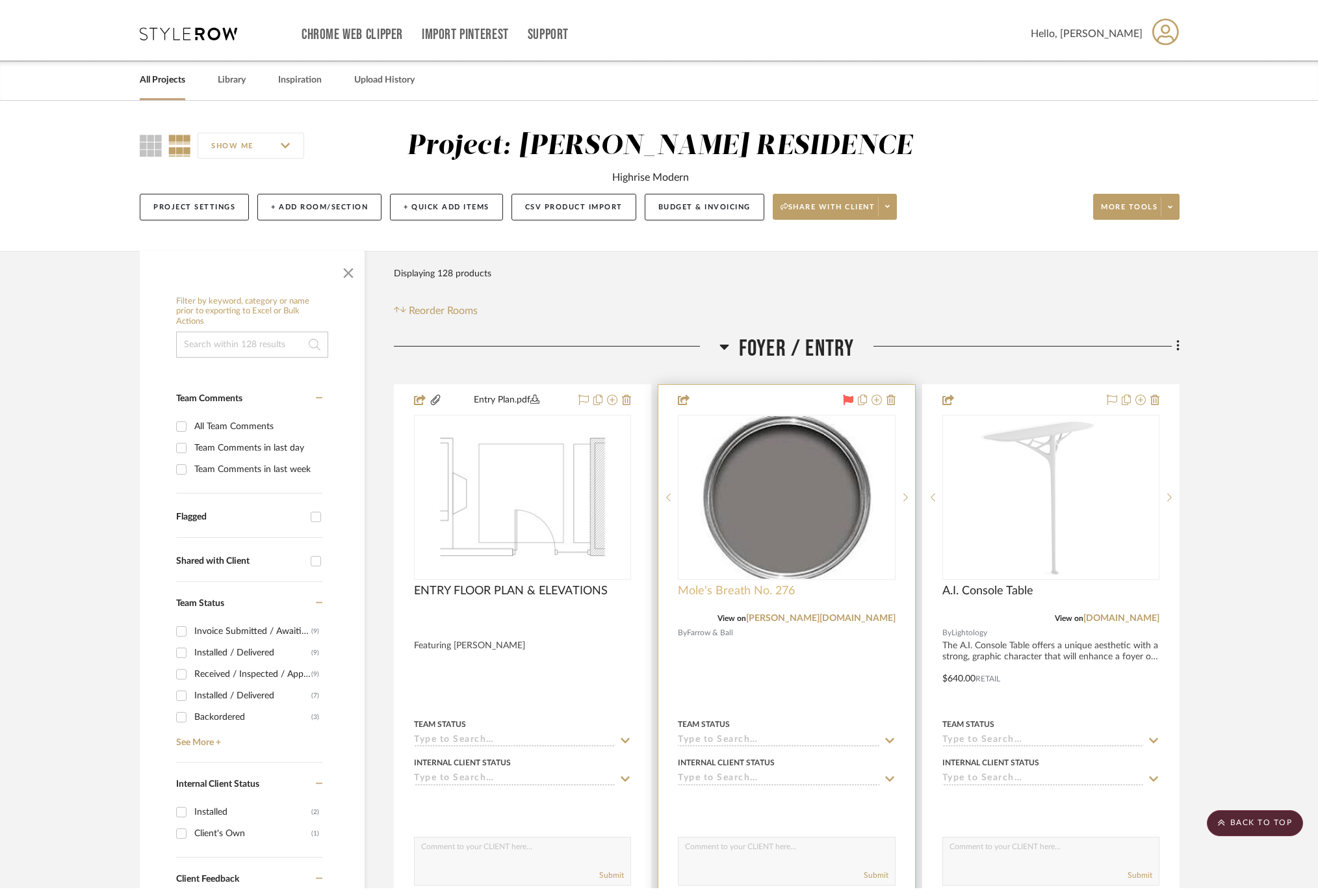
scroll to position [0, 0]
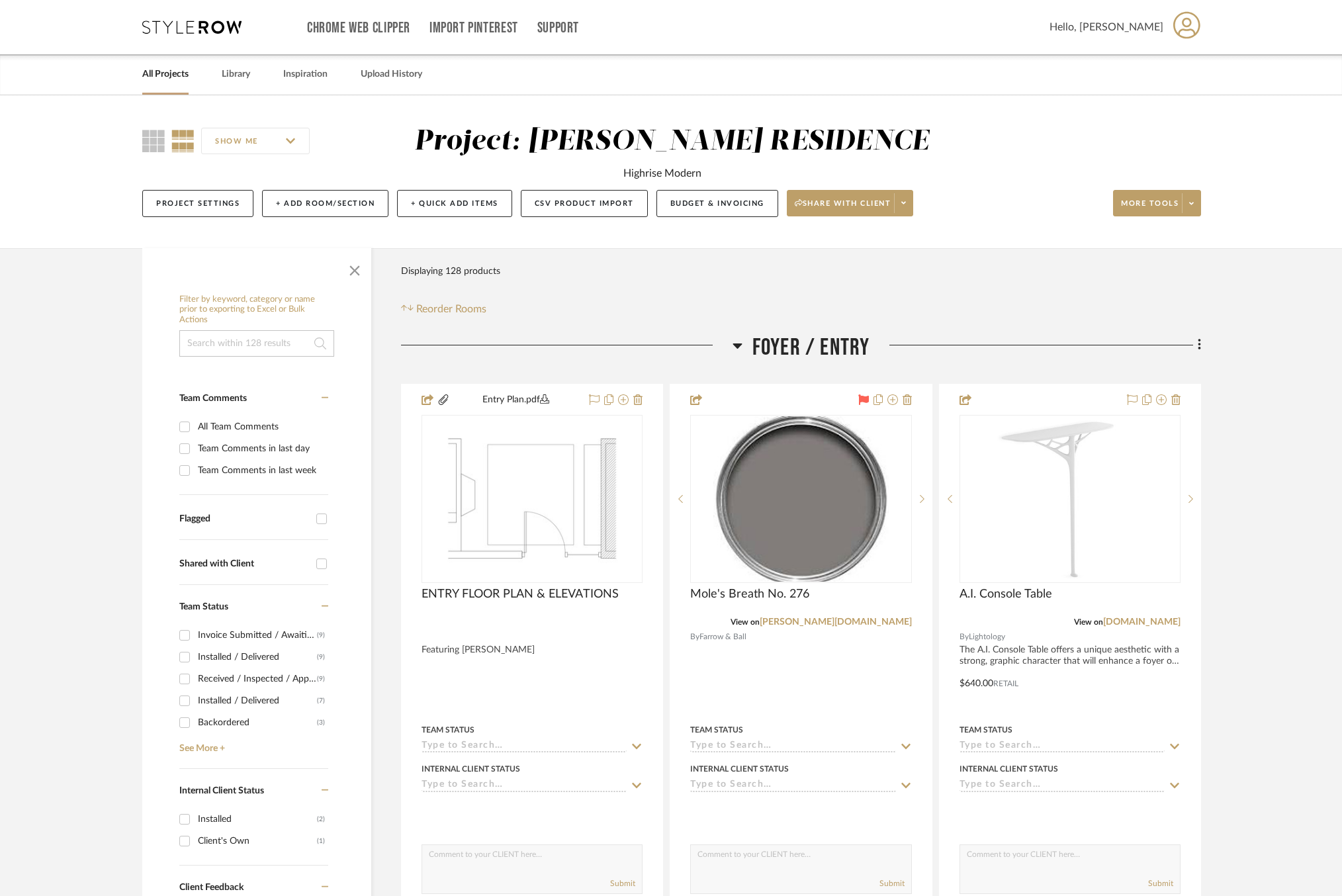
click at [199, 32] on icon at bounding box center [191, 27] width 99 height 13
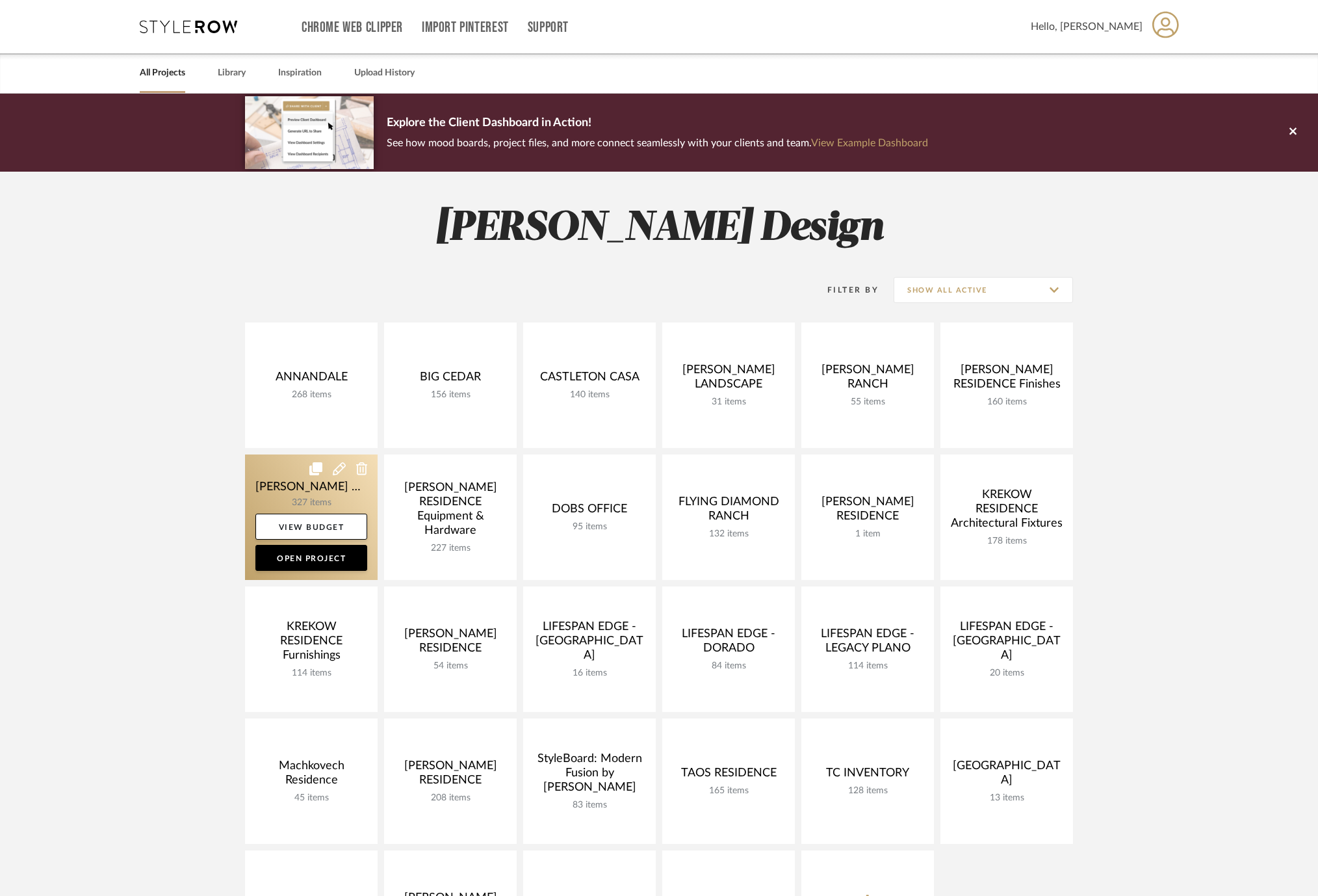
click at [282, 475] on link at bounding box center [311, 517] width 133 height 125
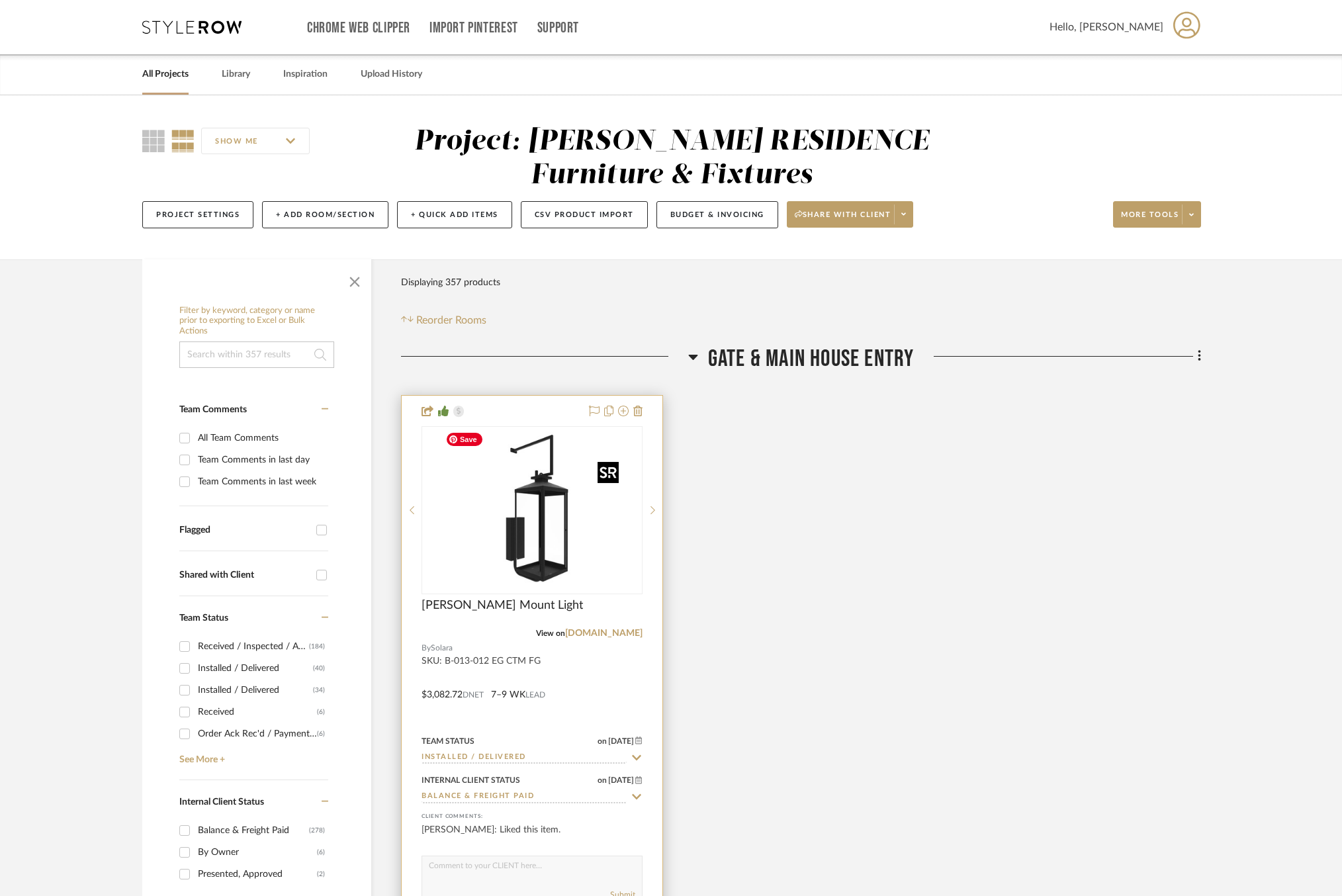
click at [0, 0] on img at bounding box center [0, 0] width 0 height 0
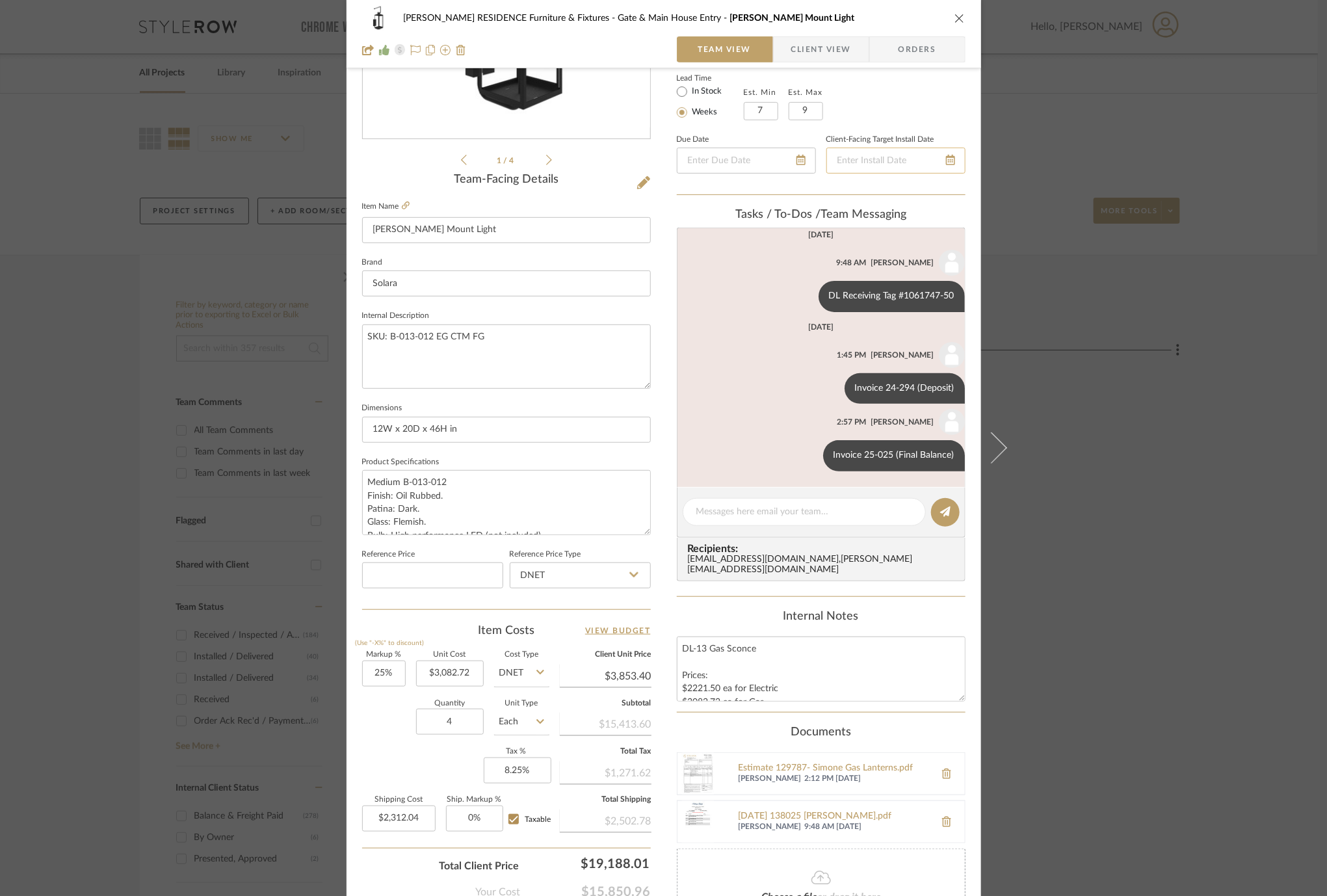
scroll to position [248, 0]
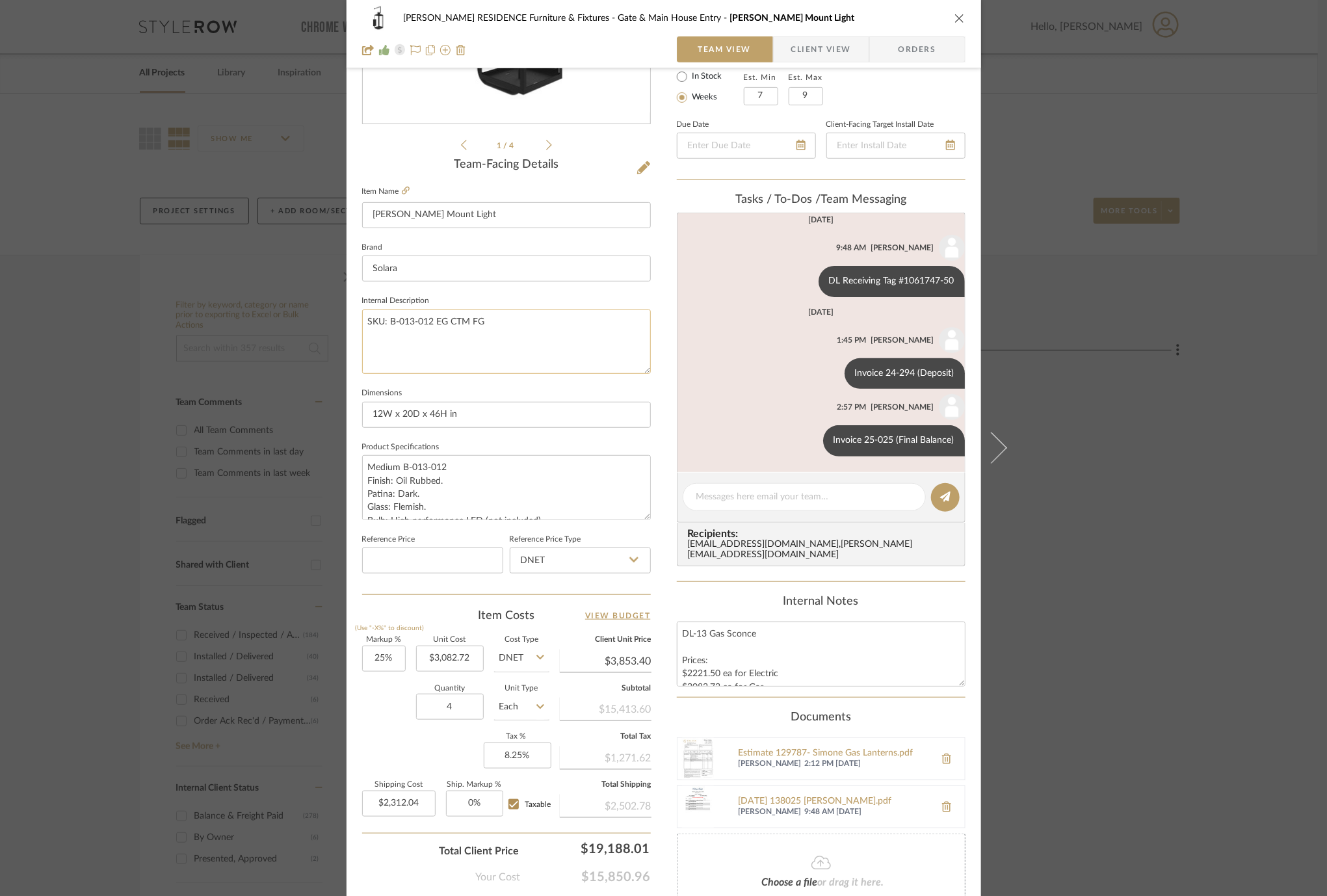
click at [509, 342] on textarea "SKU: B-013-012 EG CTM FG" at bounding box center [506, 341] width 289 height 64
click at [467, 473] on textarea "Medium B-013-012 Finish: Oil Rubbed. Patina: Dark. Glass: Flemish. Bulb: High p…" at bounding box center [506, 486] width 289 height 64
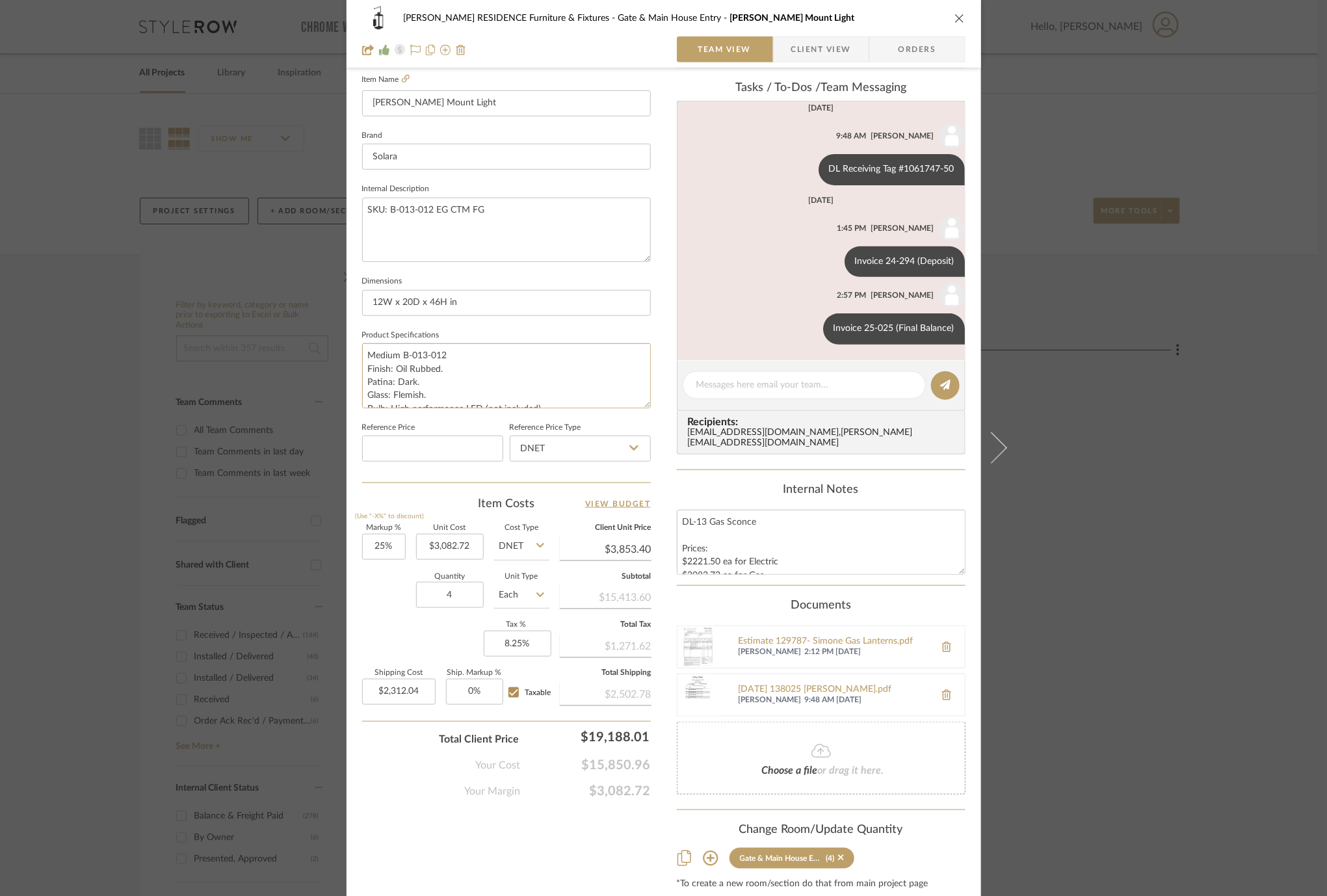
scroll to position [390, 0]
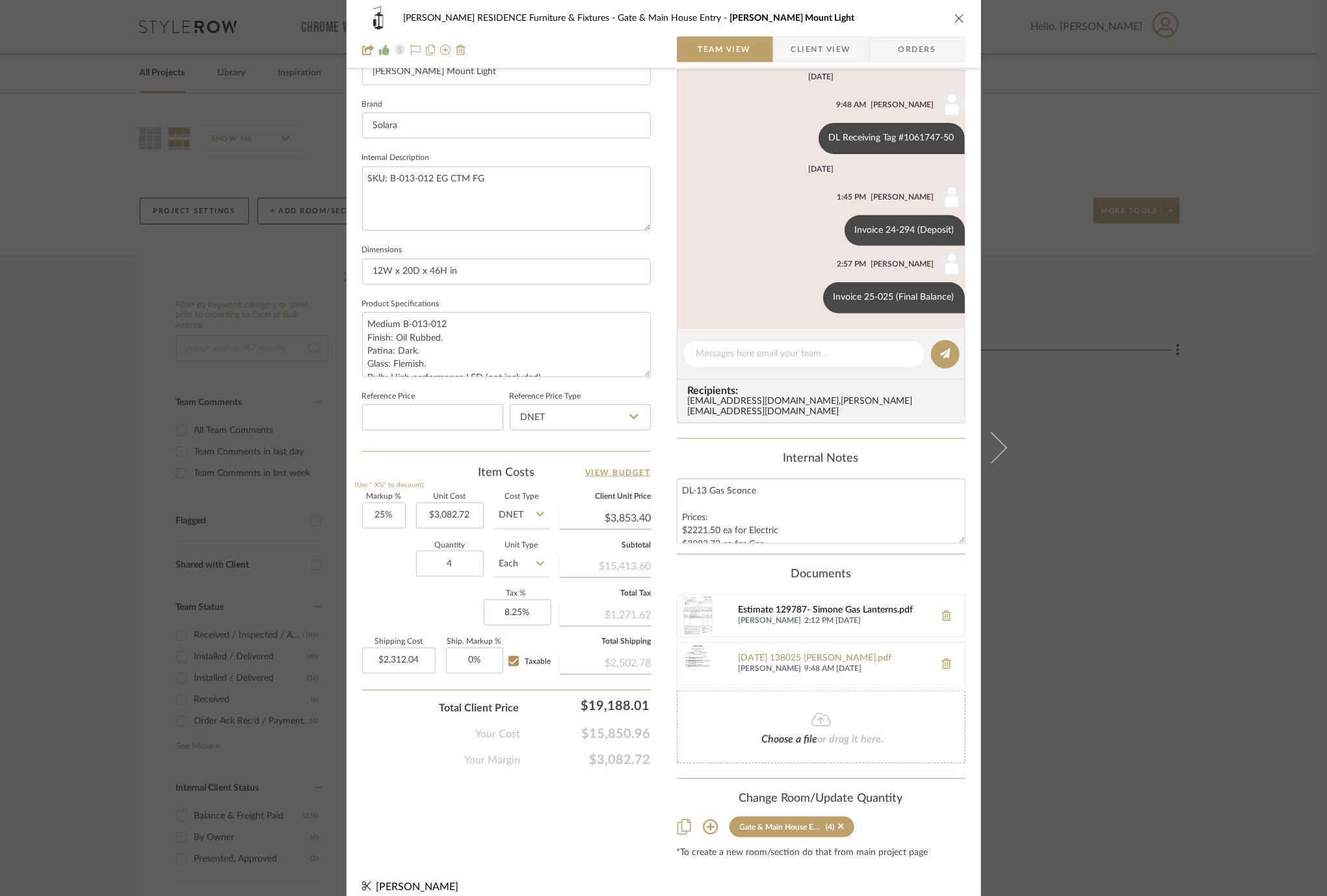
click at [811, 606] on div "Estimate 129787- Simone Gas Lanterns.pdf" at bounding box center [833, 610] width 190 height 10
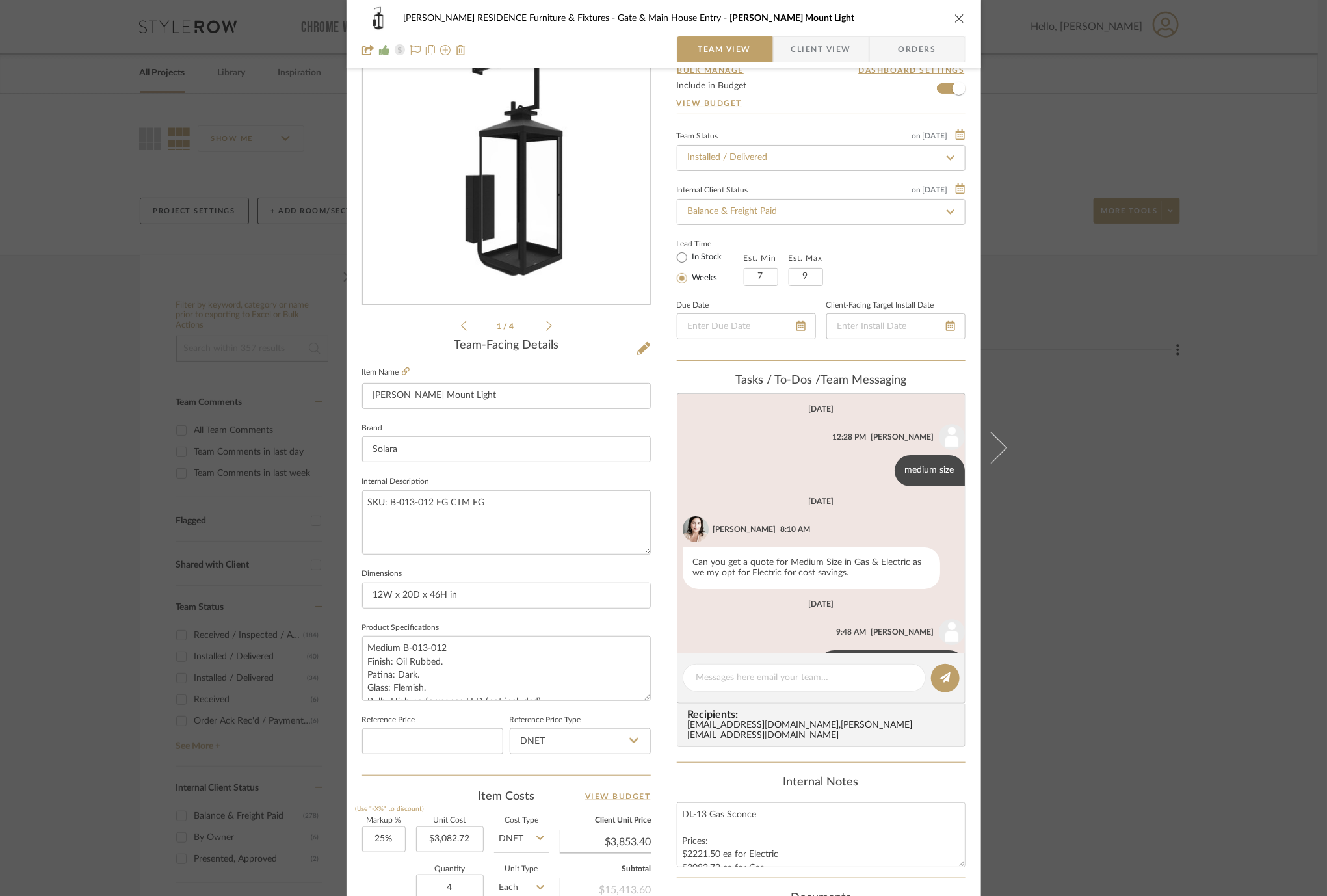
scroll to position [0, 0]
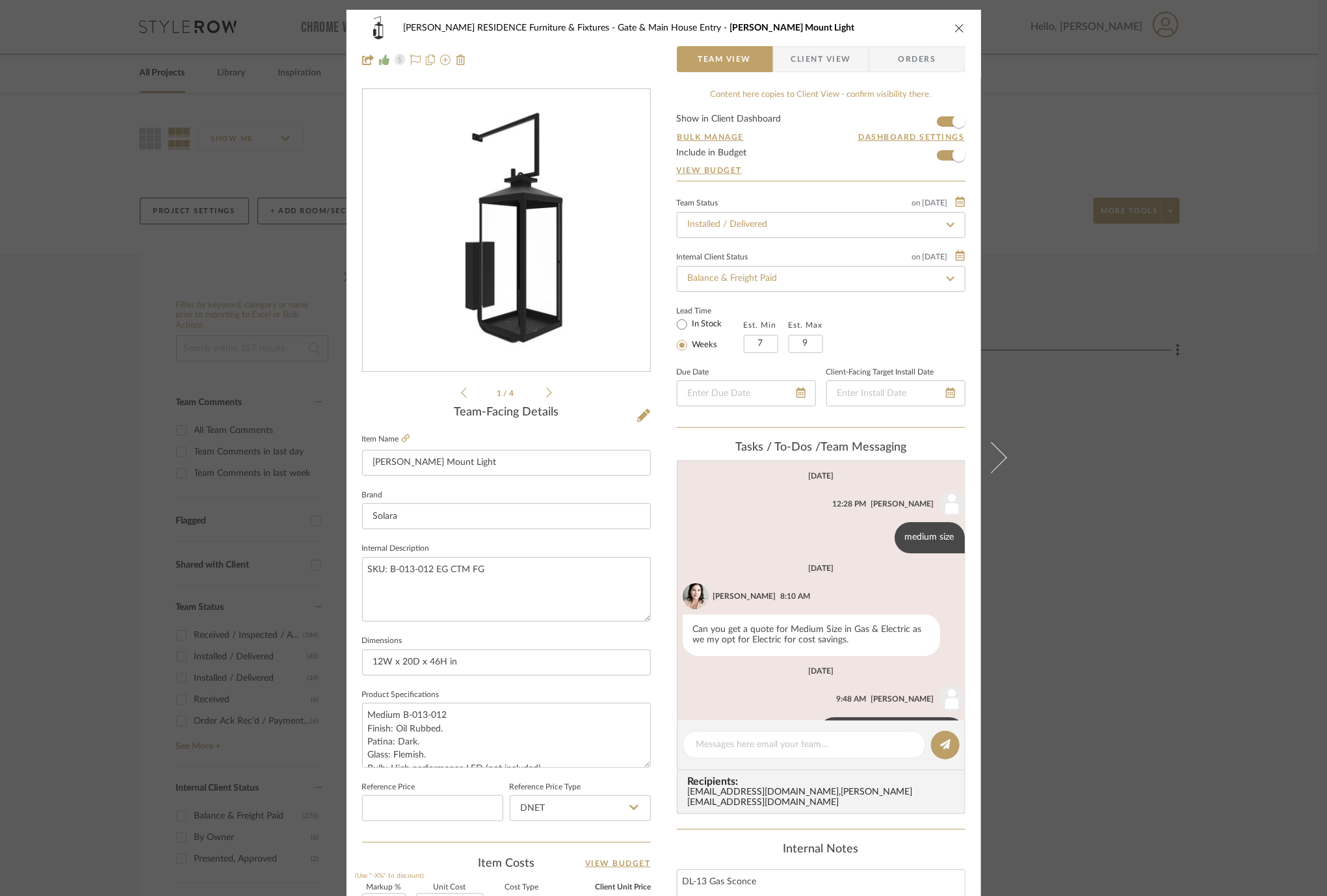
click at [804, 65] on span "Client View" at bounding box center [821, 59] width 60 height 26
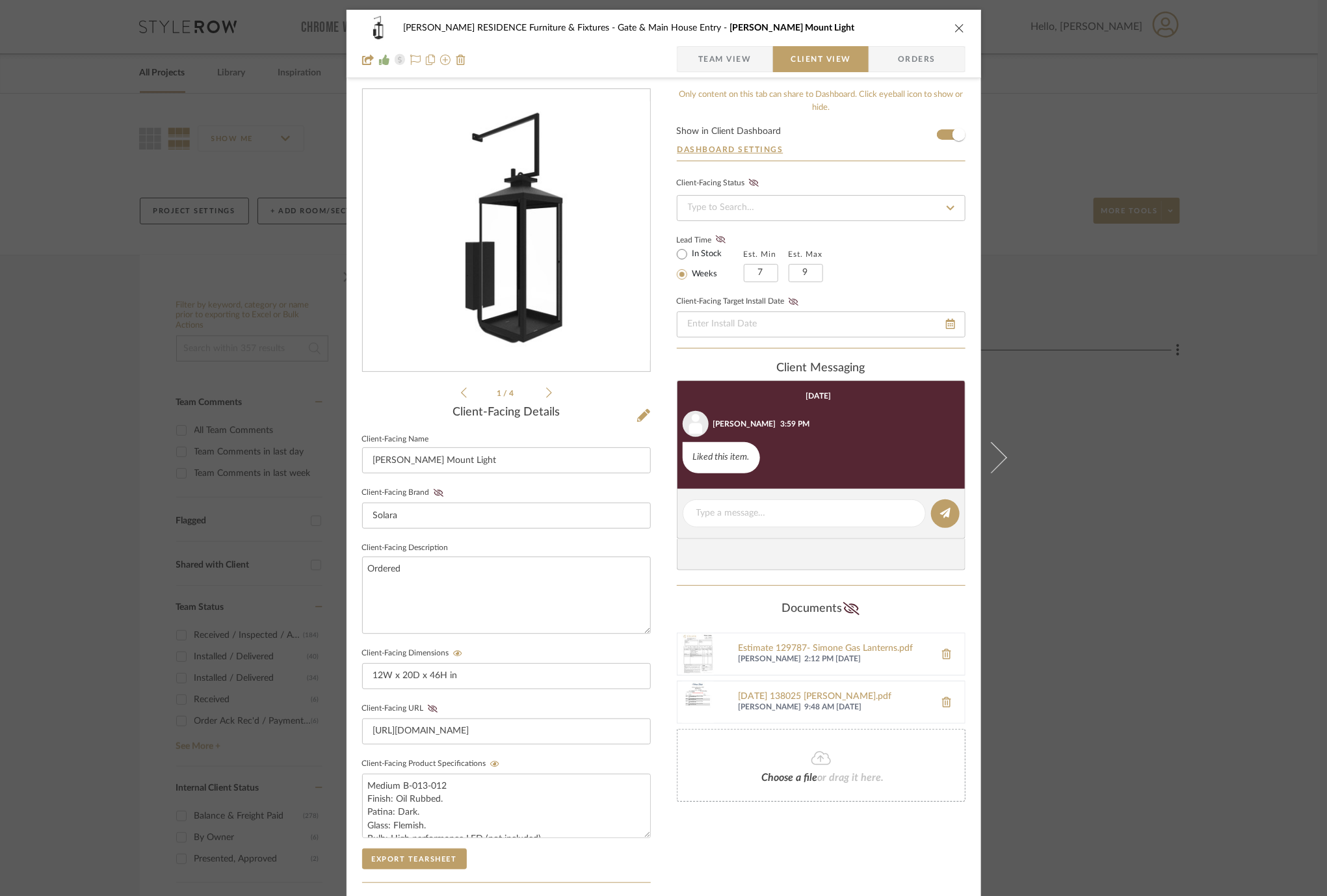
scroll to position [191, 0]
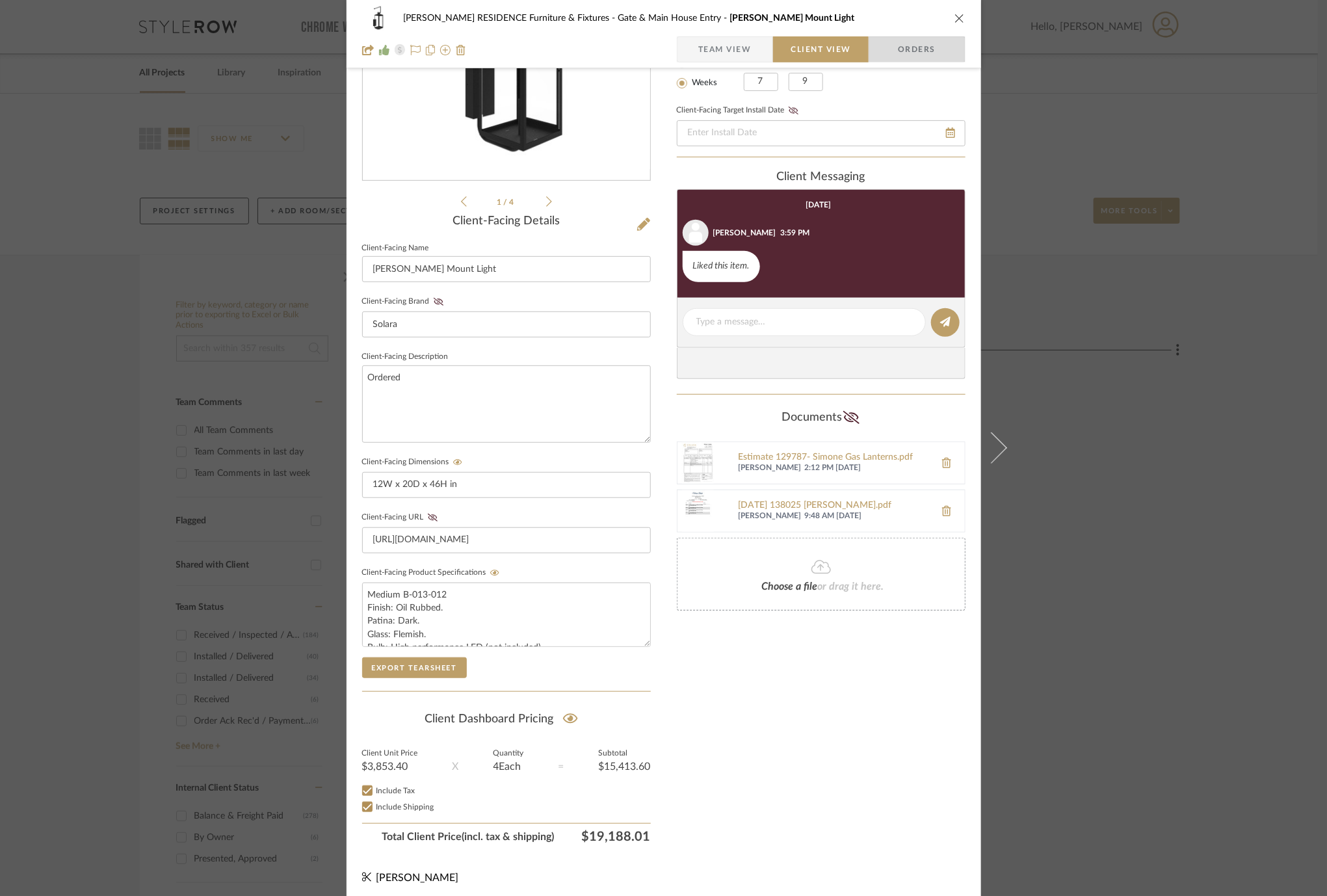
click at [905, 54] on span "Orders" at bounding box center [917, 49] width 67 height 26
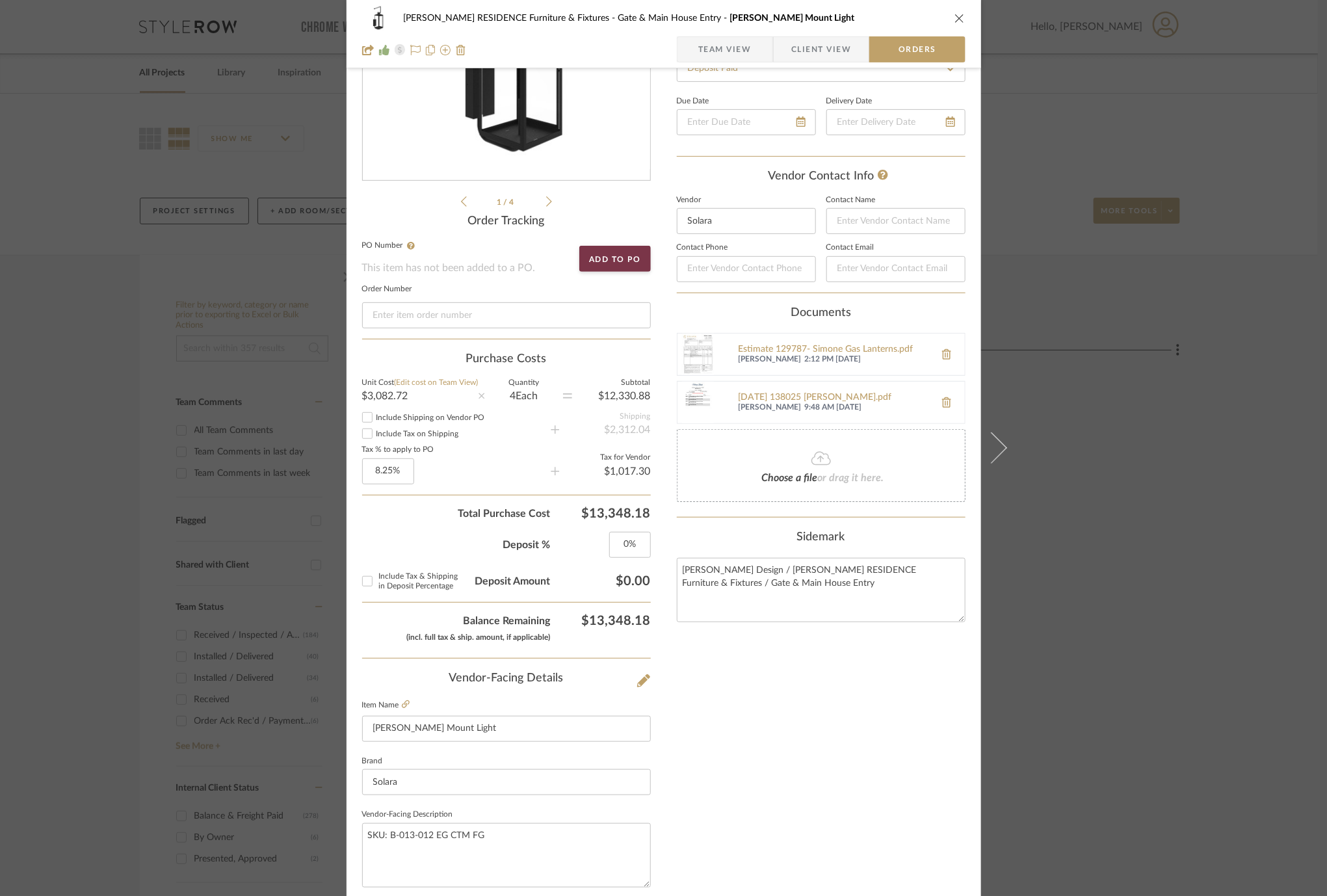
scroll to position [0, 0]
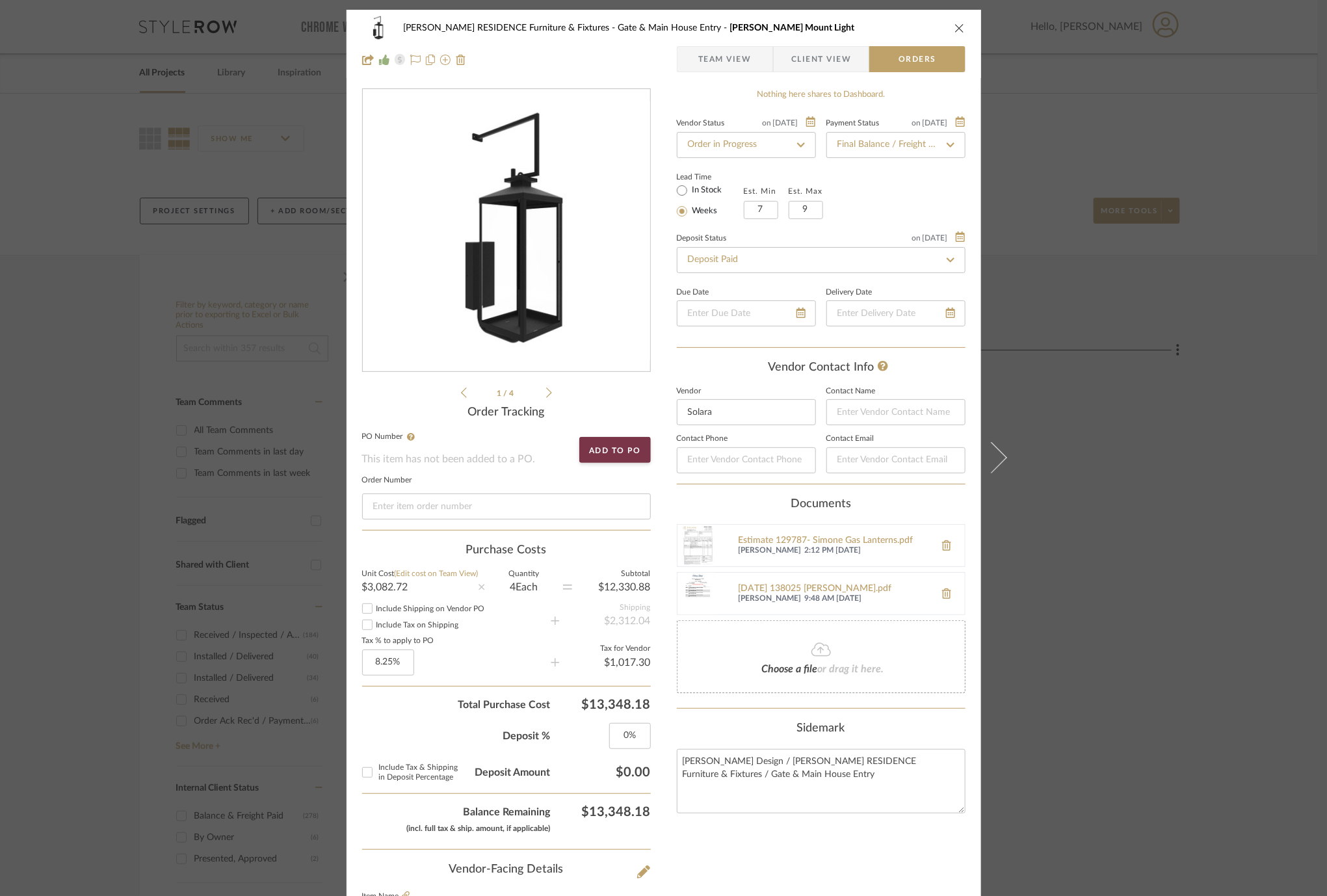
click at [730, 62] on span "Team View" at bounding box center [725, 59] width 53 height 26
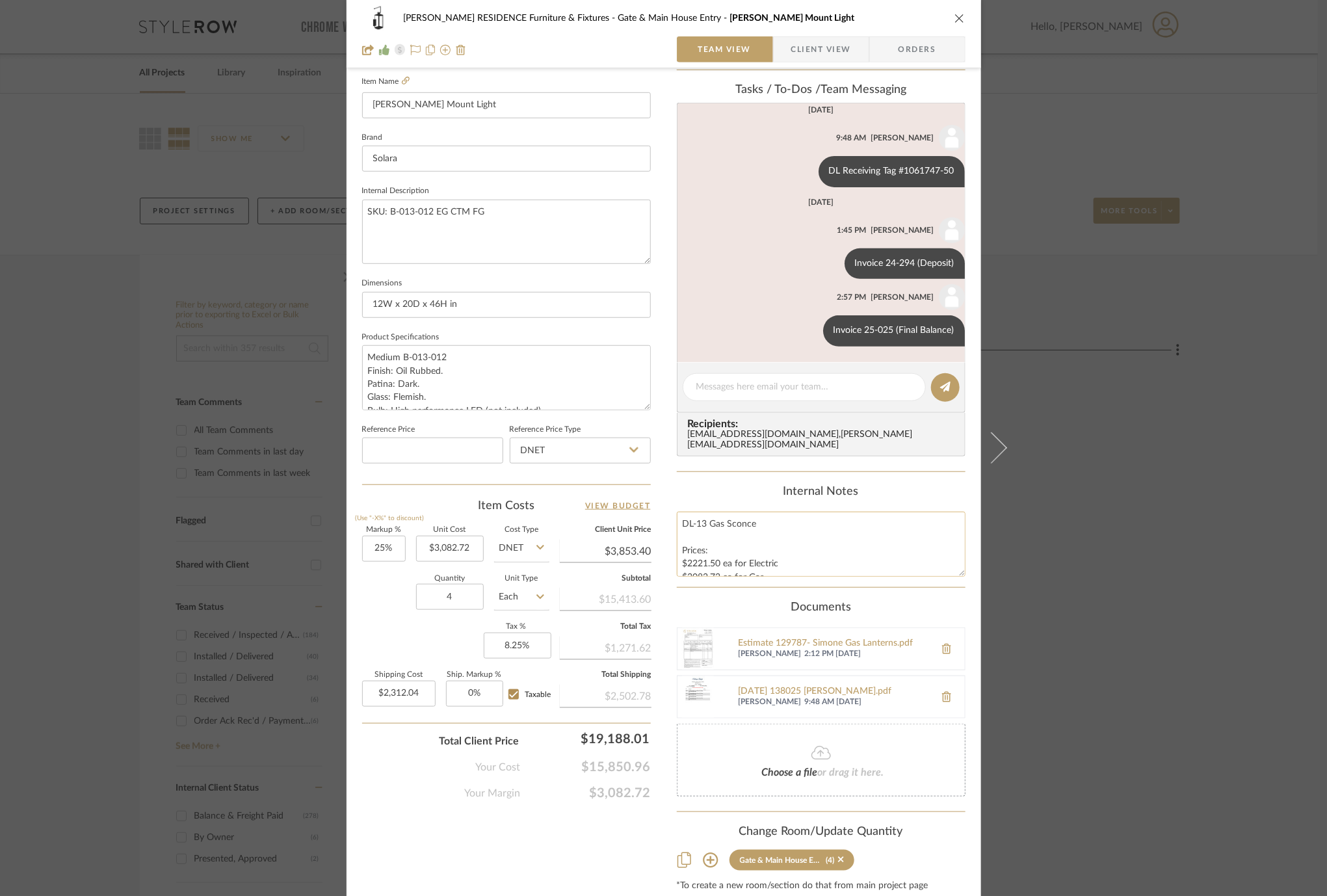
scroll to position [13, 0]
click at [664, 470] on div "COBLE RESIDENCE Furniture & Fixtures Gate & Main House Entry Simone Wall Mount …" at bounding box center [664, 298] width 634 height 1291
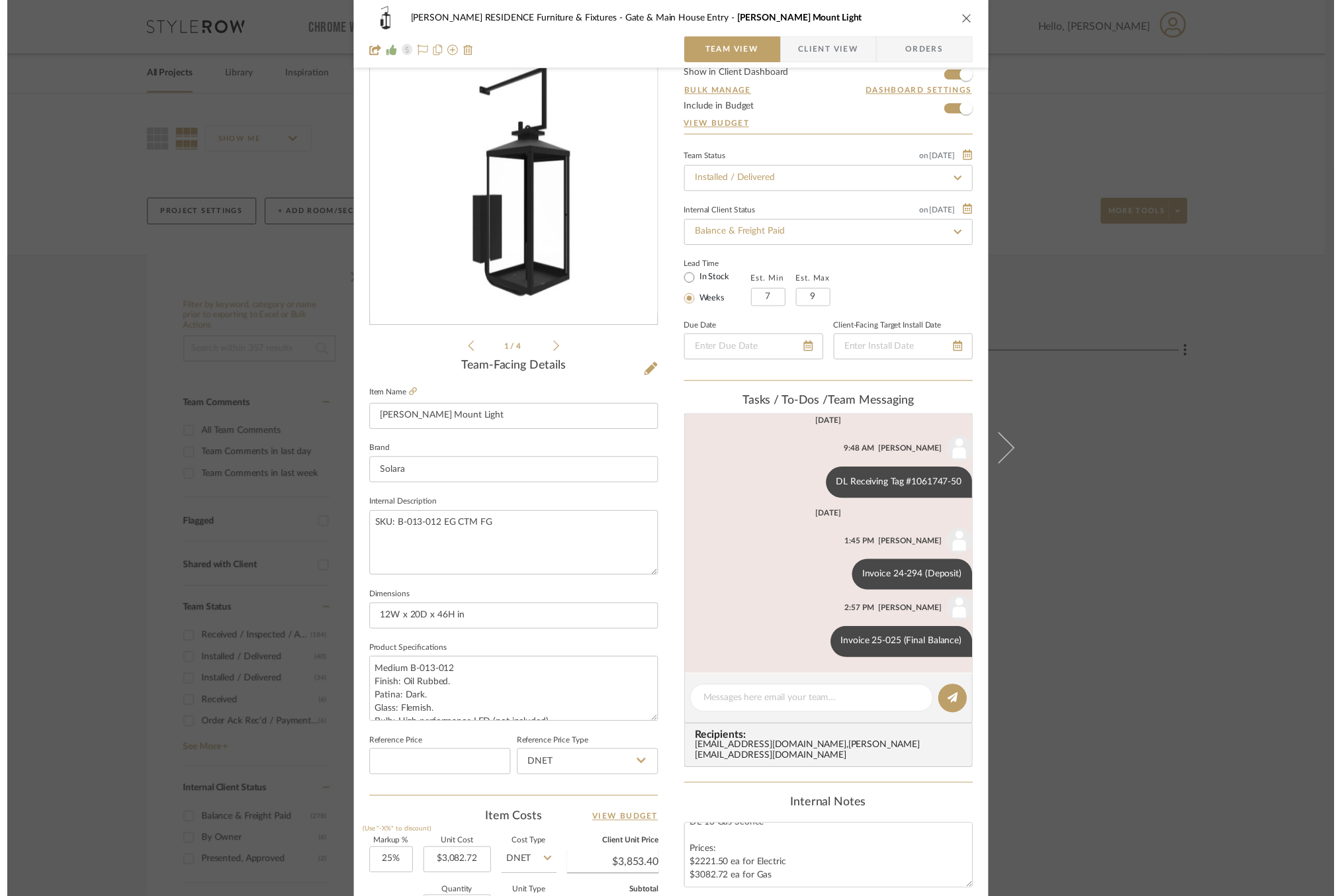
scroll to position [56, 0]
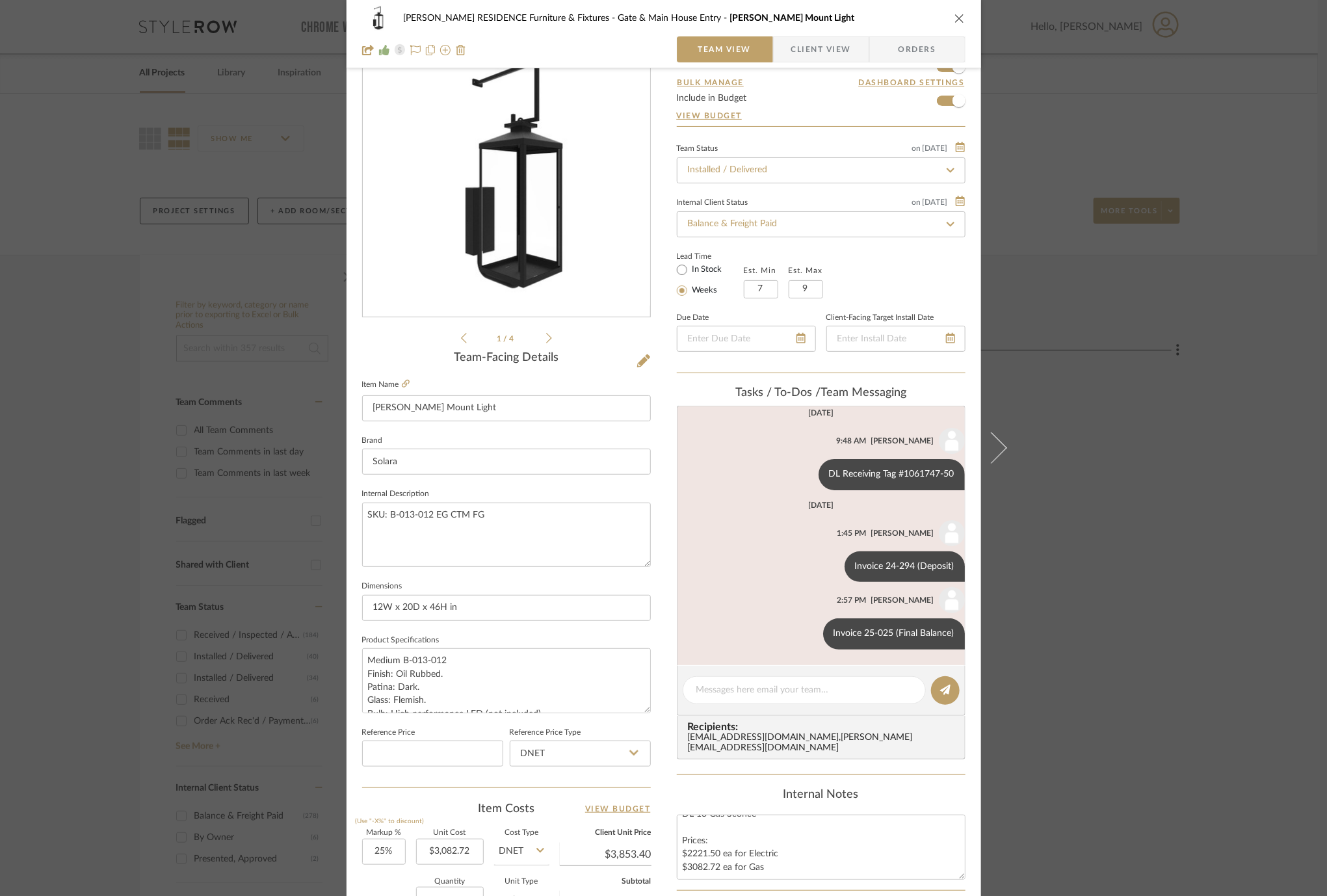
click at [1174, 507] on div "COBLE RESIDENCE Furniture & Fixtures Gate & Main House Entry Simone Wall Mount …" at bounding box center [664, 448] width 1327 height 896
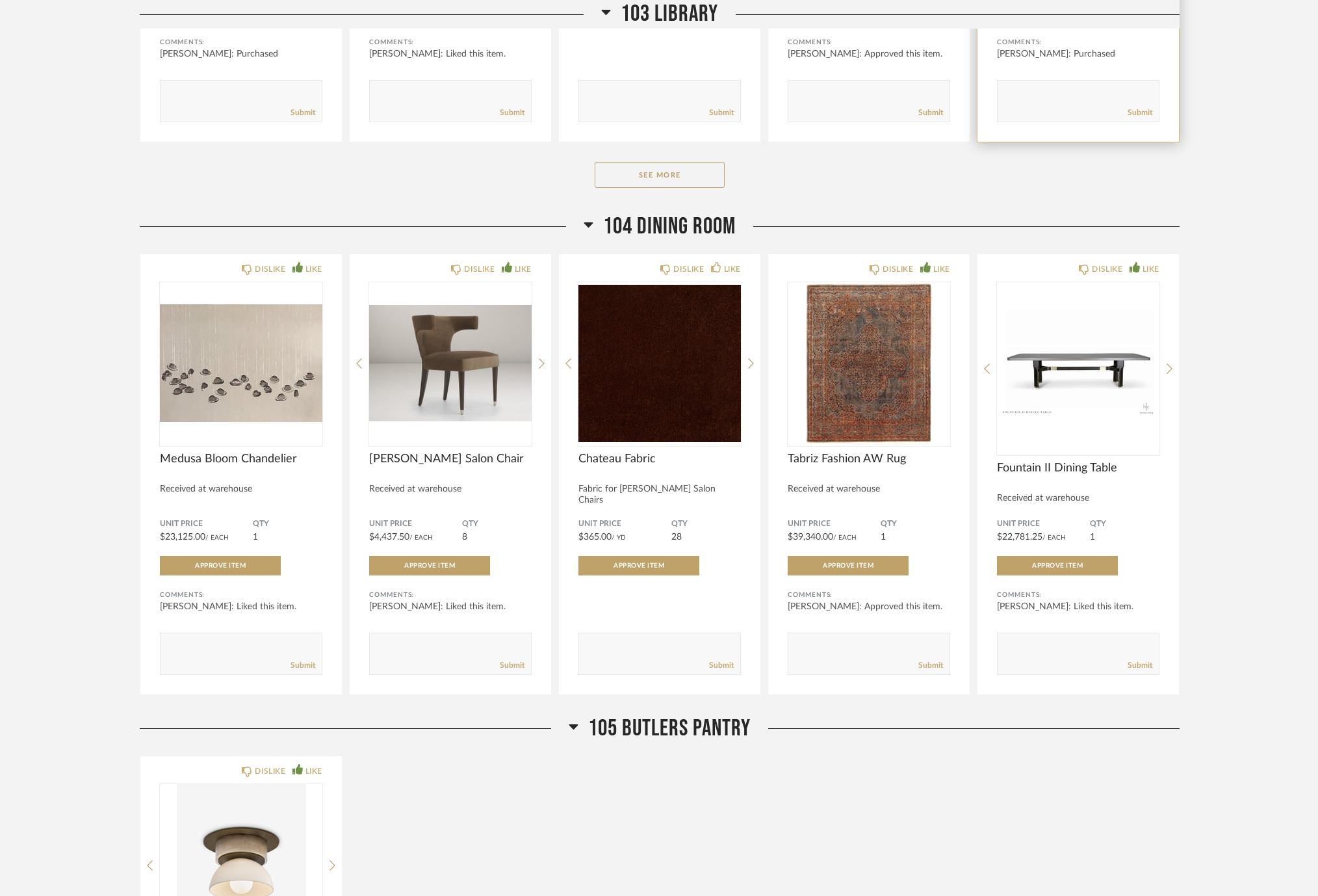
scroll to position [2079, 0]
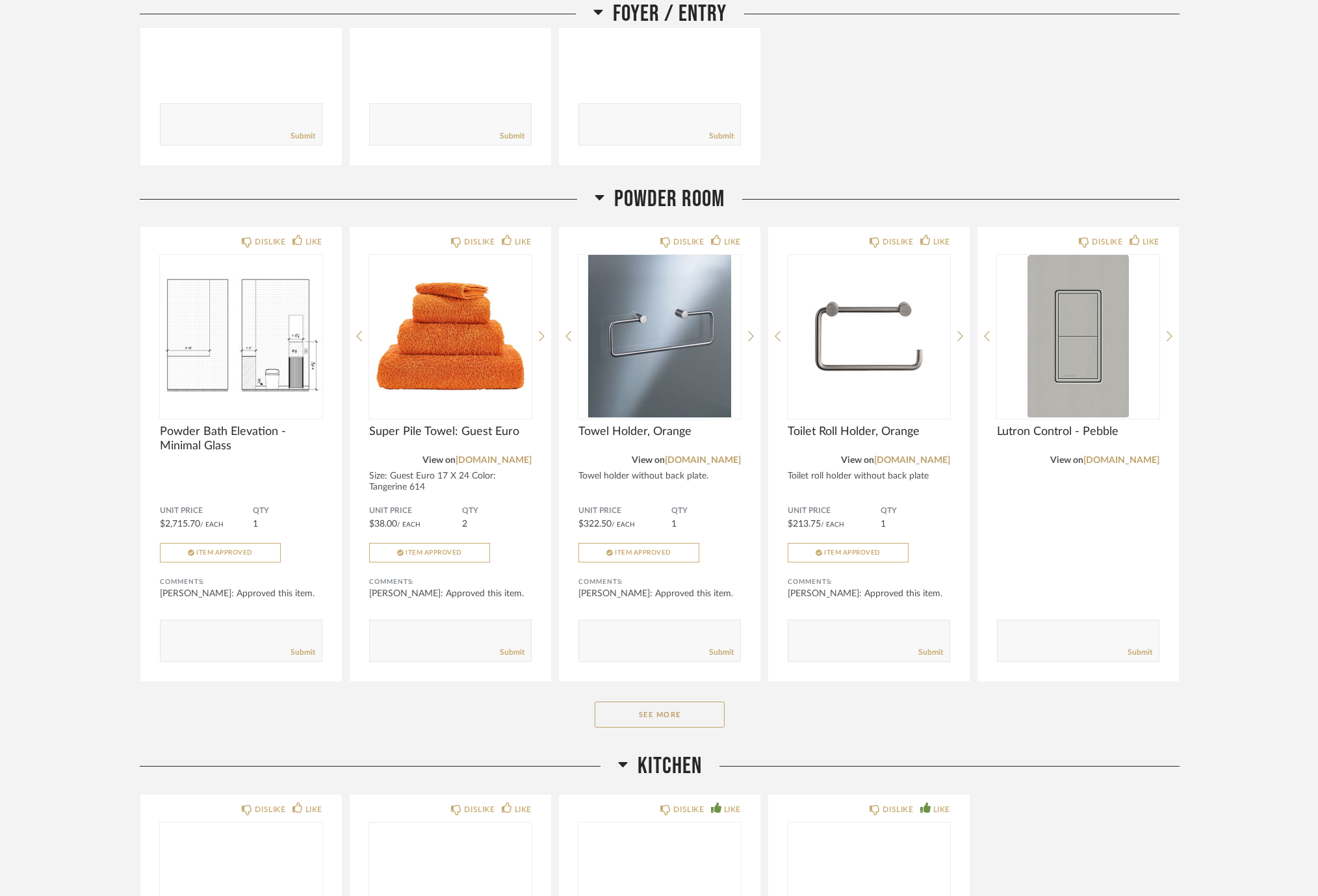
scroll to position [539, 0]
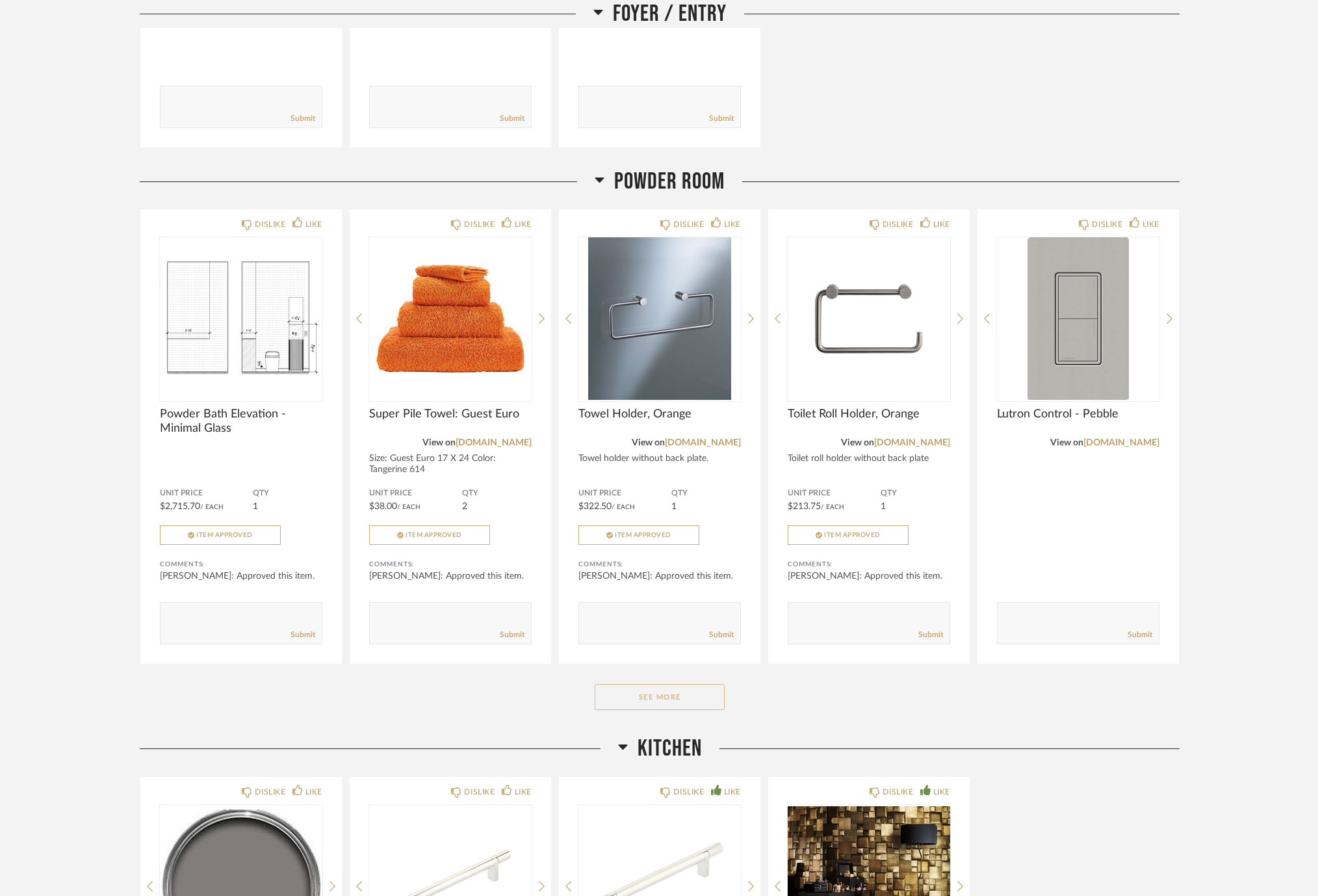
click at [652, 694] on button "See More" at bounding box center [660, 697] width 130 height 26
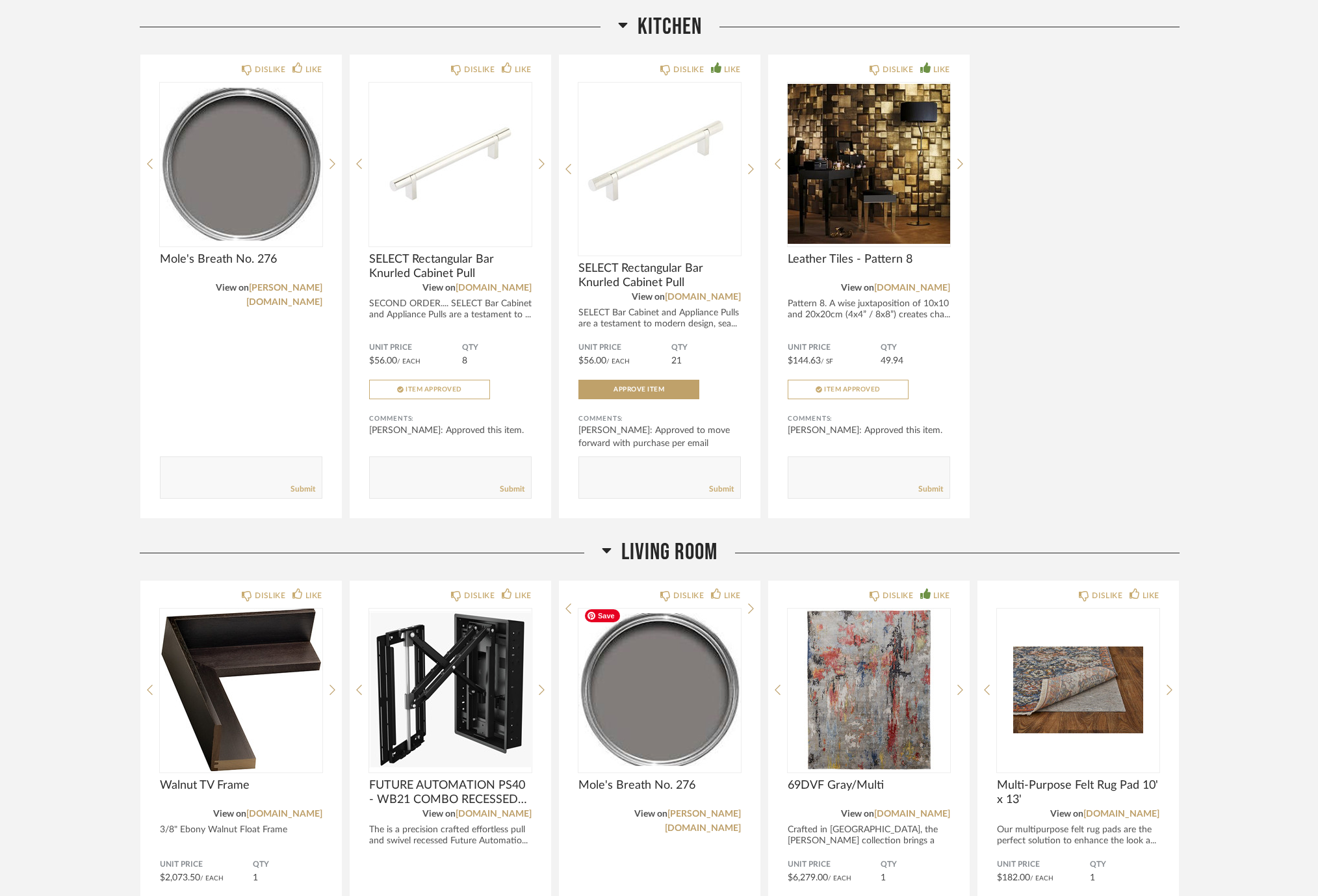
scroll to position [1728, 0]
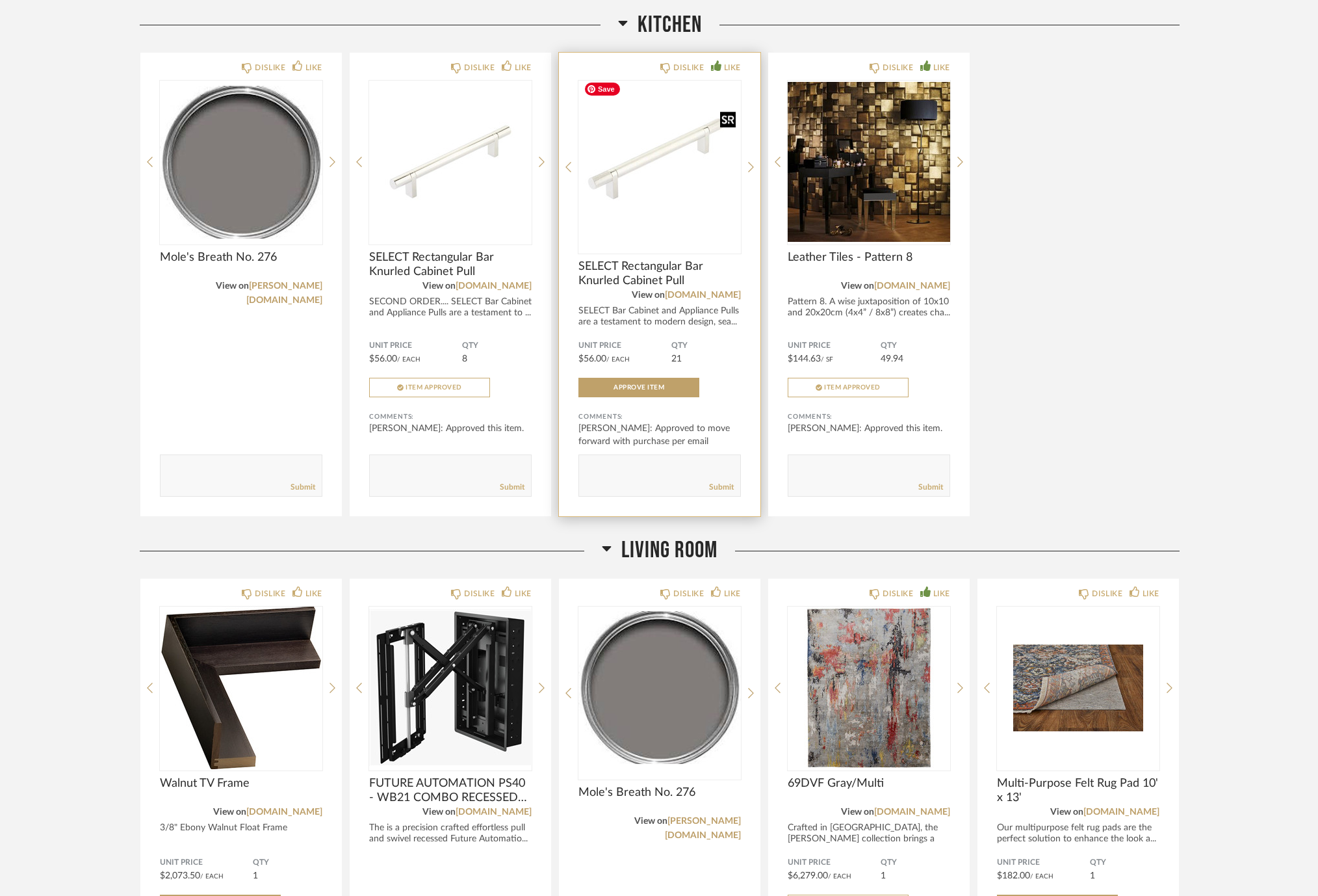
click at [651, 191] on img "0" at bounding box center [659, 162] width 163 height 163
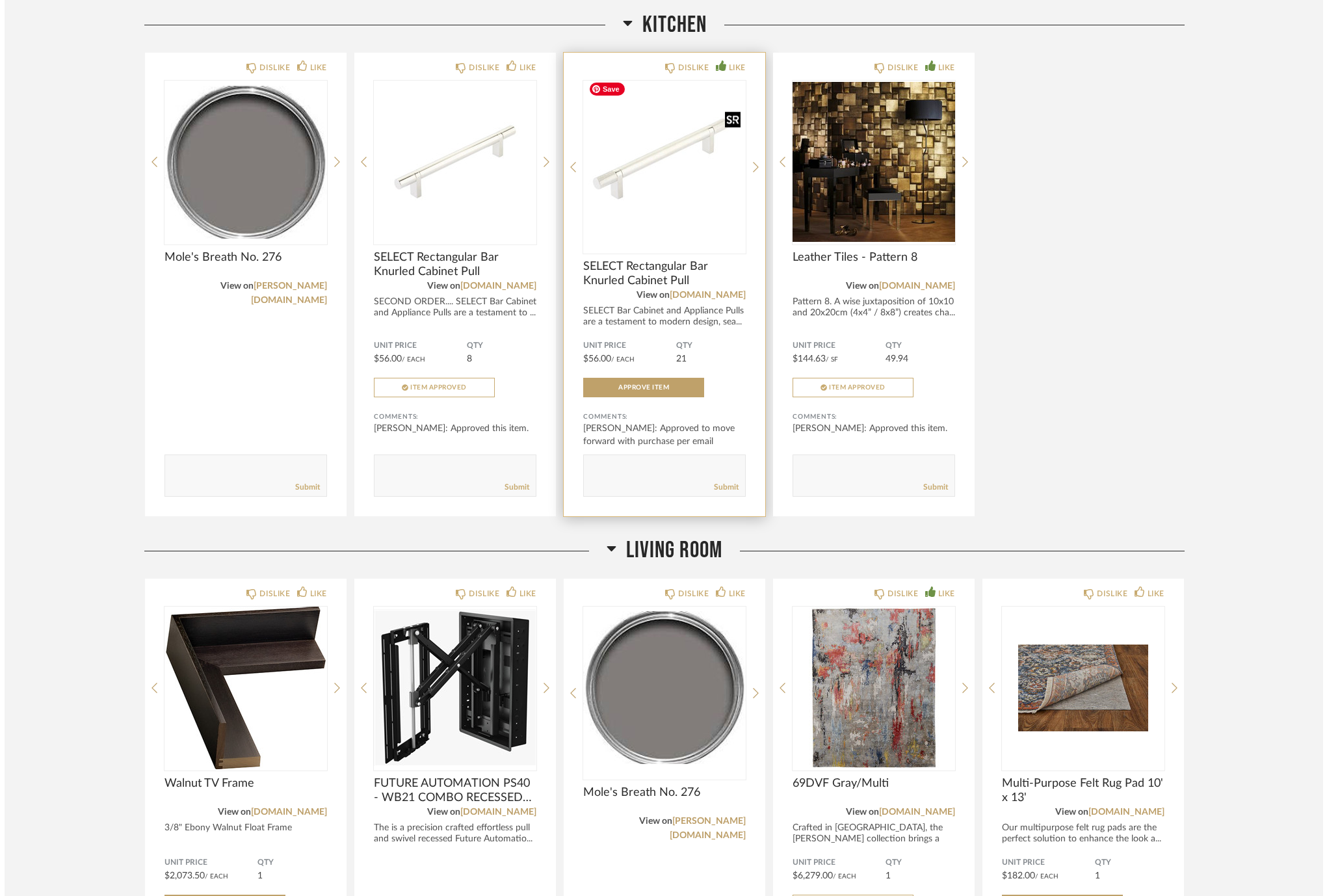
scroll to position [0, 0]
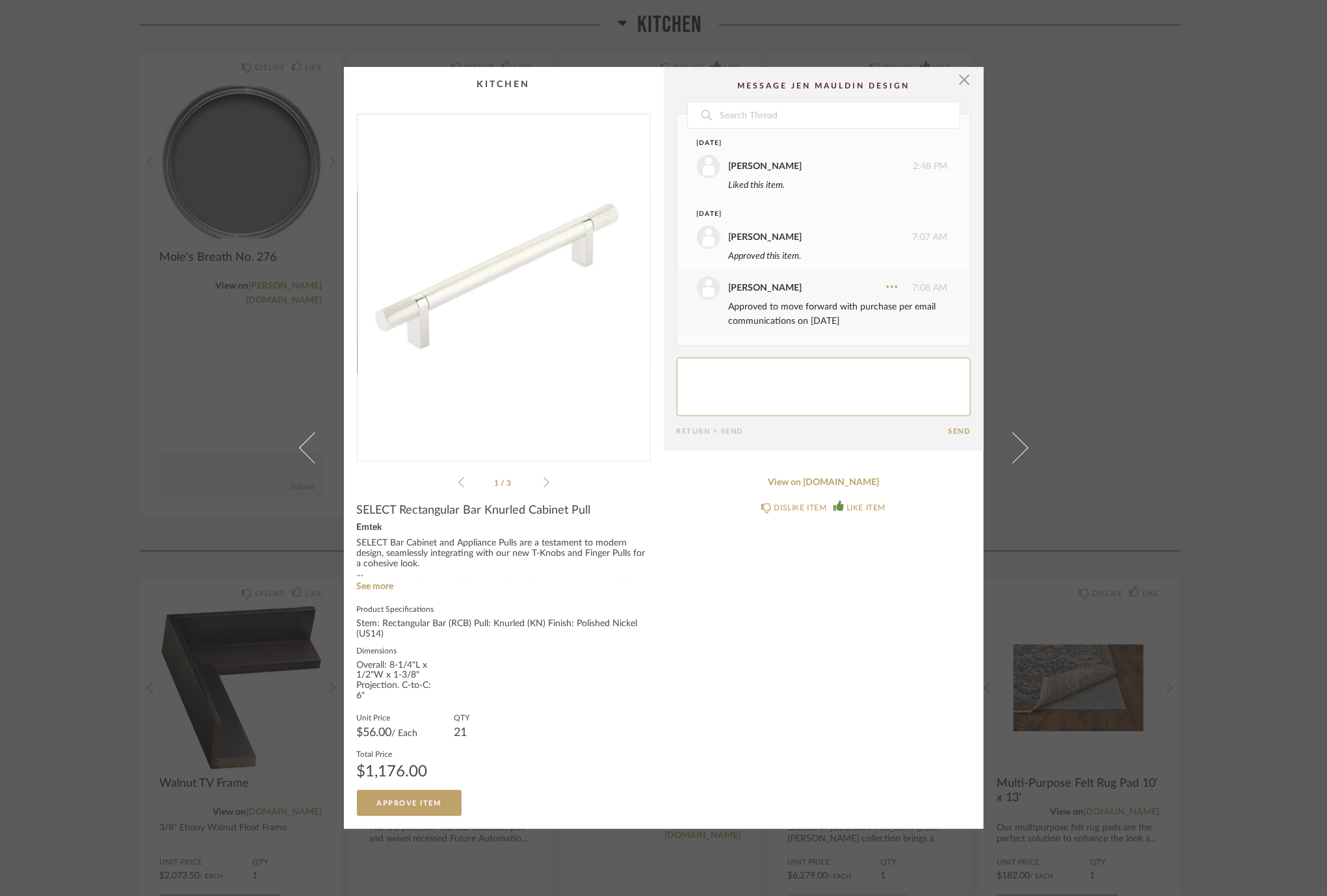
click at [1074, 349] on div "× 1 / 3 Date [DATE] [PERSON_NAME] 2:48 PM Liked this item. [DATE] [PERSON_NAME]…" at bounding box center [664, 448] width 1327 height 896
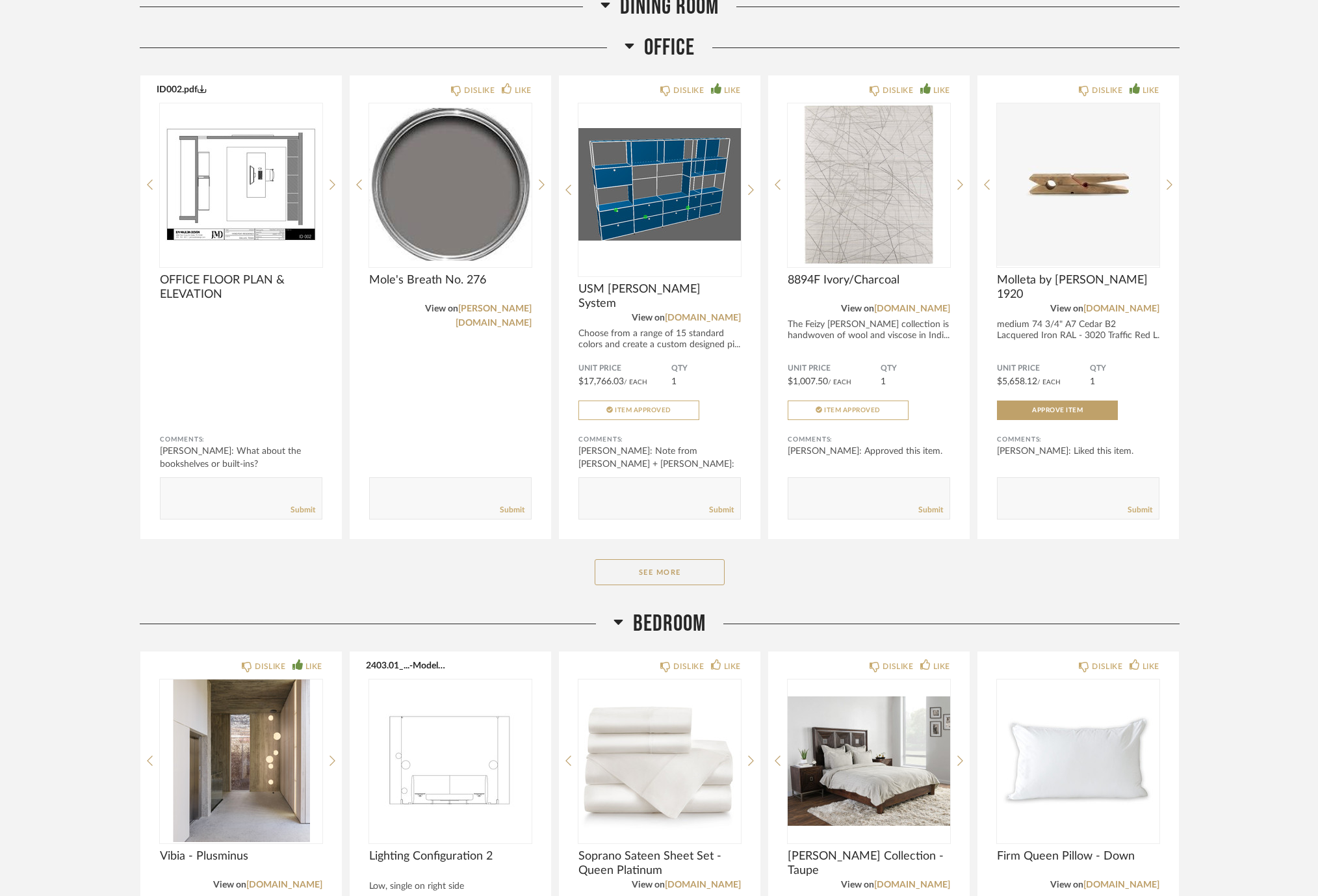
scroll to position [3795, 0]
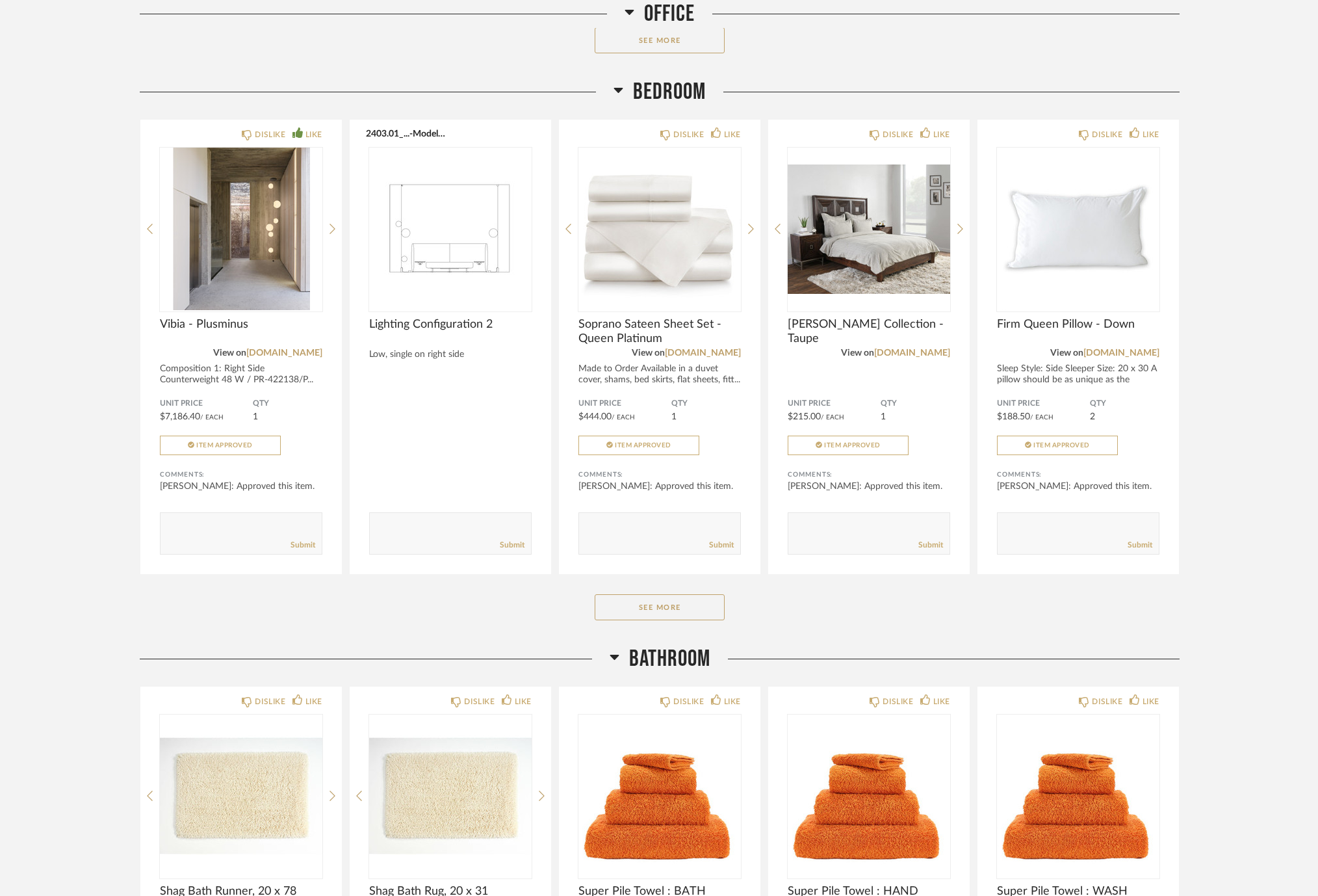
click at [658, 613] on div "Bedroom DISLIKE LIKE Vibia - Plusminus View on [DOMAIN_NAME] Composition 1: Rig…" at bounding box center [659, 361] width 1040 height 567
click at [656, 598] on button "See More" at bounding box center [660, 607] width 130 height 26
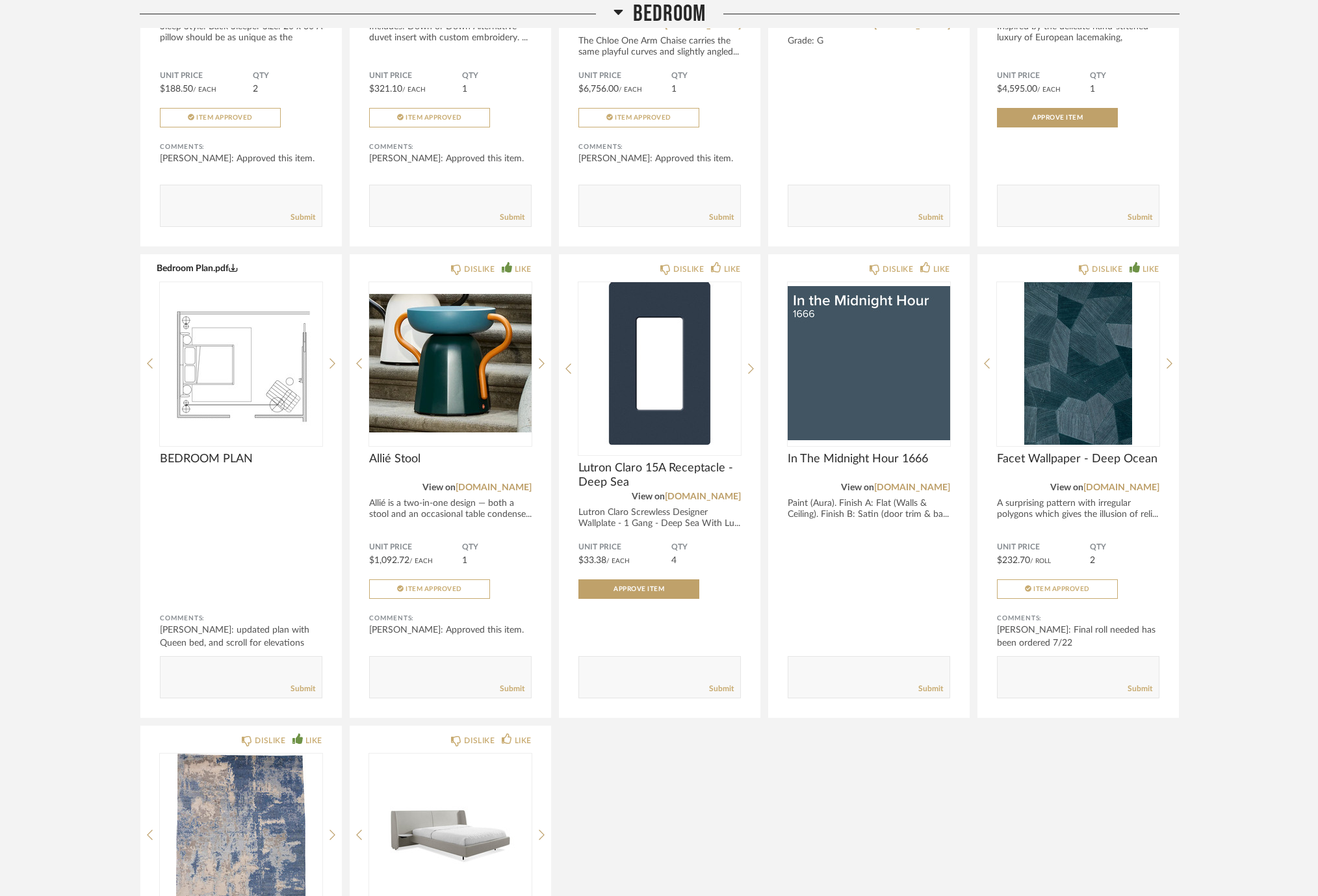
scroll to position [4601, 0]
